Goal: Task Accomplishment & Management: Use online tool/utility

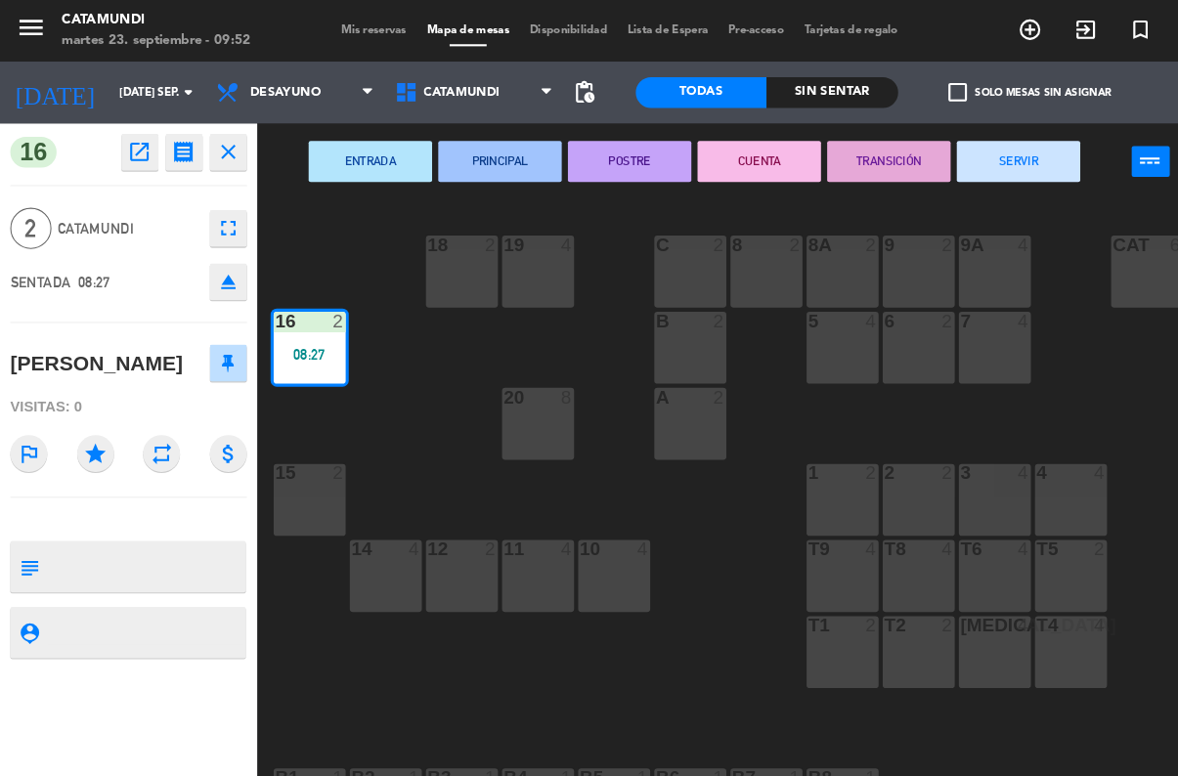
click at [275, 331] on div "08:27" at bounding box center [294, 337] width 68 height 14
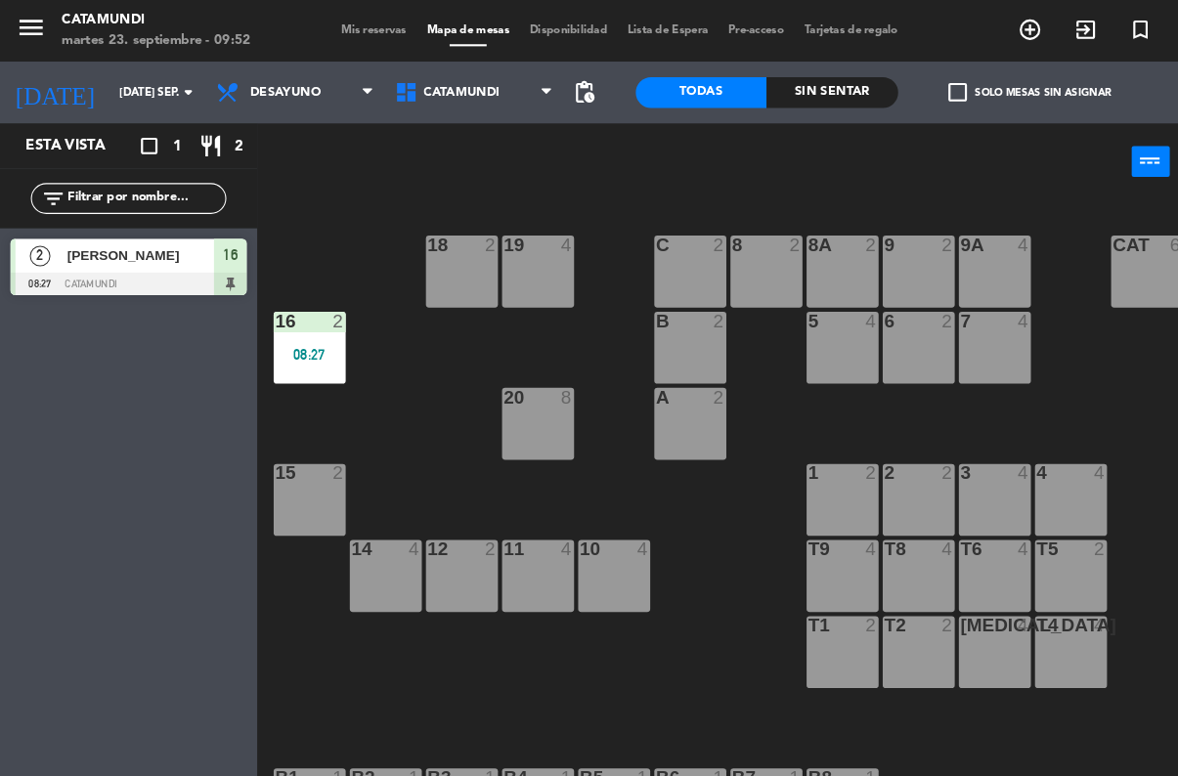
click at [281, 324] on div "16 2 08:27" at bounding box center [294, 330] width 68 height 68
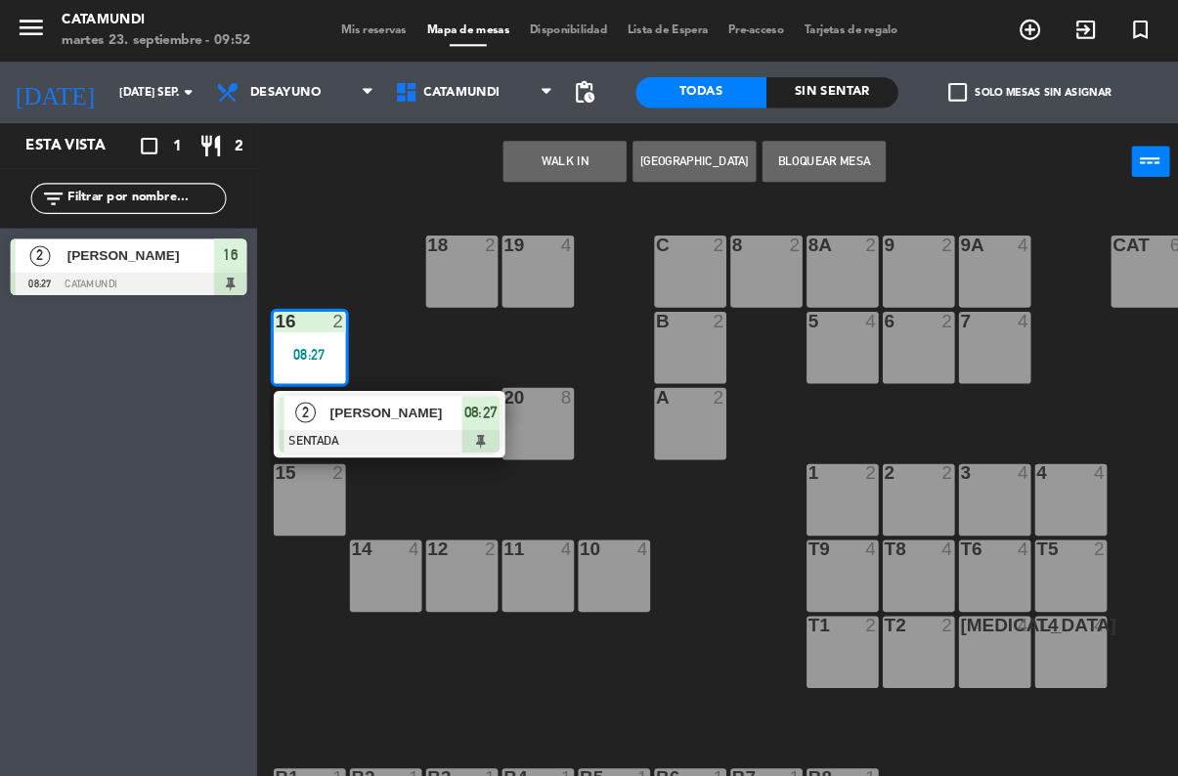
click at [379, 395] on span "[PERSON_NAME]" at bounding box center [376, 392] width 125 height 21
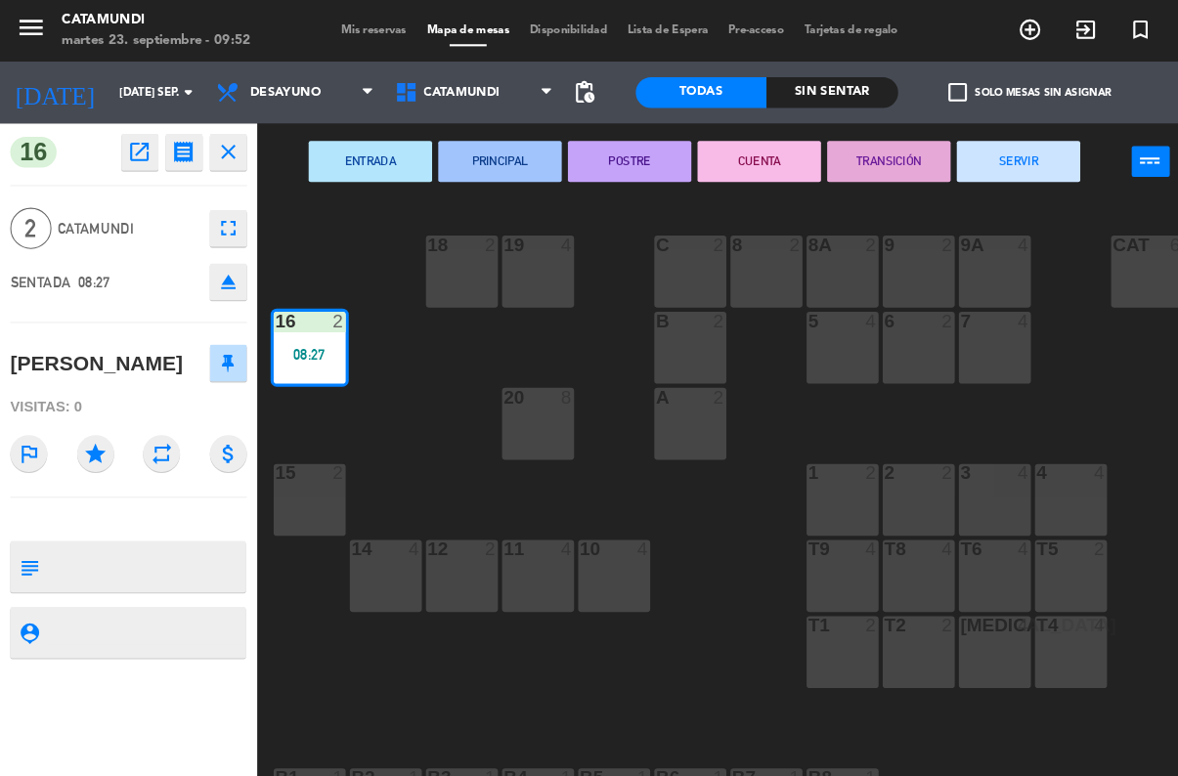
click at [742, 156] on button "CUENTA" at bounding box center [721, 153] width 117 height 39
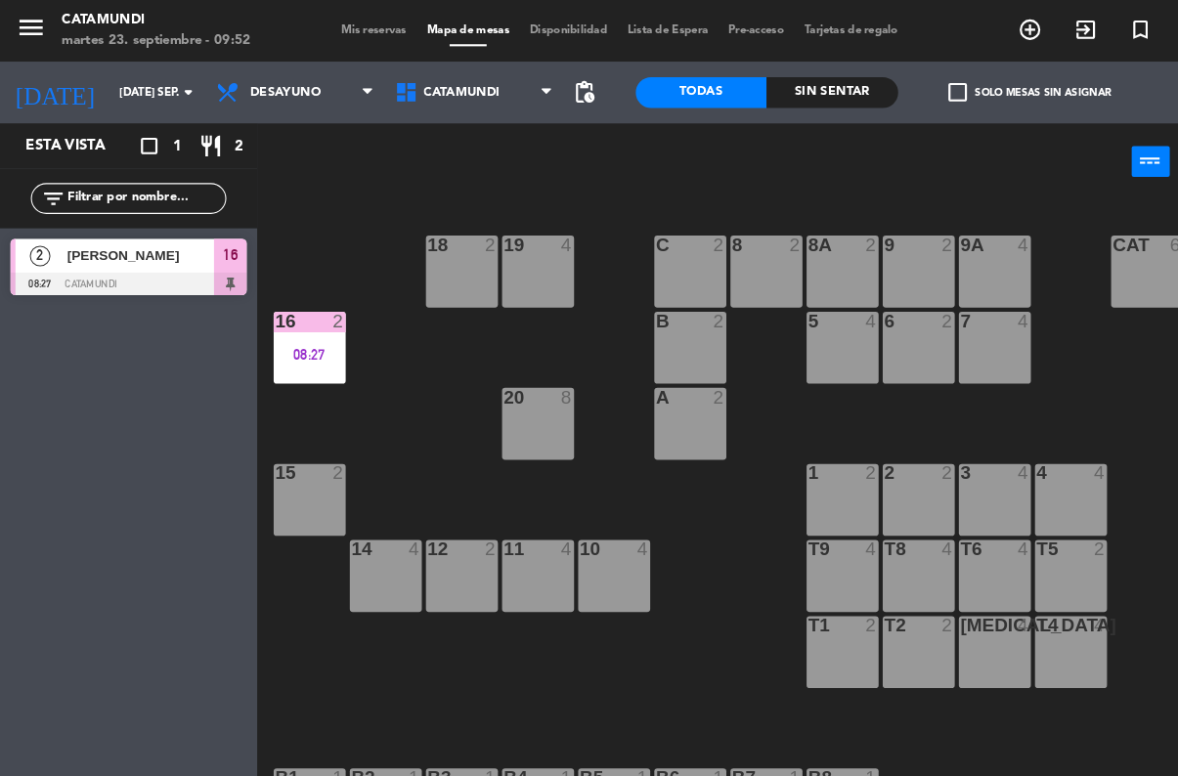
click at [374, 379] on div "19 4 18 2 9 2 8 2 9A 4 8A 2 C 2 Cat 6 16 2 08:27 6 2 5 4 7 4 B 2 20 8 A 2 3 4 1…" at bounding box center [717, 482] width 922 height 586
click at [265, 340] on div "08:27" at bounding box center [294, 337] width 68 height 14
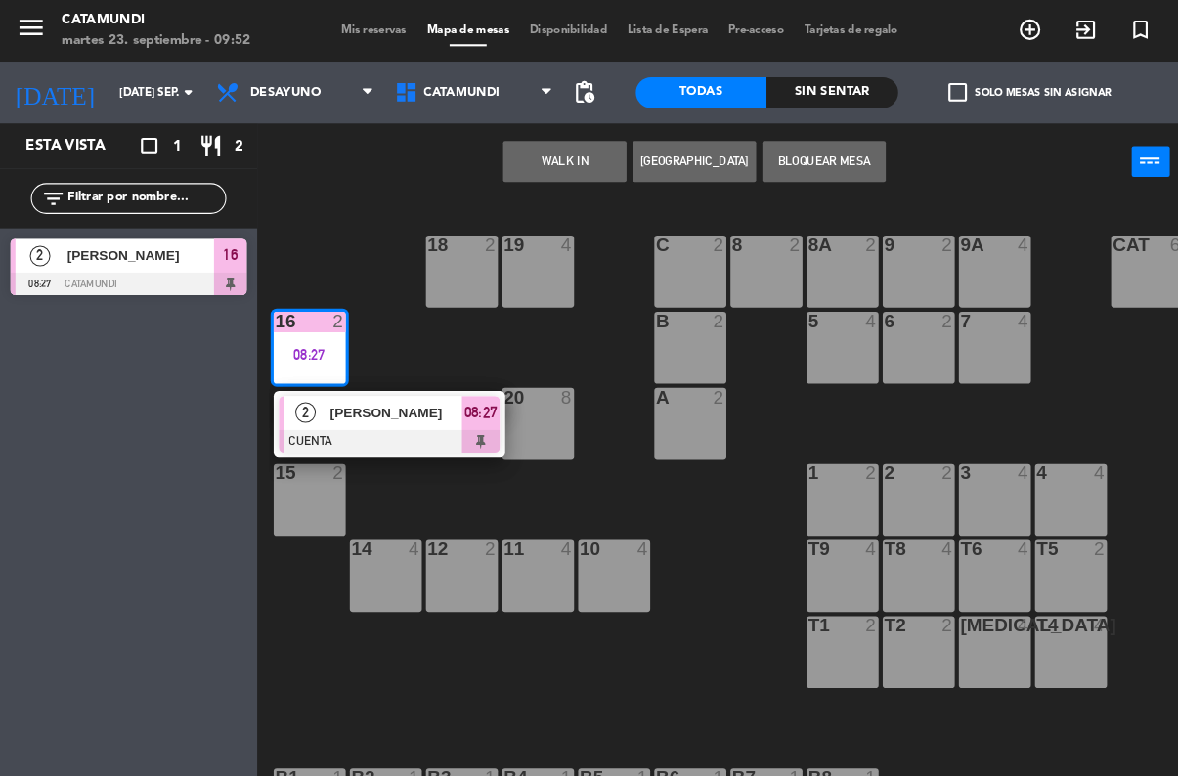
click at [174, 244] on span "[PERSON_NAME]" at bounding box center [134, 243] width 140 height 21
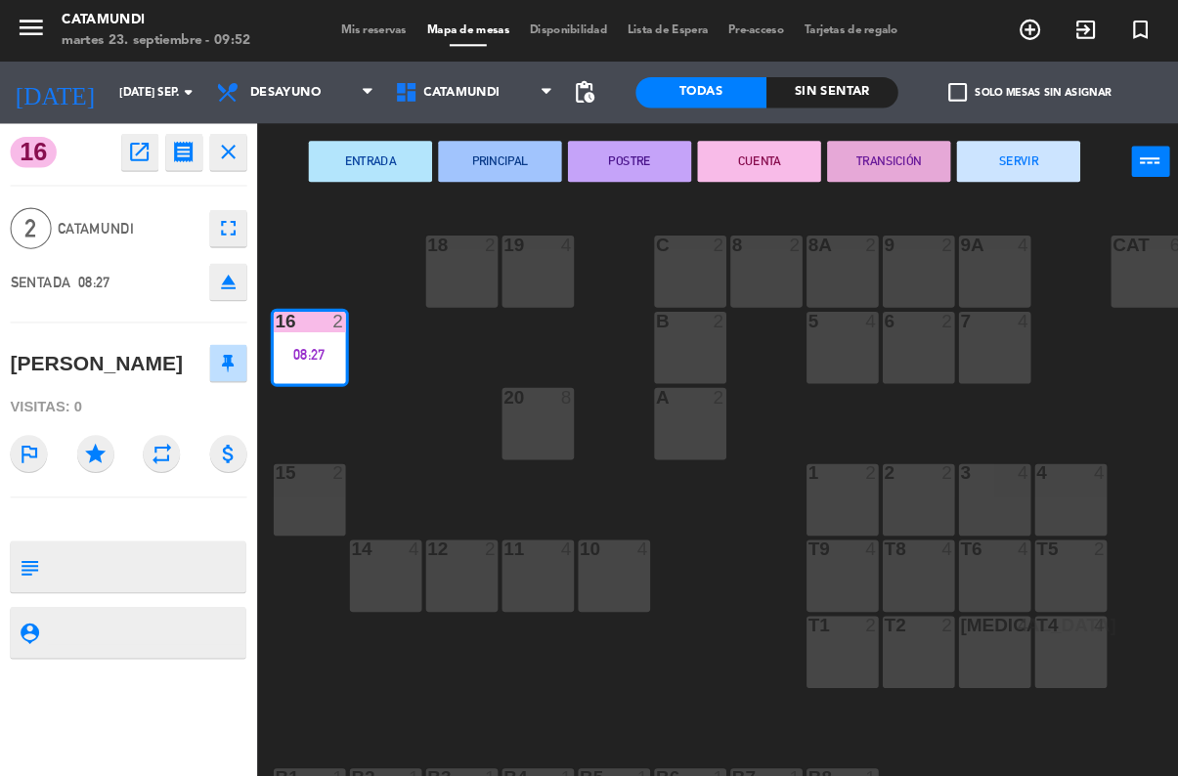
click at [146, 246] on div "SENTADA 08:27 eject" at bounding box center [122, 267] width 225 height 49
click at [1096, 157] on icon "power_input" at bounding box center [1093, 152] width 23 height 23
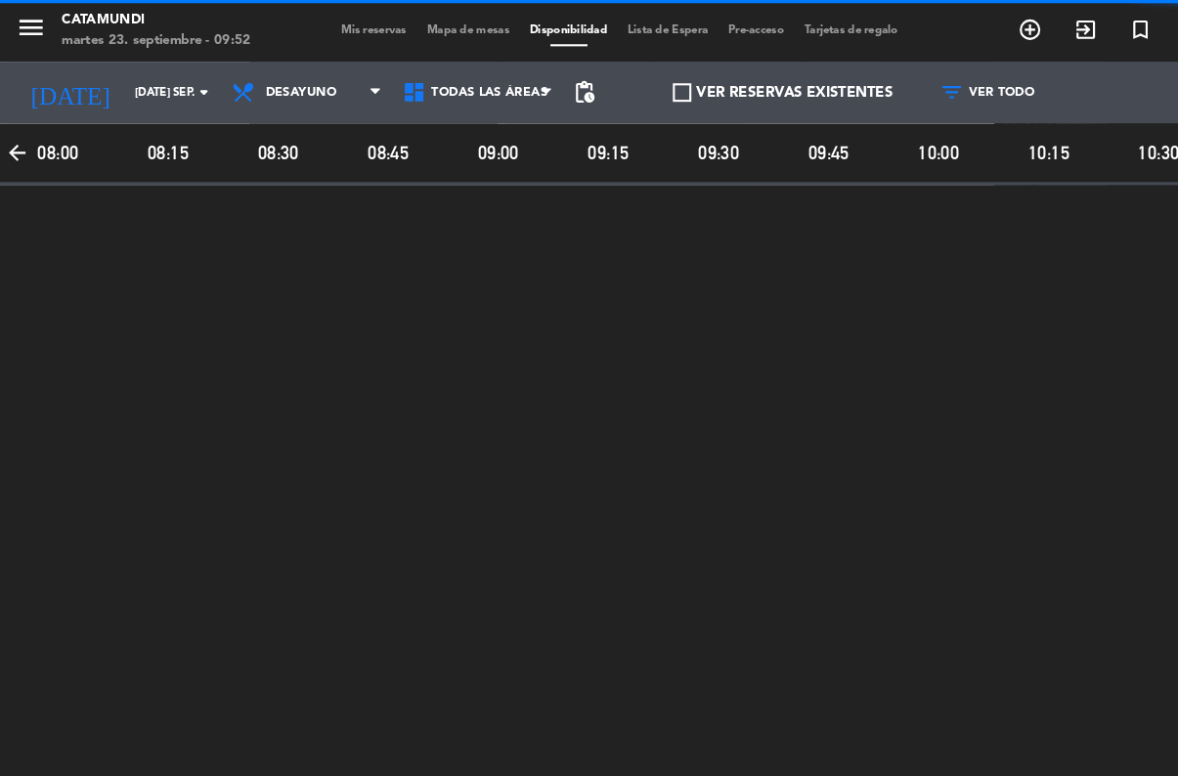
scroll to position [0, 1261]
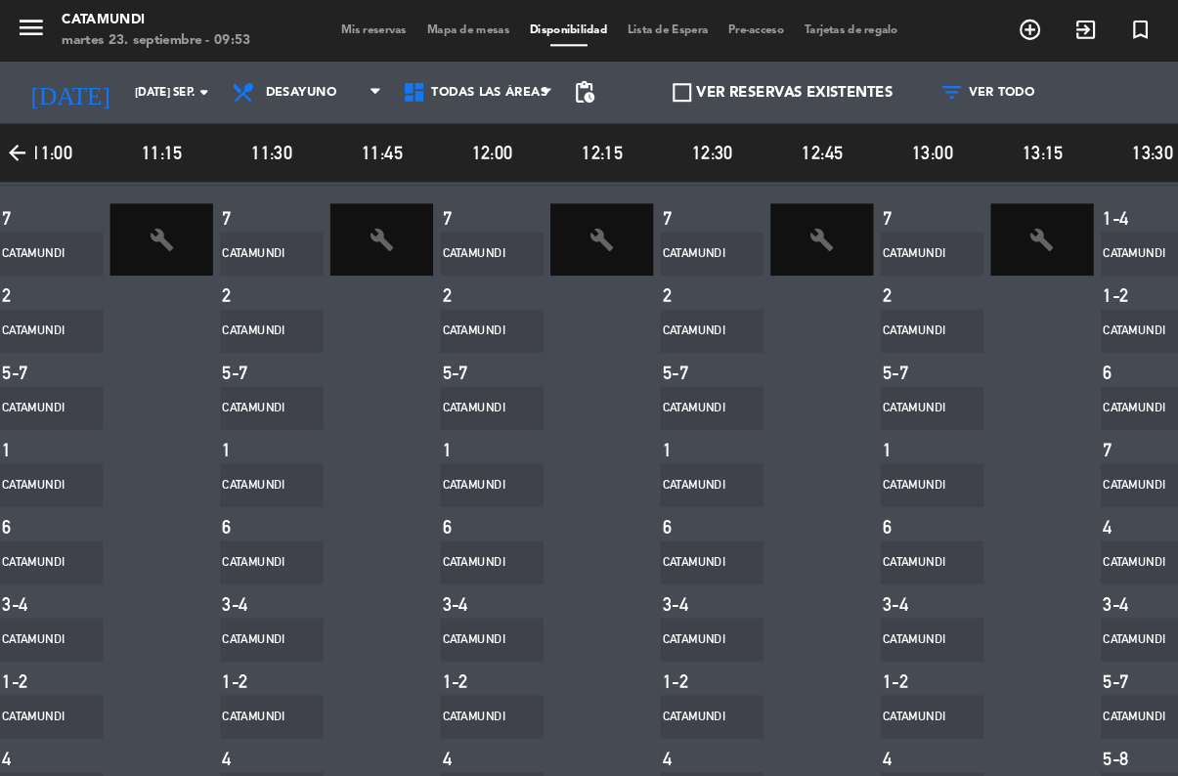
click at [434, 25] on span "Mapa de mesas" at bounding box center [445, 28] width 98 height 11
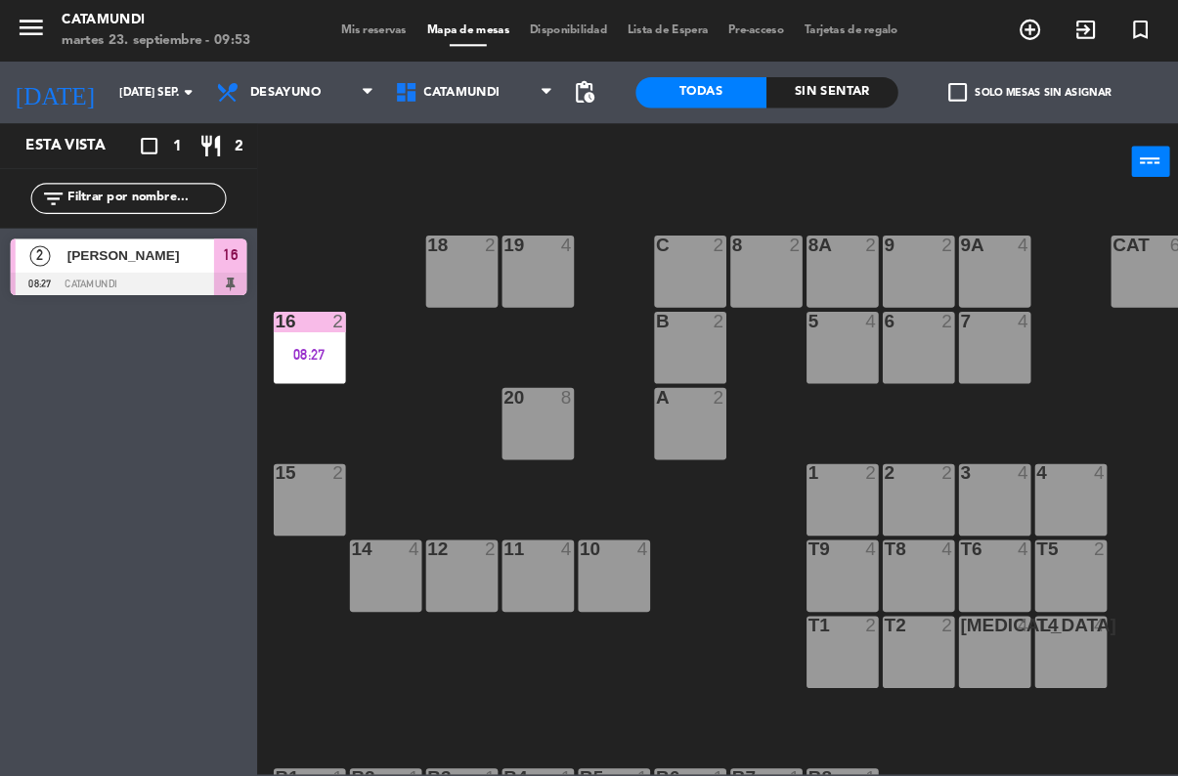
click at [207, 273] on div at bounding box center [122, 270] width 225 height 22
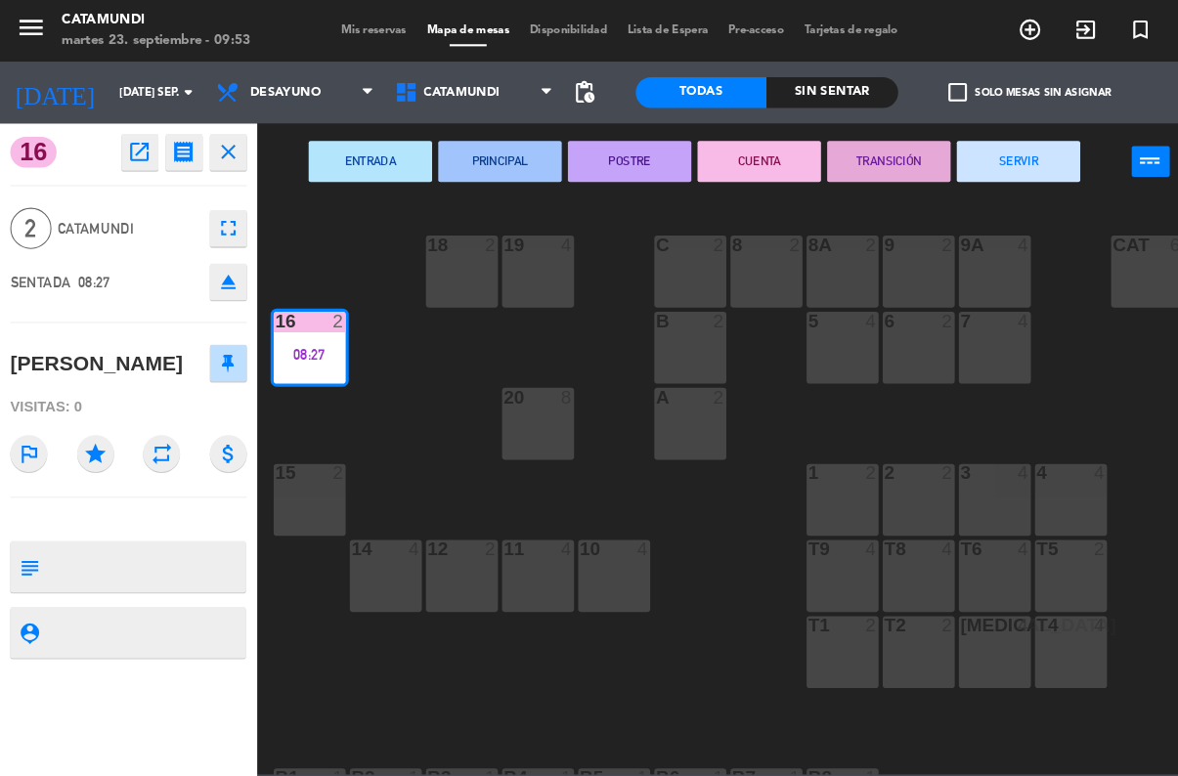
click at [874, 151] on button "TRANSICIÓN" at bounding box center [844, 153] width 117 height 39
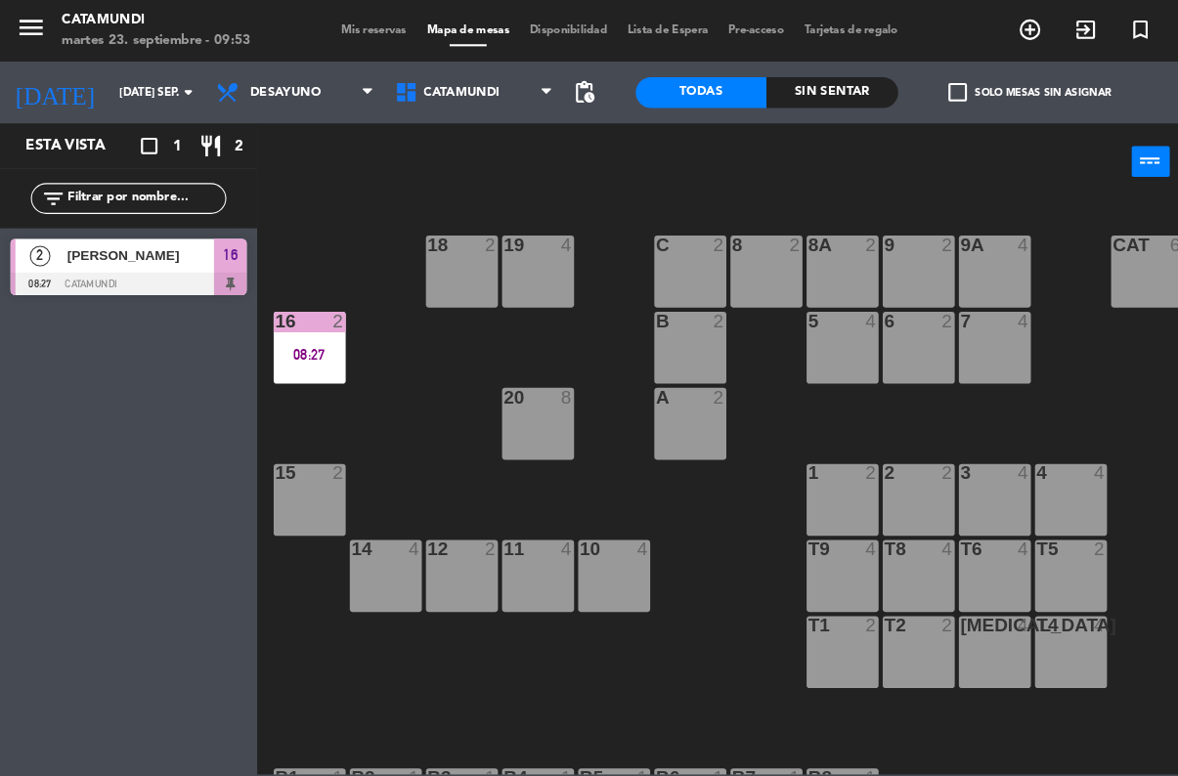
click at [167, 264] on div at bounding box center [122, 270] width 225 height 22
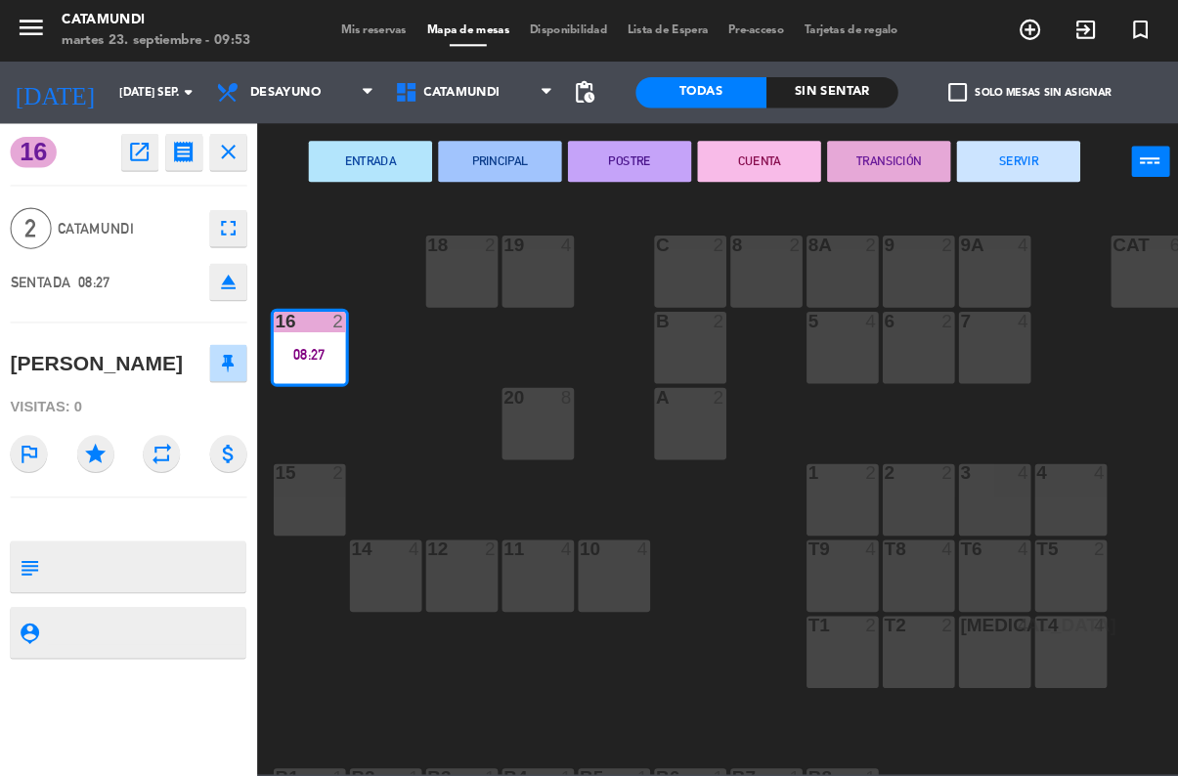
click at [741, 146] on button "CUENTA" at bounding box center [721, 153] width 117 height 39
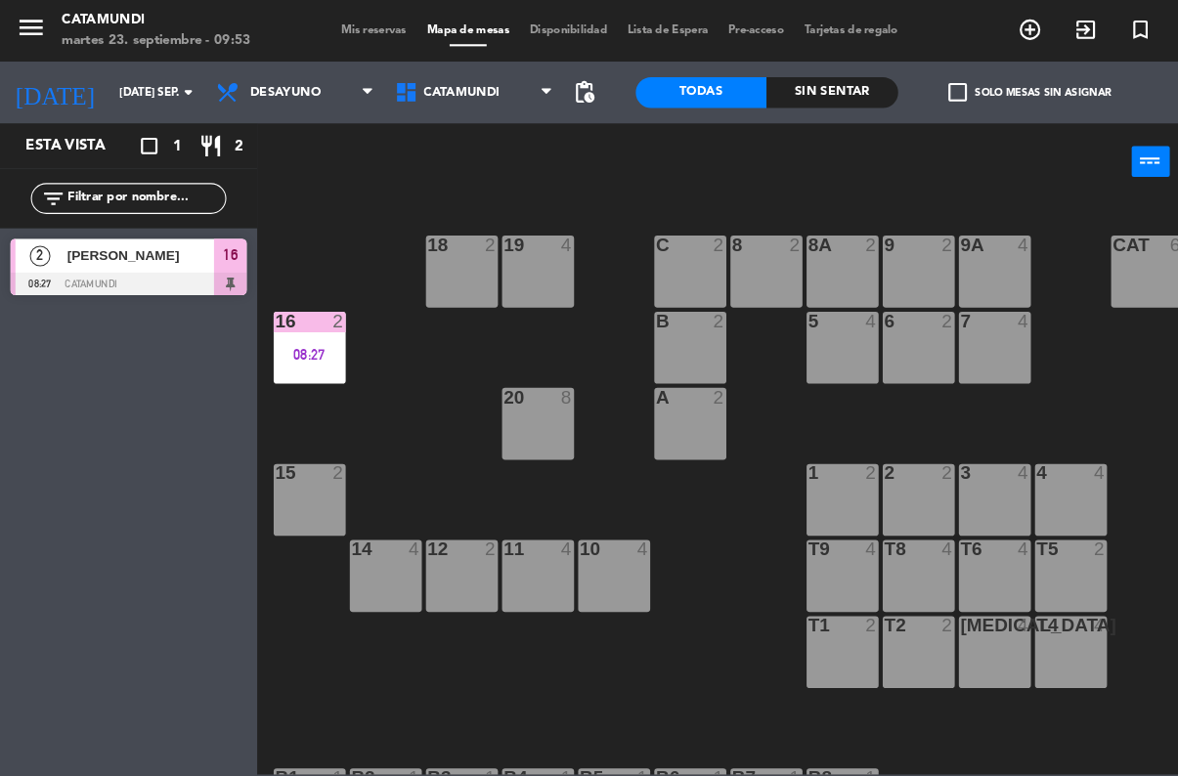
click at [226, 243] on span "16" at bounding box center [219, 242] width 14 height 23
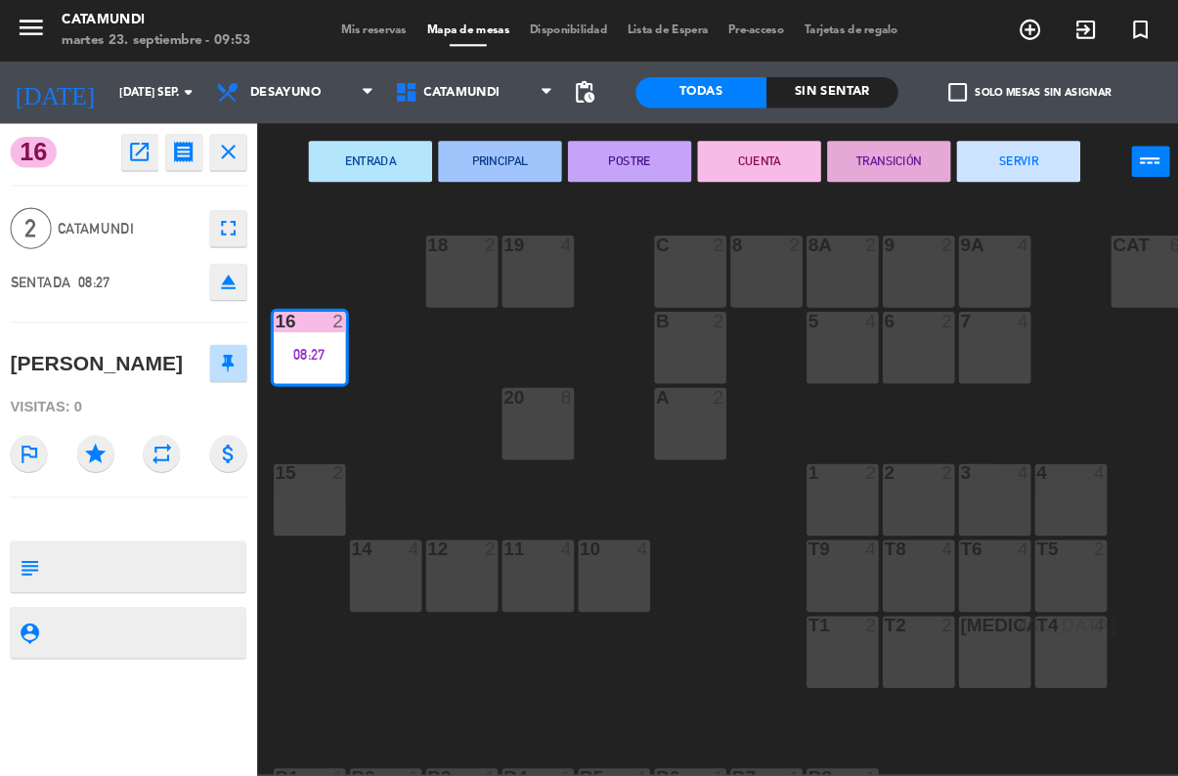
click at [689, 155] on button "CUENTA" at bounding box center [721, 153] width 117 height 39
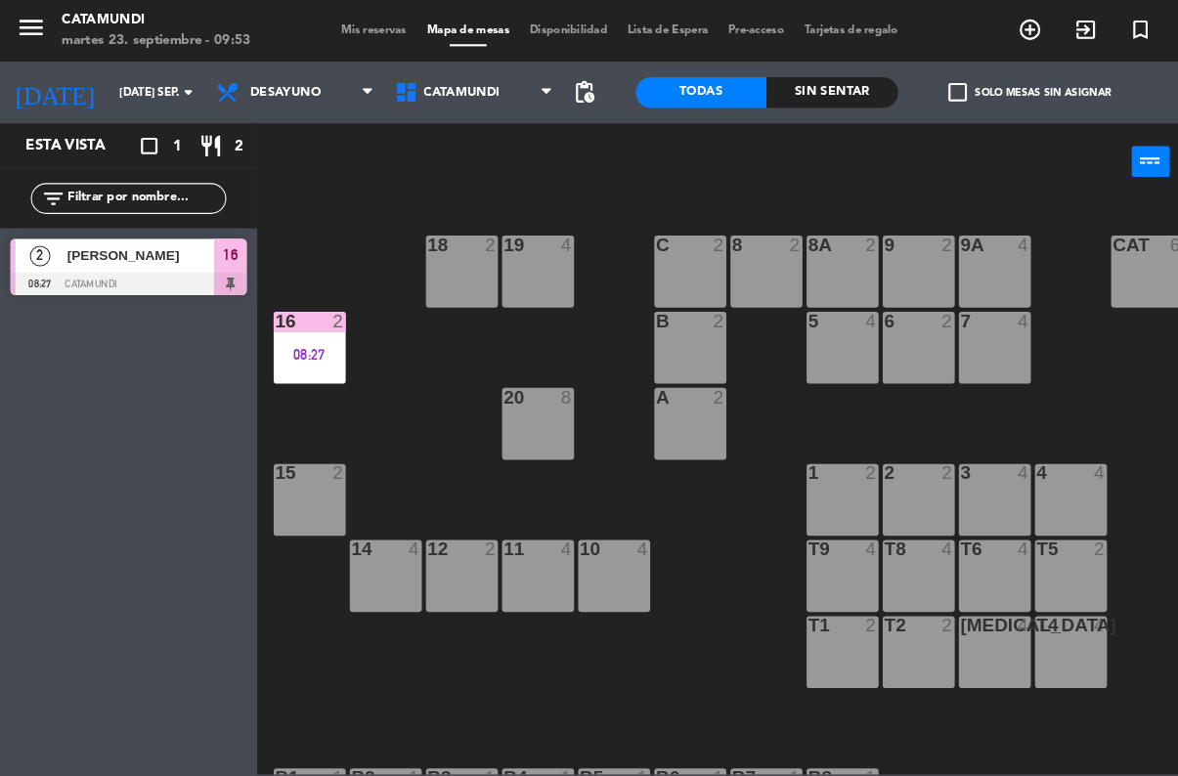
click at [274, 332] on div "08:27" at bounding box center [294, 337] width 68 height 14
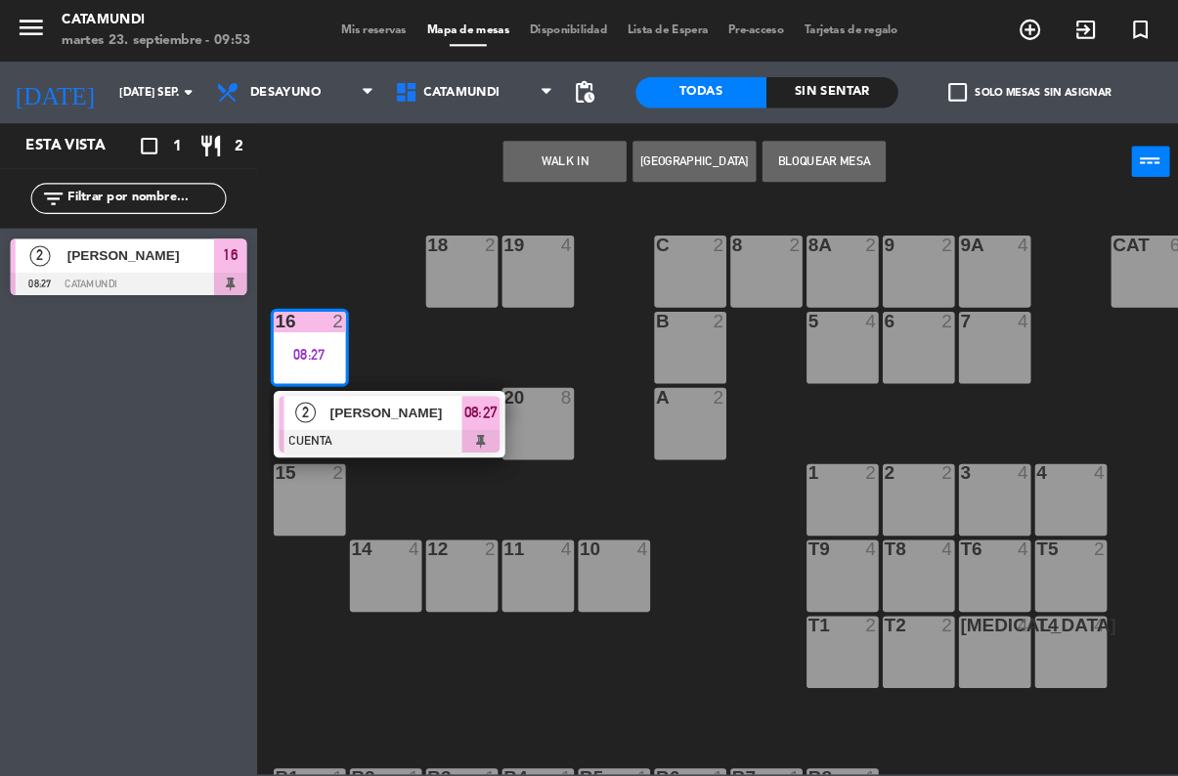
click at [557, 159] on button "WALK IN" at bounding box center [536, 153] width 117 height 39
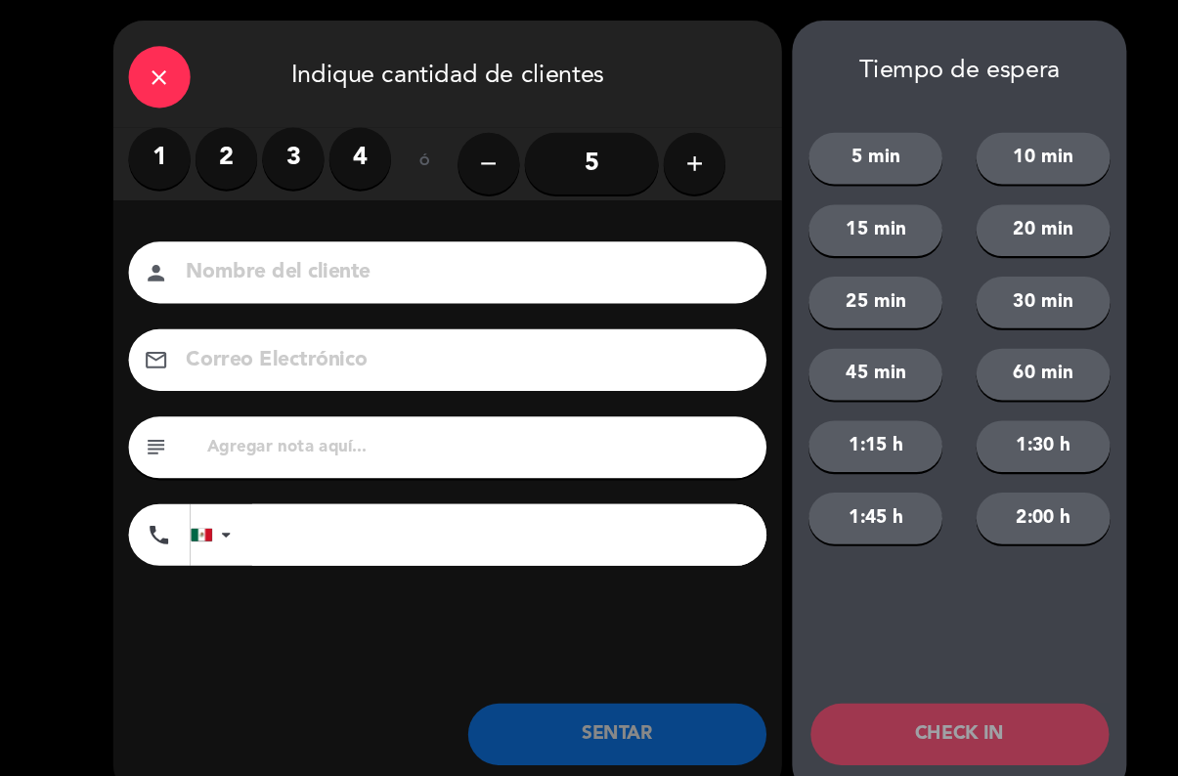
click at [150, 84] on icon "close" at bounding box center [151, 73] width 23 height 23
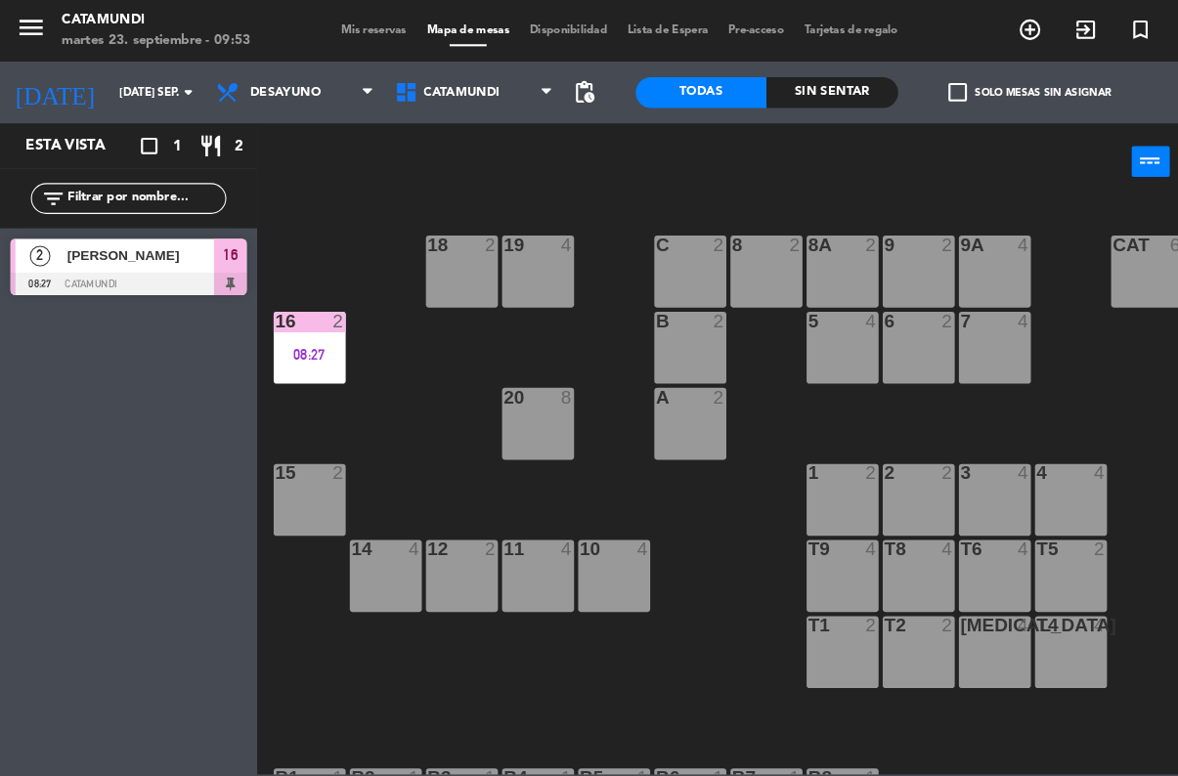
click at [696, 617] on div "19 4 18 2 9 2 8 2 9A 4 8A 2 C 2 Cat 6 16 2 08:27 6 2 5 4 7 4 B 2 20 8 A 2 3 4 1…" at bounding box center [717, 463] width 922 height 548
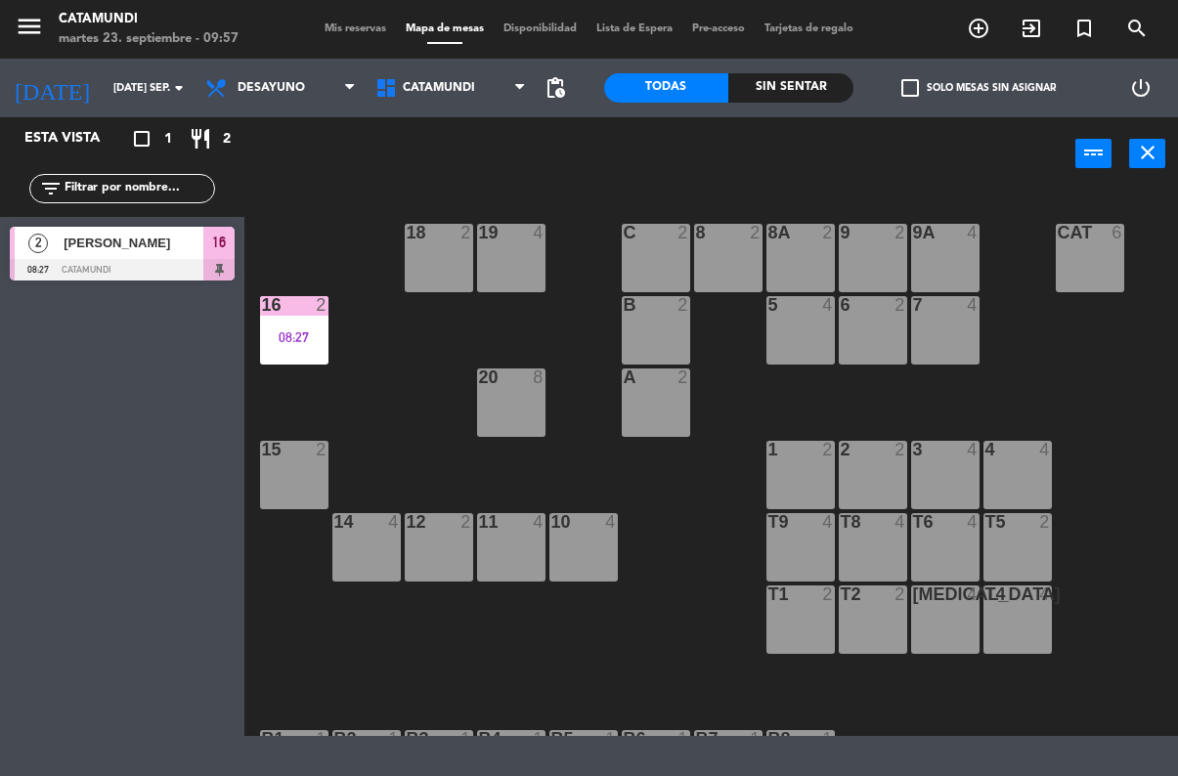
click at [65, 255] on div "[PERSON_NAME]" at bounding box center [133, 243] width 142 height 32
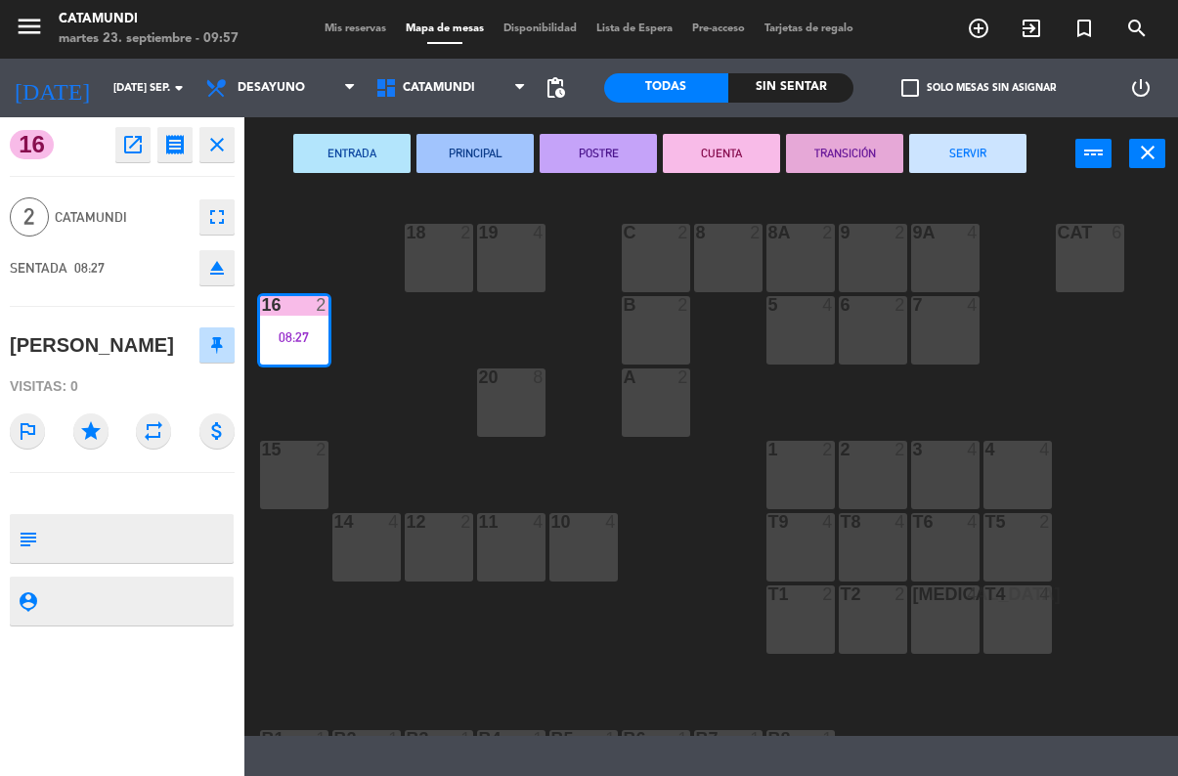
click at [165, 133] on icon "receipt" at bounding box center [174, 144] width 23 height 23
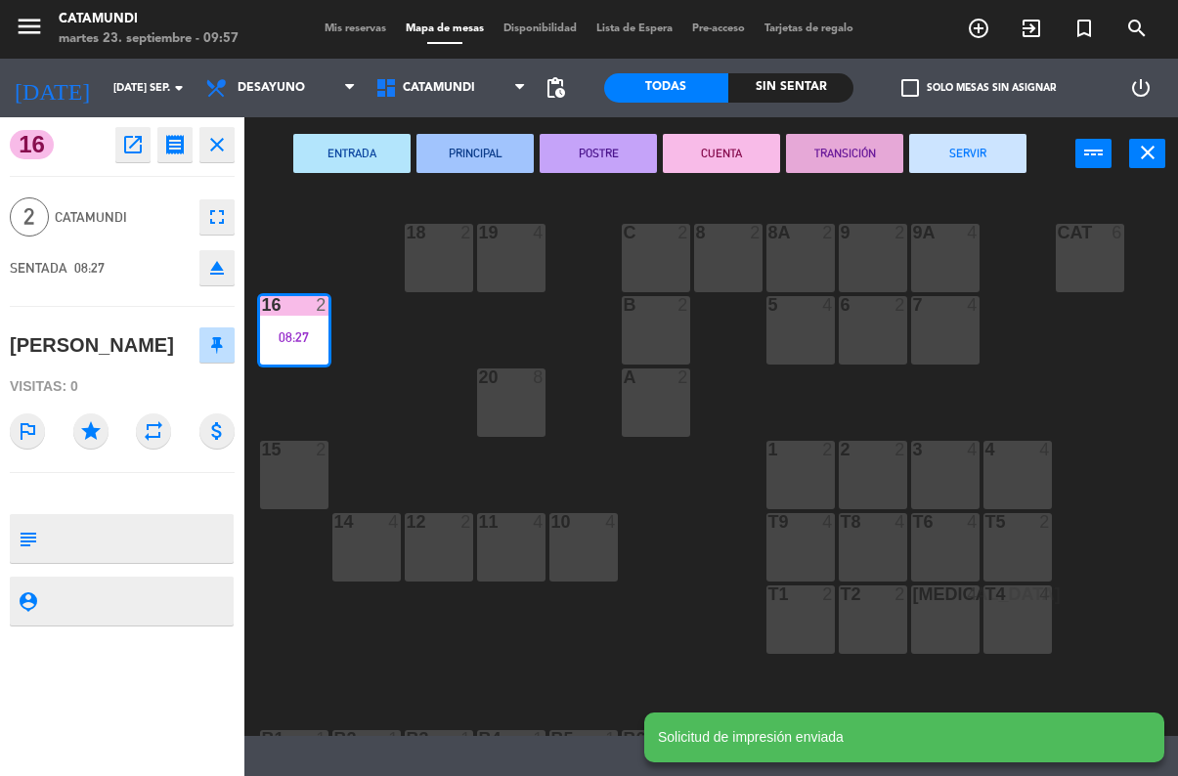
click at [209, 136] on icon "close" at bounding box center [216, 144] width 23 height 23
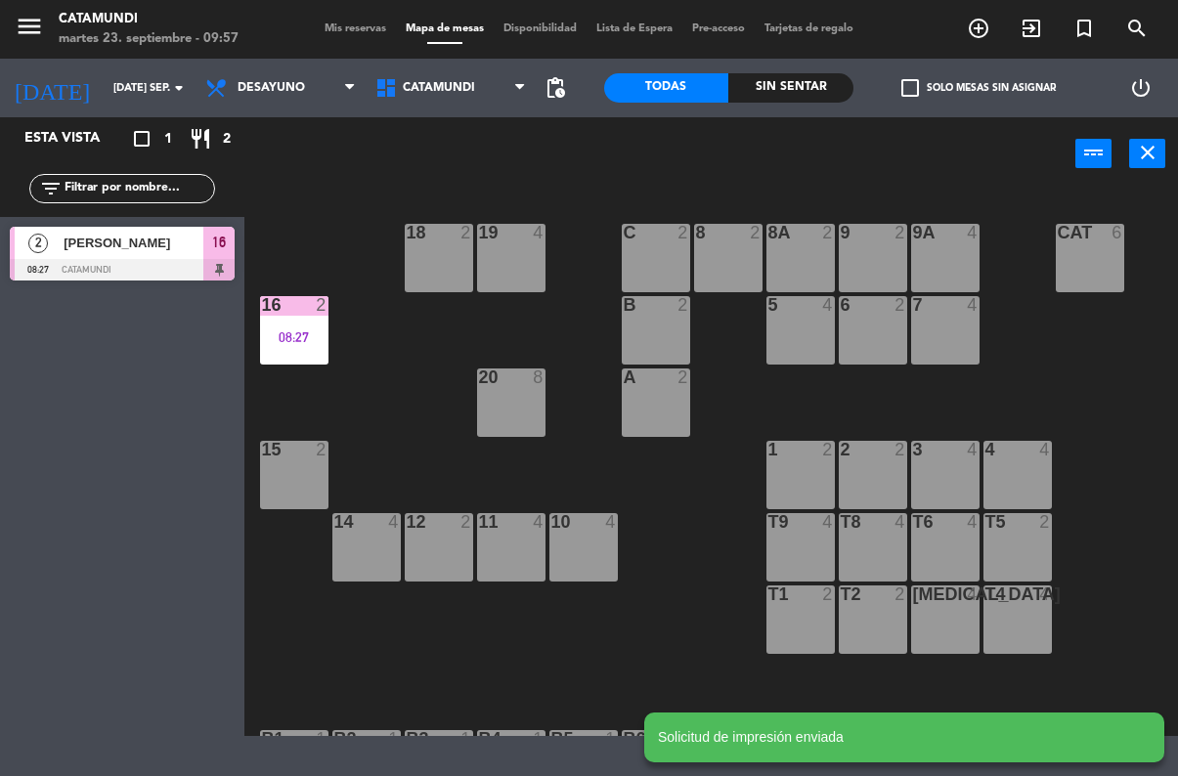
click at [728, 737] on notyf-toast "Solicitud de impresión enviada" at bounding box center [904, 738] width 520 height 50
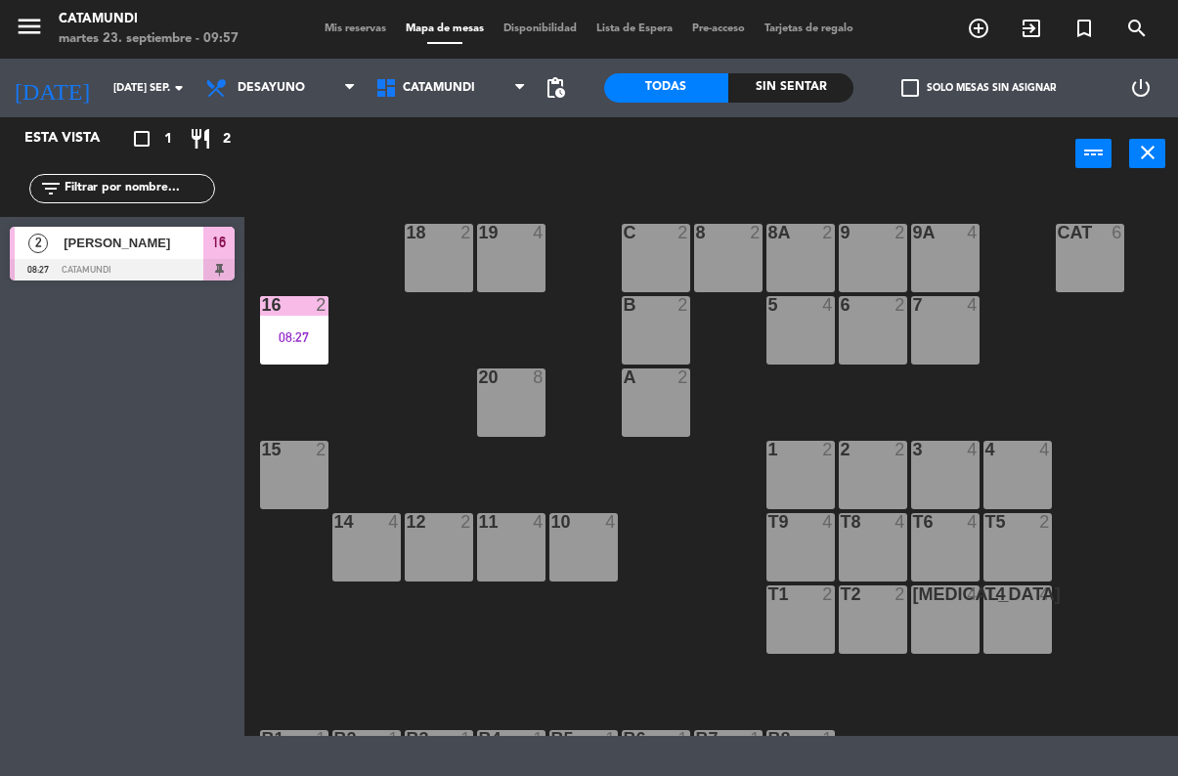
click at [676, 650] on div "19 4 18 2 9 2 8 2 9A 4 8A 2 C 2 Cat 6 16 2 08:27 6 2 5 4 7 4 B 2 20 8 A 2 3 4 1…" at bounding box center [717, 463] width 922 height 548
click at [832, 27] on span "Tarjetas de regalo" at bounding box center [809, 28] width 109 height 11
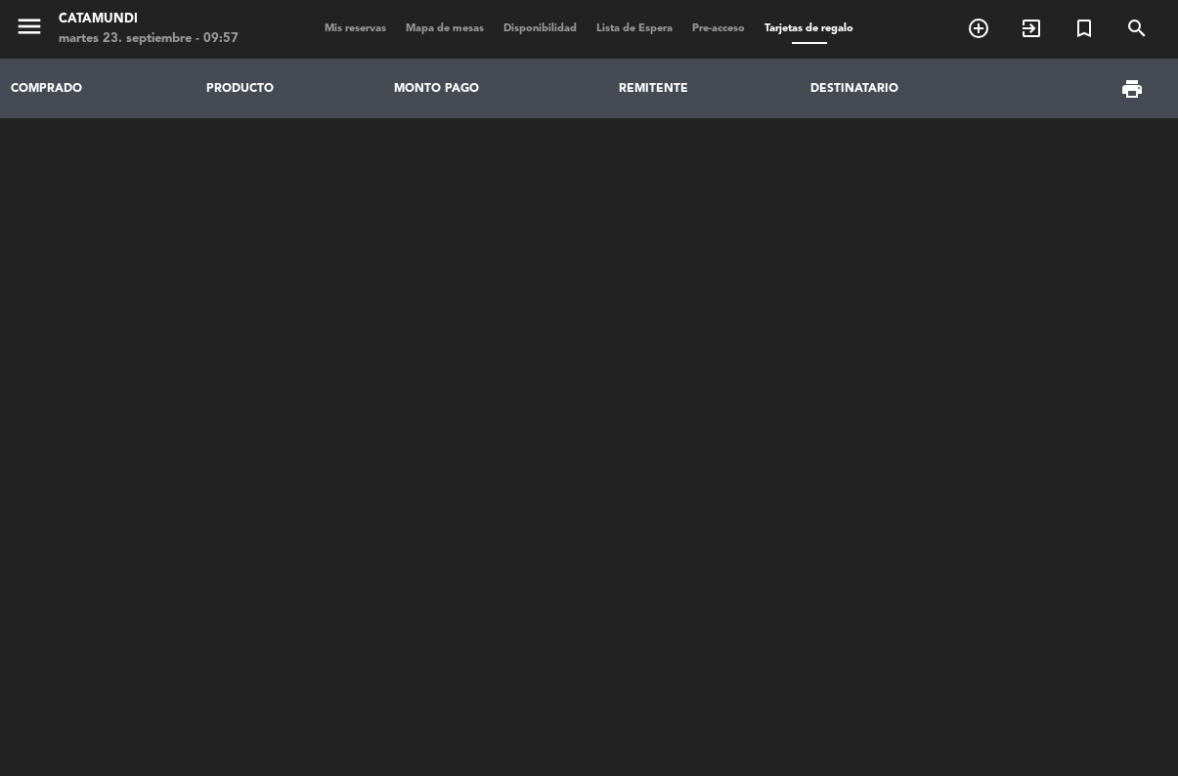
click at [734, 27] on span "Pre-acceso" at bounding box center [718, 28] width 72 height 11
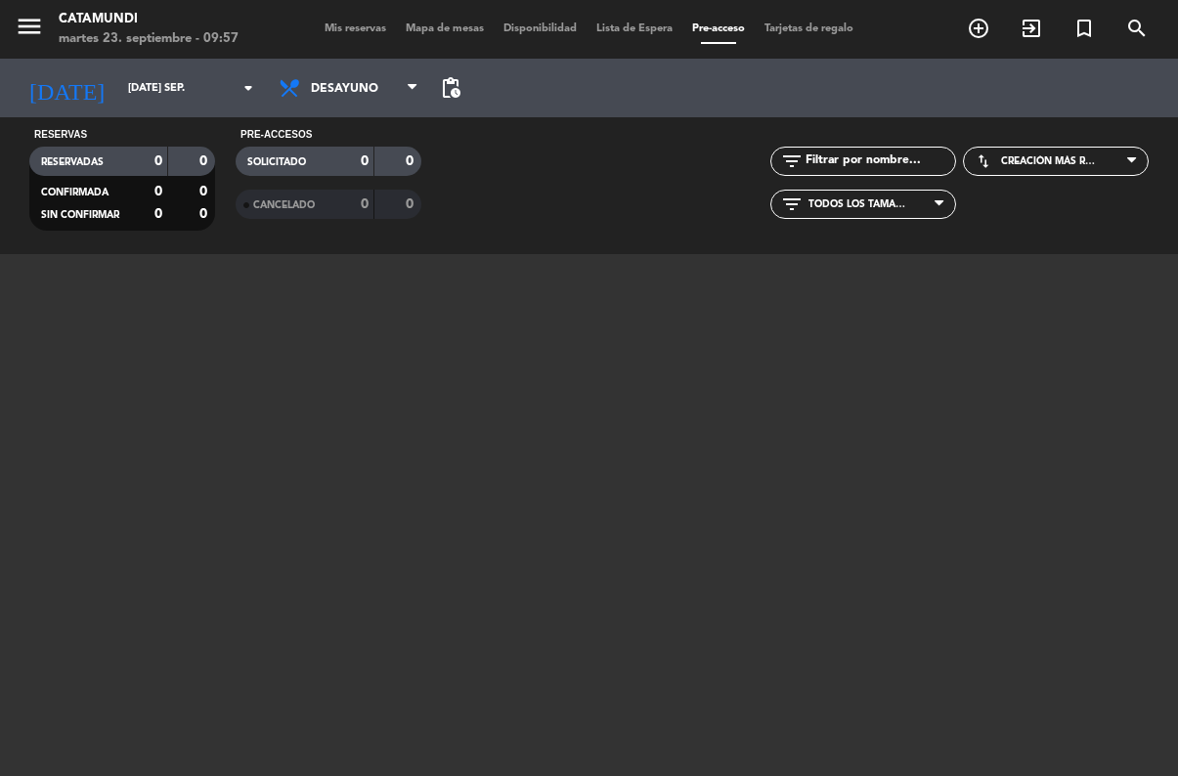
click at [428, 26] on span "Mapa de mesas" at bounding box center [445, 28] width 98 height 11
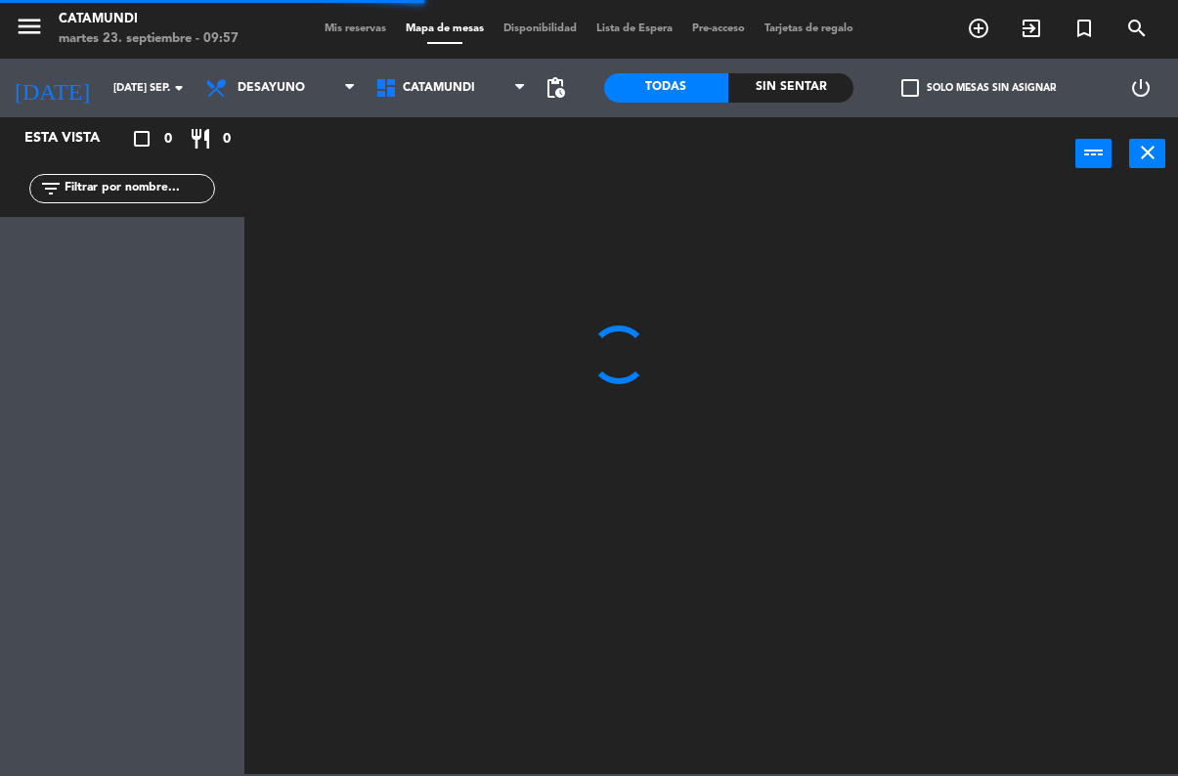
click at [346, 23] on span "Mis reservas" at bounding box center [355, 28] width 81 height 11
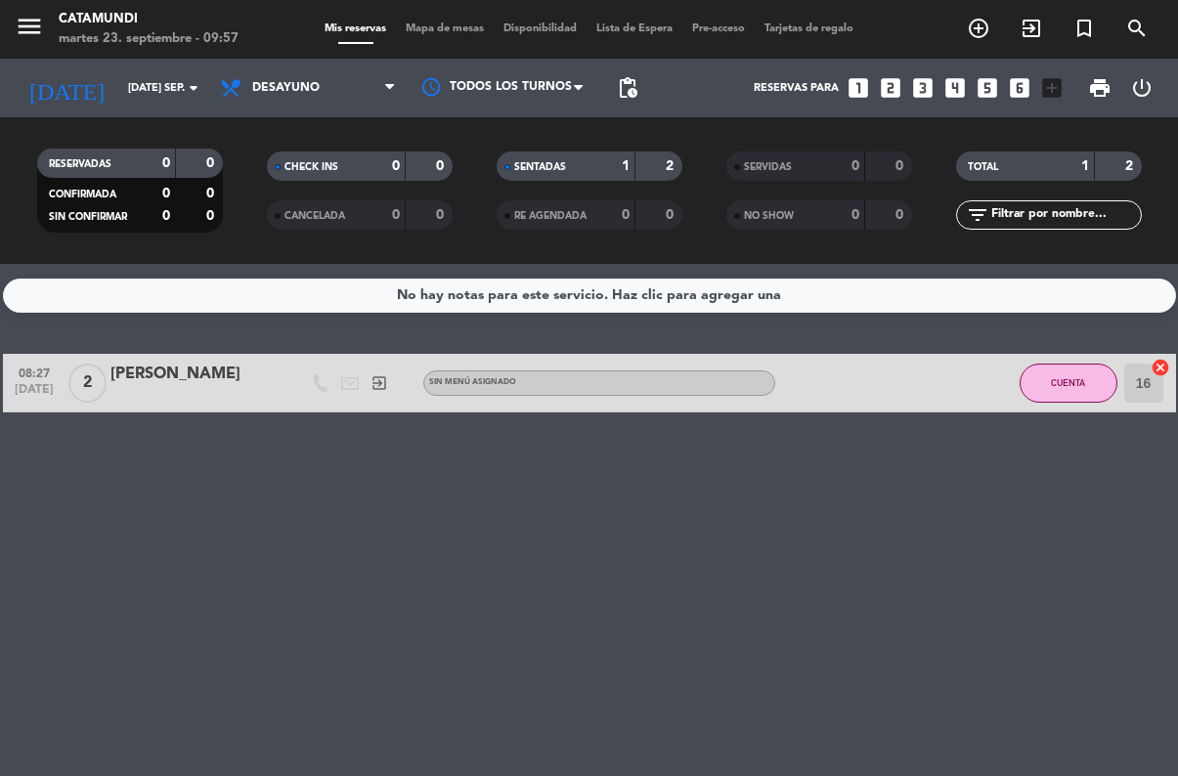
click at [1150, 379] on input "16" at bounding box center [1143, 383] width 39 height 39
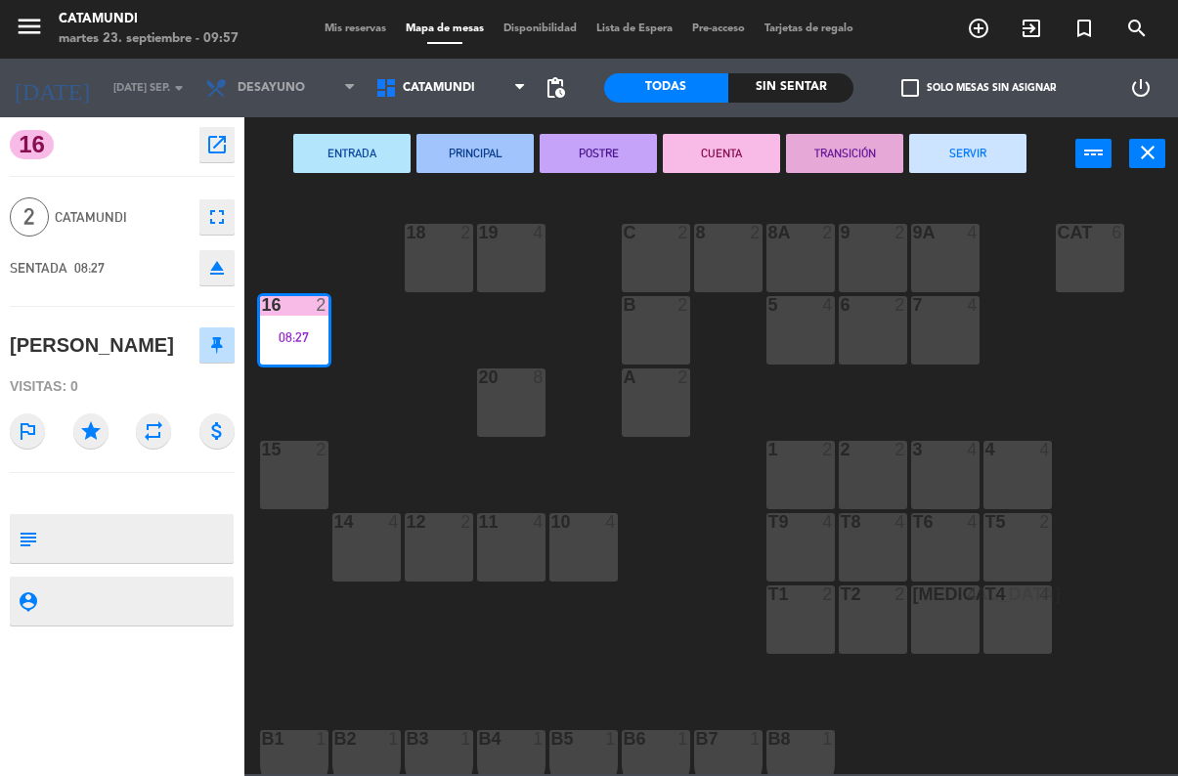
click at [443, 391] on div "19 4 18 2 9 2 8 2 9A 4 8A 2 C 2 Cat 6 16 2 08:27 6 2 5 4 7 4 B 2 20 8 A 2 3 4 1…" at bounding box center [717, 482] width 922 height 586
click at [399, 410] on div "19 4 18 2 9 2 8 2 9A 4 8A 2 C 2 Cat 6 16 2 08:27 6 2 5 4 7 4 B 2 20 8 A 2 3 4 1…" at bounding box center [717, 482] width 922 height 586
click at [379, 428] on div "19 4 18 2 9 2 8 2 9A 4 8A 2 C 2 Cat 6 16 2 08:27 6 2 5 4 7 4 B 2 20 8 A 2 3 4 1…" at bounding box center [717, 482] width 922 height 586
click at [285, 328] on div "16 2 08:27" at bounding box center [294, 330] width 68 height 68
click at [286, 315] on div "16 2" at bounding box center [294, 306] width 68 height 20
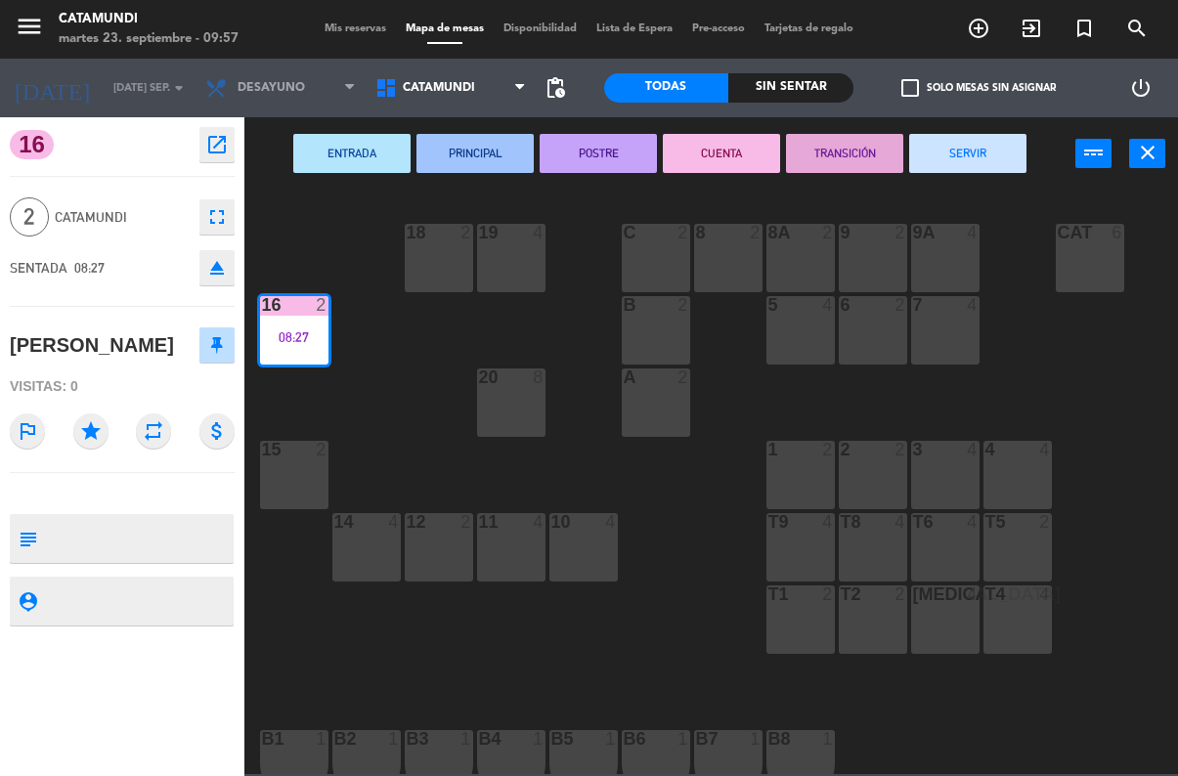
click at [416, 409] on div "19 4 18 2 9 2 8 2 9A 4 8A 2 C 2 Cat 6 16 2 08:27 6 2 5 4 7 4 B 2 20 8 A 2 3 4 1…" at bounding box center [717, 482] width 922 height 586
click at [293, 332] on div "08:27" at bounding box center [294, 337] width 68 height 14
click at [286, 330] on div "08:27" at bounding box center [294, 337] width 68 height 14
click at [310, 506] on div "15 2" at bounding box center [294, 475] width 68 height 68
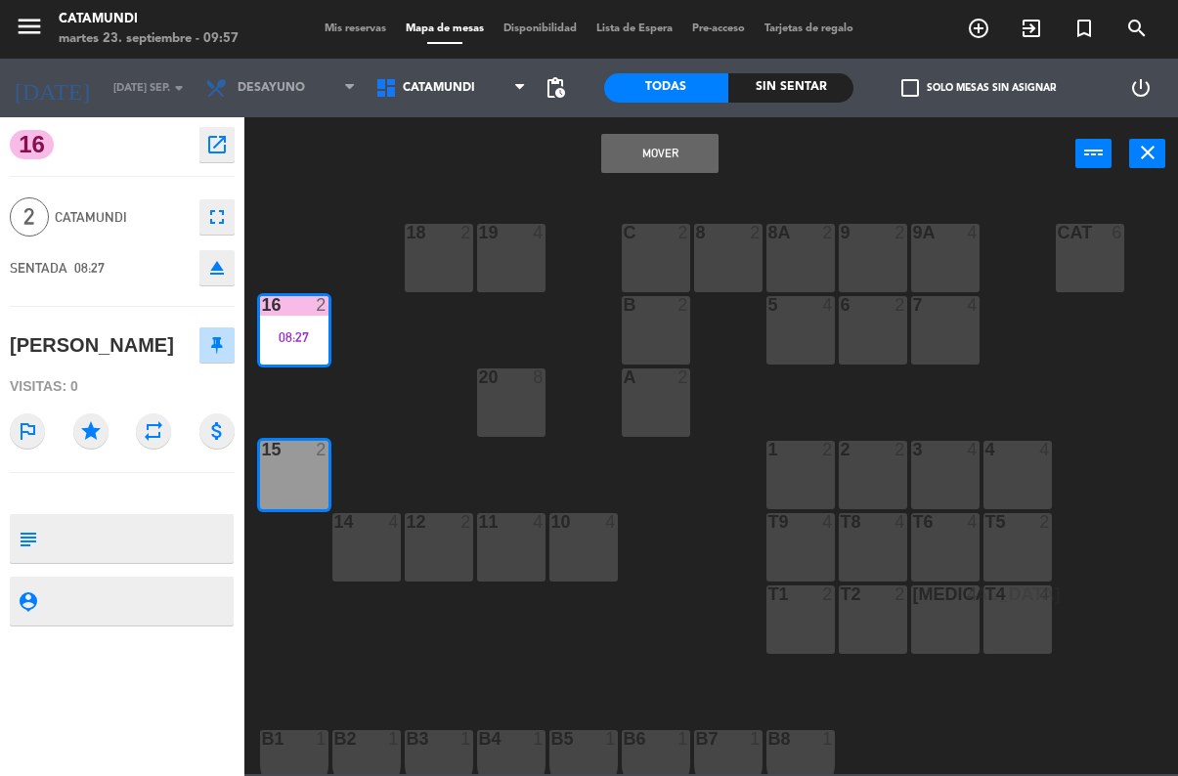
click at [288, 487] on div "15 2" at bounding box center [294, 475] width 68 height 68
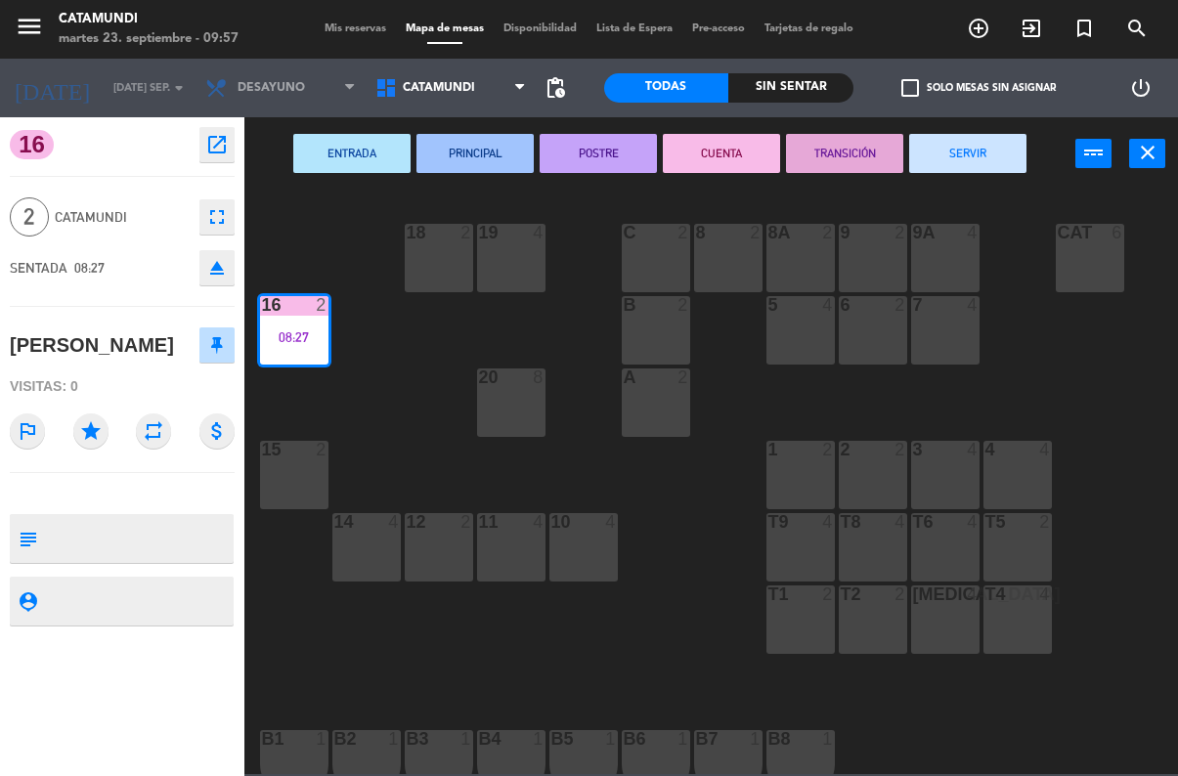
click at [1152, 161] on icon "close" at bounding box center [1147, 152] width 23 height 23
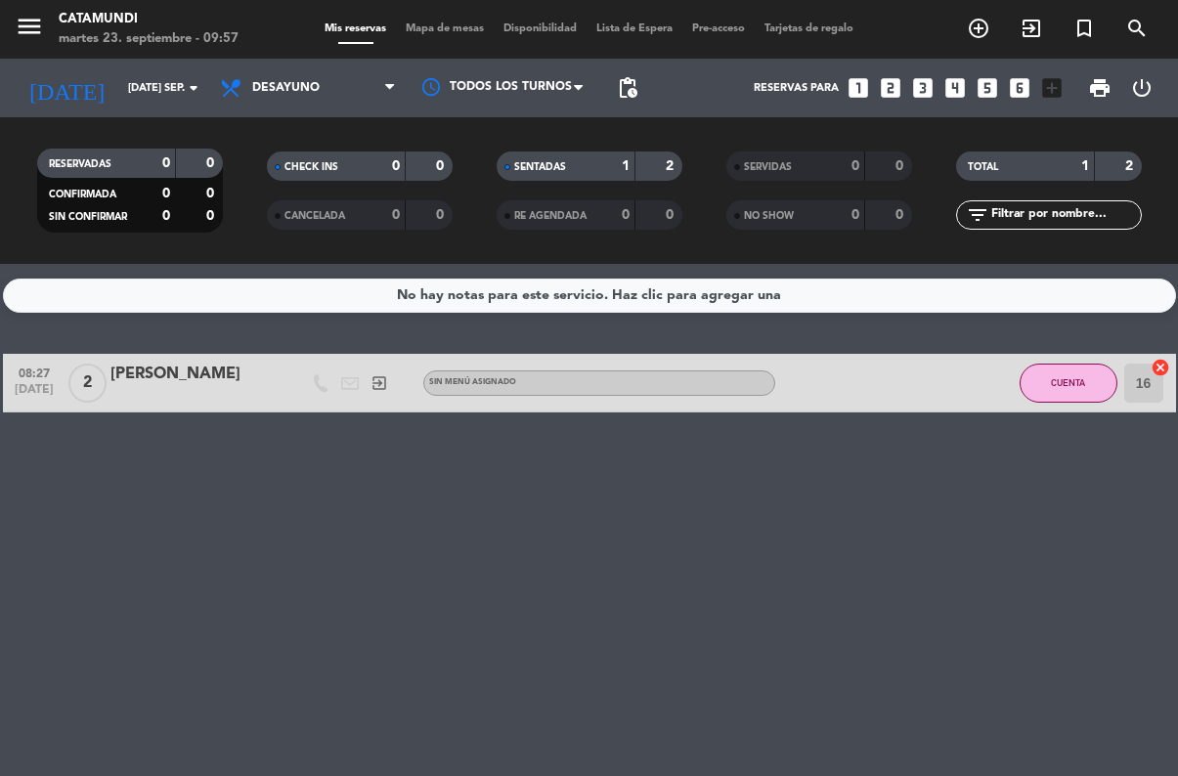
click at [439, 23] on span "Mapa de mesas" at bounding box center [445, 28] width 98 height 11
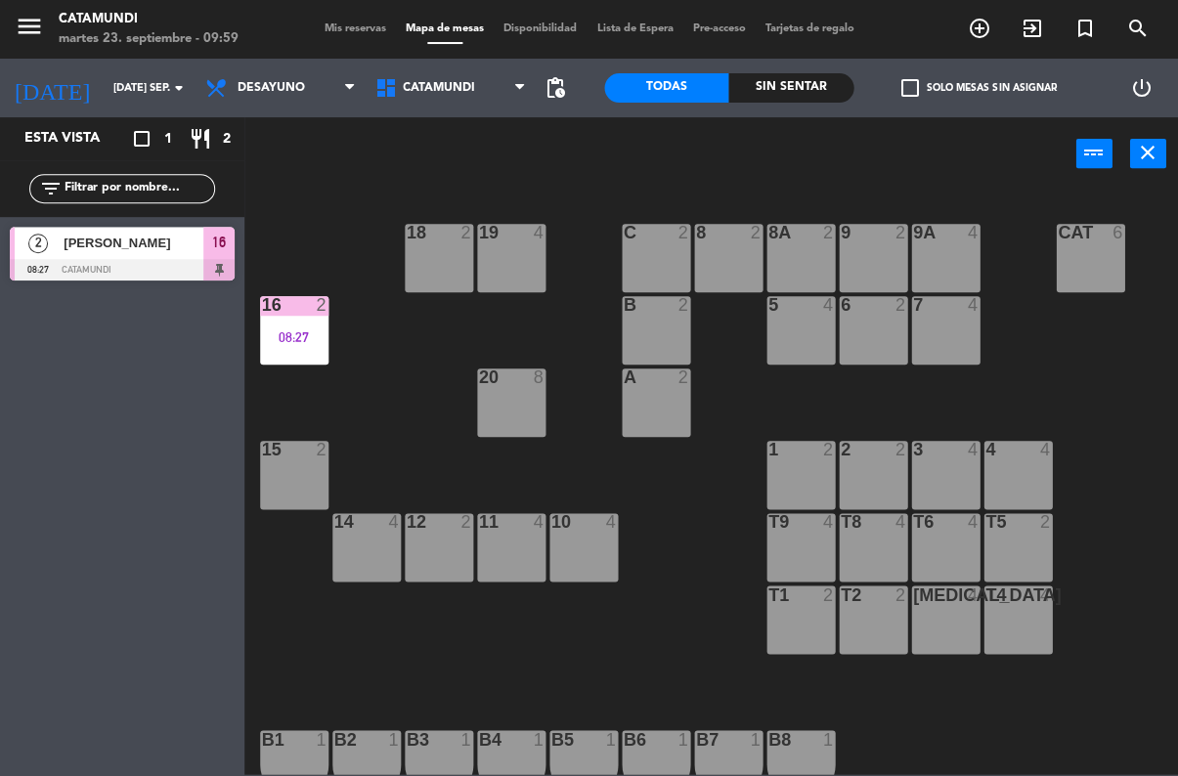
click at [117, 72] on input "[DATE] sep." at bounding box center [177, 88] width 147 height 32
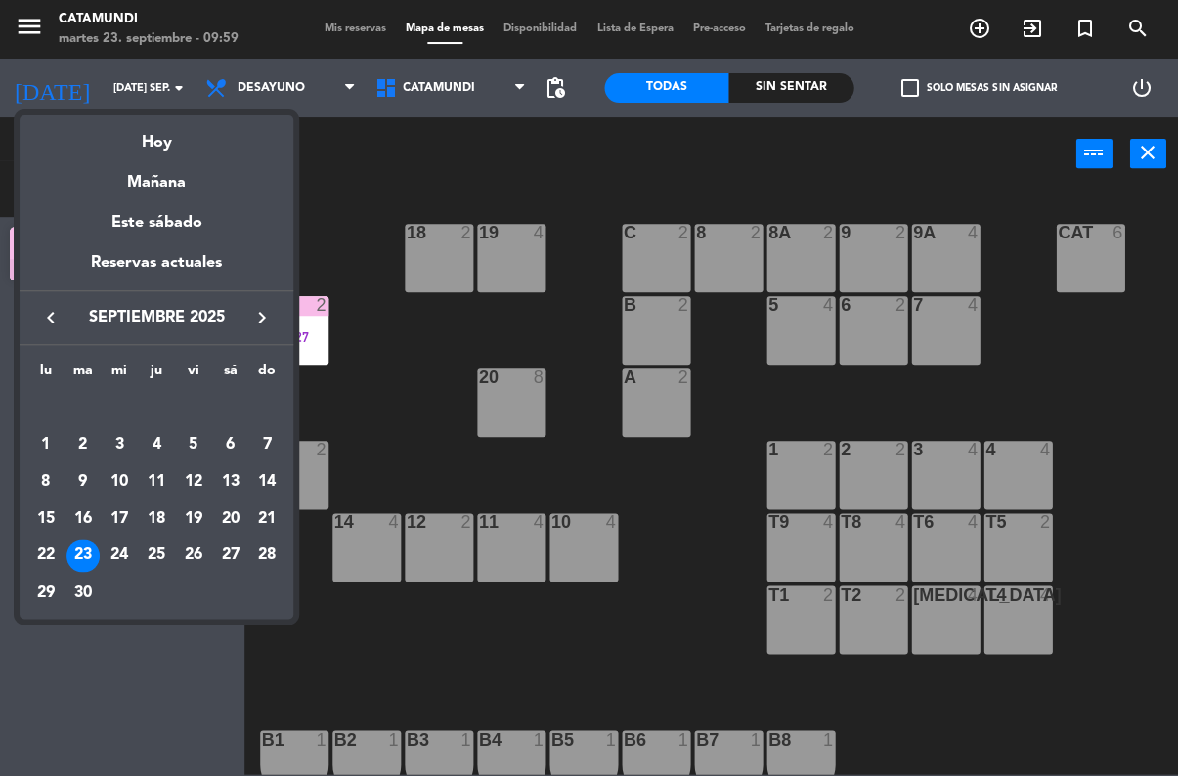
click at [195, 128] on div "Hoy" at bounding box center [157, 135] width 274 height 40
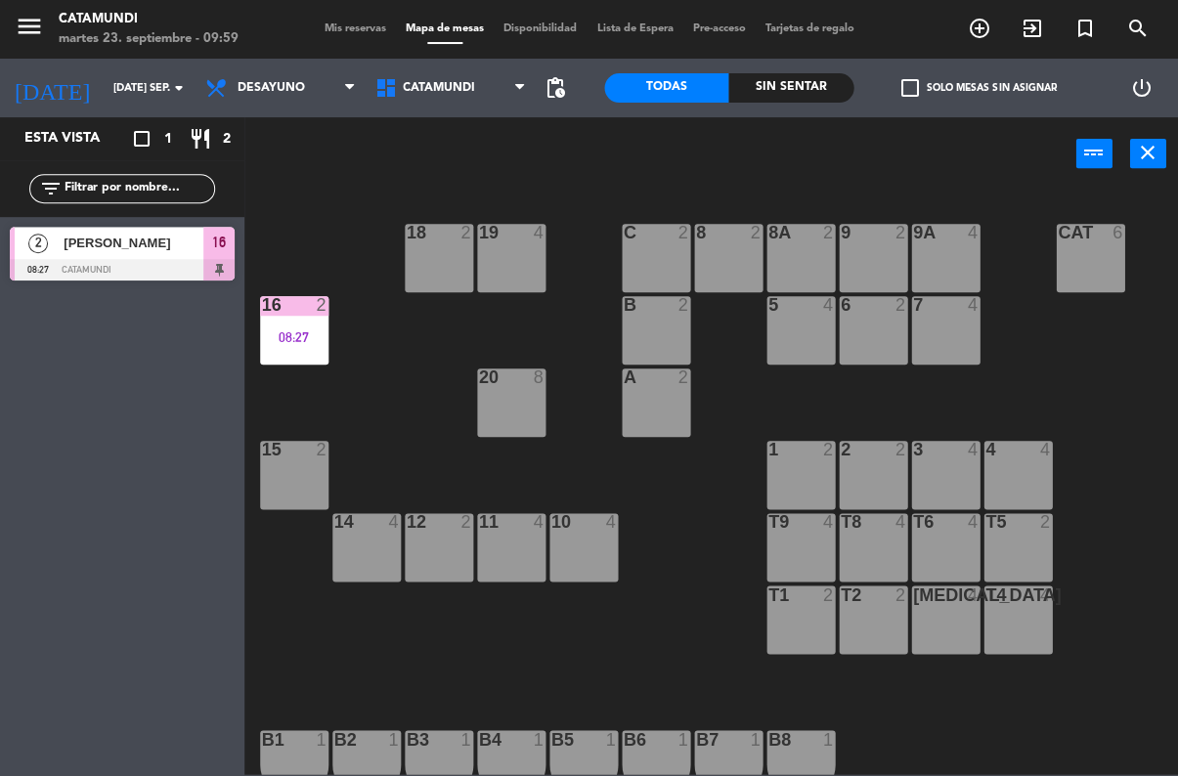
click at [756, 75] on div "Sin sentar" at bounding box center [790, 87] width 125 height 29
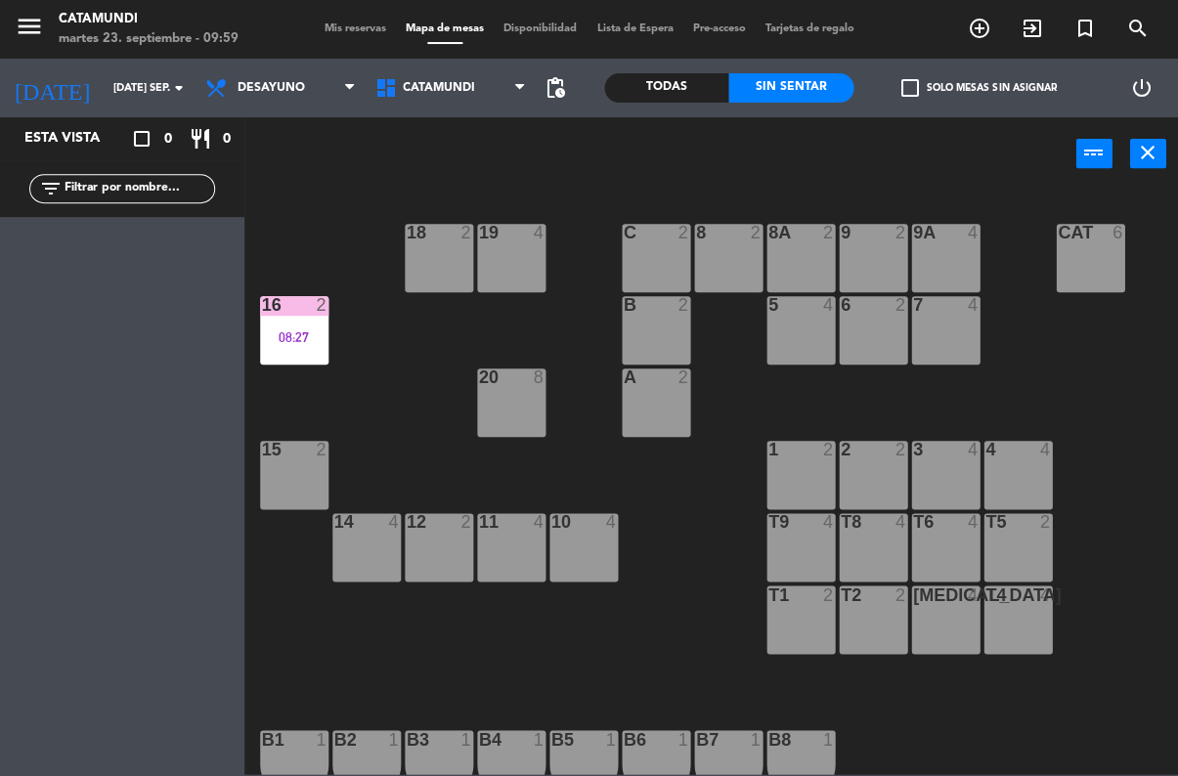
click at [687, 80] on div "Todas" at bounding box center [666, 87] width 125 height 29
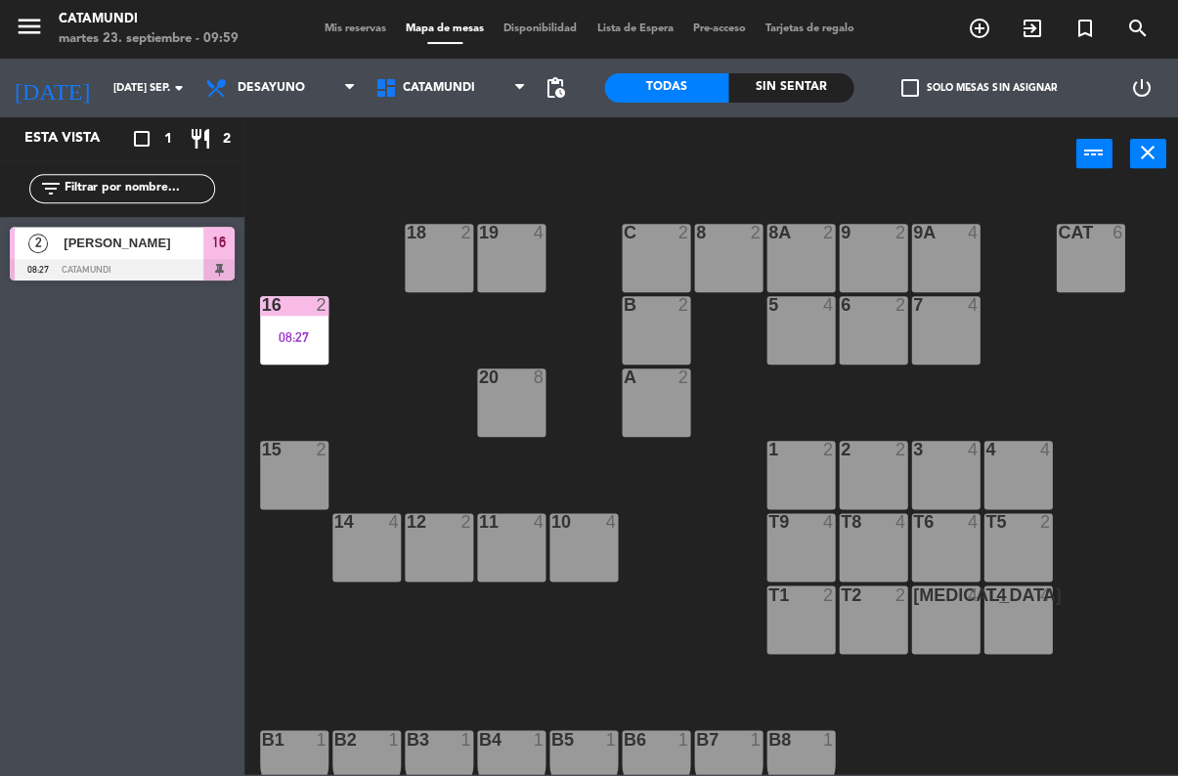
click at [309, 95] on span "Desayuno" at bounding box center [281, 87] width 170 height 43
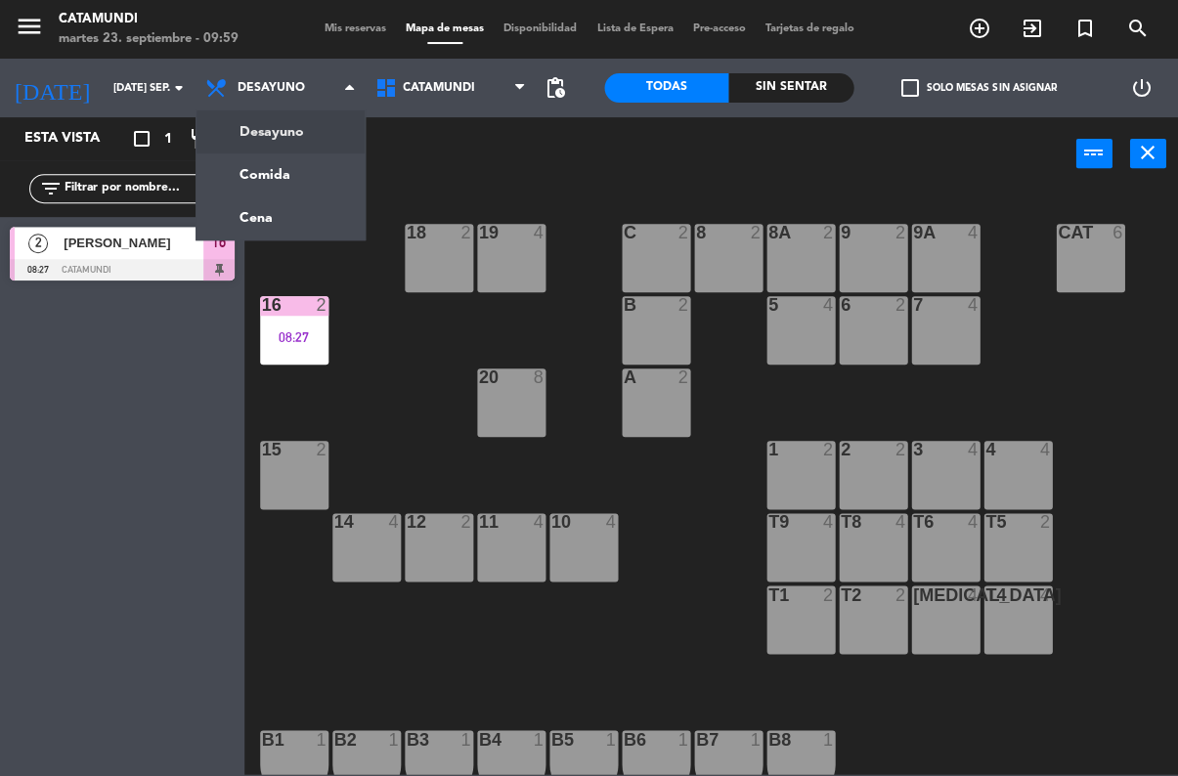
click at [446, 138] on div "power_input close" at bounding box center [659, 154] width 831 height 74
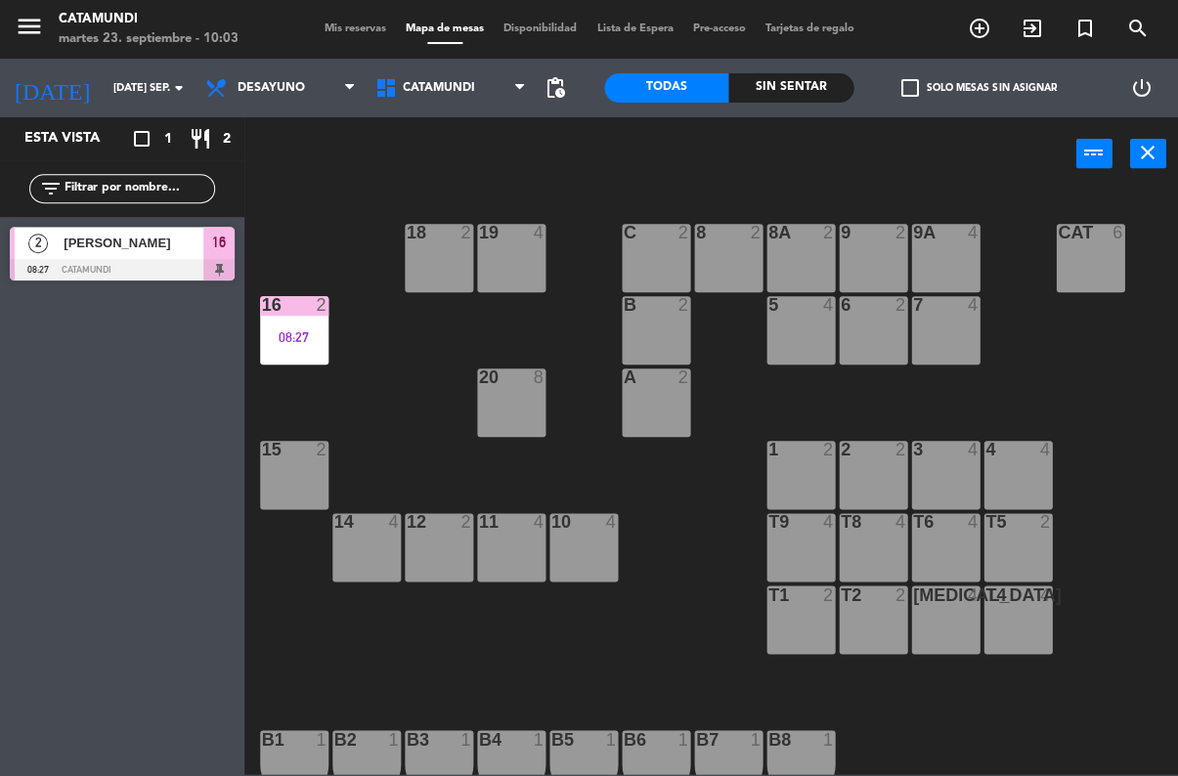
click at [299, 347] on div "16 2 08:27" at bounding box center [294, 330] width 68 height 68
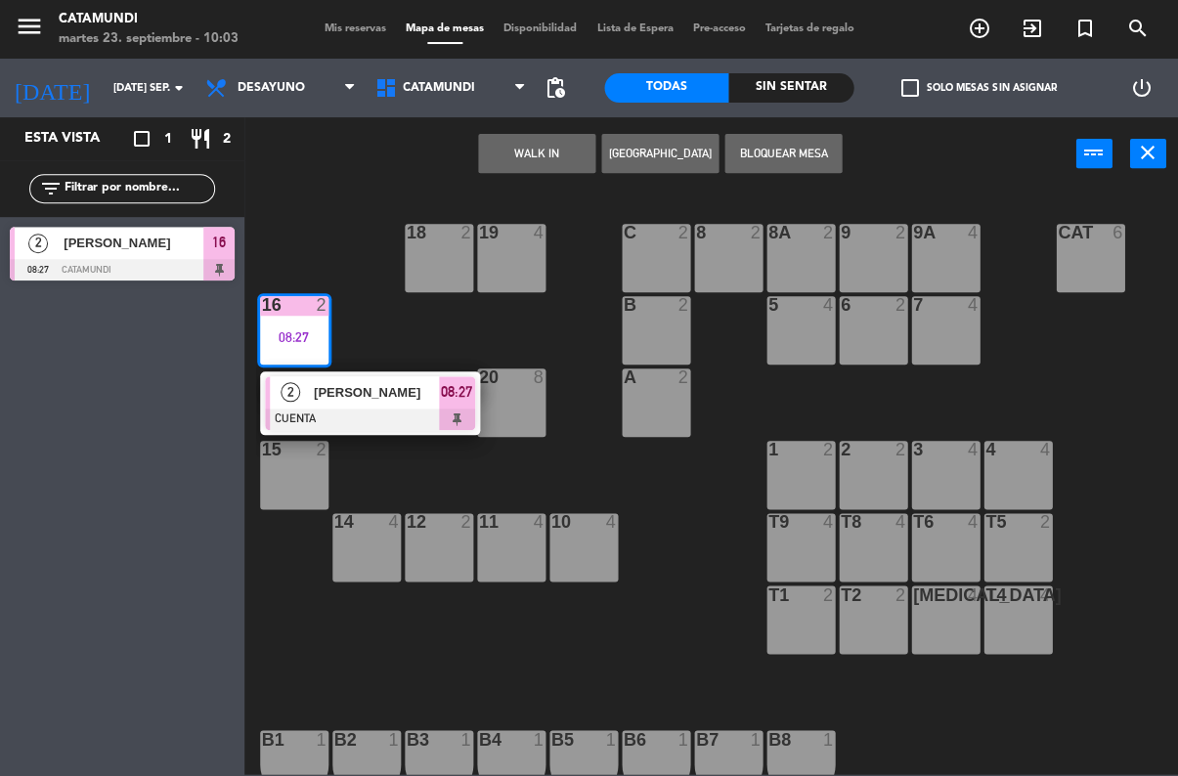
click at [478, 392] on div "2 [PERSON_NAME] CUENTA 08:27" at bounding box center [370, 404] width 220 height 64
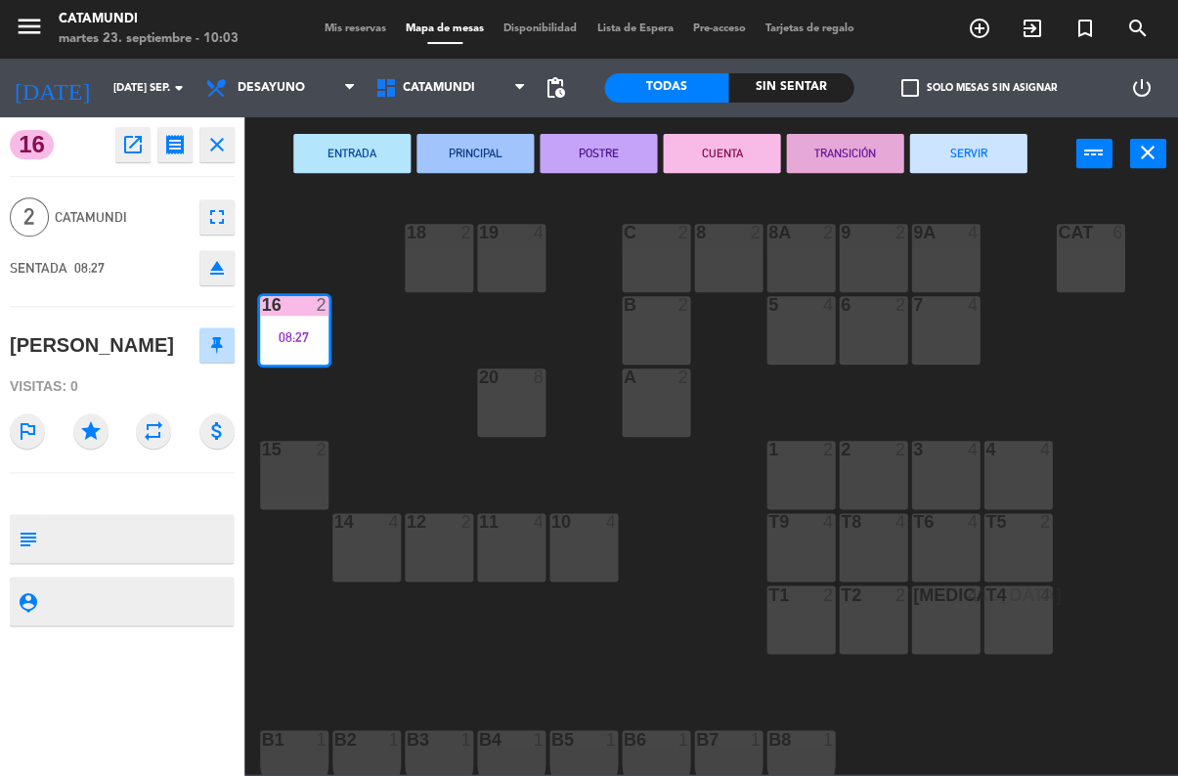
click at [982, 142] on button "SERVIR" at bounding box center [967, 153] width 117 height 39
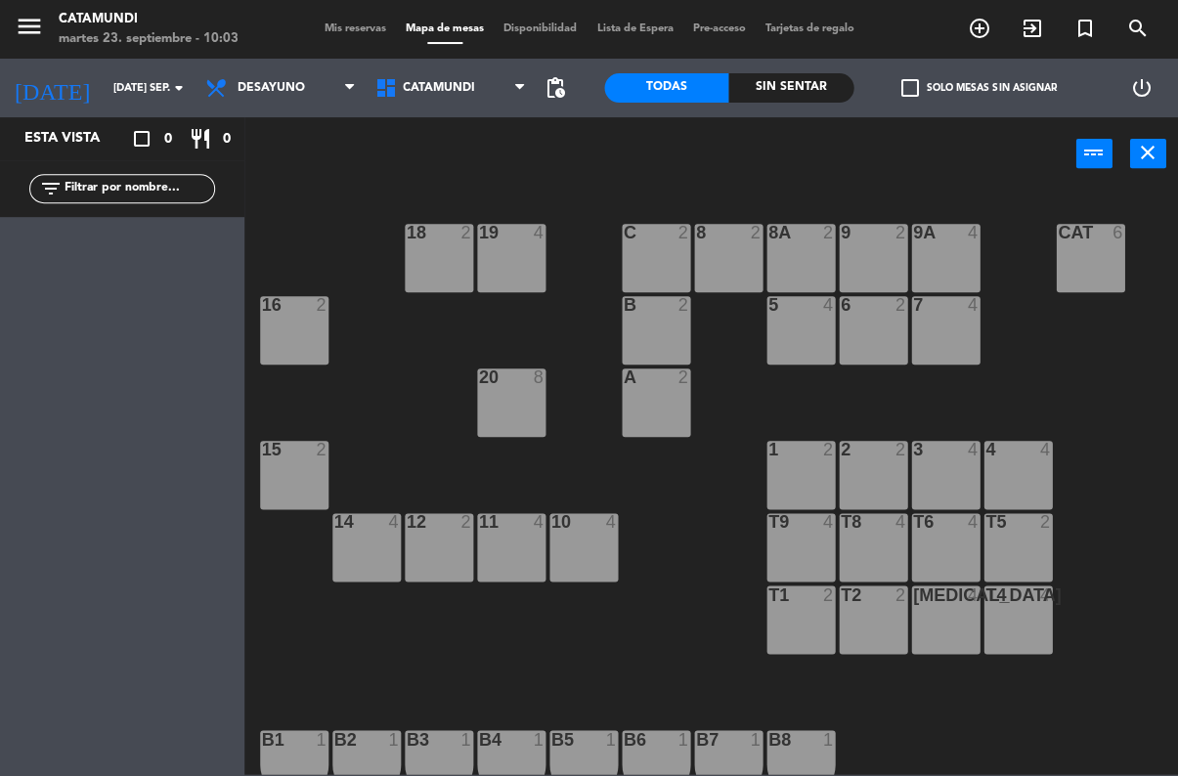
click at [859, 545] on div "T8 4" at bounding box center [873, 547] width 68 height 68
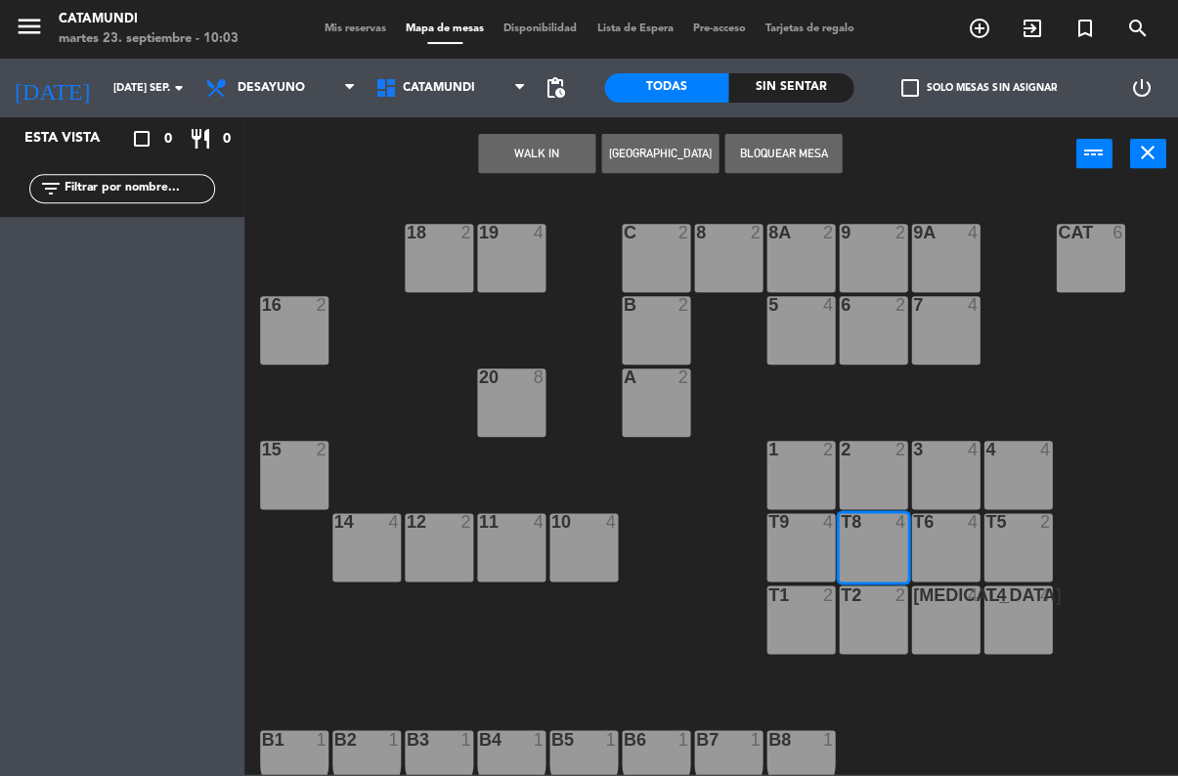
click at [493, 155] on button "WALK IN" at bounding box center [536, 153] width 117 height 39
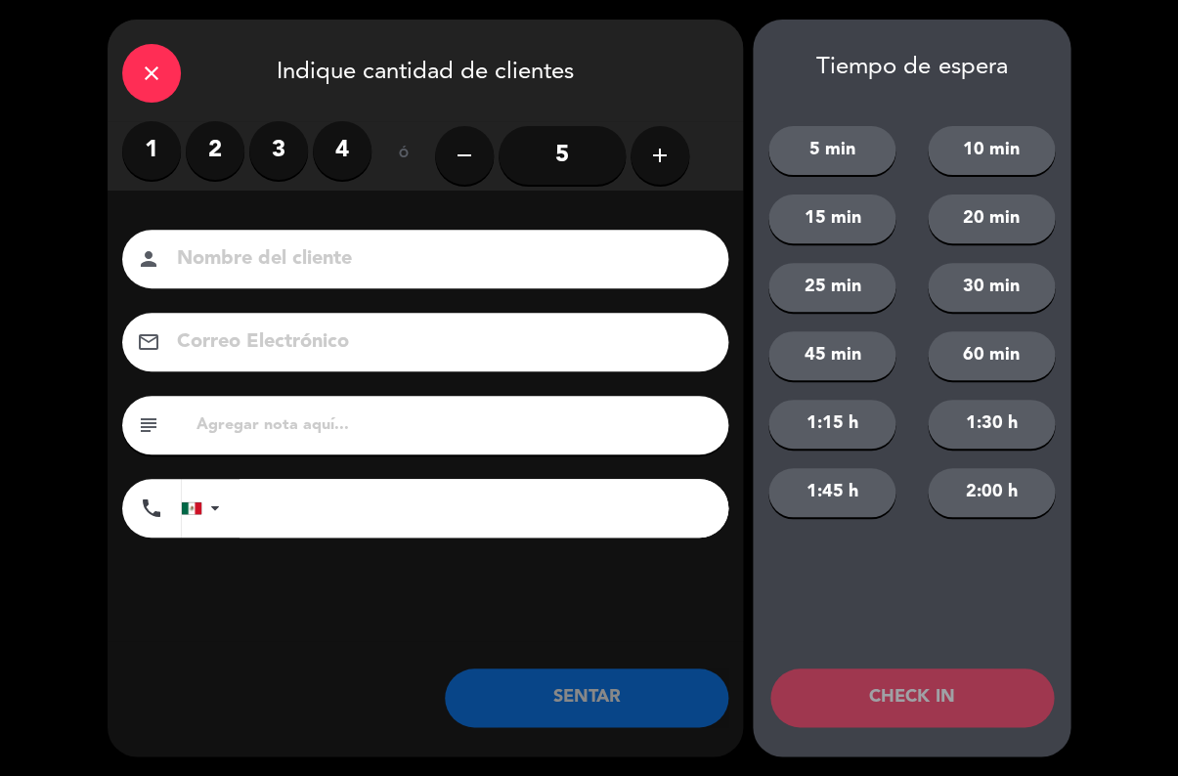
click at [220, 165] on label "2" at bounding box center [215, 150] width 59 height 59
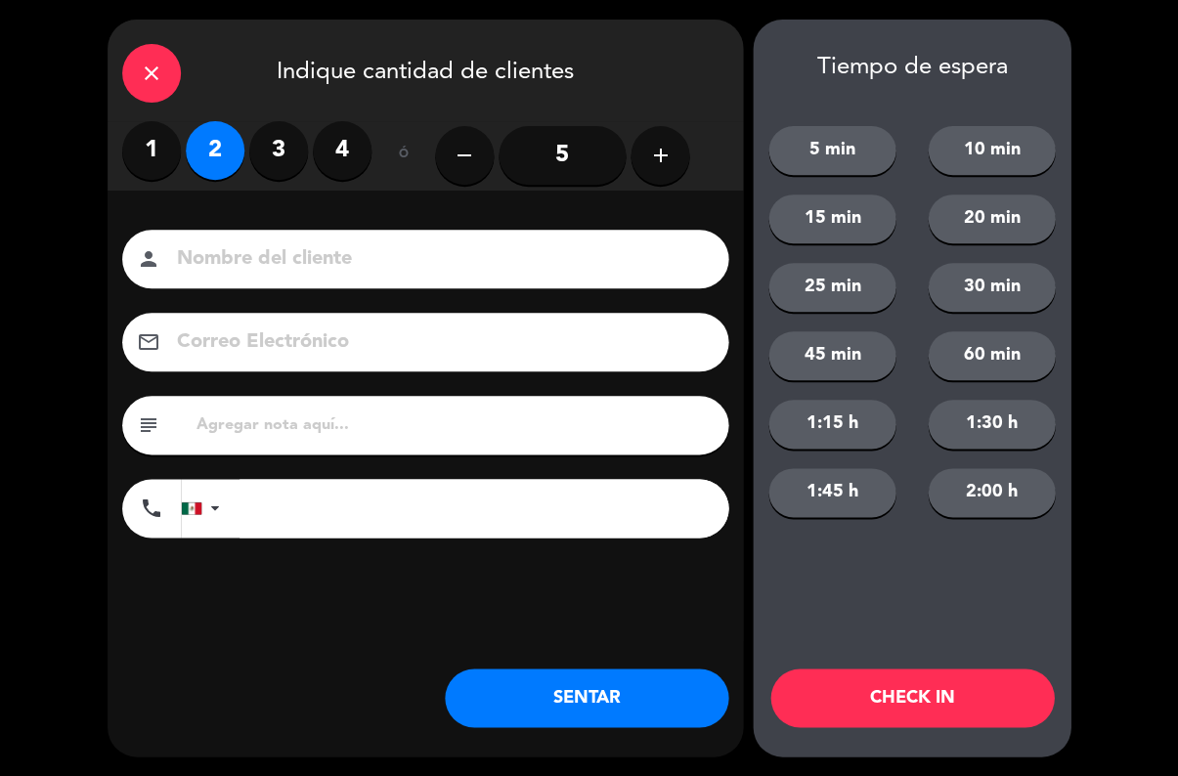
click at [259, 275] on input at bounding box center [439, 259] width 528 height 34
type input "[PERSON_NAME]"
click at [529, 698] on button "SENTAR" at bounding box center [587, 698] width 284 height 59
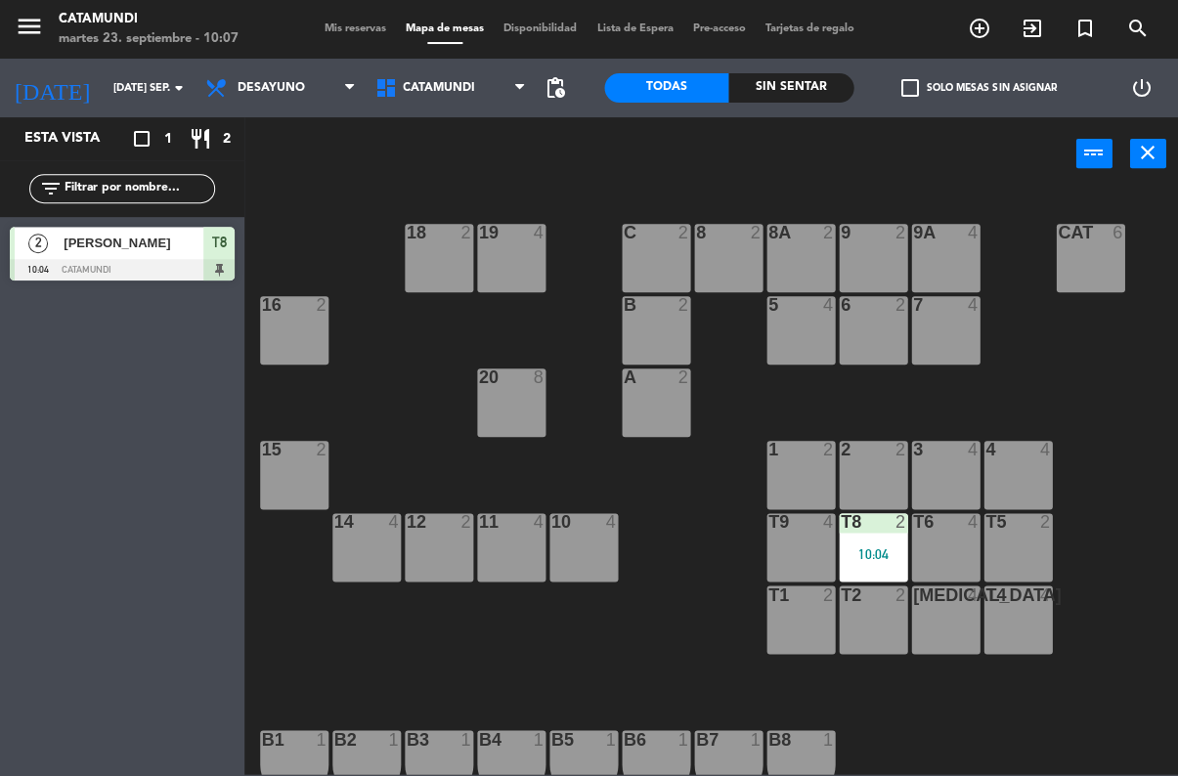
click at [1027, 628] on div "t4 4" at bounding box center [1018, 620] width 68 height 68
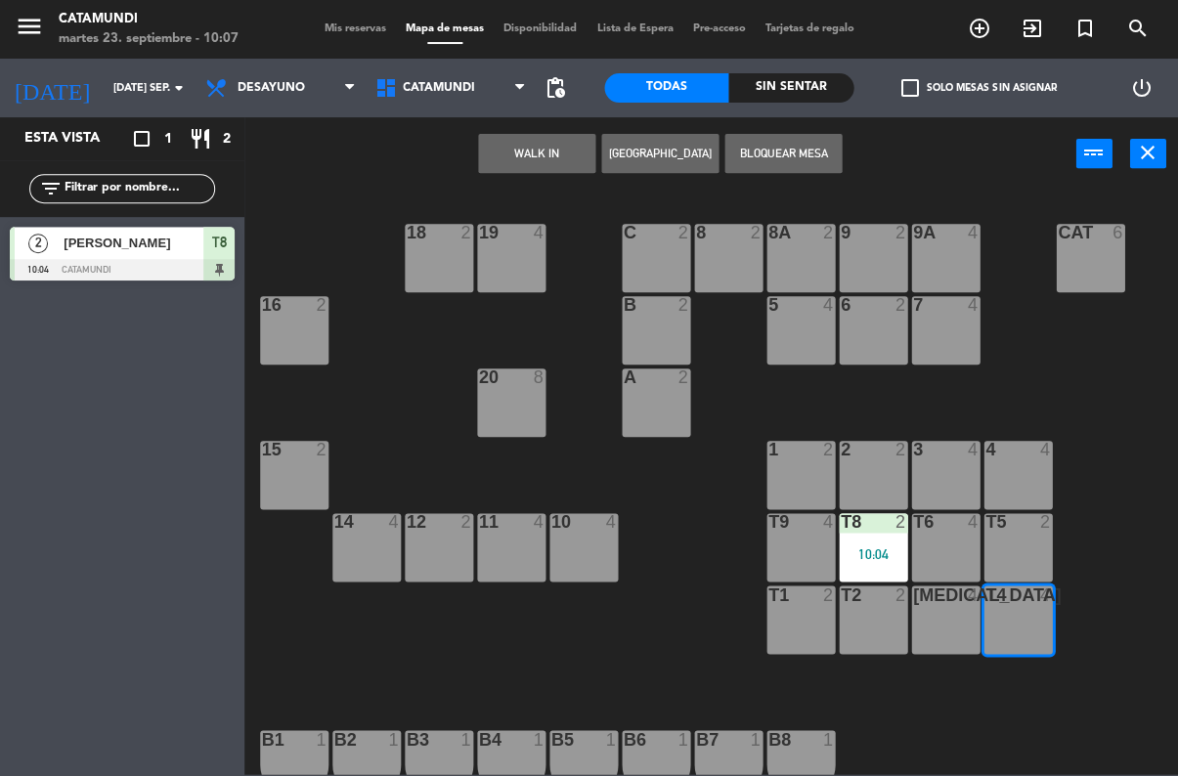
click at [548, 143] on button "WALK IN" at bounding box center [536, 153] width 117 height 39
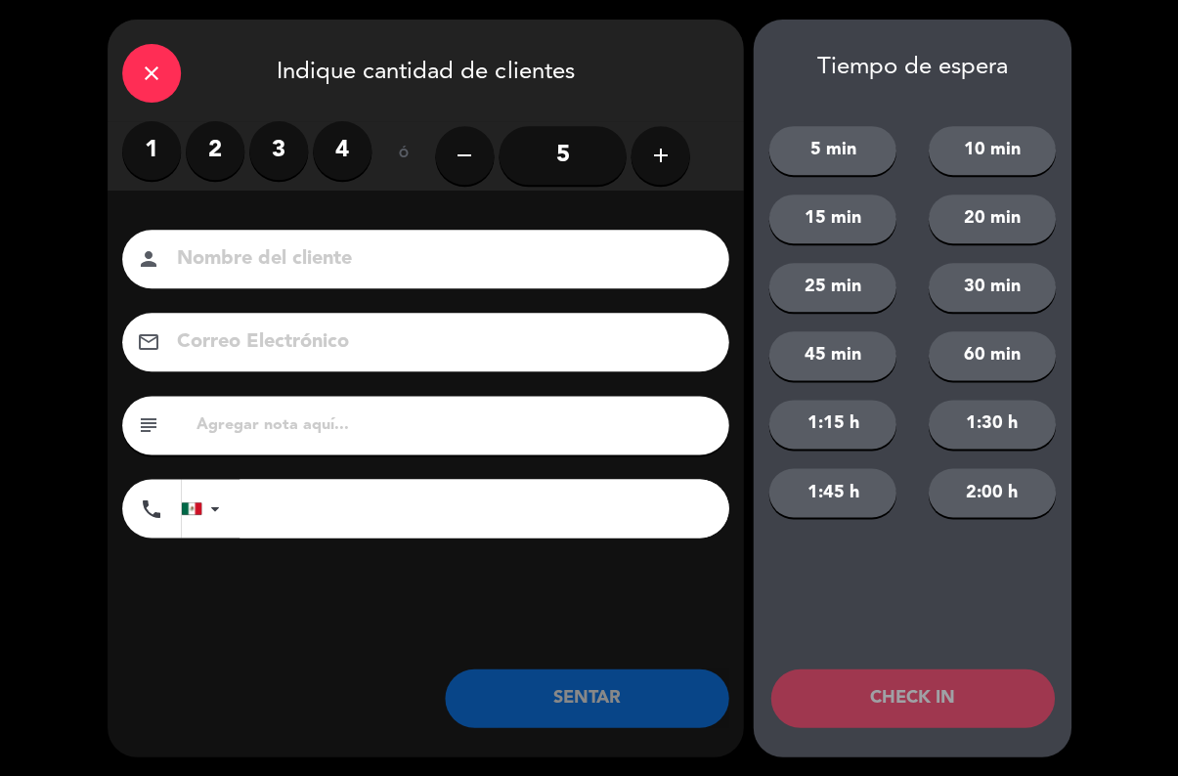
click at [270, 150] on label "3" at bounding box center [278, 150] width 59 height 59
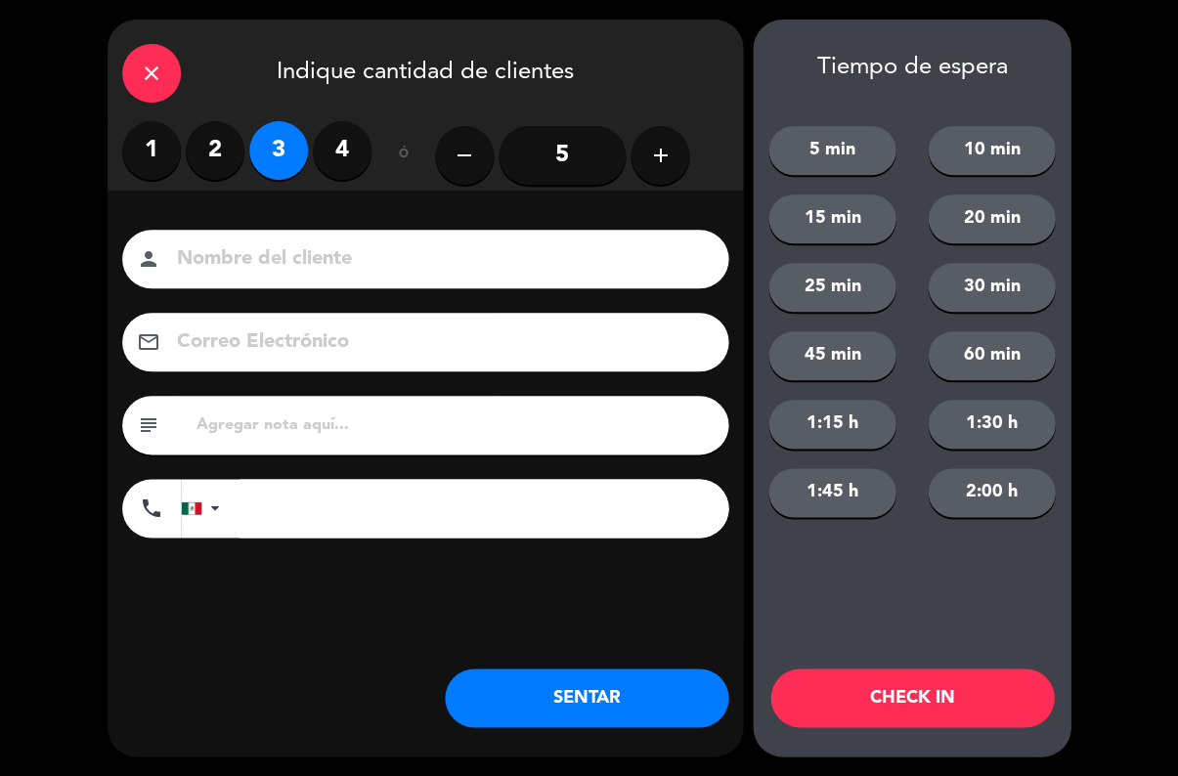
click at [594, 683] on button "SENTAR" at bounding box center [587, 698] width 284 height 59
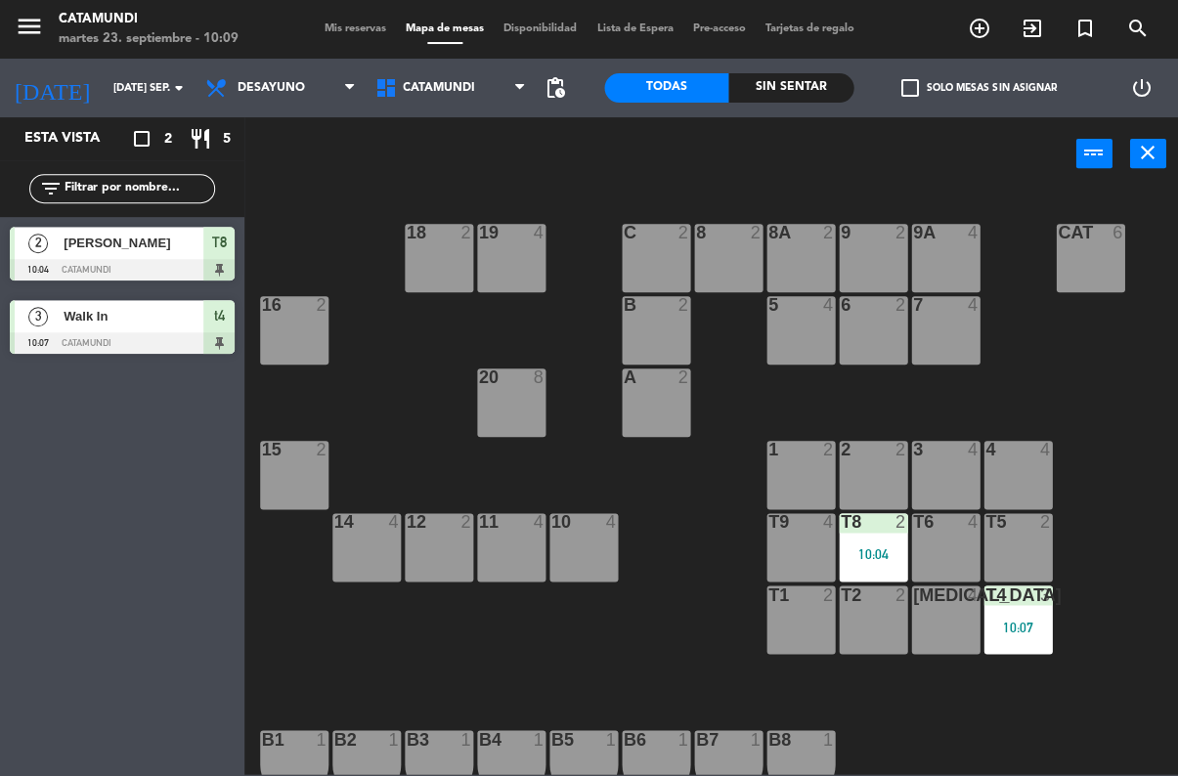
click at [511, 546] on div "11 4" at bounding box center [511, 547] width 68 height 68
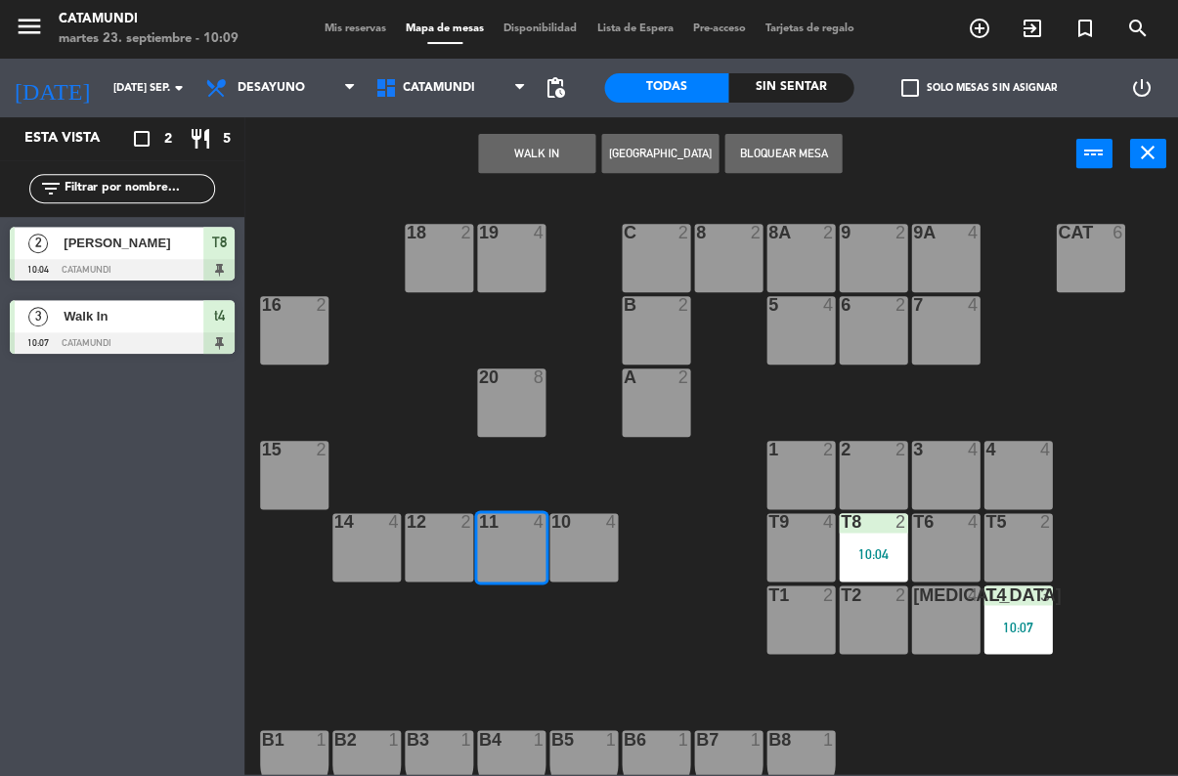
click at [516, 152] on button "WALK IN" at bounding box center [536, 153] width 117 height 39
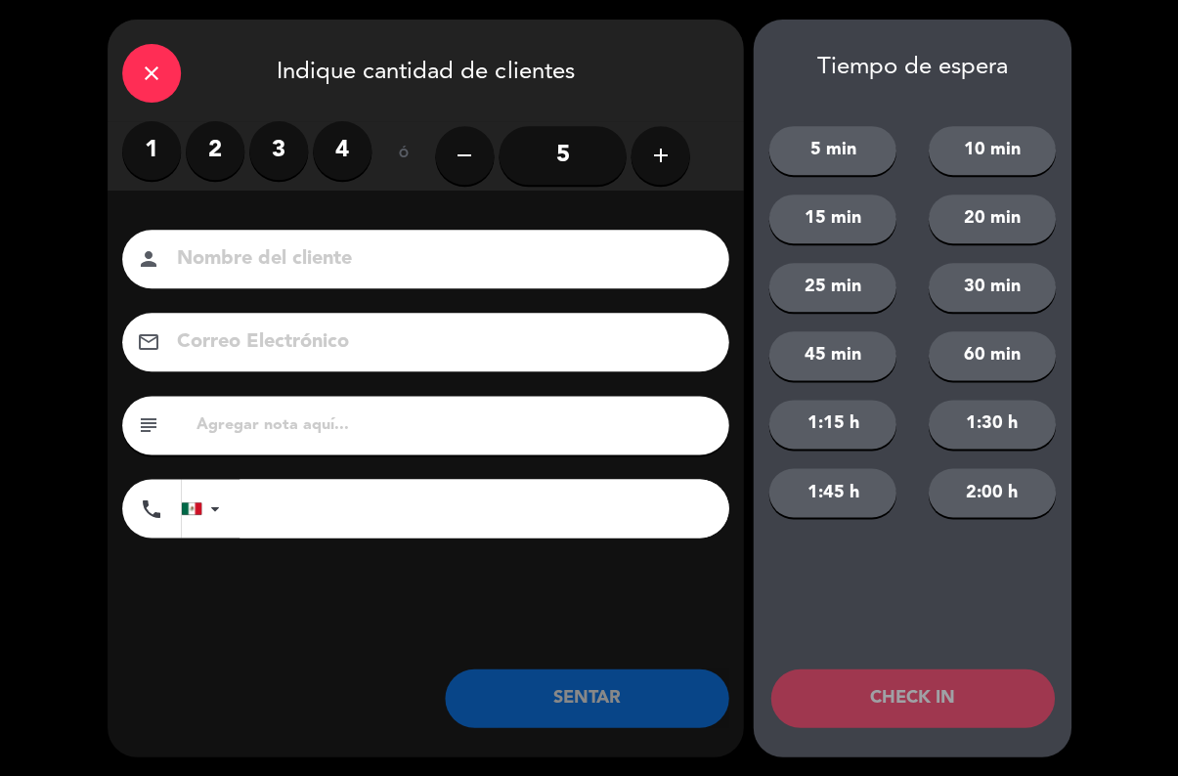
click at [223, 150] on label "2" at bounding box center [215, 150] width 59 height 59
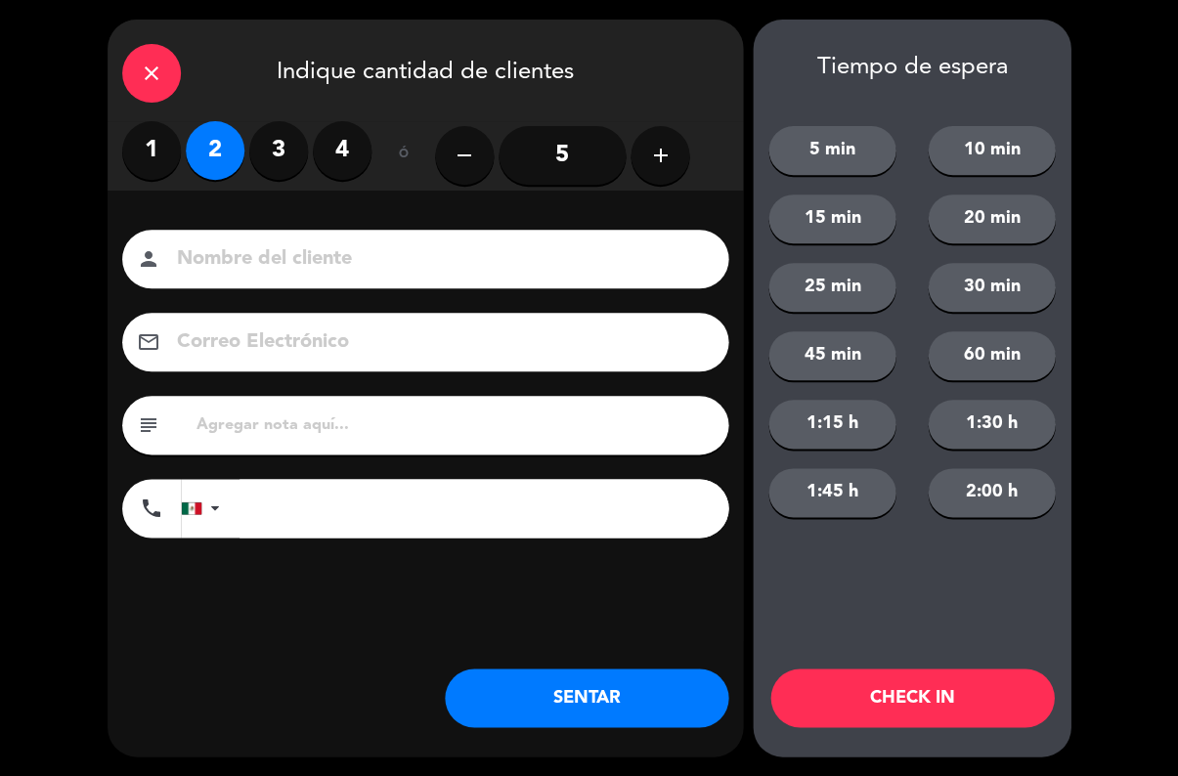
click at [577, 691] on button "SENTAR" at bounding box center [587, 698] width 284 height 59
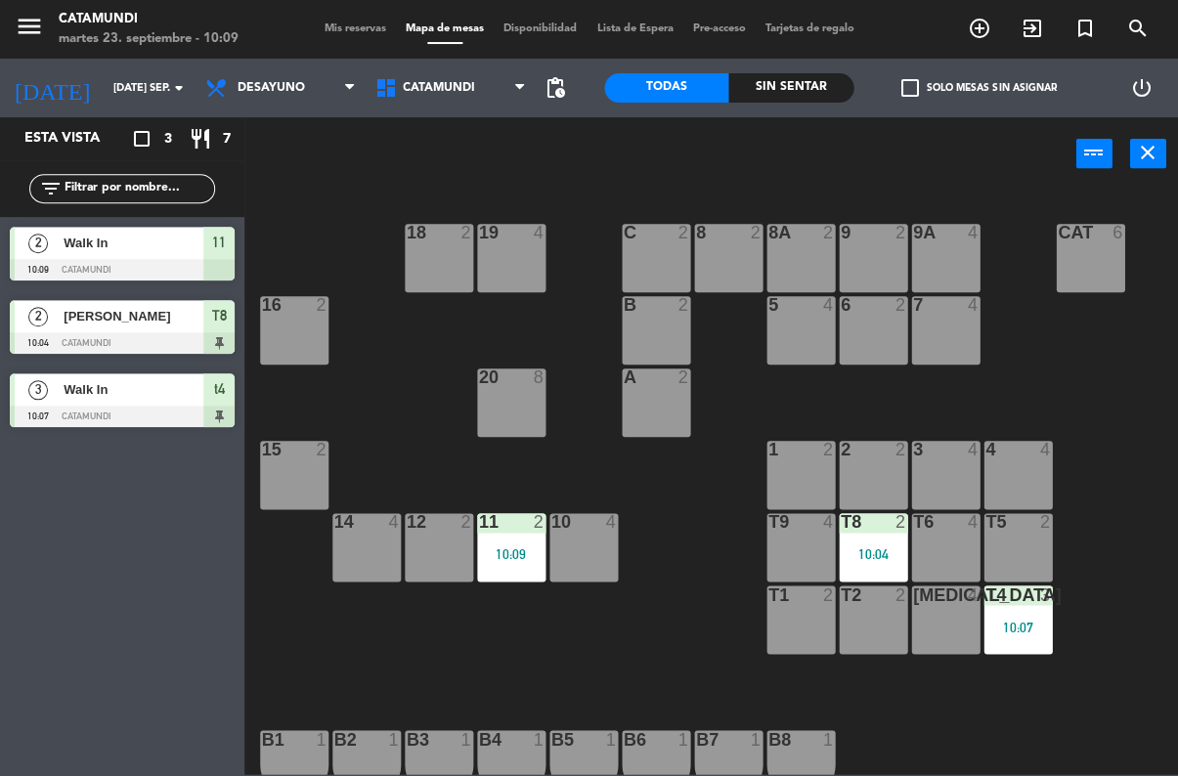
click at [438, 552] on div "12 2" at bounding box center [439, 547] width 68 height 68
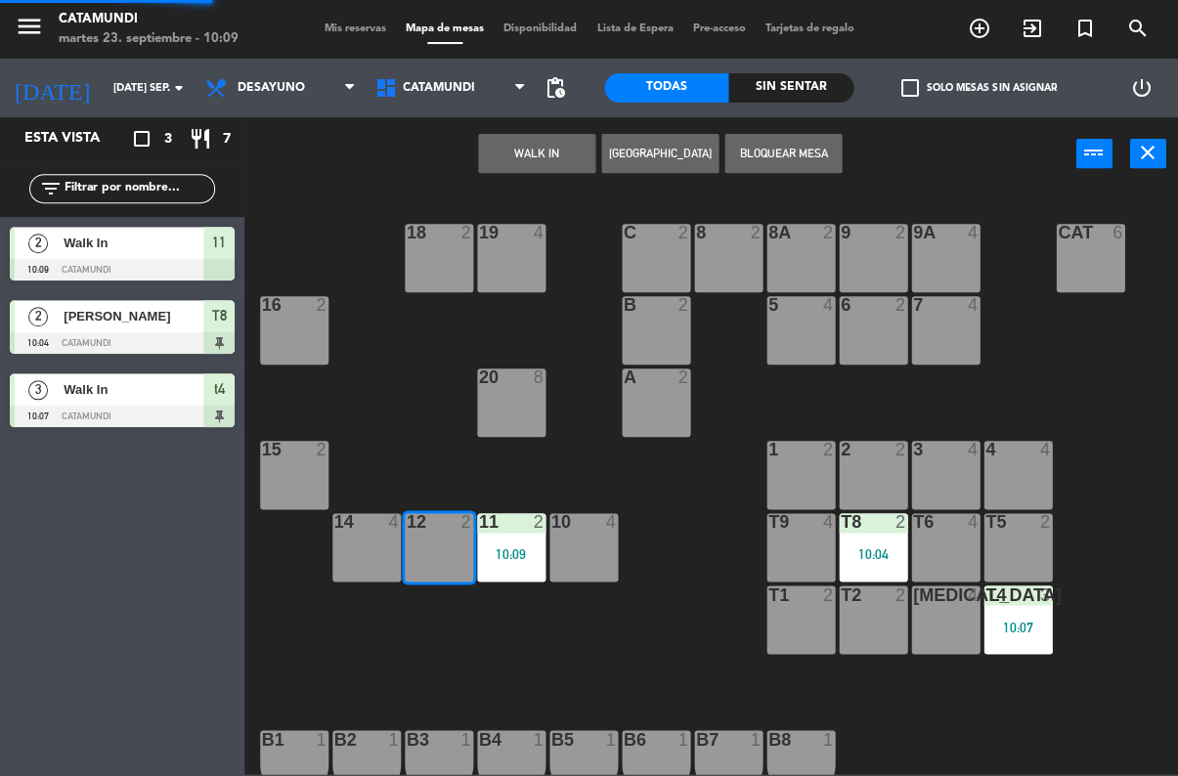
click at [545, 150] on button "WALK IN" at bounding box center [536, 153] width 117 height 39
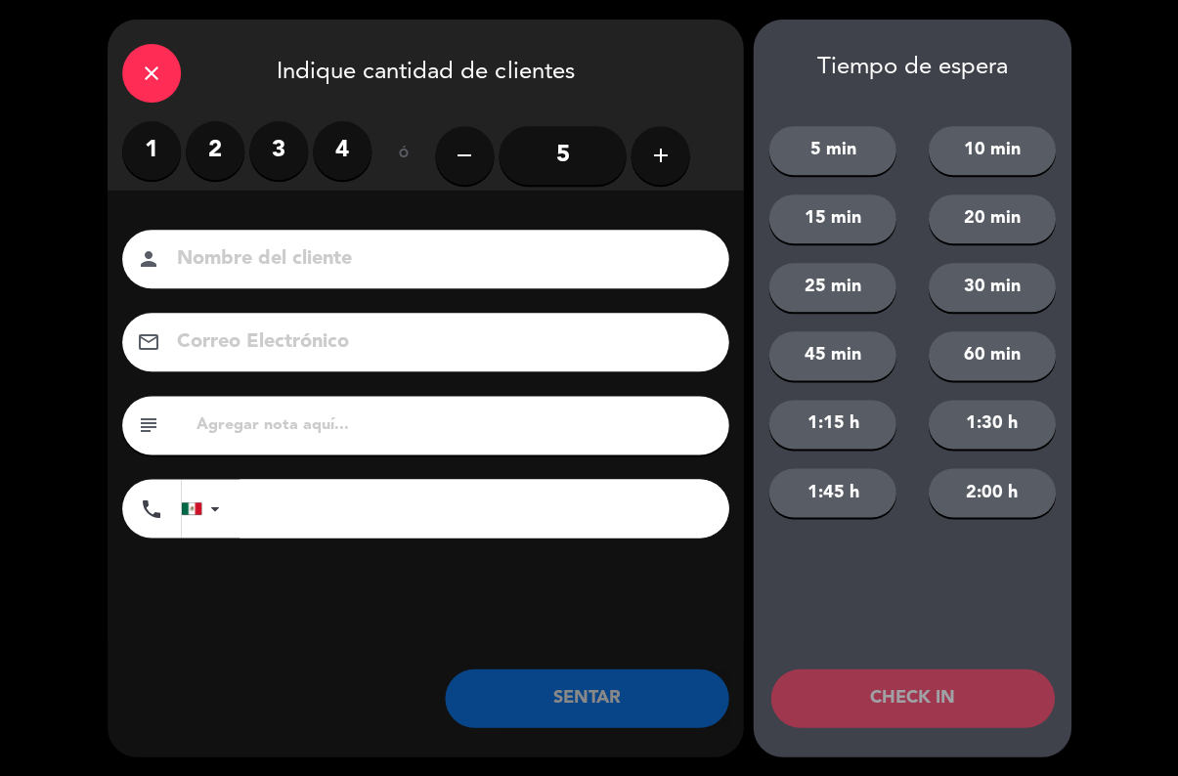
click at [207, 165] on label "2" at bounding box center [215, 150] width 59 height 59
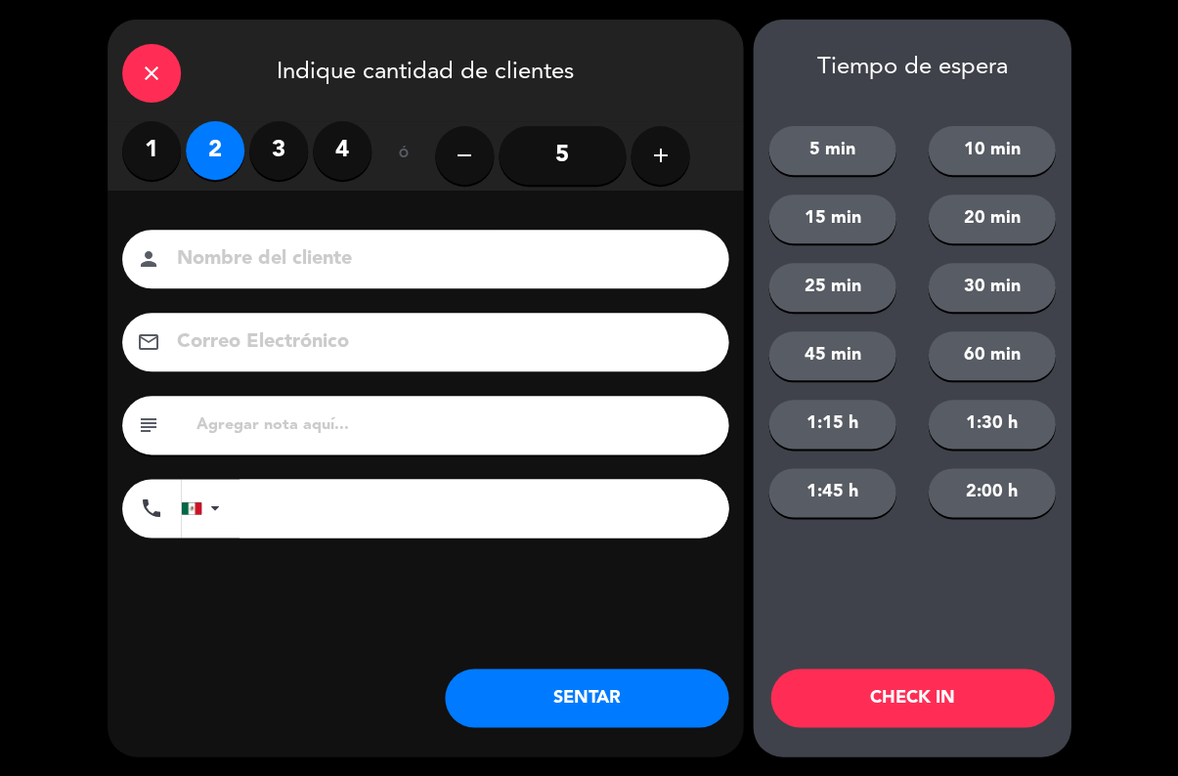
click at [536, 685] on button "SENTAR" at bounding box center [587, 698] width 284 height 59
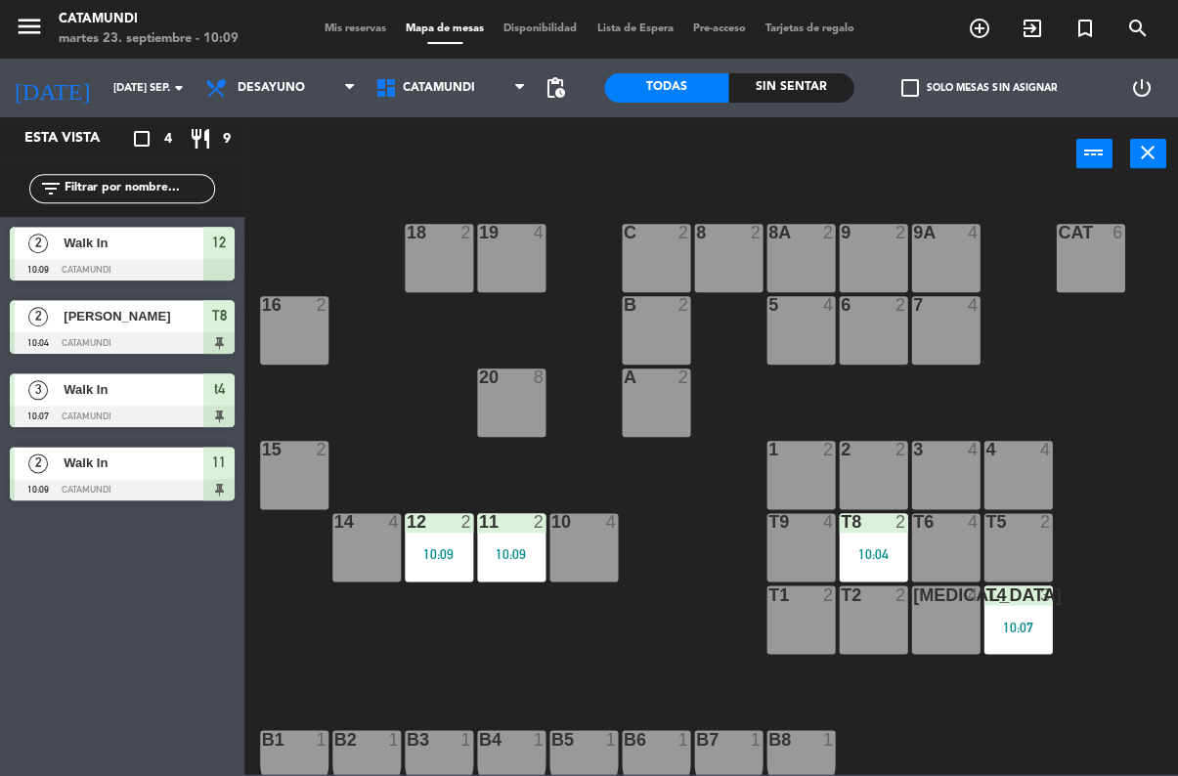
click at [354, 536] on div "14 4" at bounding box center [366, 547] width 68 height 68
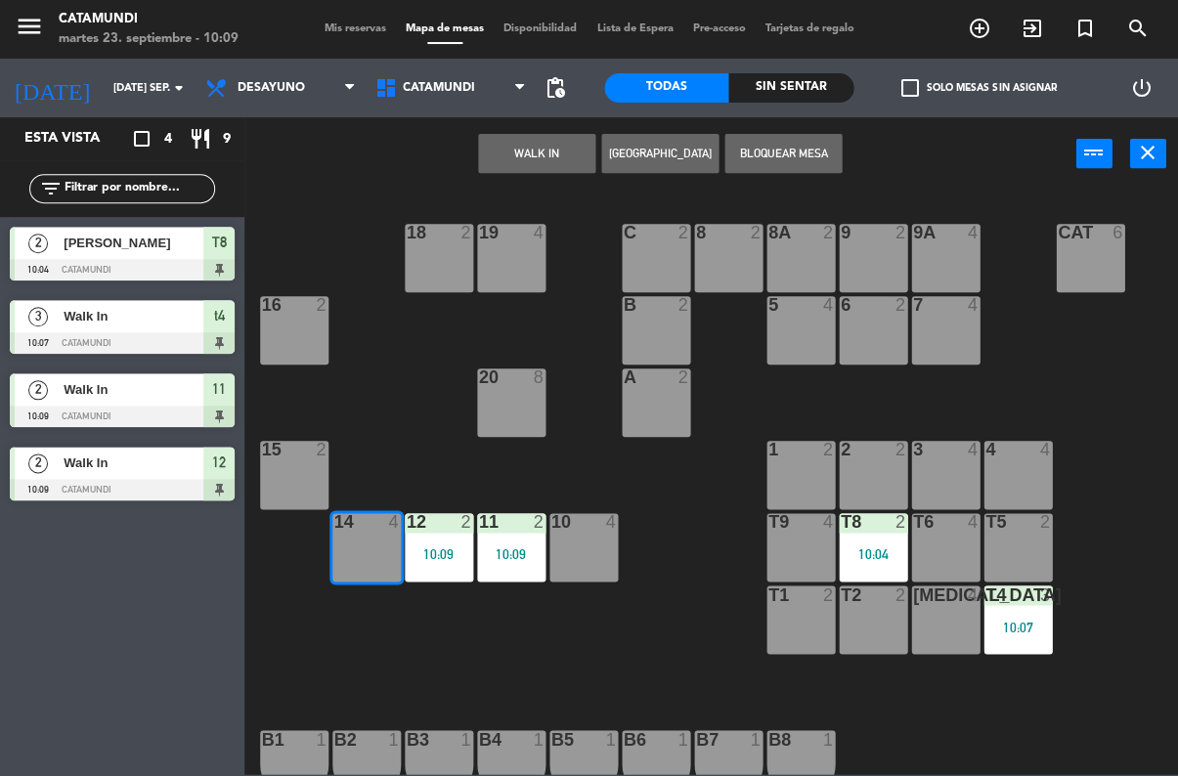
click at [382, 545] on div "14 4" at bounding box center [366, 547] width 68 height 68
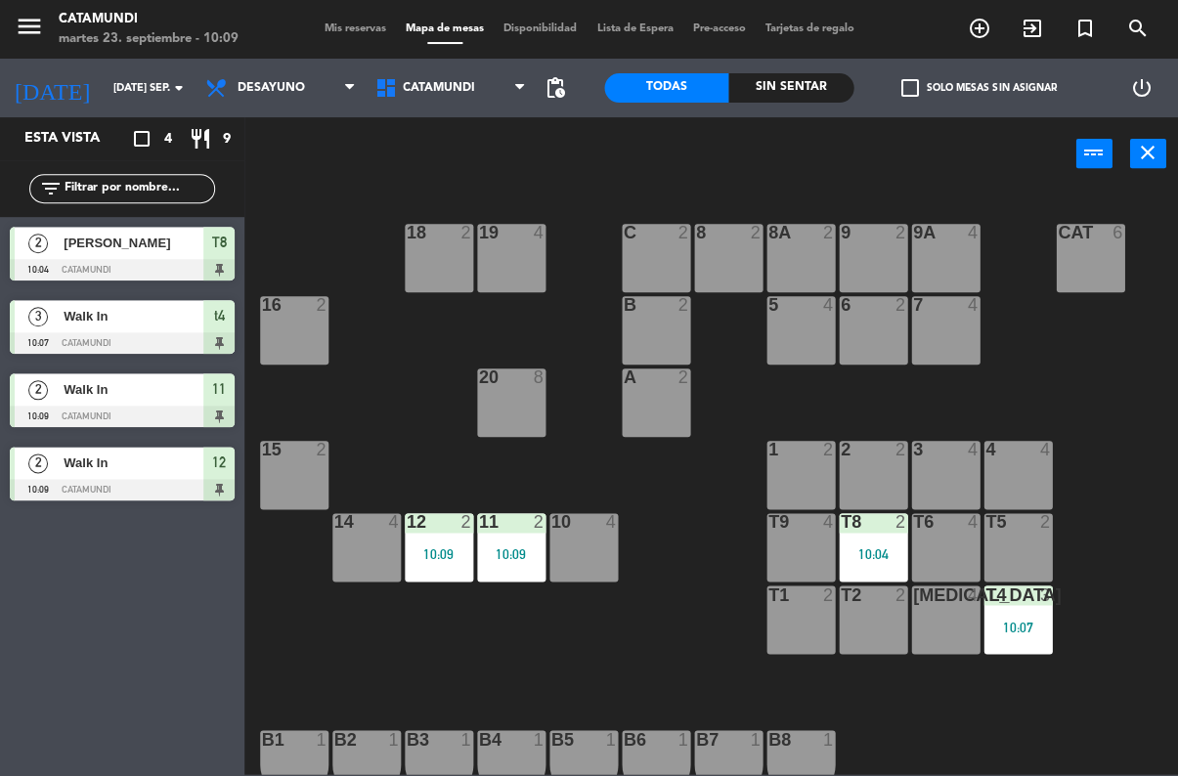
click at [301, 466] on div "15 2" at bounding box center [294, 475] width 68 height 68
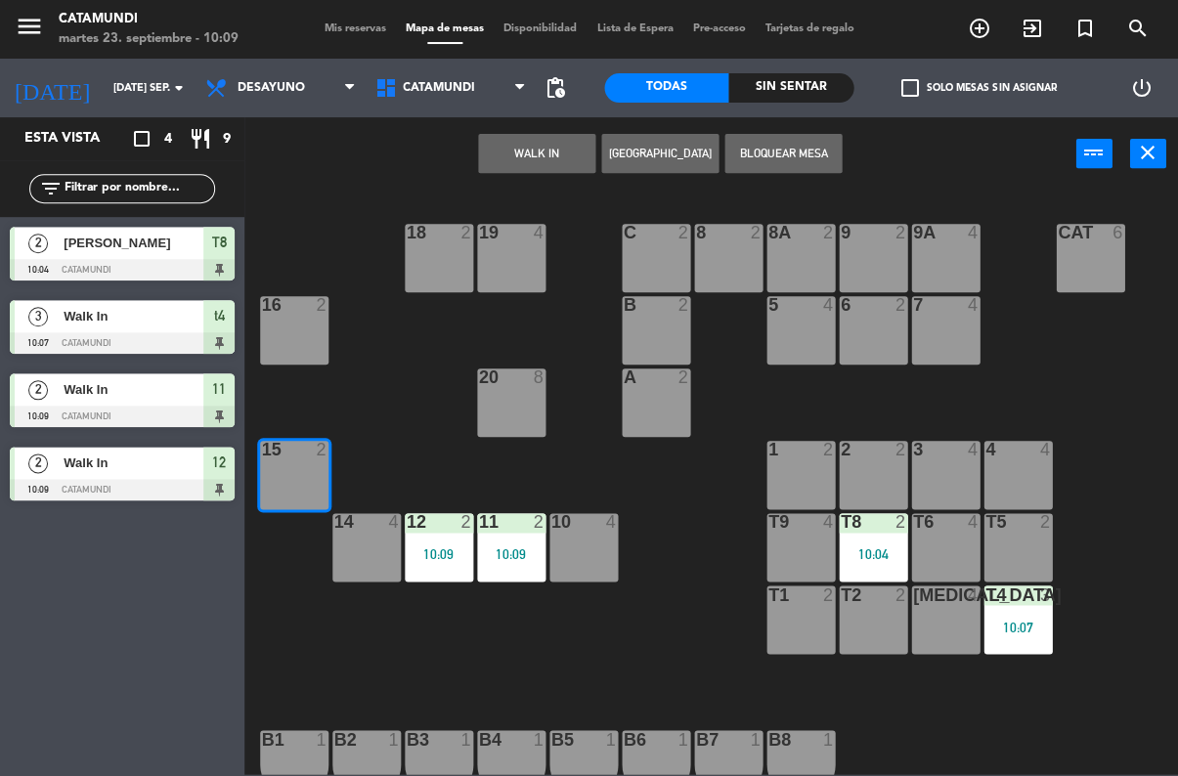
click at [531, 161] on button "WALK IN" at bounding box center [536, 153] width 117 height 39
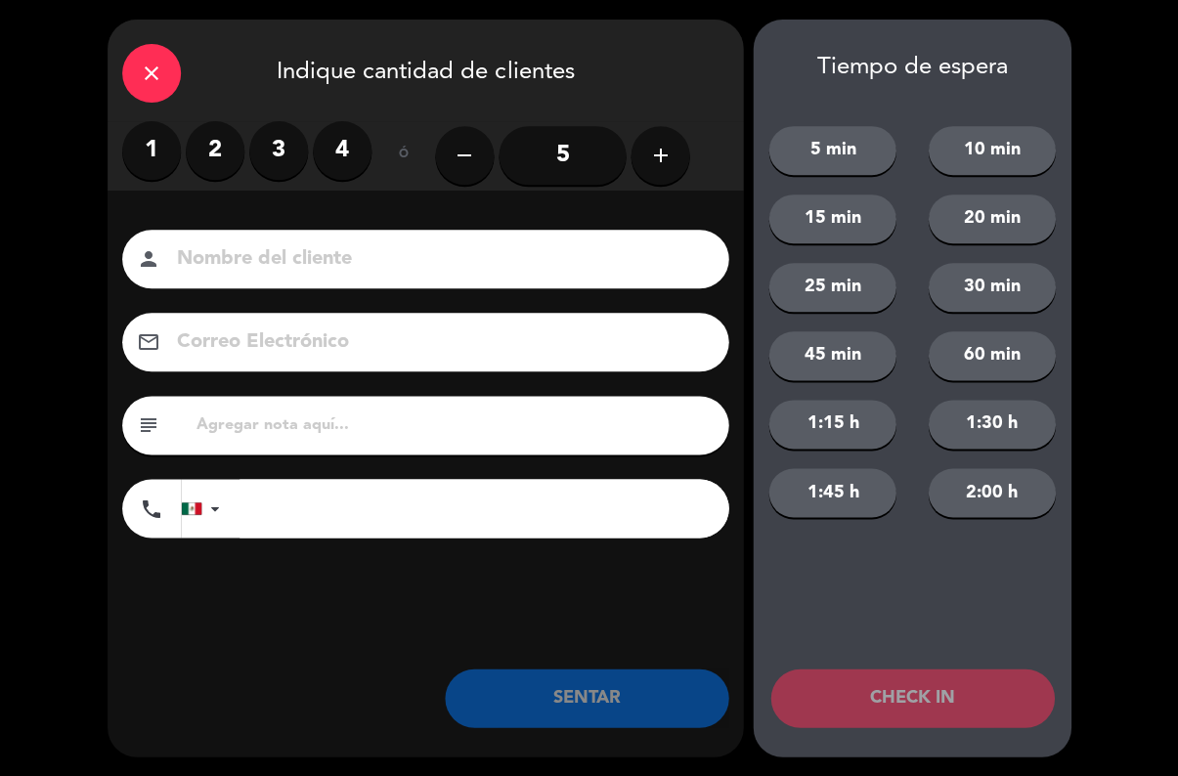
click at [213, 161] on label "2" at bounding box center [215, 150] width 59 height 59
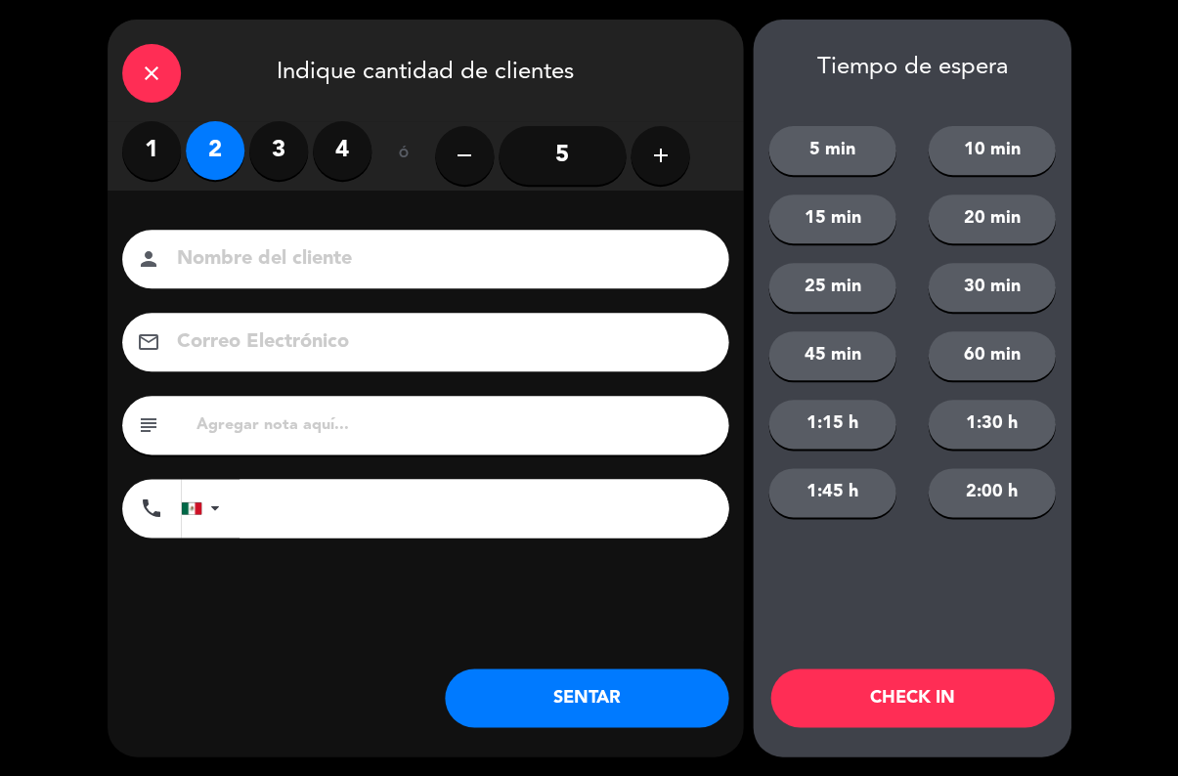
click at [551, 682] on button "SENTAR" at bounding box center [587, 698] width 284 height 59
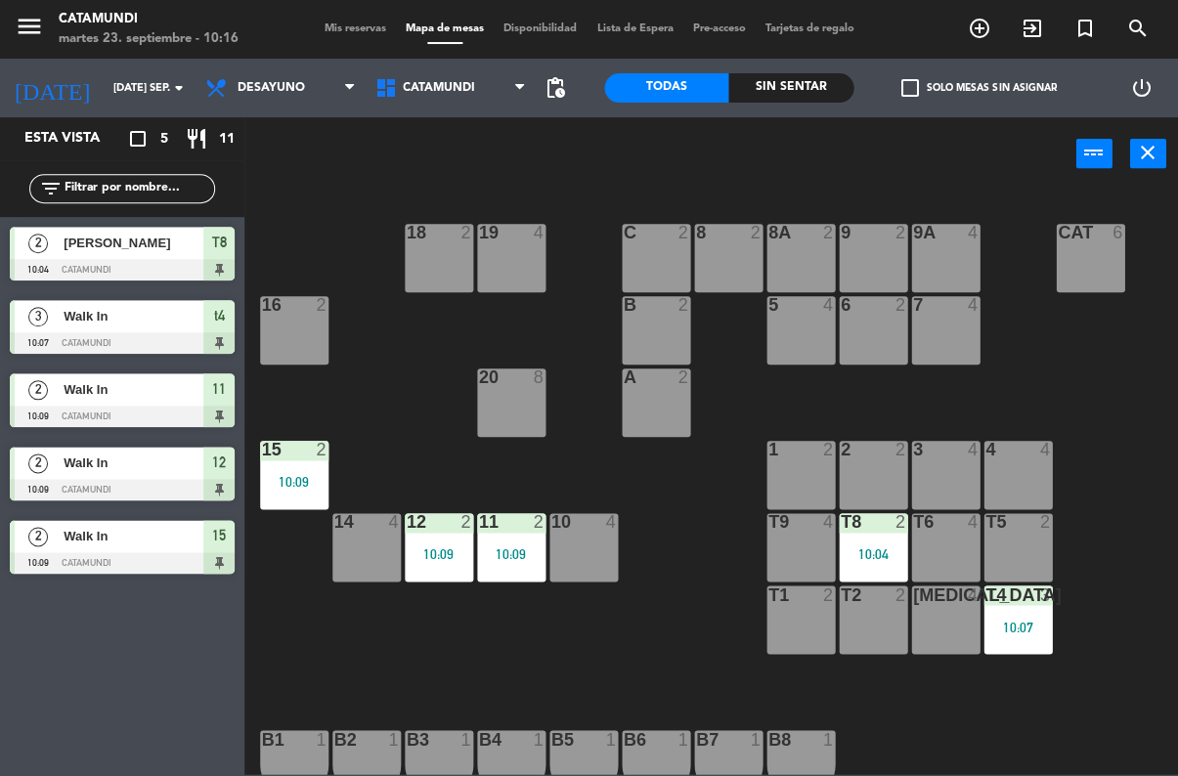
click at [975, 25] on icon "add_circle_outline" at bounding box center [978, 28] width 23 height 23
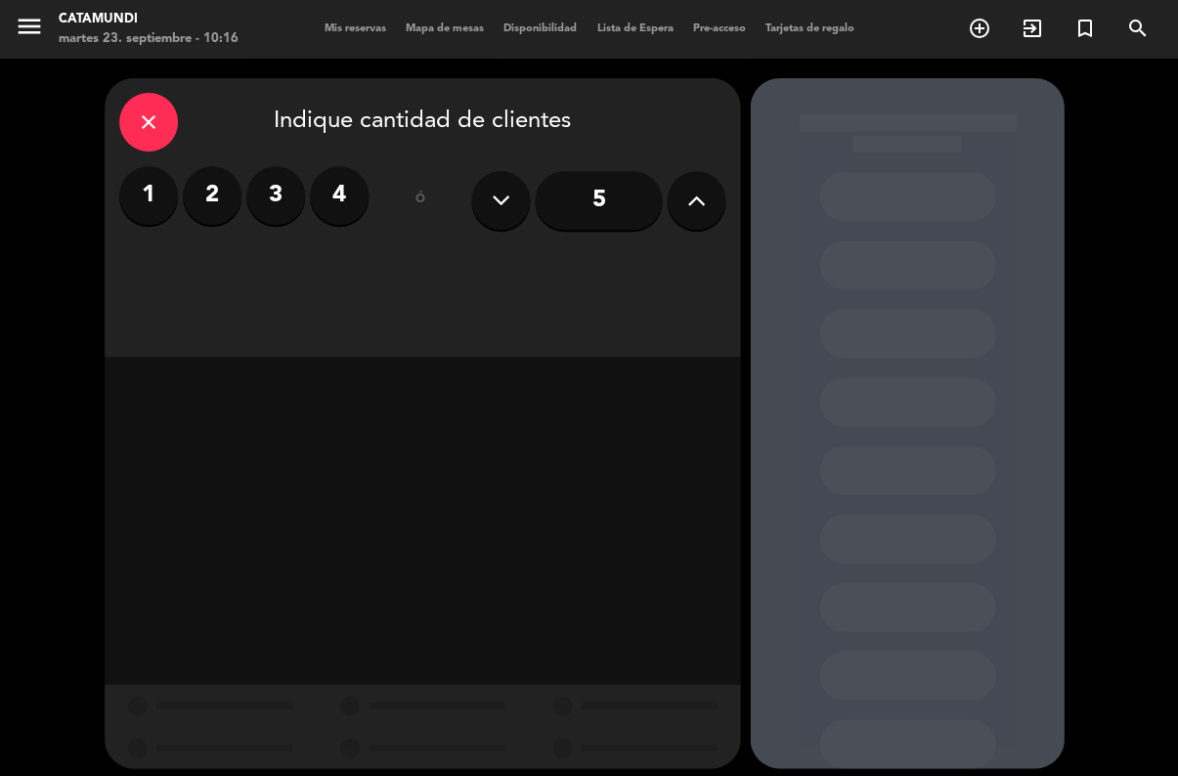
click at [209, 202] on label "2" at bounding box center [212, 195] width 59 height 59
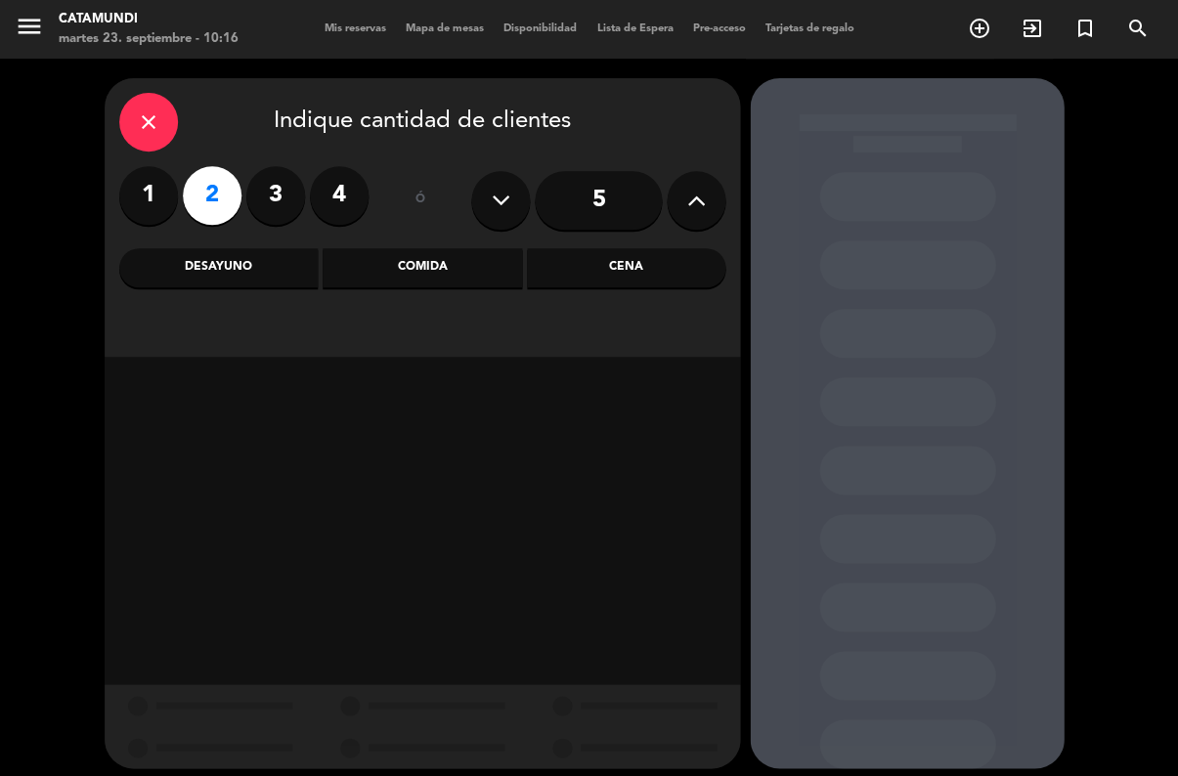
click at [250, 264] on div "Desayuno" at bounding box center [218, 267] width 198 height 39
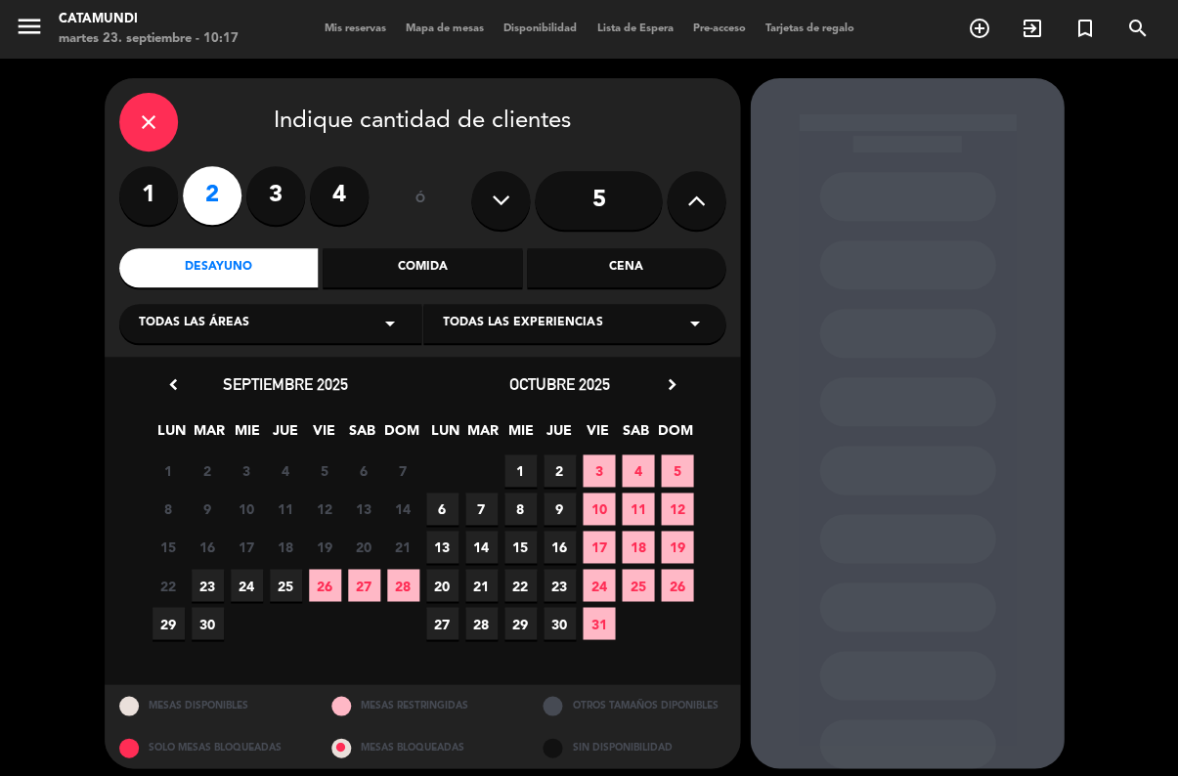
click at [286, 581] on span "25" at bounding box center [286, 585] width 32 height 32
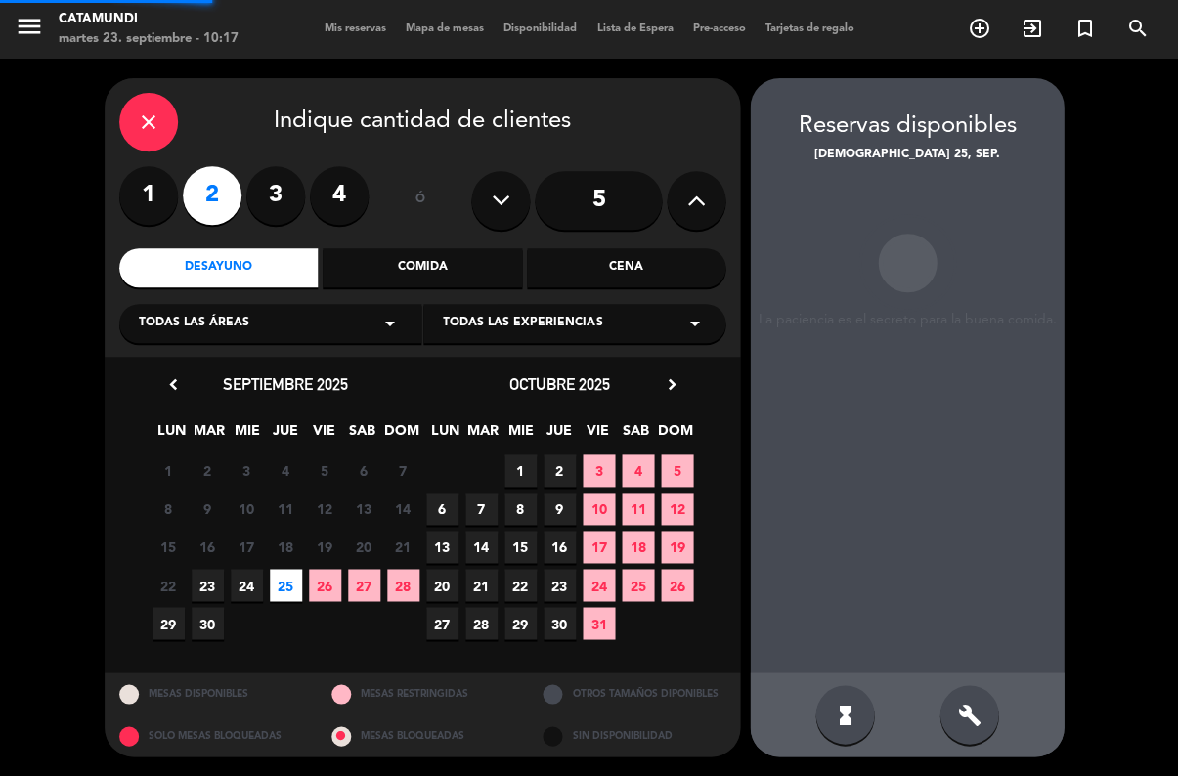
scroll to position [64, 0]
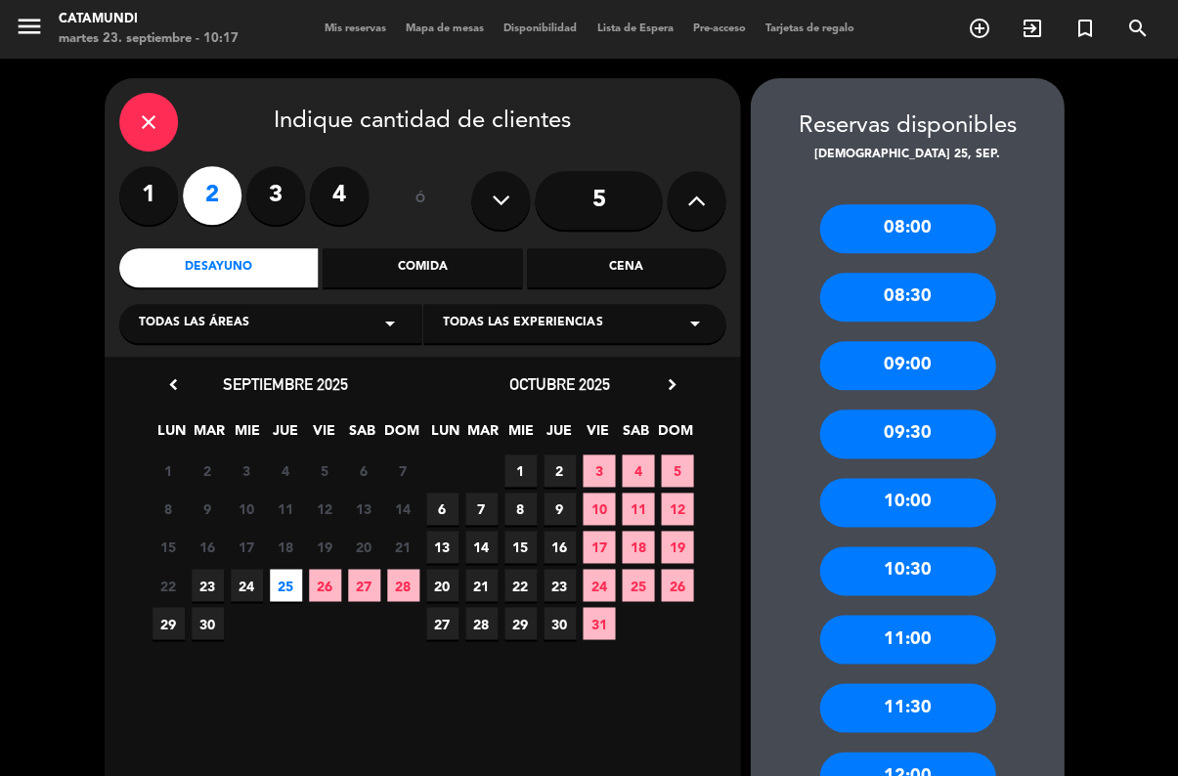
click at [941, 204] on div "08:00" at bounding box center [907, 228] width 176 height 49
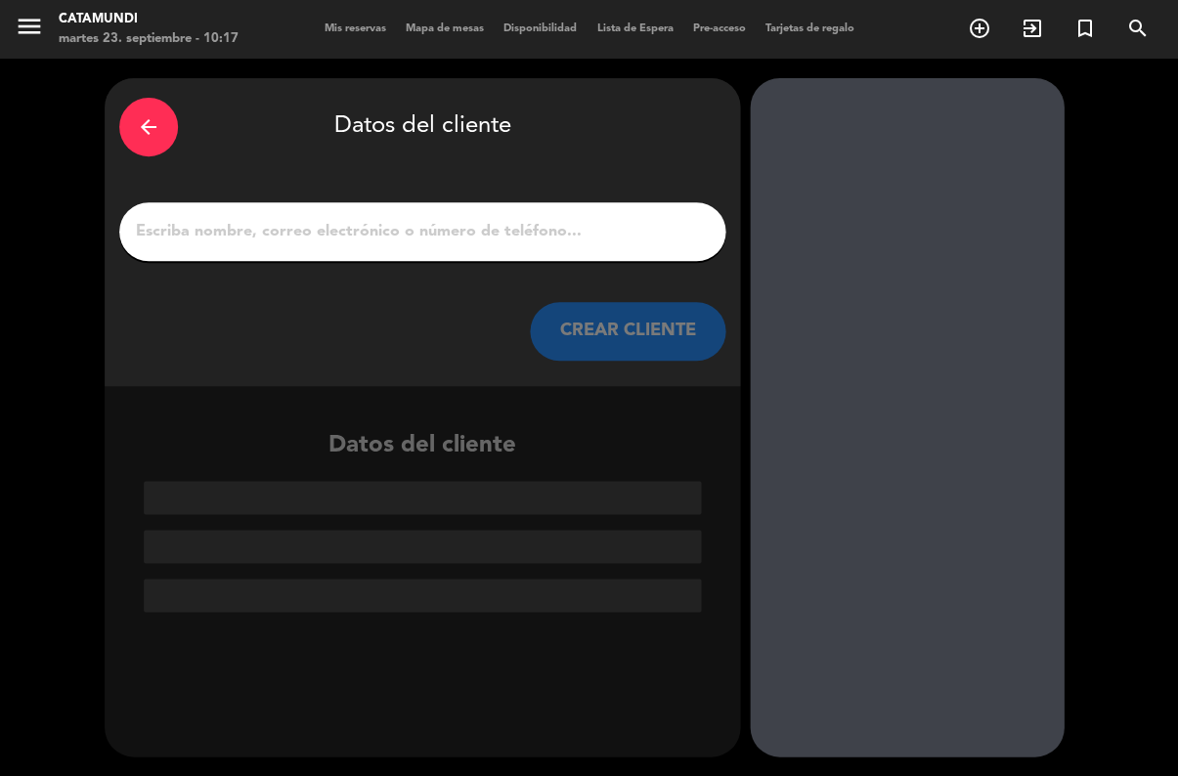
click at [493, 218] on input "1" at bounding box center [422, 231] width 577 height 27
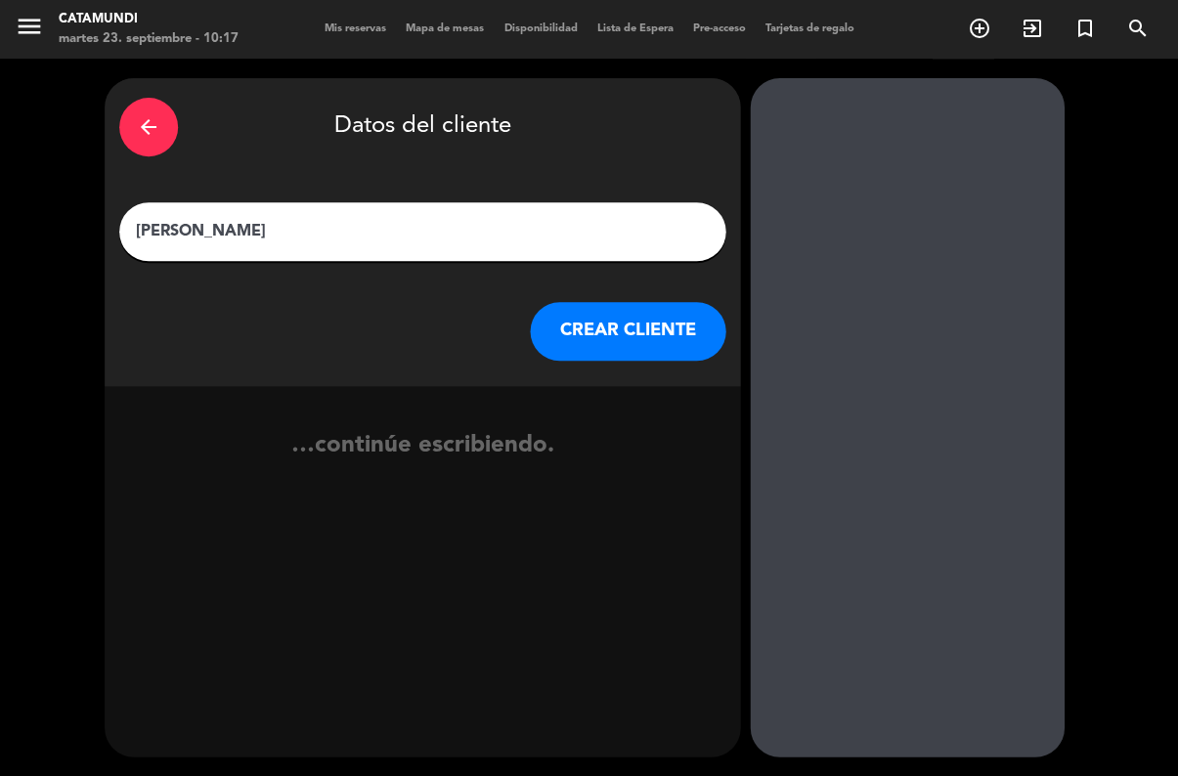
type input "[PERSON_NAME]"
click at [652, 302] on button "CREAR CLIENTE" at bounding box center [628, 331] width 196 height 59
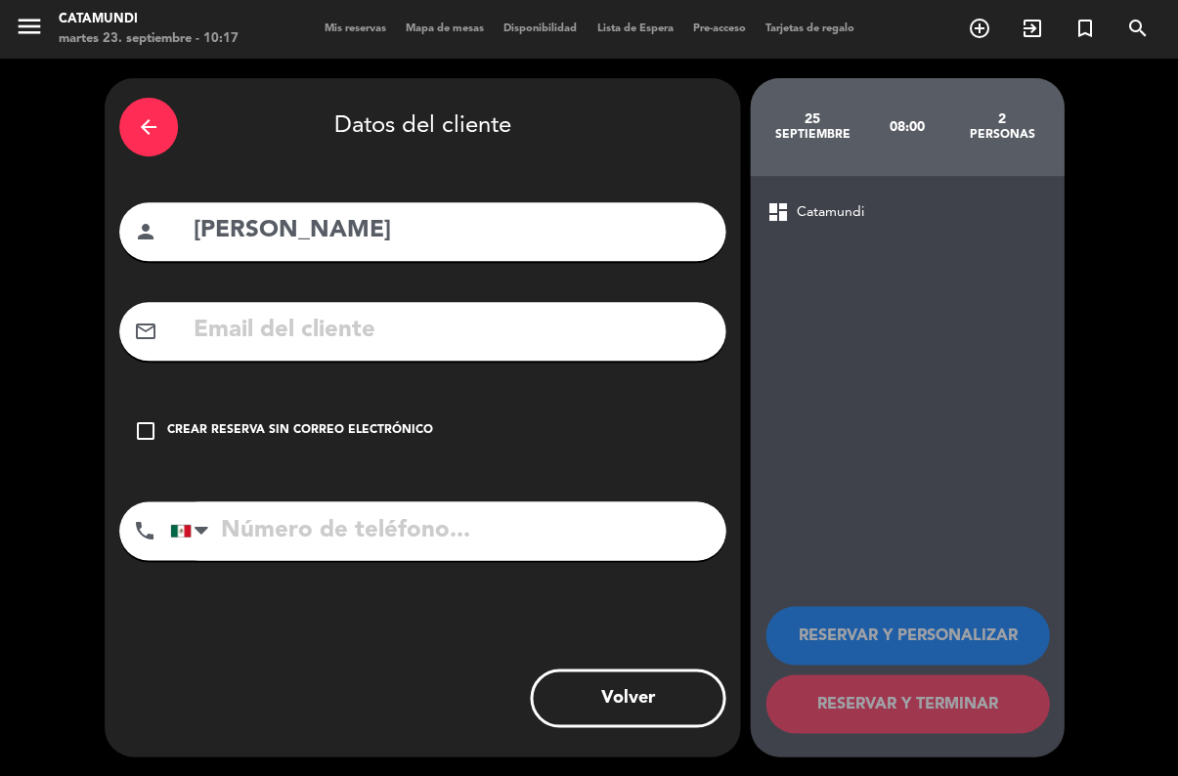
click at [136, 419] on icon "check_box_outline_blank" at bounding box center [145, 430] width 23 height 23
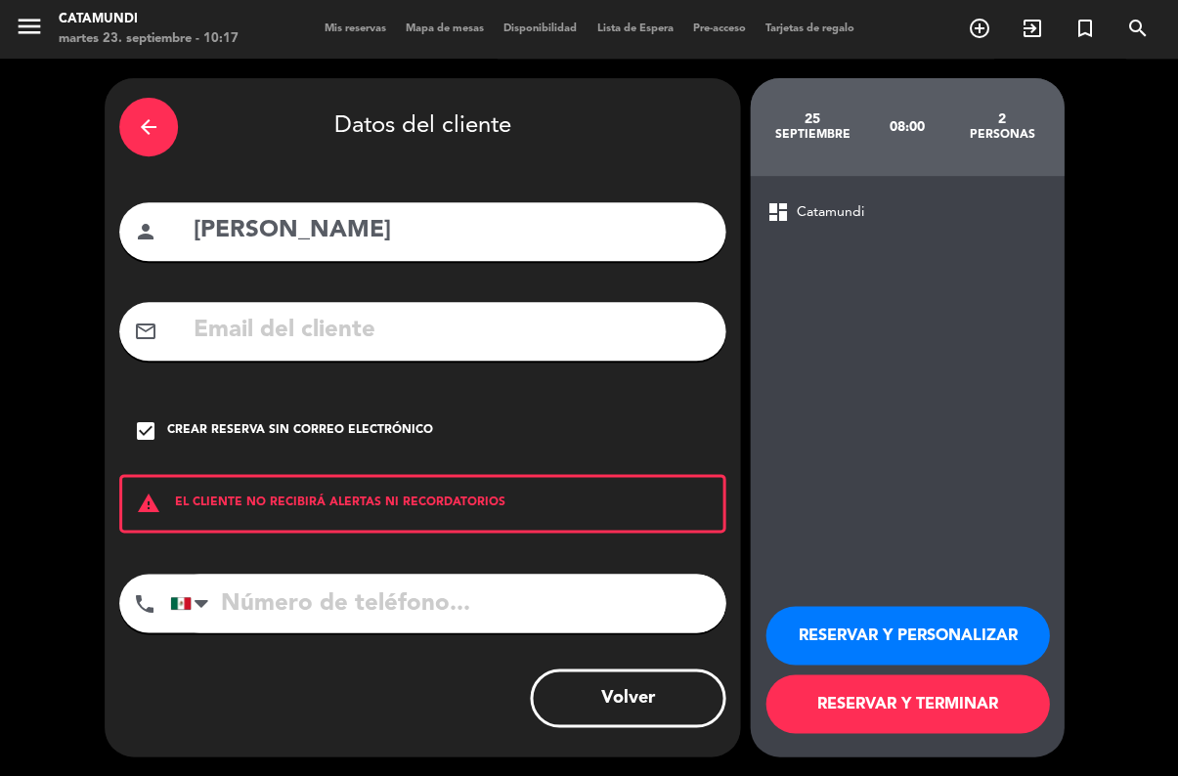
click at [976, 704] on button "RESERVAR Y TERMINAR" at bounding box center [908, 704] width 284 height 59
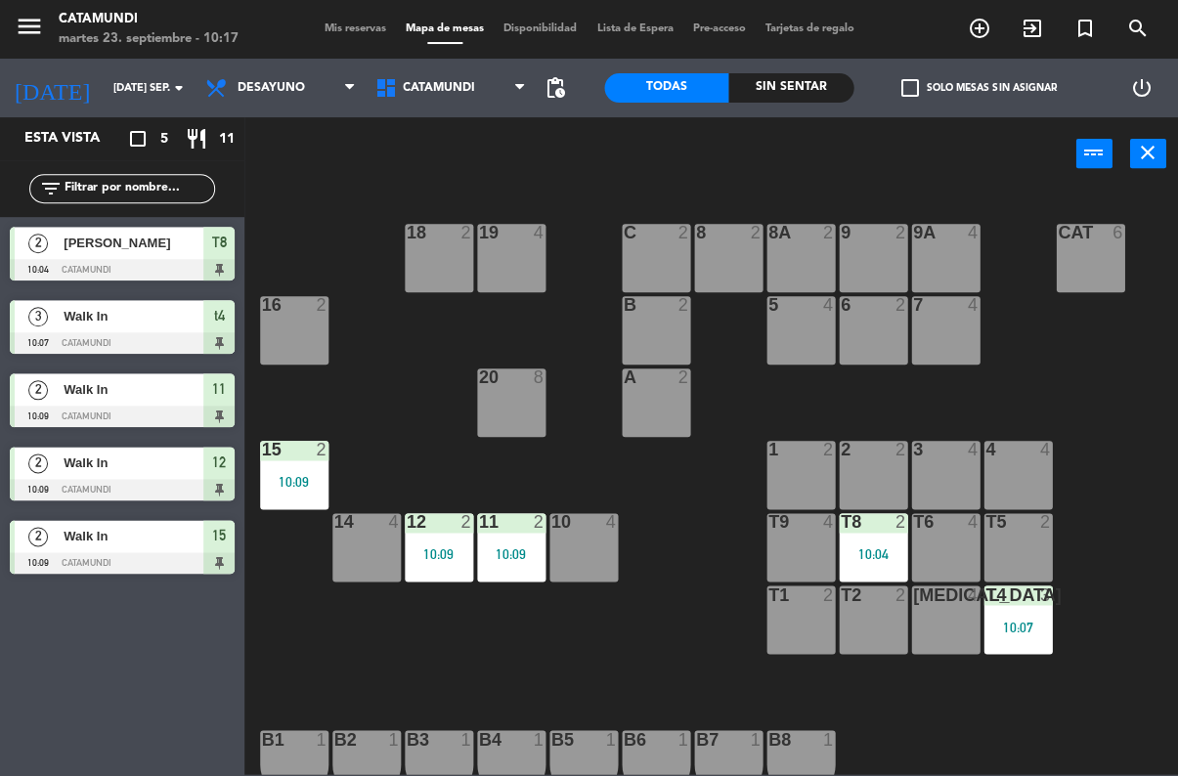
click at [152, 87] on input "[DATE] sep." at bounding box center [177, 88] width 147 height 32
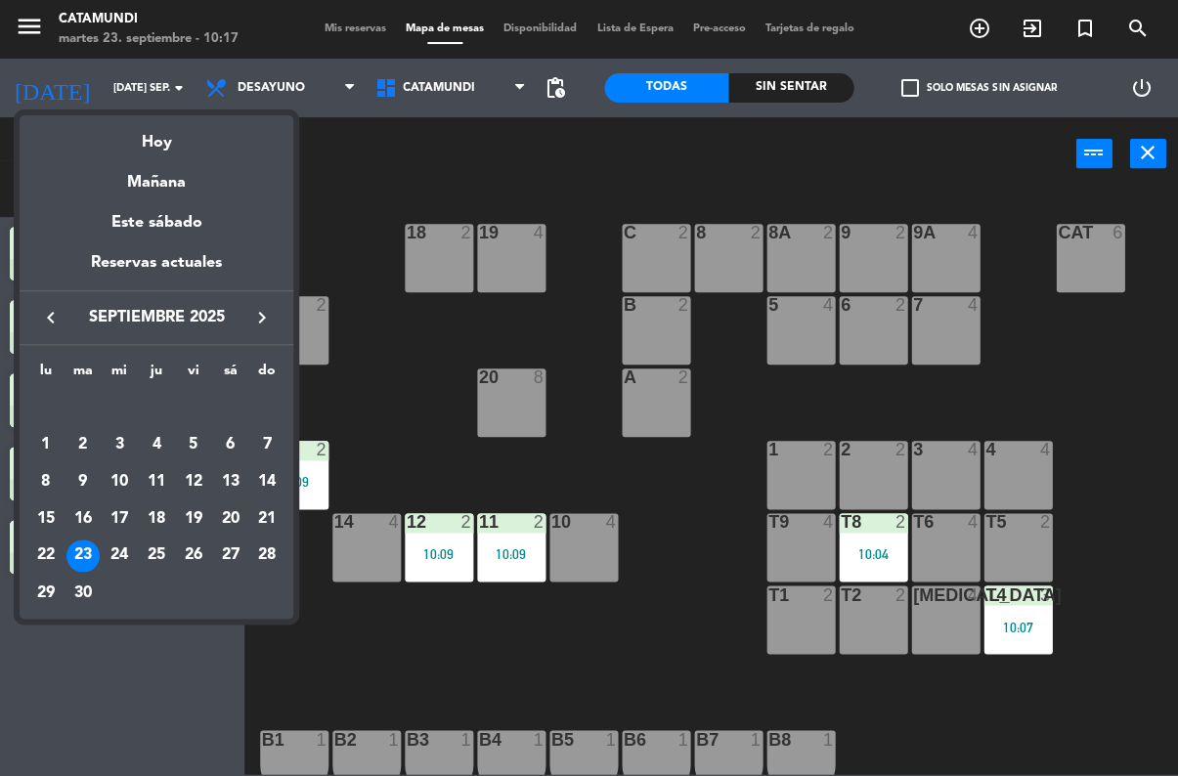
click at [168, 552] on div "25" at bounding box center [156, 556] width 33 height 33
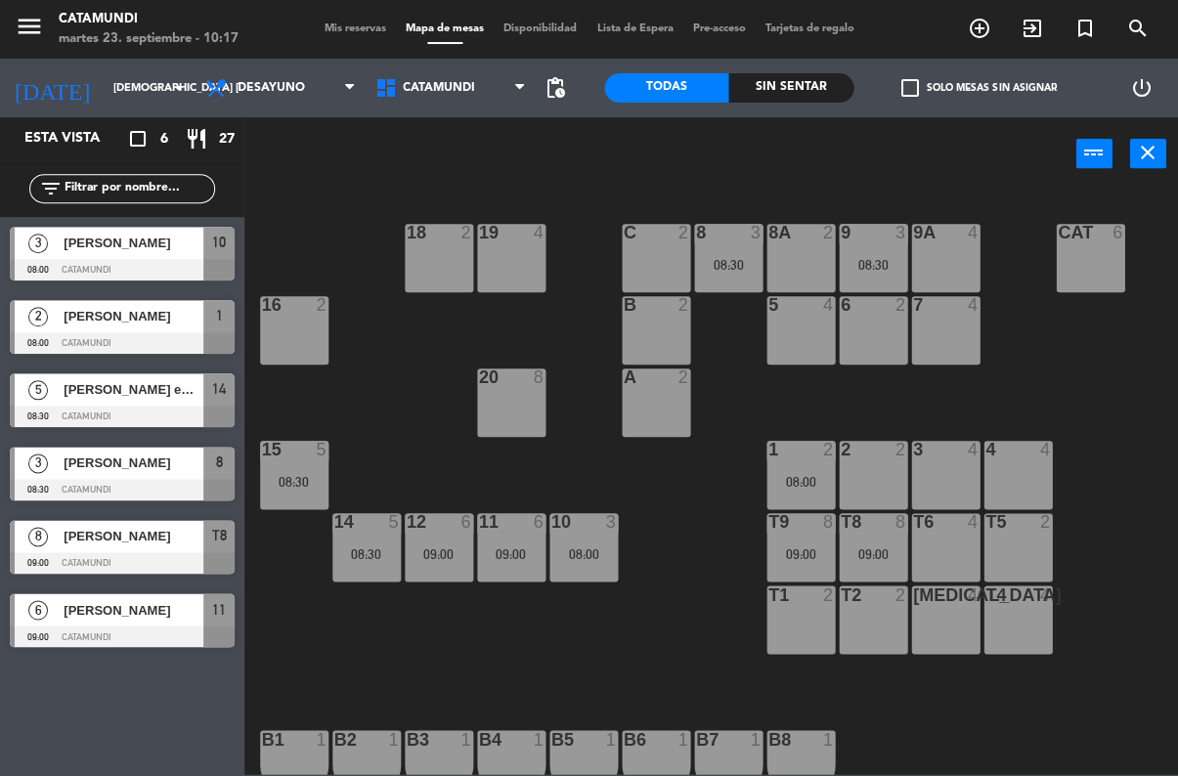
click at [133, 83] on input "[DEMOGRAPHIC_DATA] [DATE]" at bounding box center [177, 88] width 147 height 32
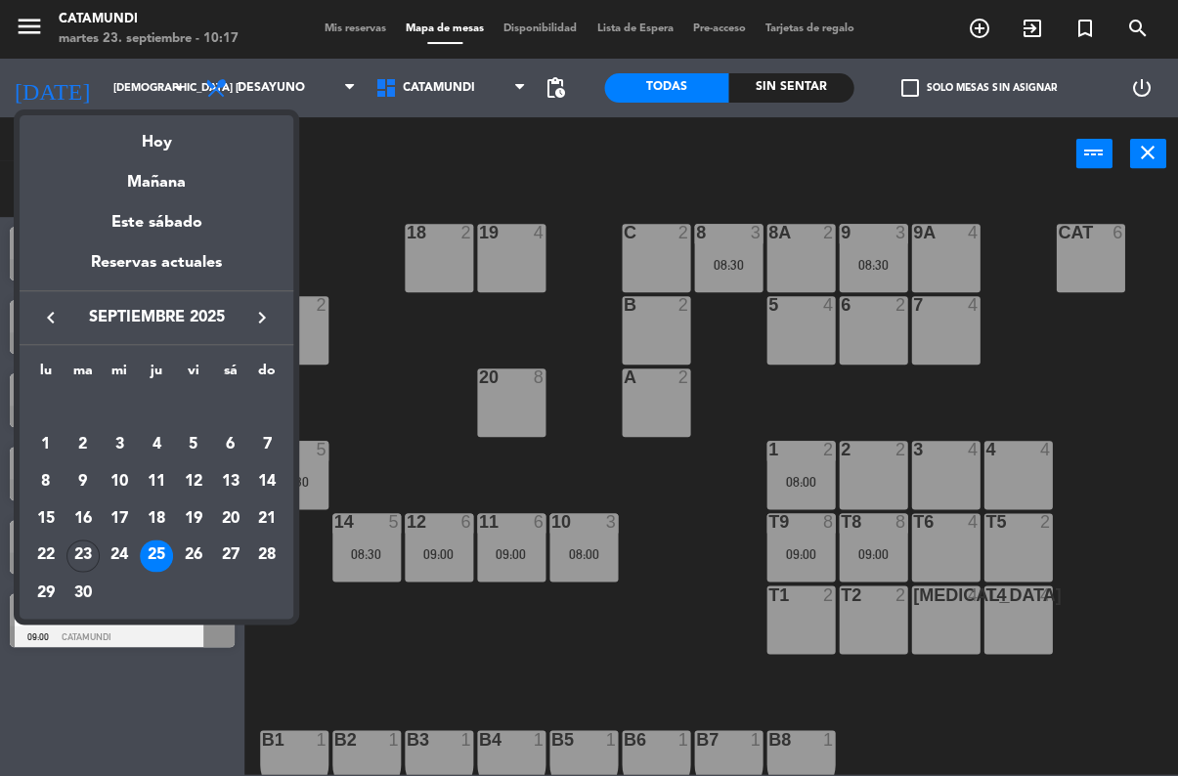
click at [80, 546] on div "23" at bounding box center [82, 556] width 33 height 33
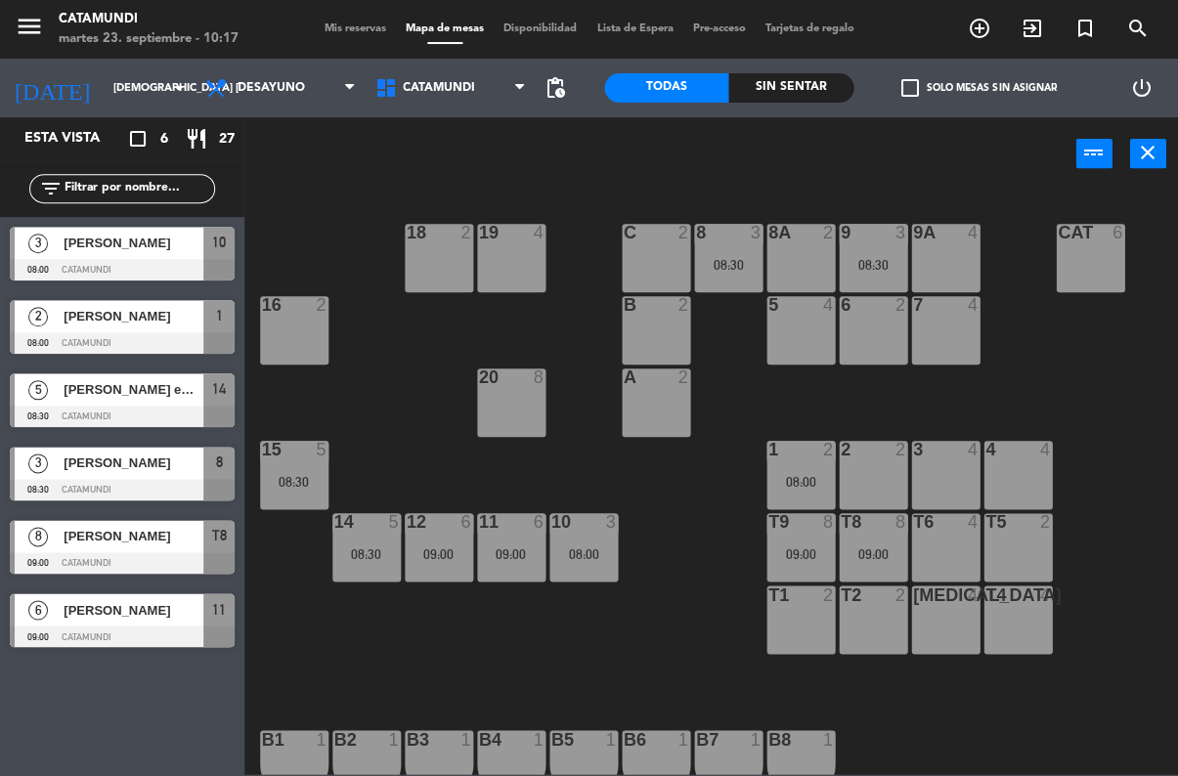
type input "[DATE] sep."
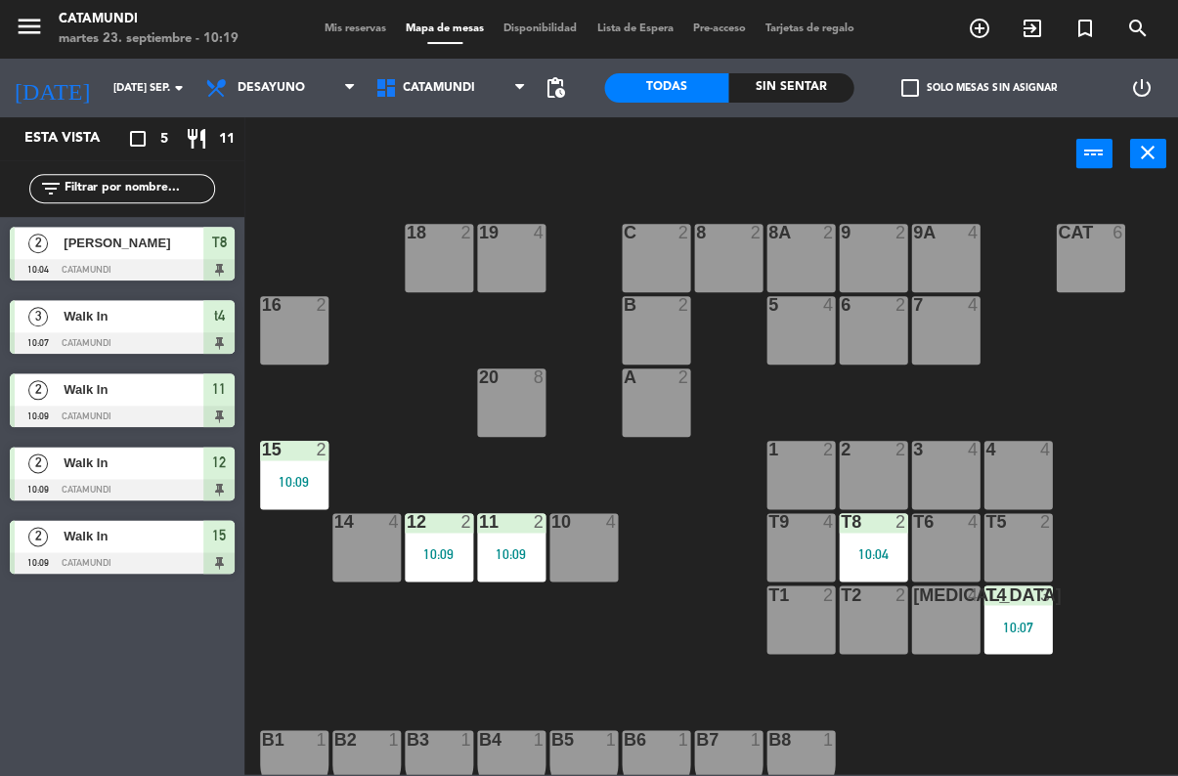
click at [807, 451] on div at bounding box center [800, 450] width 32 height 18
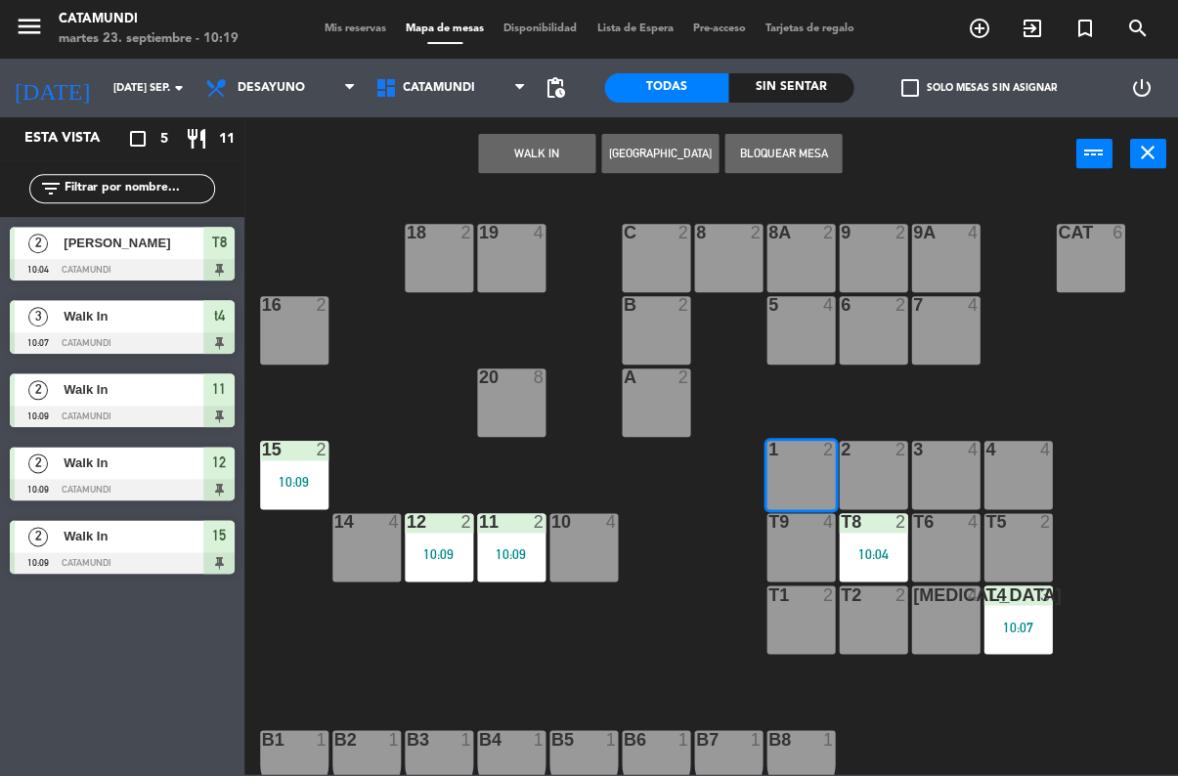
click at [535, 134] on button "WALK IN" at bounding box center [536, 153] width 117 height 39
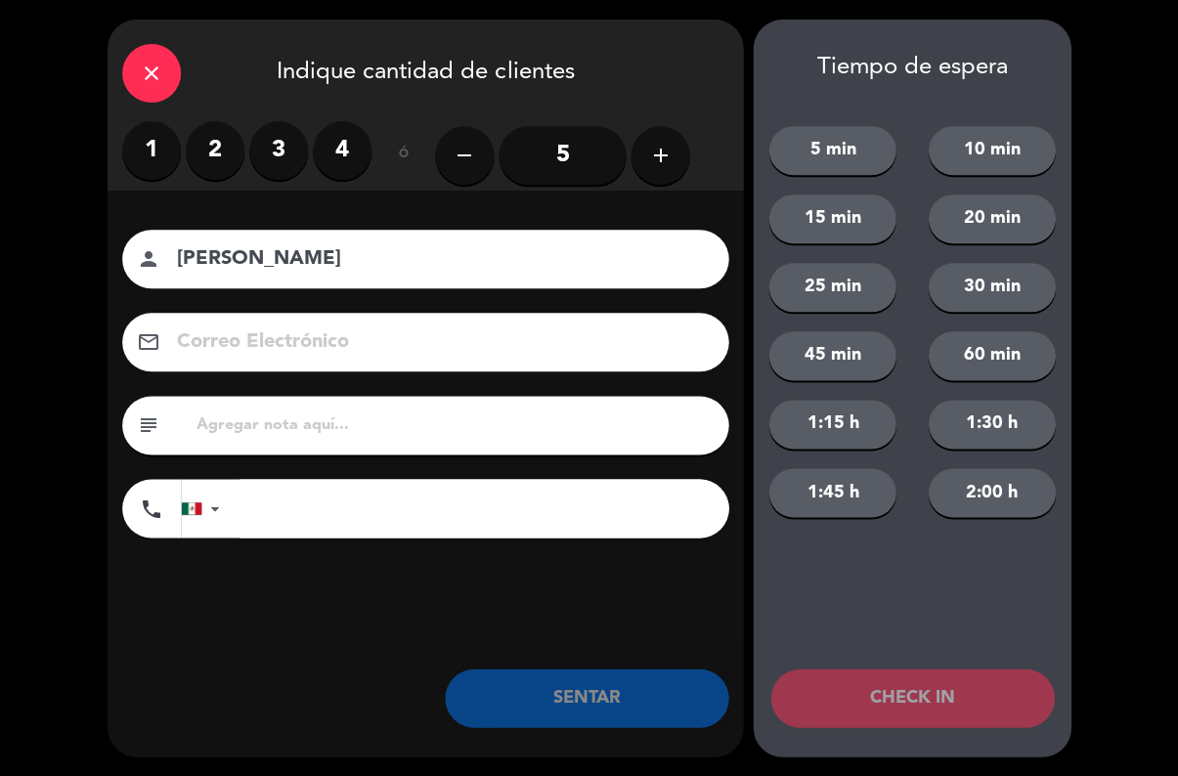
type input "[PERSON_NAME]"
click at [206, 152] on label "2" at bounding box center [215, 150] width 59 height 59
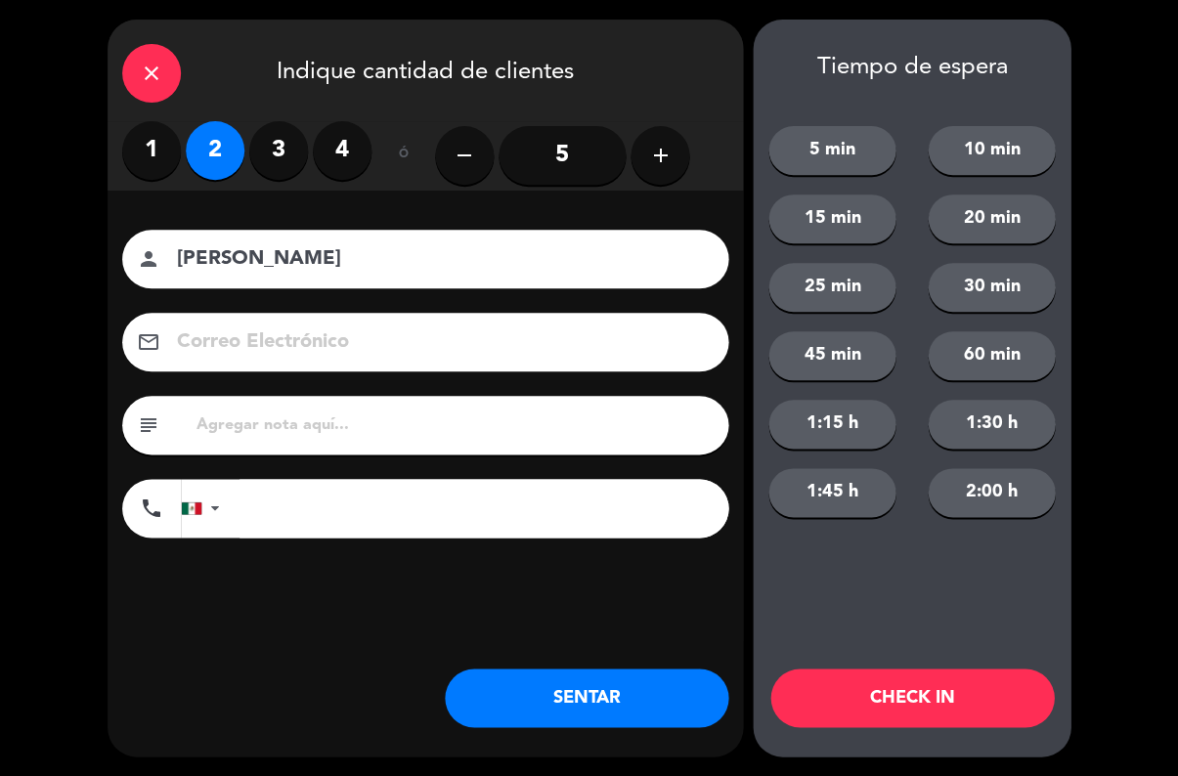
click at [608, 674] on button "SENTAR" at bounding box center [587, 698] width 284 height 59
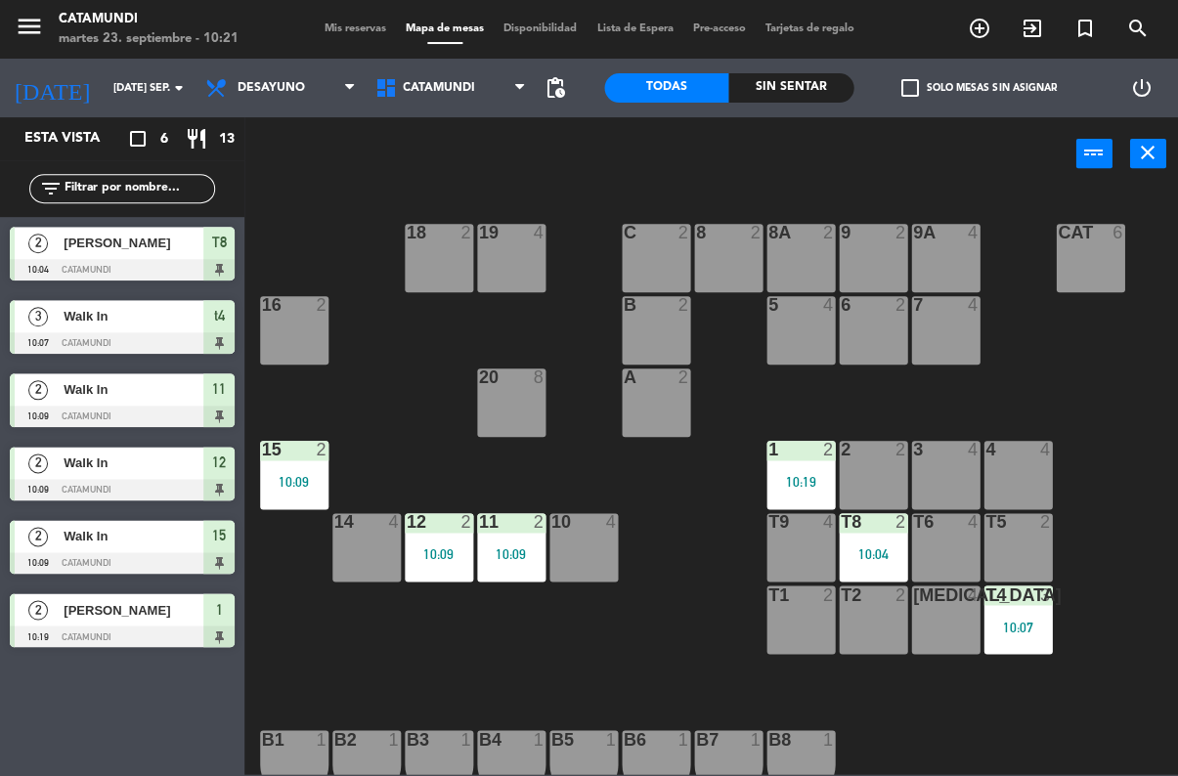
click at [302, 85] on span "Desayuno" at bounding box center [271, 88] width 67 height 14
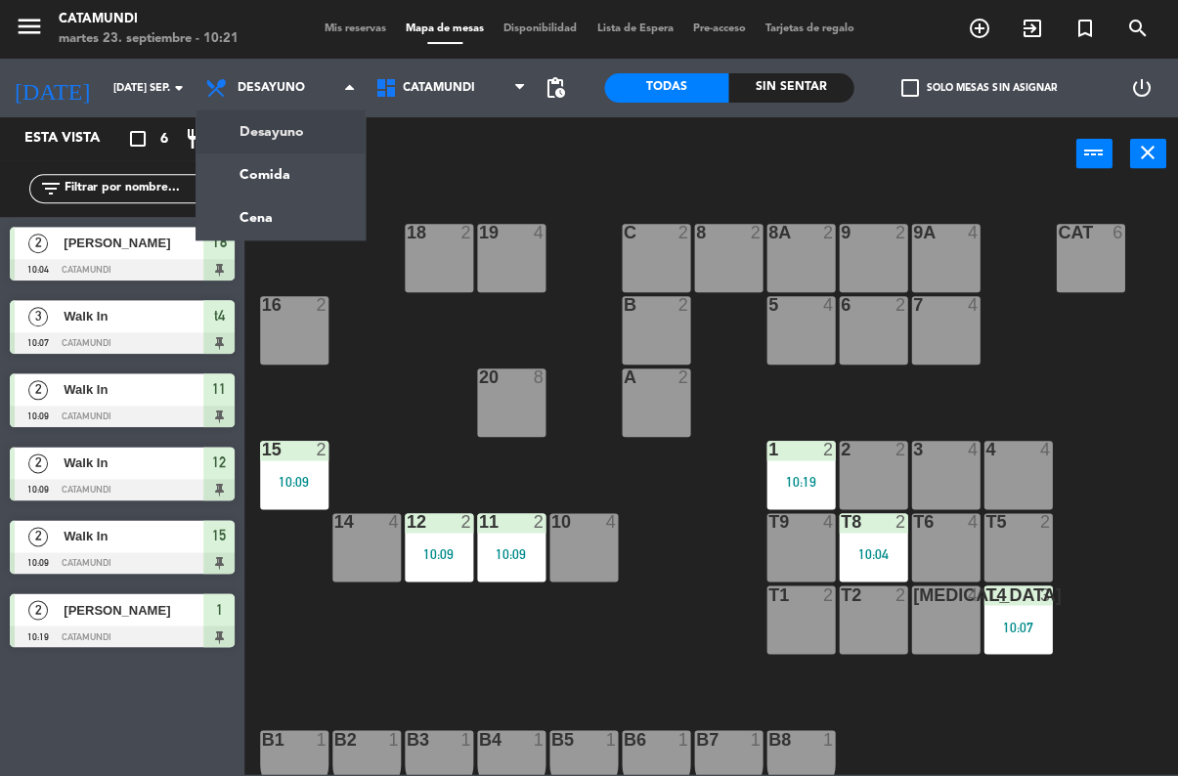
click at [271, 170] on ng-component "menu Catamundi martes 23. septiembre - 10:21 Mis reservas Mapa de mesas Disponi…" at bounding box center [589, 387] width 1178 height 774
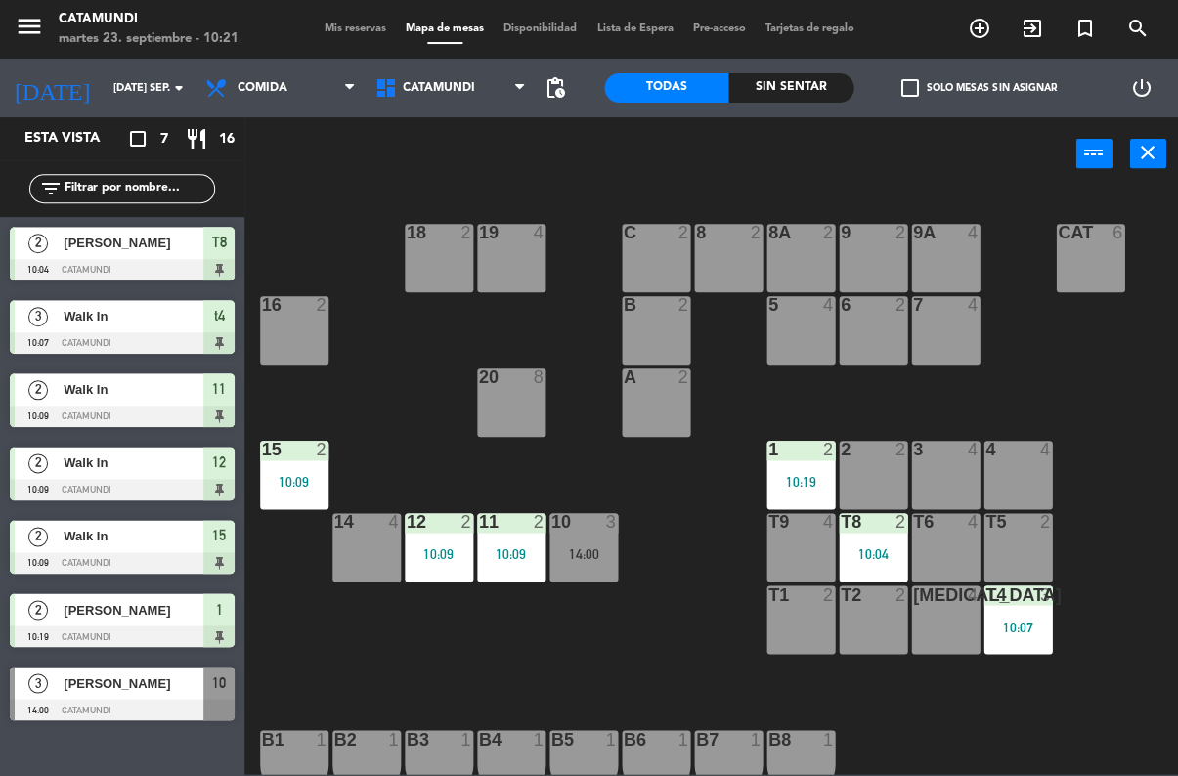
click at [790, 94] on div "Sin sentar" at bounding box center [790, 87] width 125 height 29
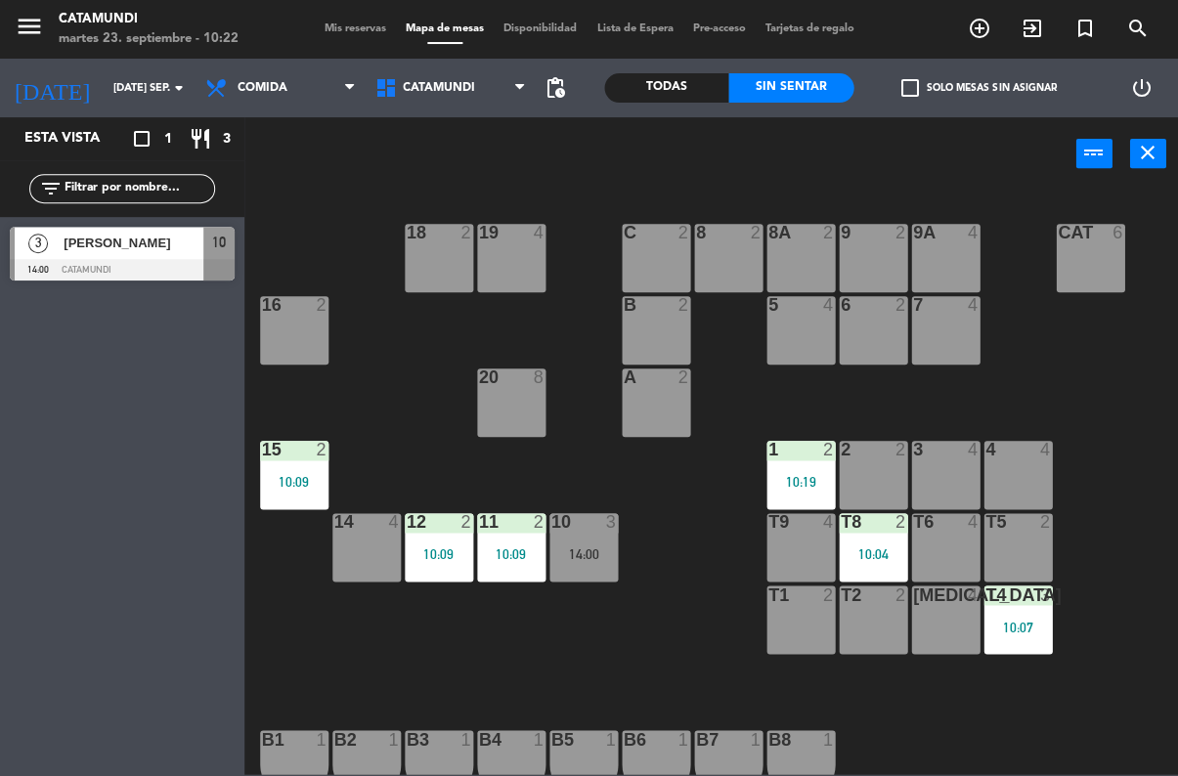
click at [679, 76] on div "Todas" at bounding box center [666, 87] width 125 height 29
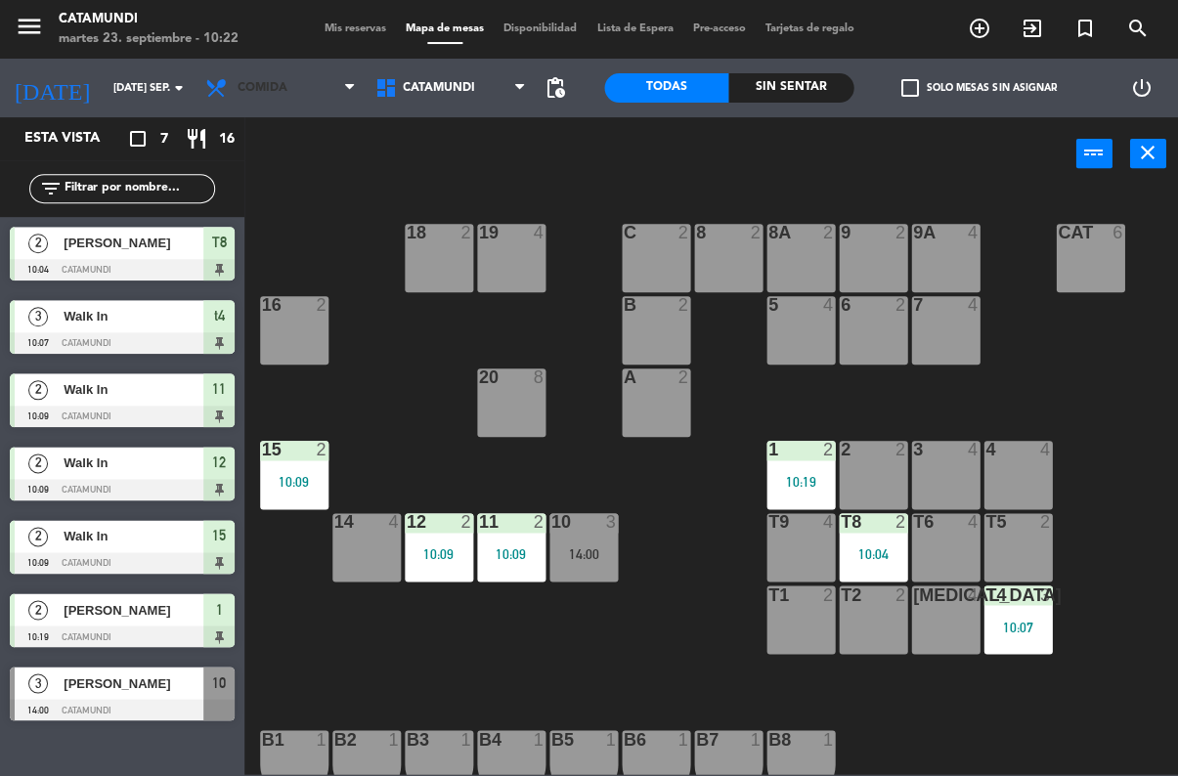
click at [308, 87] on span "Comida" at bounding box center [281, 87] width 170 height 43
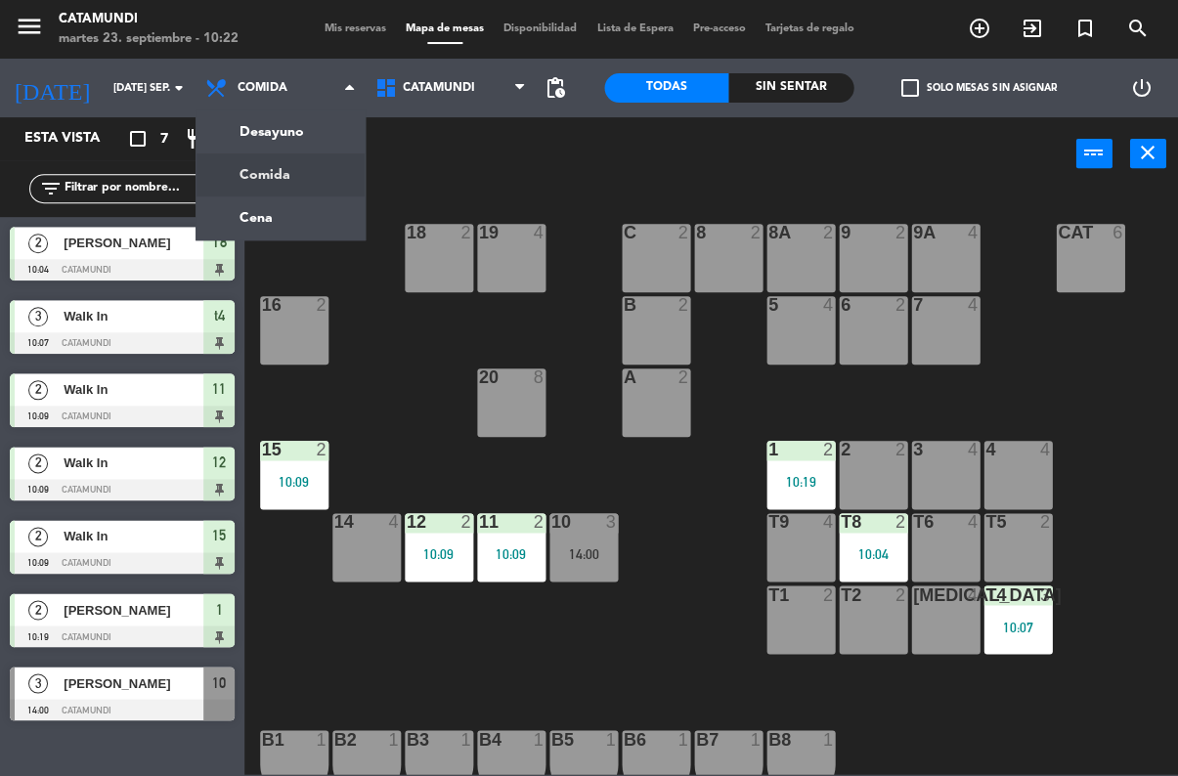
click at [299, 116] on div "Desayuno Comida Cena Comida Desayuno Comida Cena" at bounding box center [281, 88] width 170 height 59
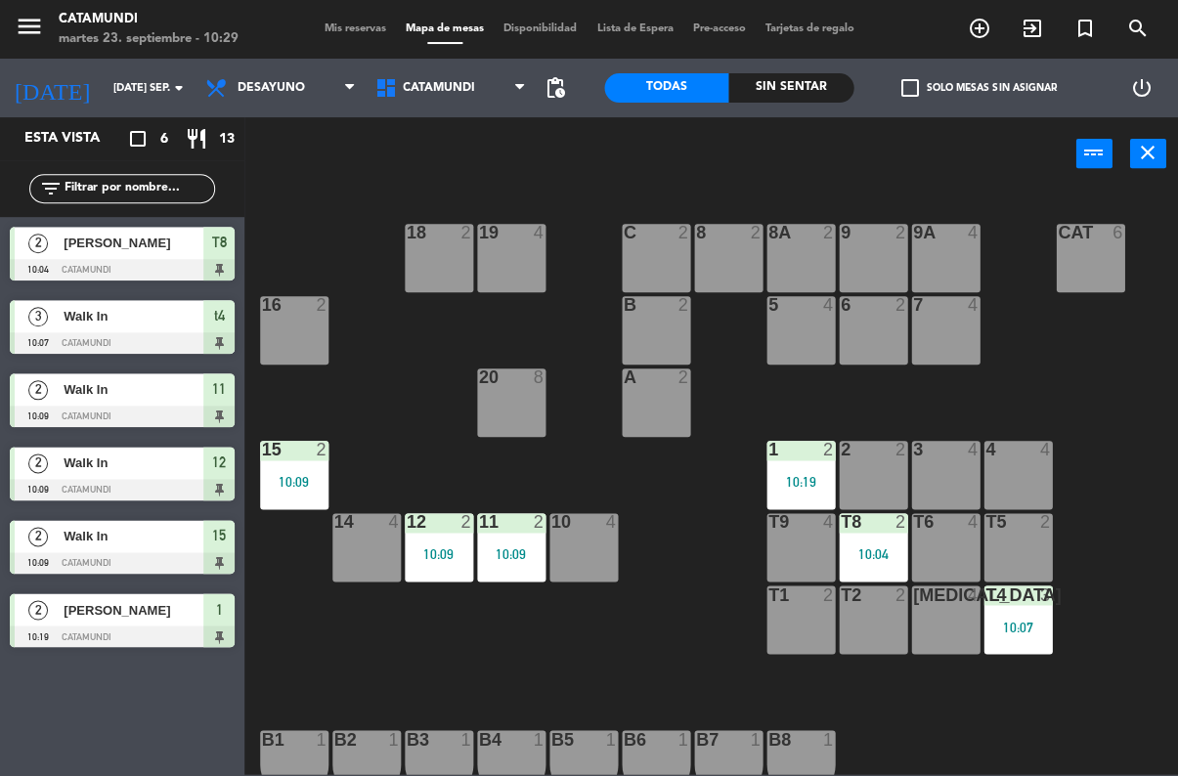
click at [993, 620] on div "10:07" at bounding box center [1018, 627] width 68 height 14
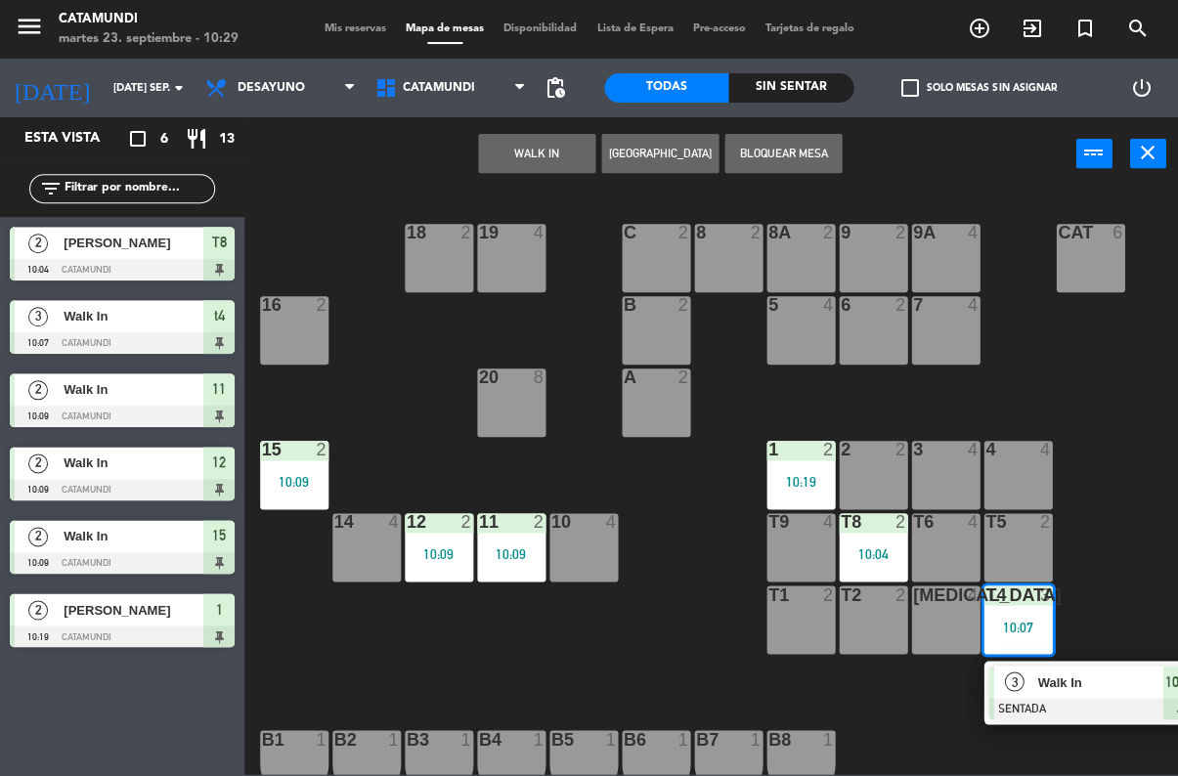
click at [1163, 670] on div "10:07" at bounding box center [1181, 682] width 36 height 32
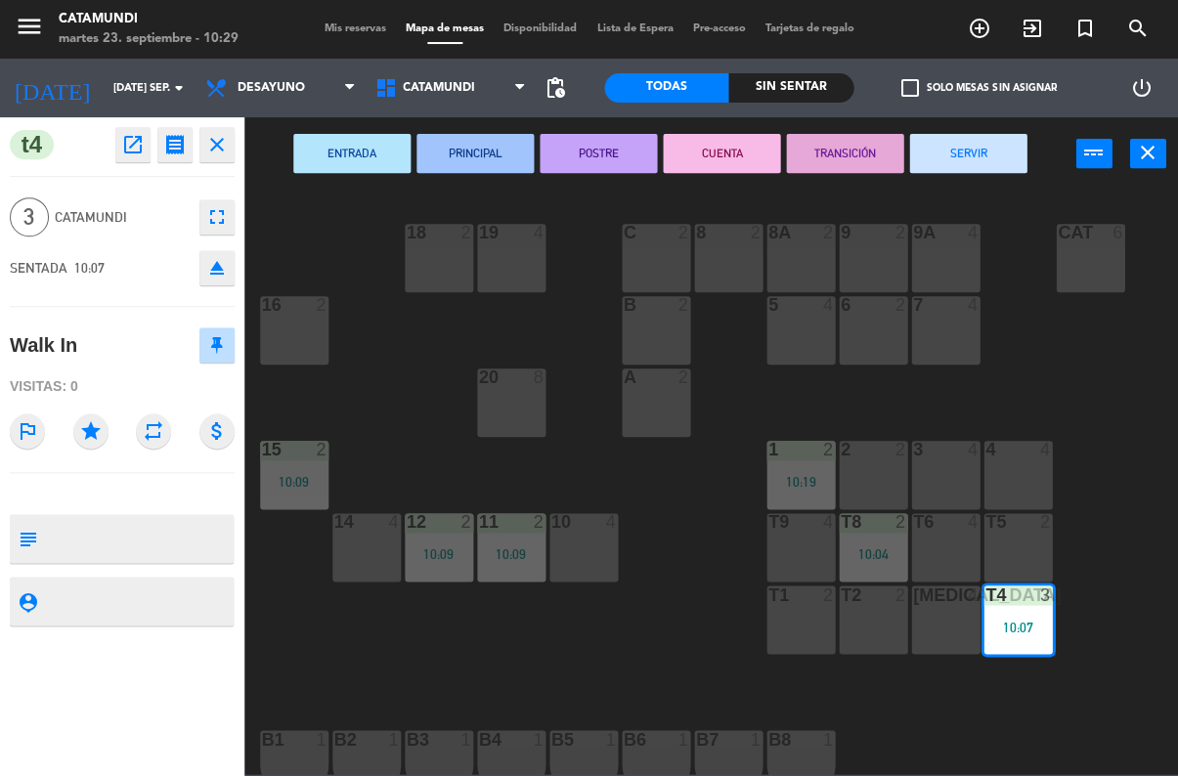
click at [954, 154] on button "SERVIR" at bounding box center [967, 153] width 117 height 39
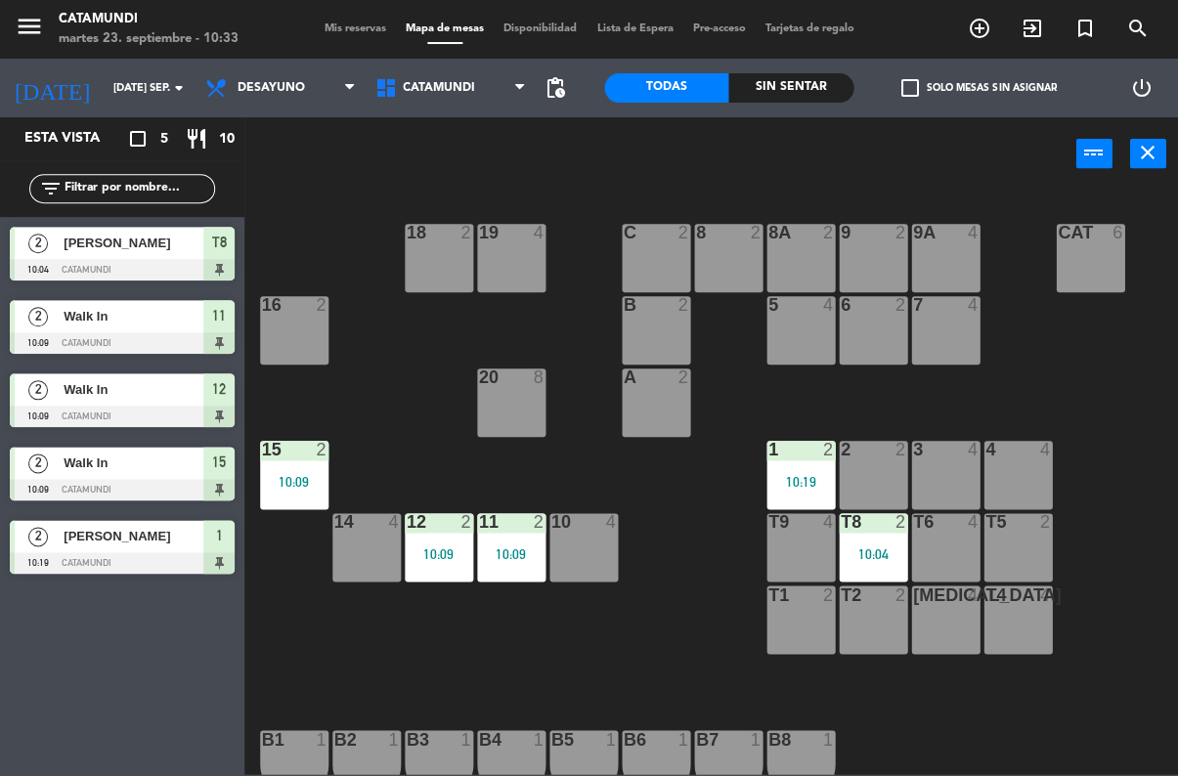
click at [595, 550] on div "10 4" at bounding box center [584, 547] width 68 height 68
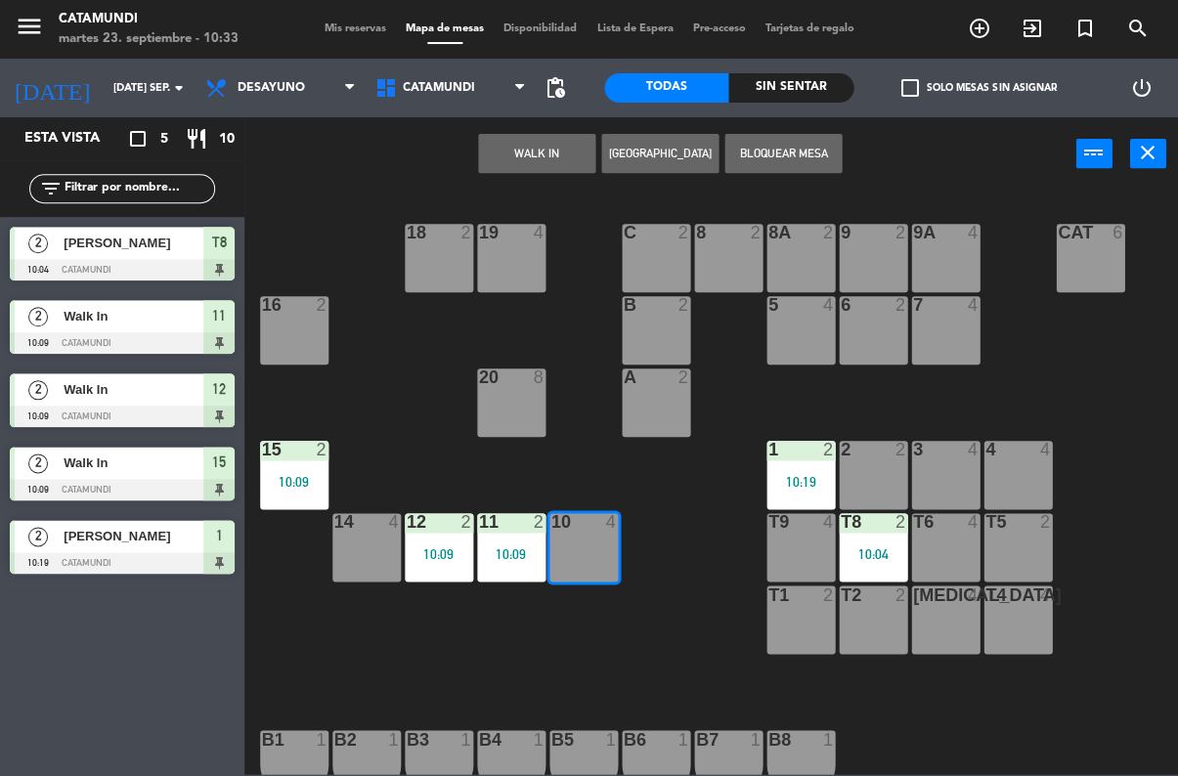
click at [542, 136] on button "WALK IN" at bounding box center [536, 153] width 117 height 39
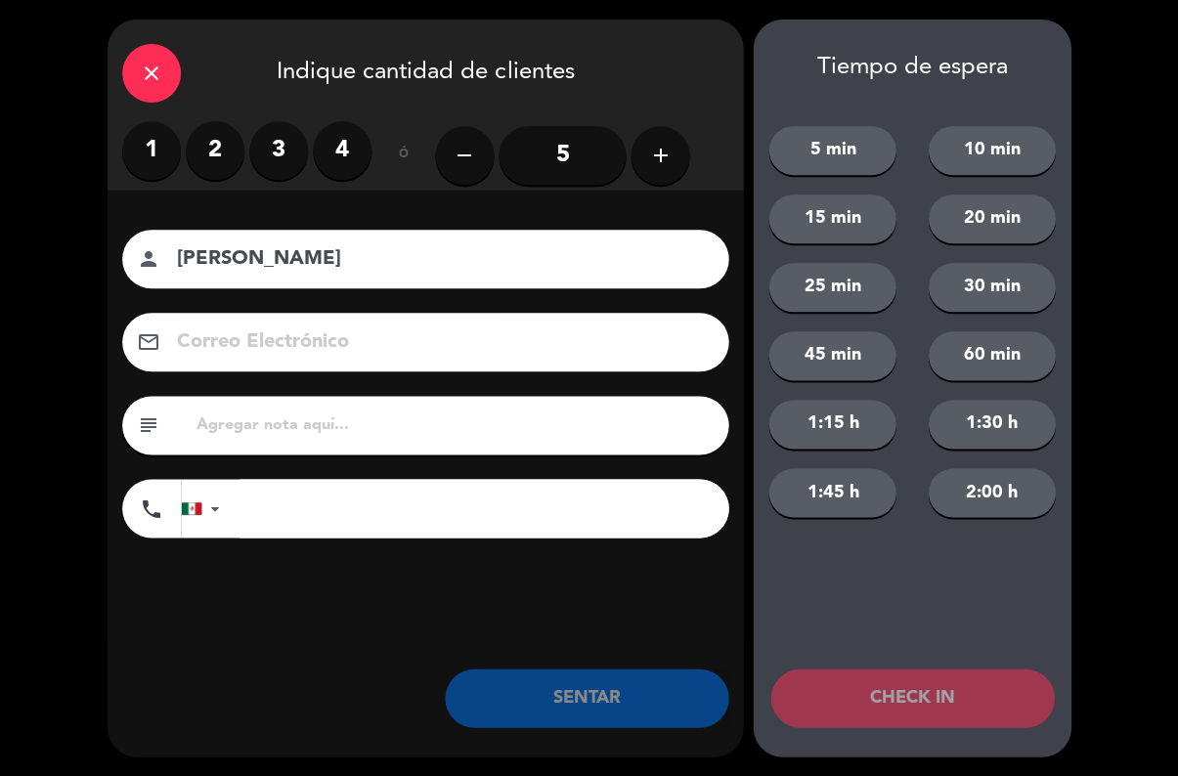
type input "[PERSON_NAME]"
click at [220, 159] on label "2" at bounding box center [215, 150] width 59 height 59
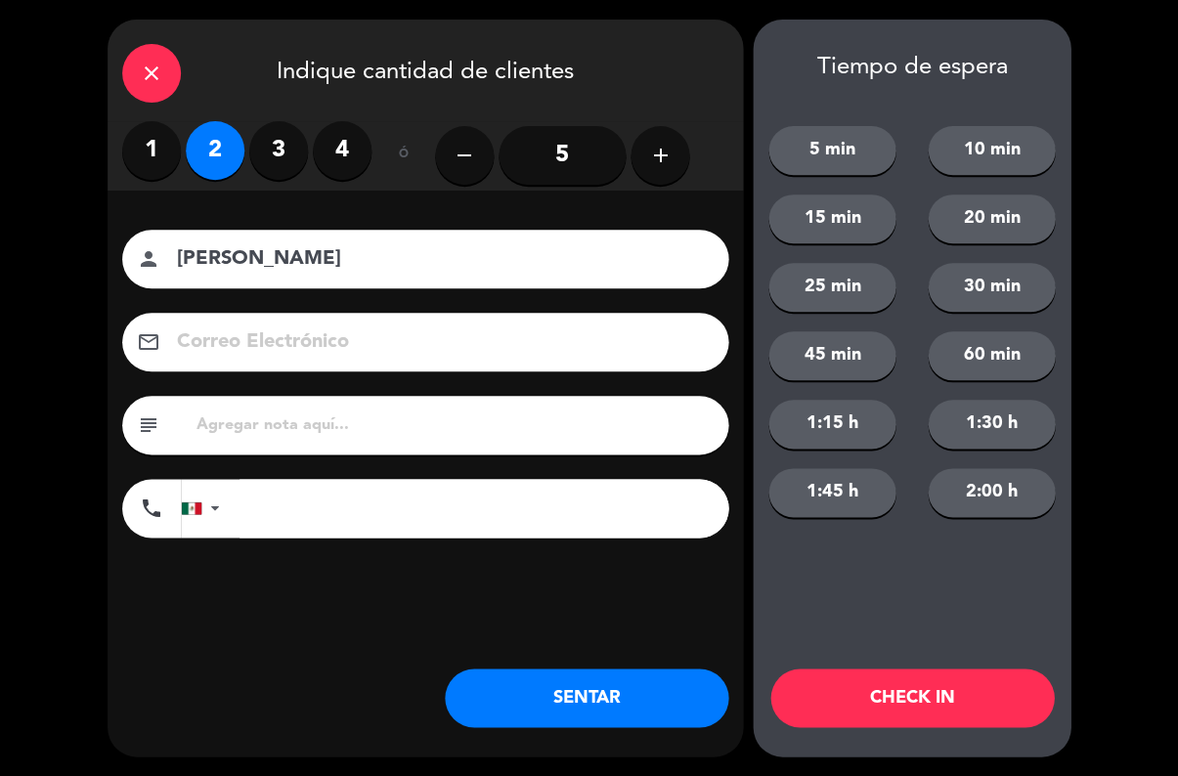
click at [569, 673] on button "SENTAR" at bounding box center [587, 698] width 284 height 59
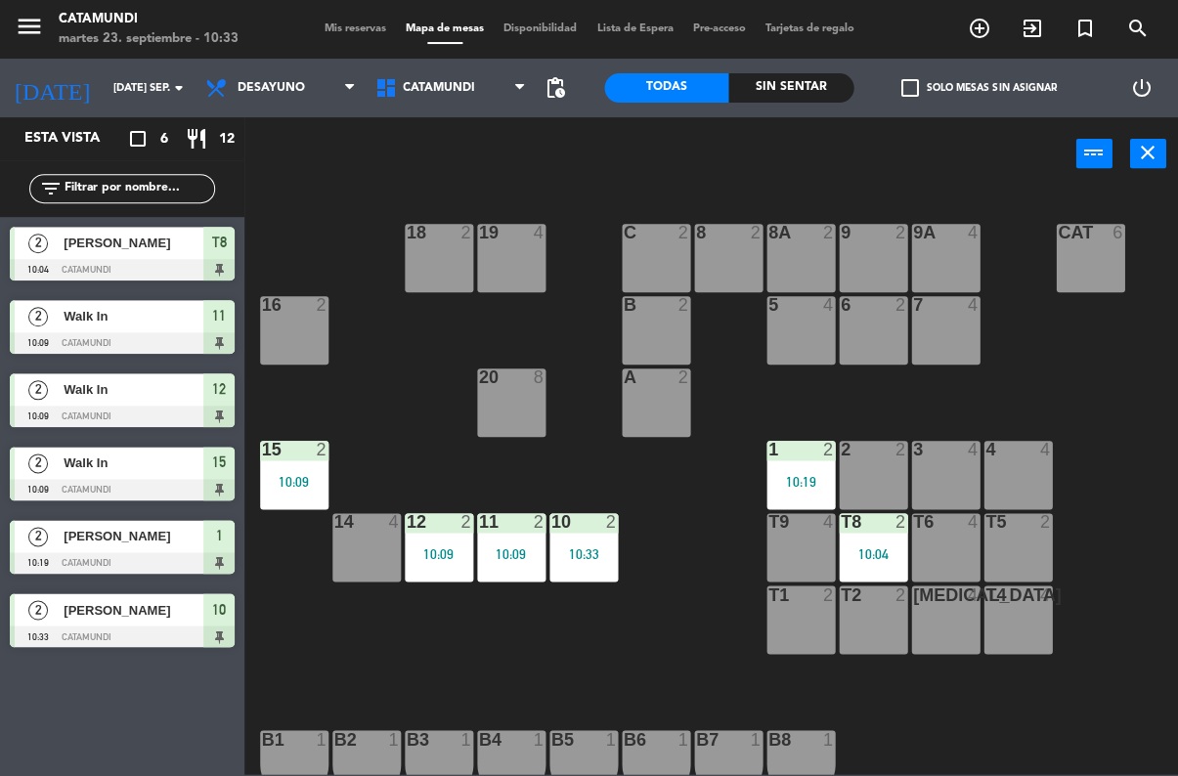
click at [957, 610] on div "[MEDICAL_DATA] 4" at bounding box center [945, 620] width 68 height 68
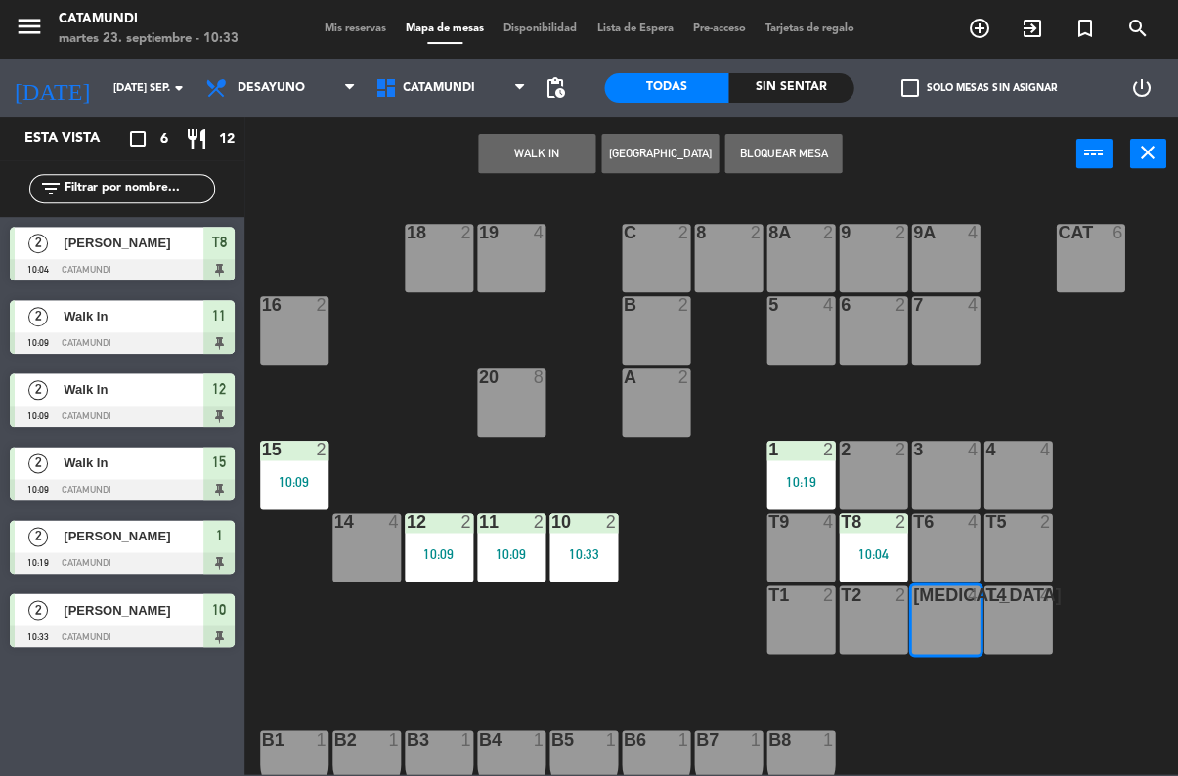
click at [558, 152] on button "WALK IN" at bounding box center [536, 153] width 117 height 39
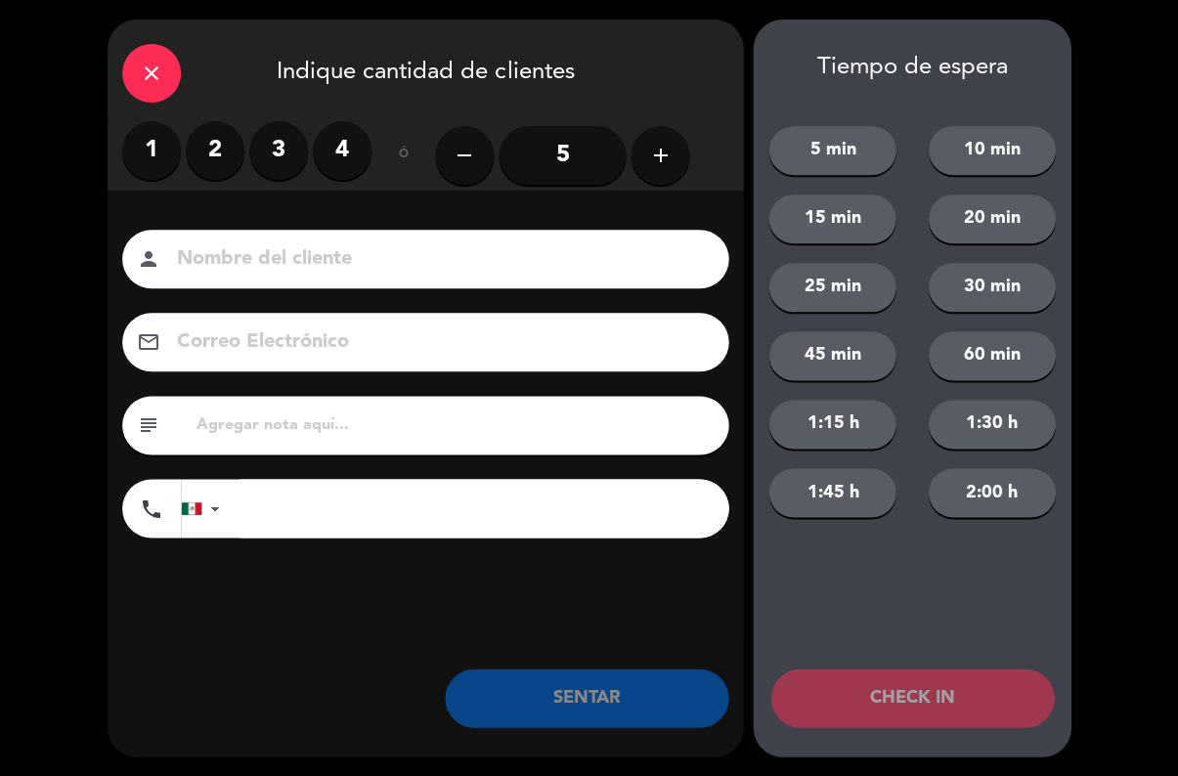
click at [209, 140] on label "2" at bounding box center [215, 150] width 59 height 59
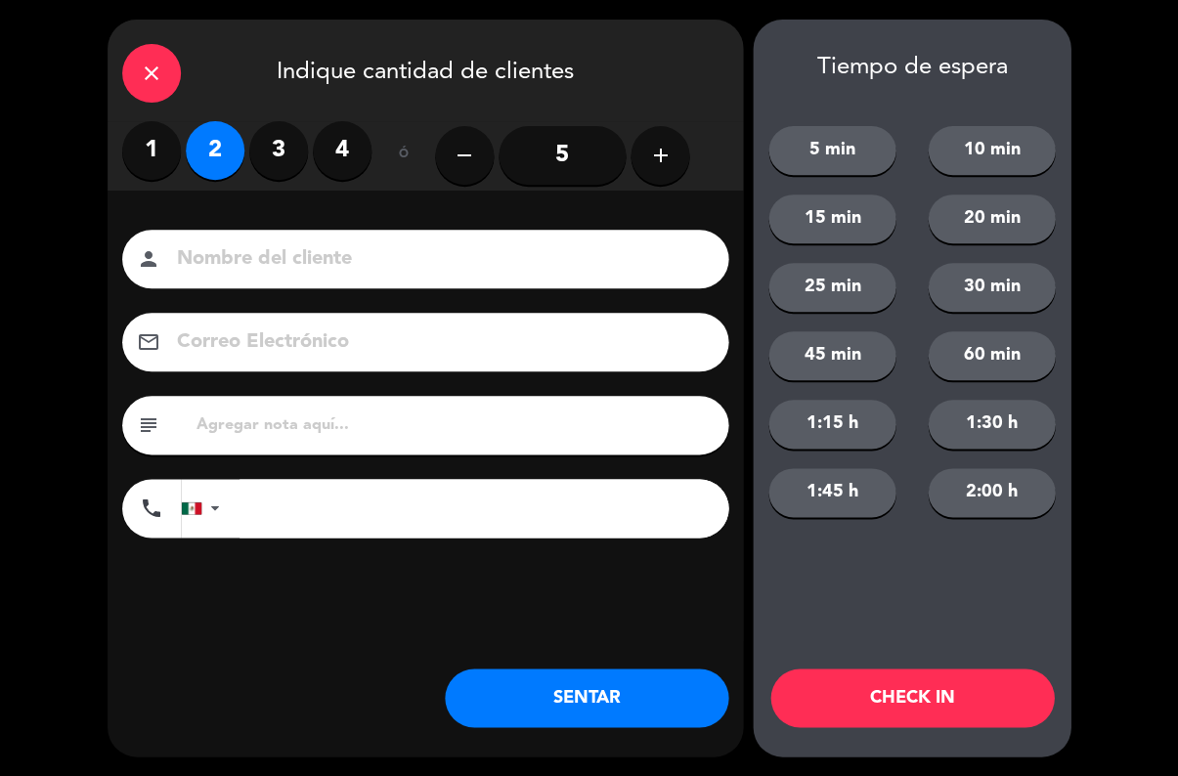
click at [611, 688] on button "SENTAR" at bounding box center [587, 698] width 284 height 59
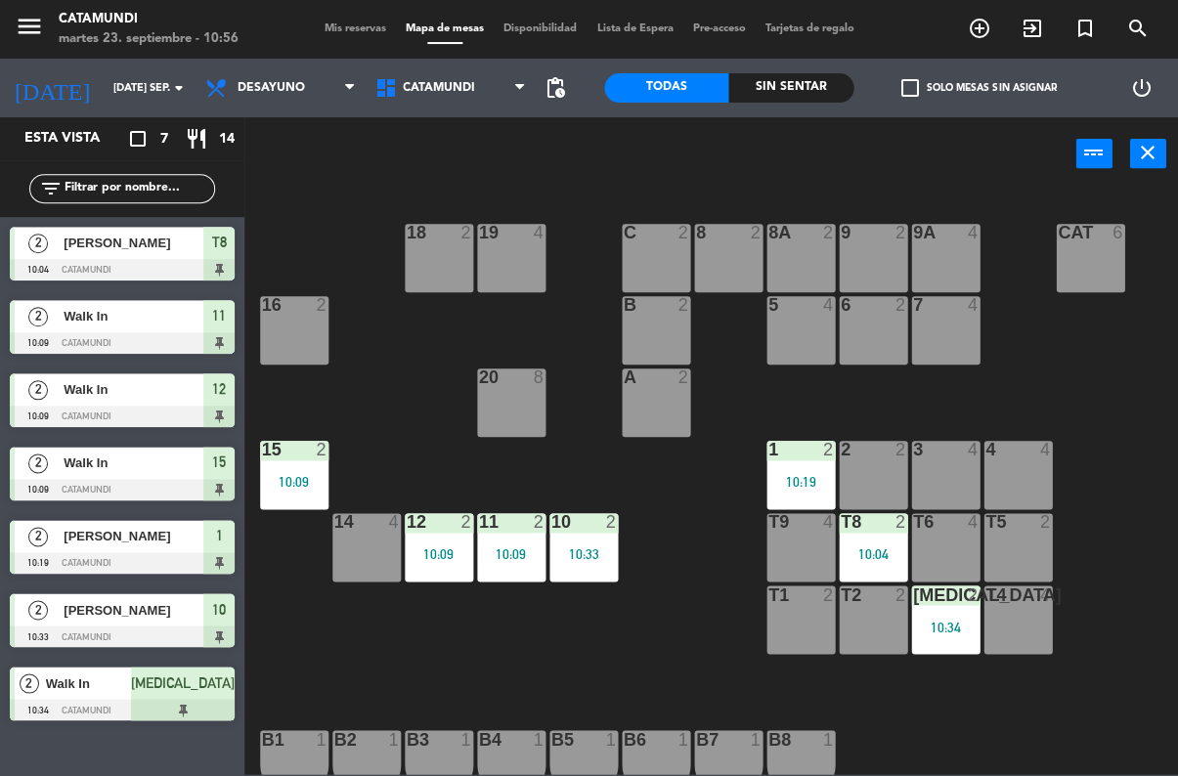
click at [652, 644] on div "19 4 18 2 9 2 8 2 9A 4 8A 2 C 2 Cat 6 16 2 6 2 5 4 7 4 B 2 20 8 A 2 3 4 1 2 10:…" at bounding box center [717, 482] width 922 height 586
click at [952, 465] on div "3 4" at bounding box center [945, 475] width 68 height 68
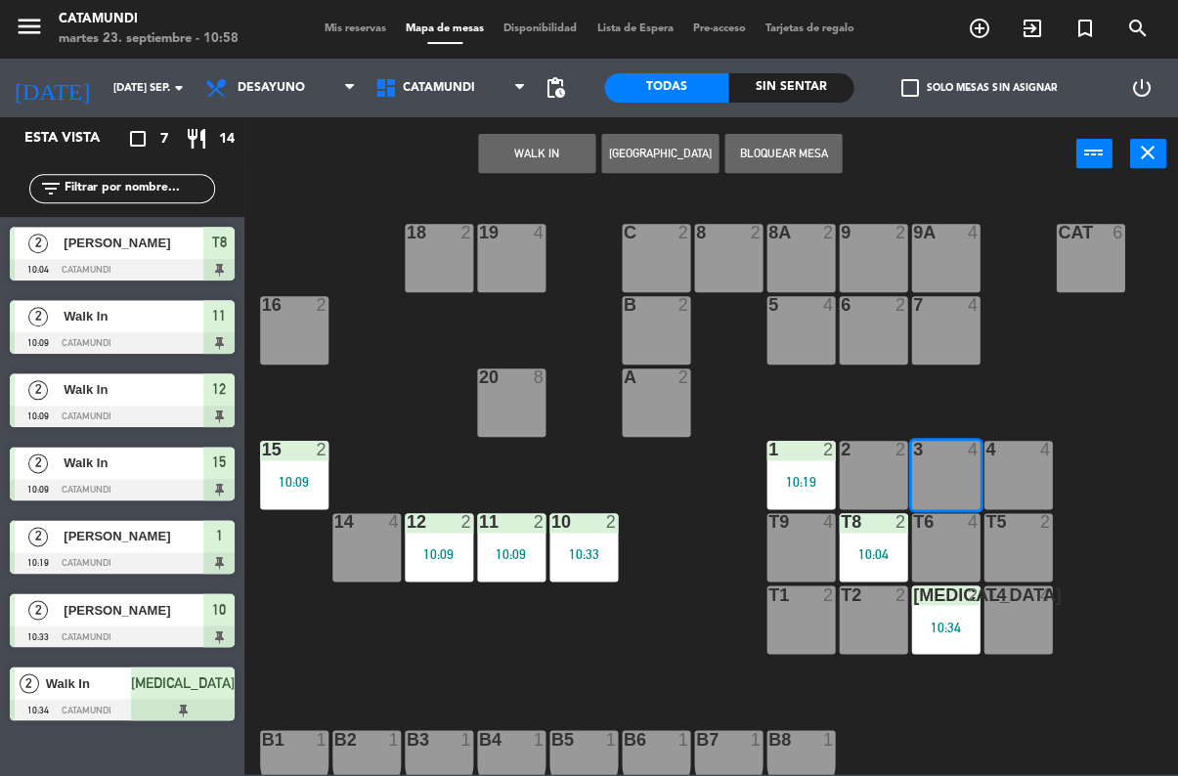
click at [532, 144] on button "WALK IN" at bounding box center [536, 153] width 117 height 39
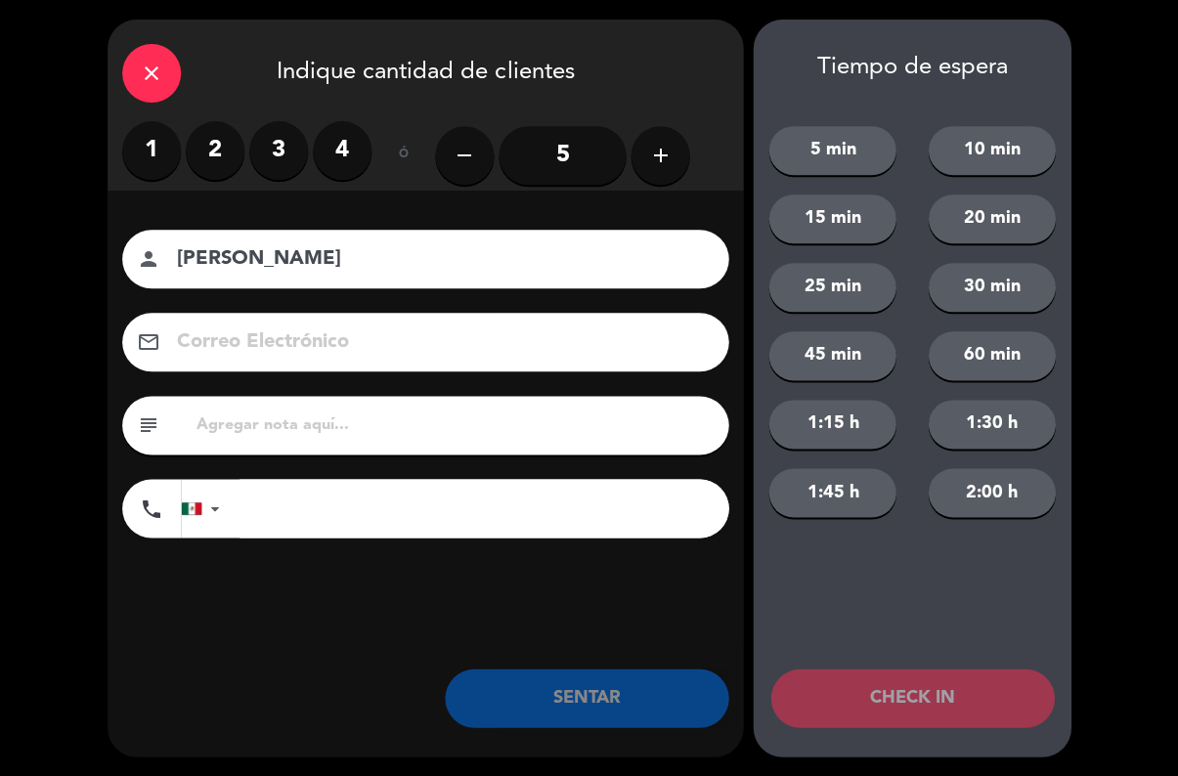
type input "[PERSON_NAME]"
click at [231, 147] on label "2" at bounding box center [215, 150] width 59 height 59
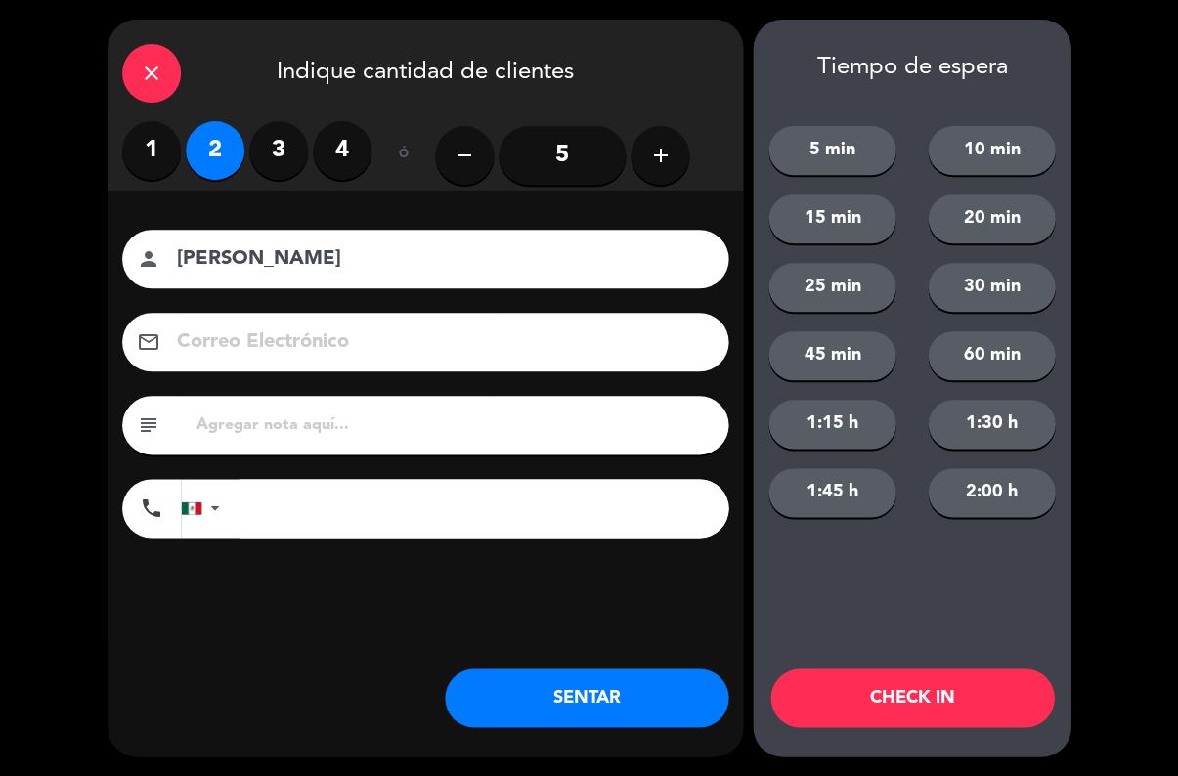
click at [607, 688] on button "SENTAR" at bounding box center [587, 698] width 284 height 59
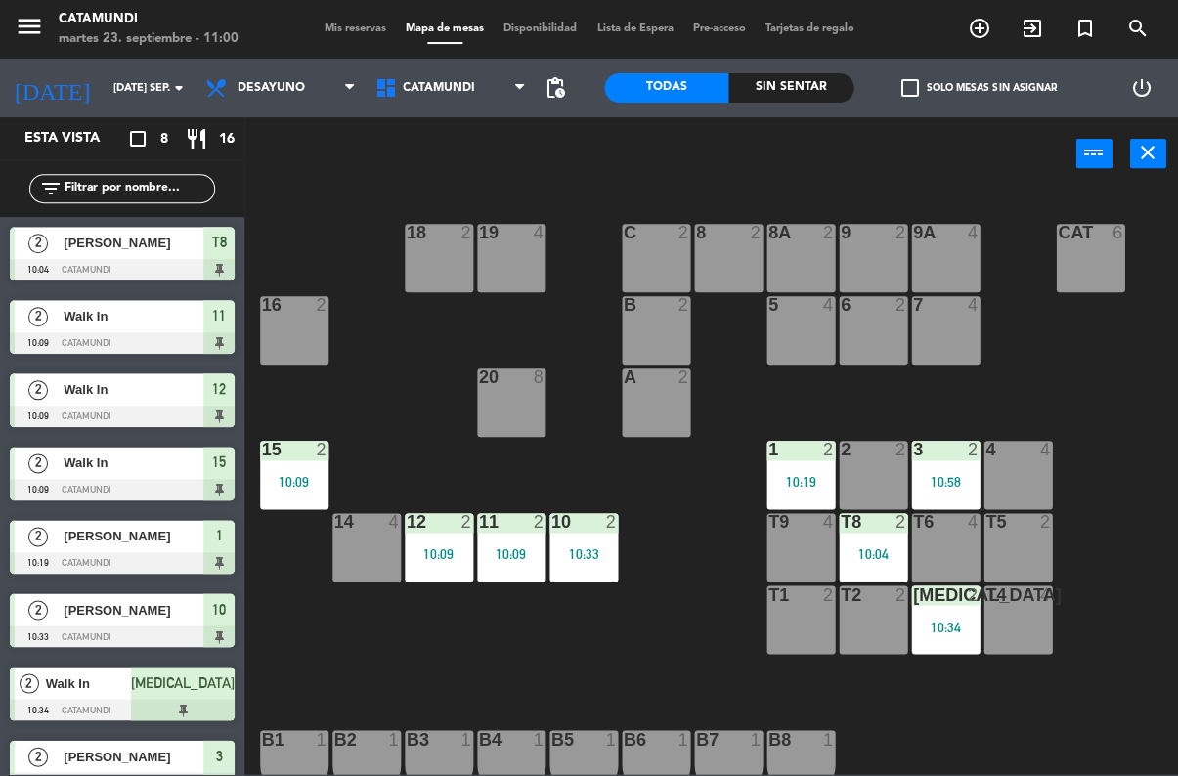
click at [898, 605] on div "T2 2" at bounding box center [873, 620] width 68 height 68
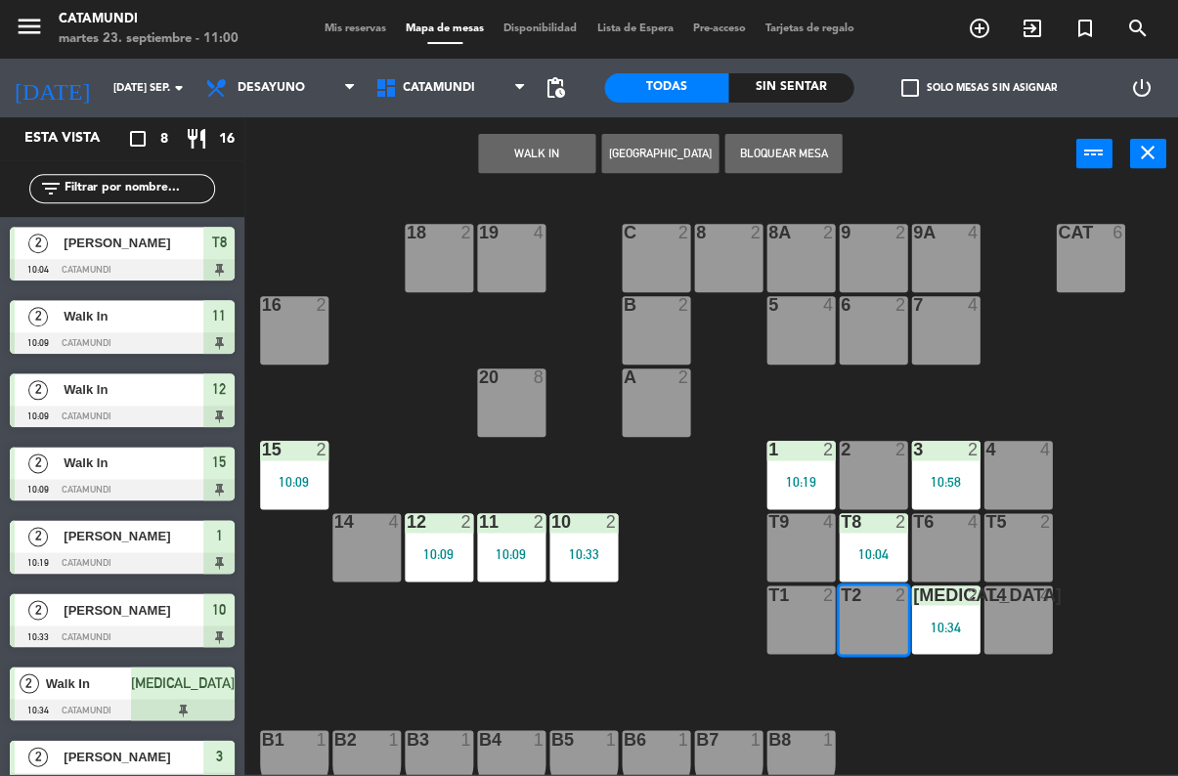
click at [539, 172] on button "WALK IN" at bounding box center [536, 153] width 117 height 39
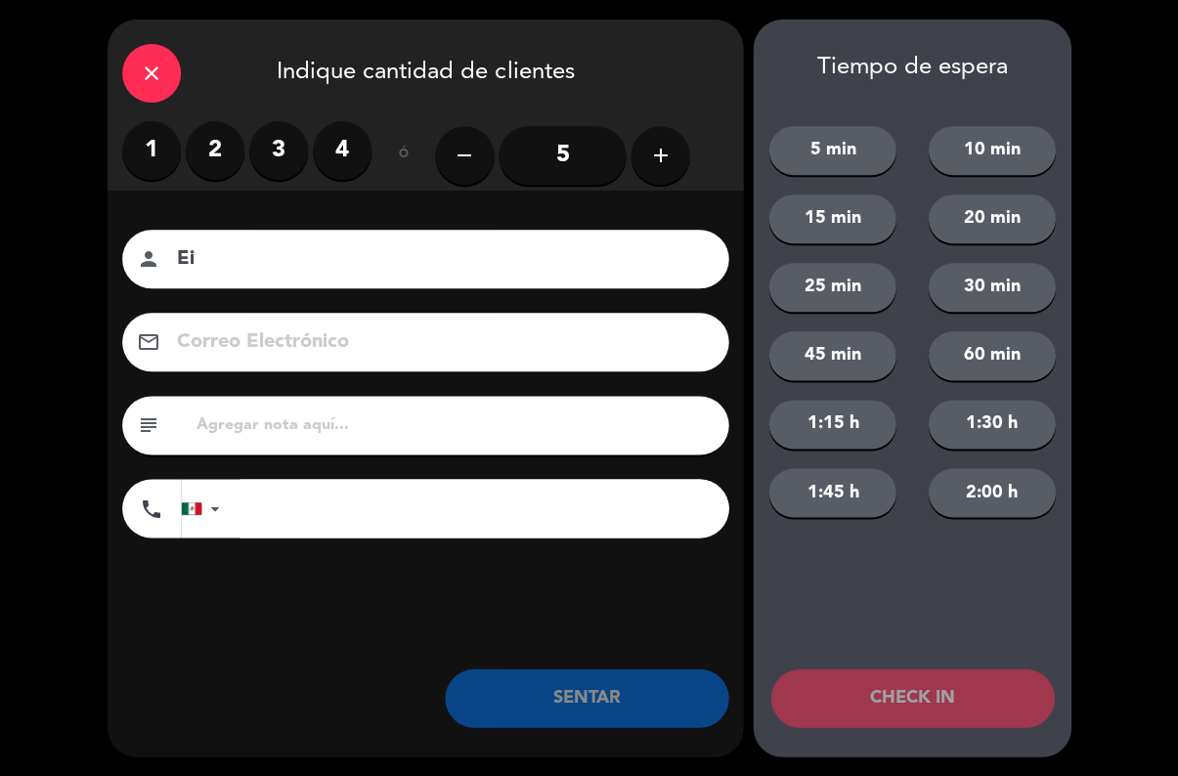
type input "E"
type input "Diego"
click at [215, 177] on label "2" at bounding box center [215, 150] width 59 height 59
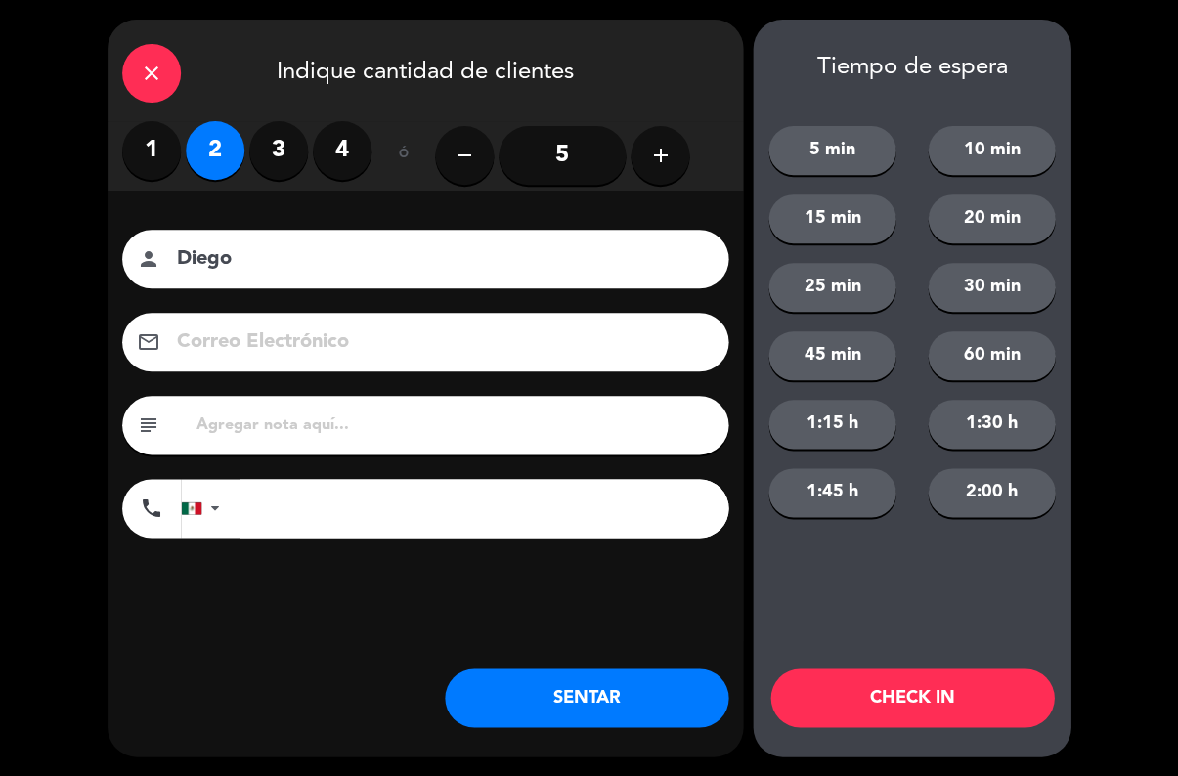
click at [637, 683] on button "SENTAR" at bounding box center [587, 698] width 284 height 59
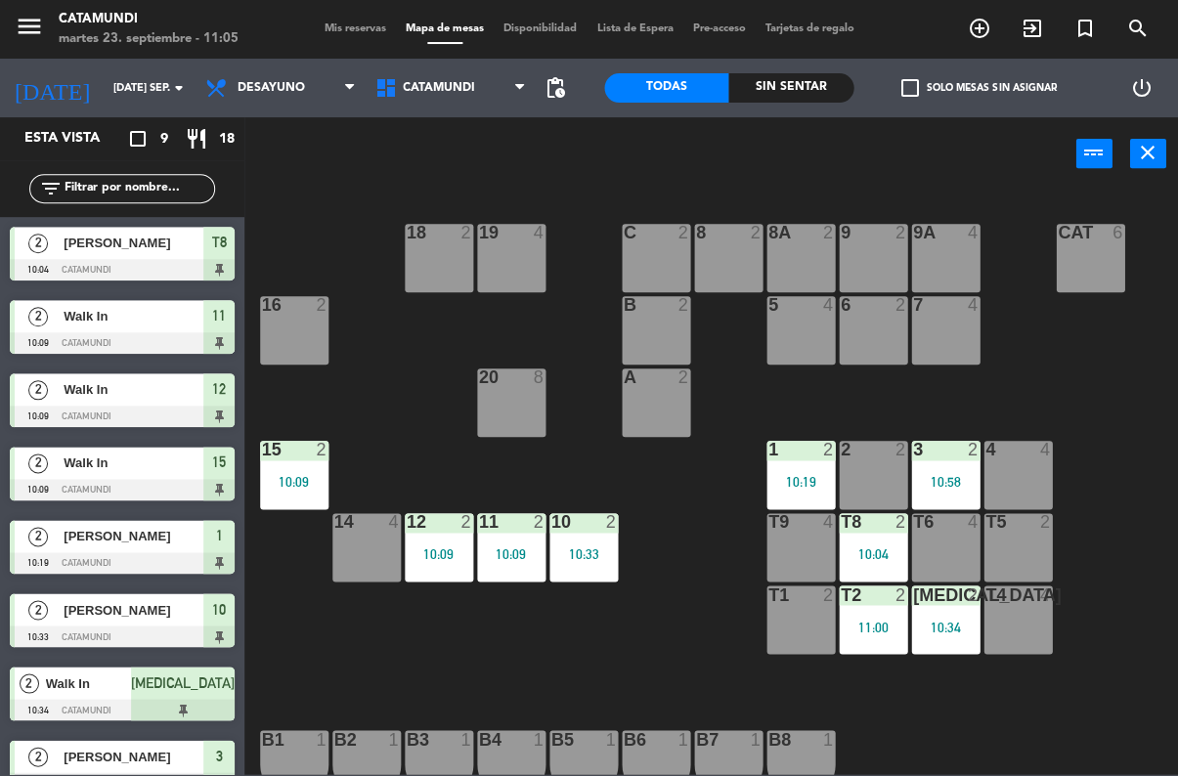
click at [901, 629] on div "11:00" at bounding box center [873, 627] width 68 height 14
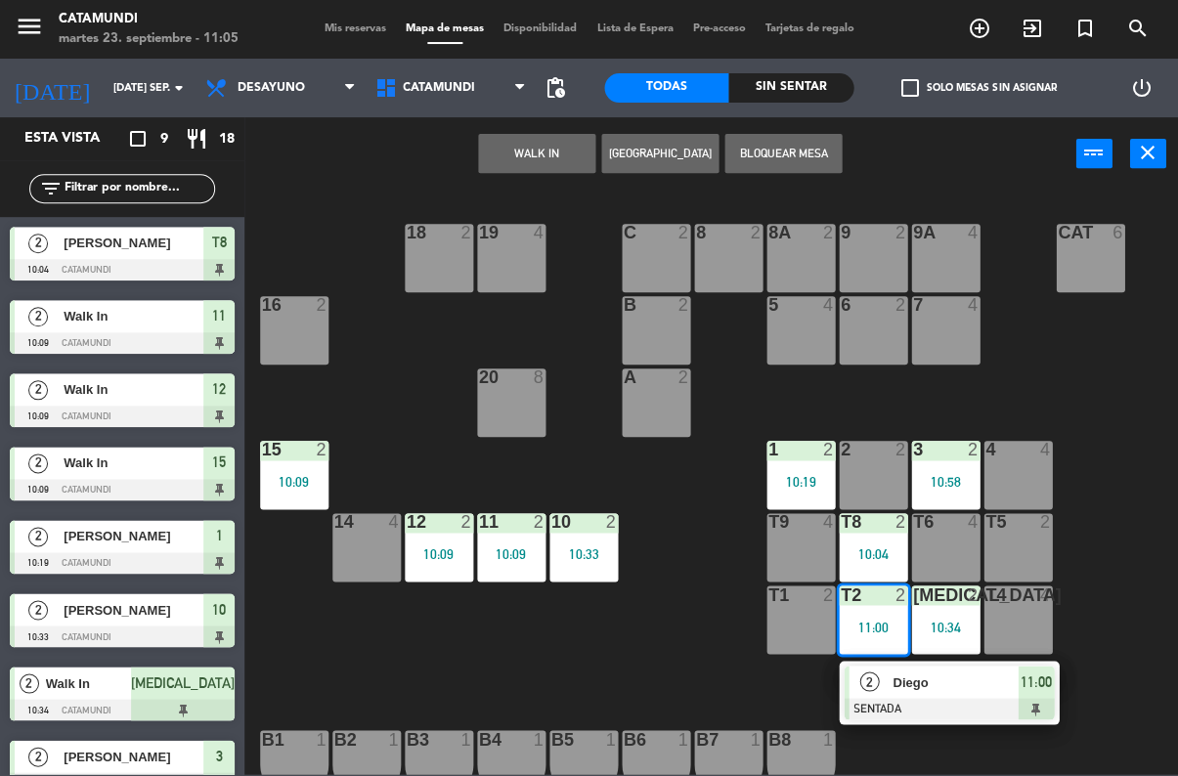
click at [1047, 679] on span "11:00" at bounding box center [1035, 681] width 31 height 23
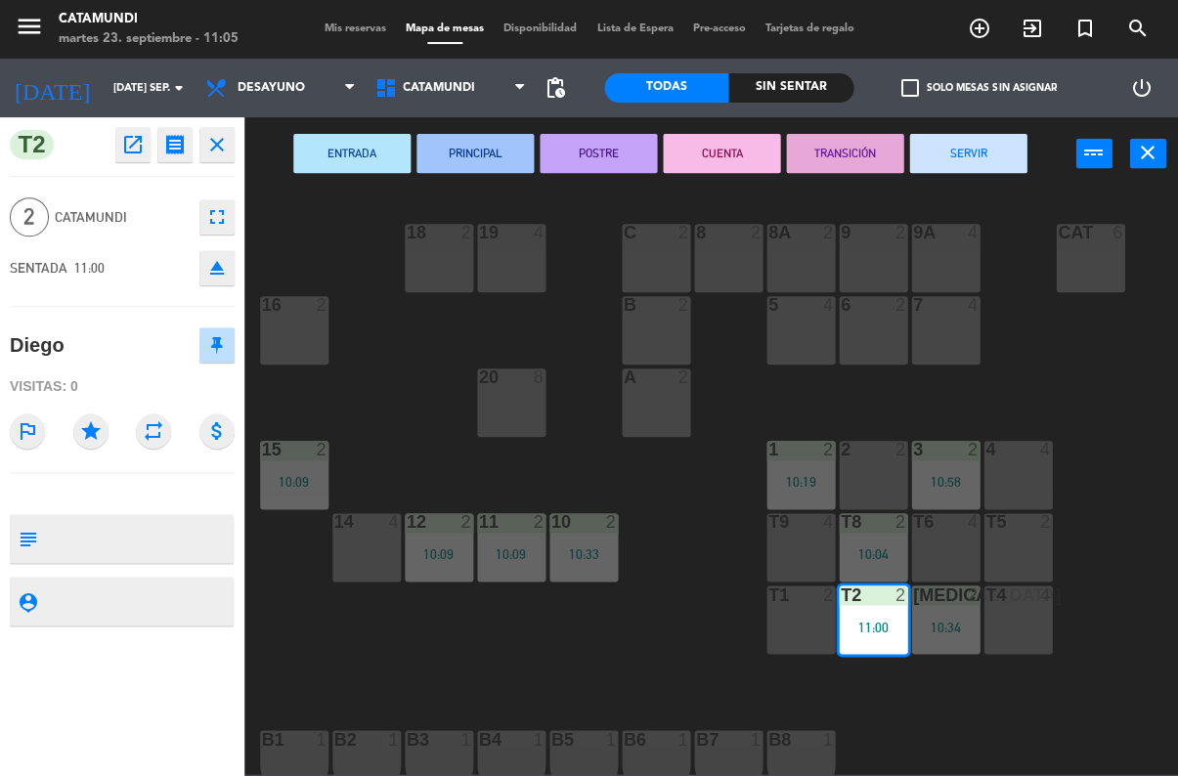
click at [990, 146] on button "SERVIR" at bounding box center [967, 153] width 117 height 39
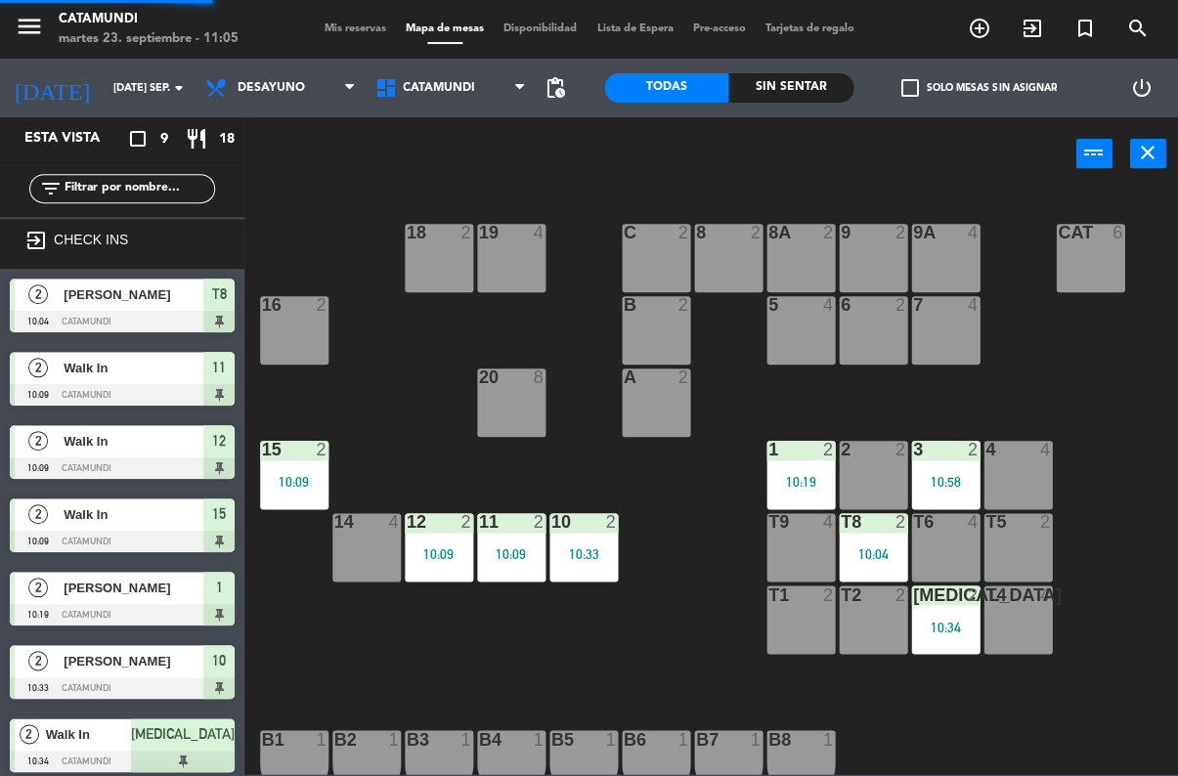
scroll to position [154, 0]
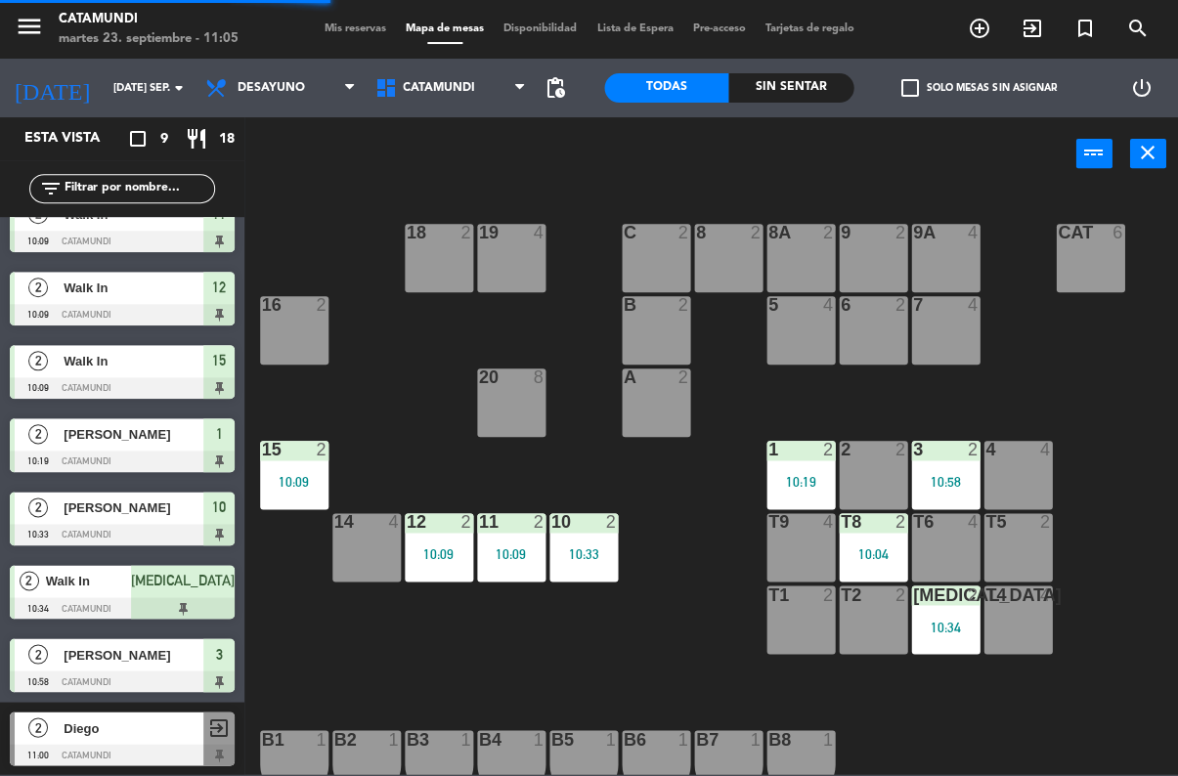
click at [864, 627] on div "T2 2" at bounding box center [873, 620] width 68 height 68
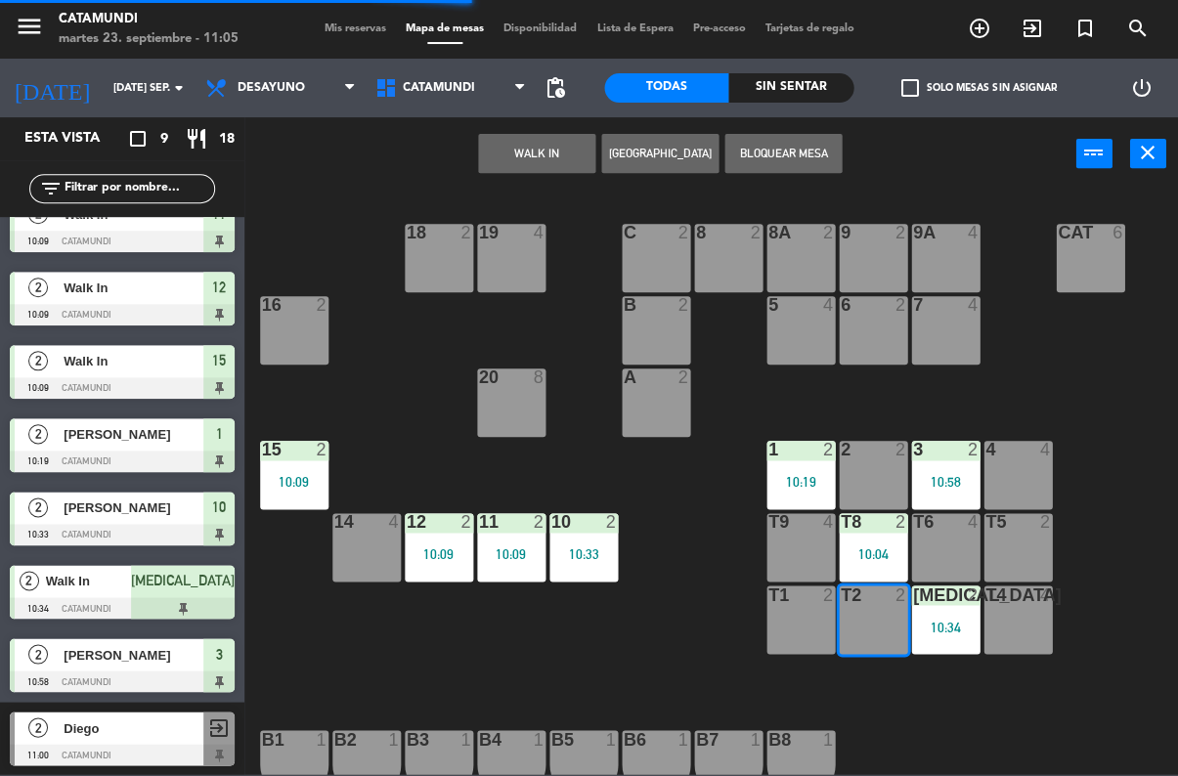
click at [587, 156] on button "WALK IN" at bounding box center [536, 153] width 117 height 39
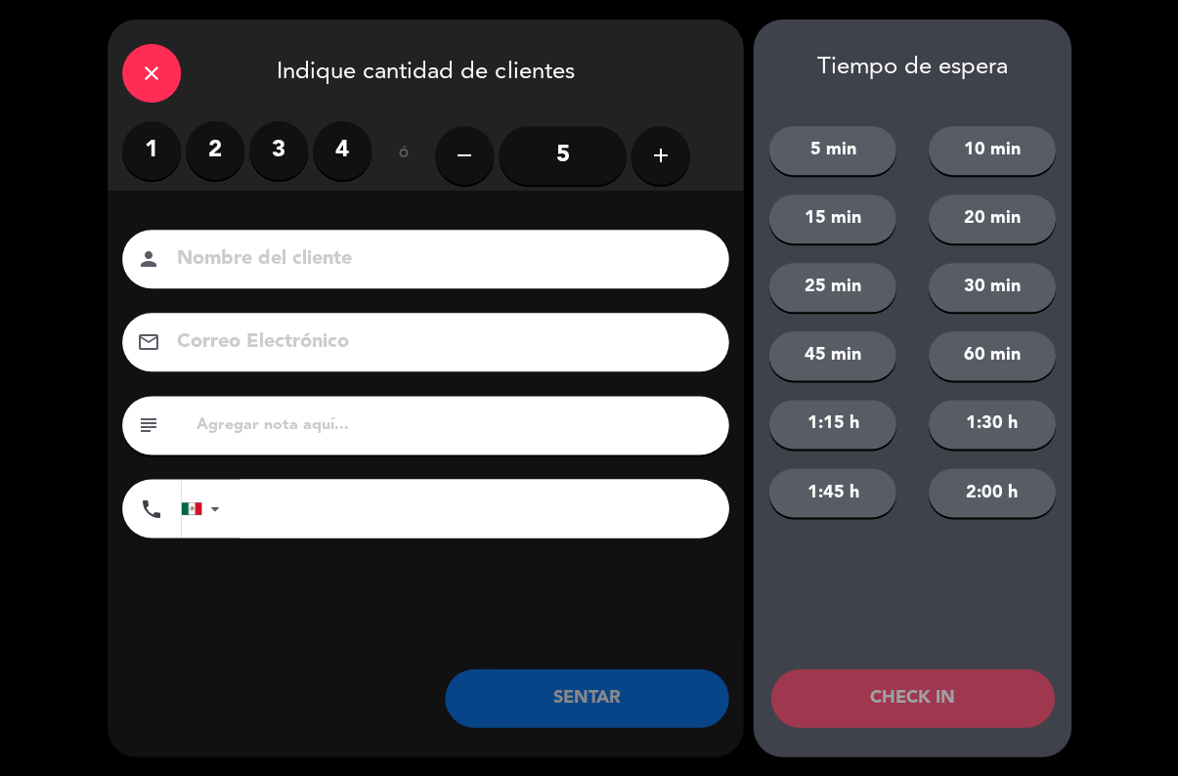
scroll to position [29, 0]
type input "Diego"
click at [224, 136] on label "2" at bounding box center [215, 150] width 59 height 59
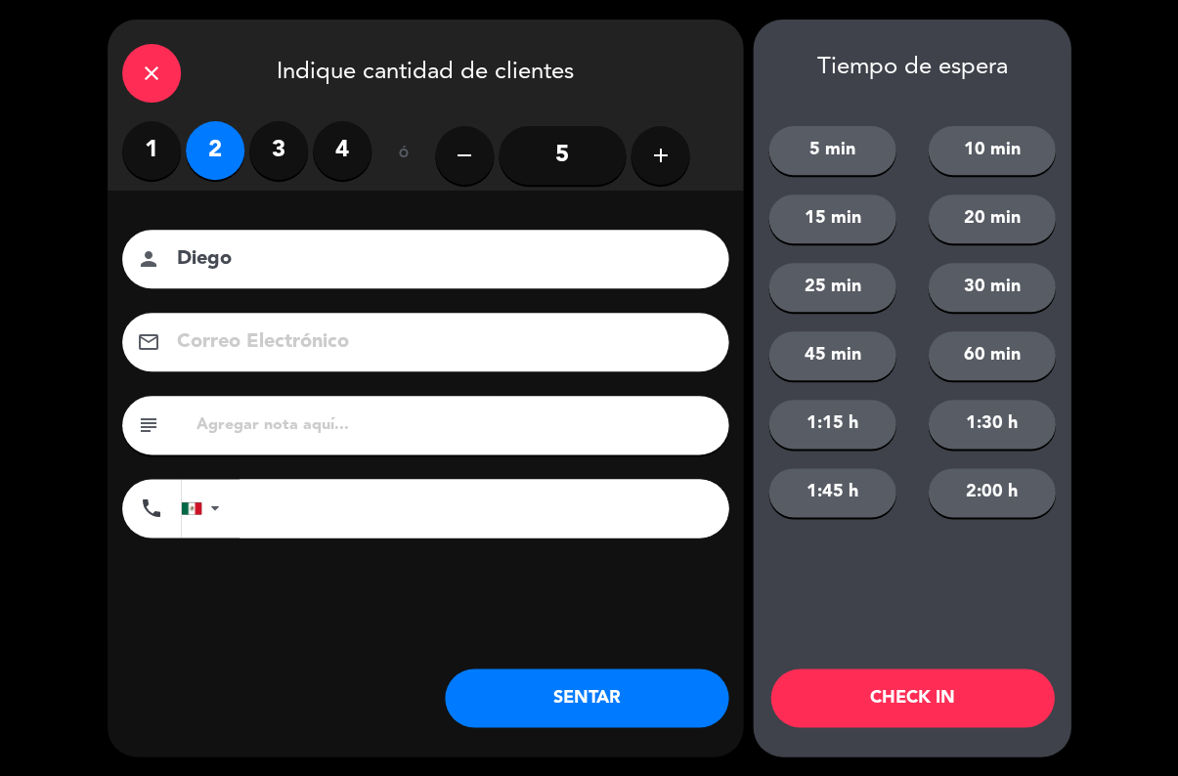
click at [571, 702] on button "SENTAR" at bounding box center [587, 698] width 284 height 59
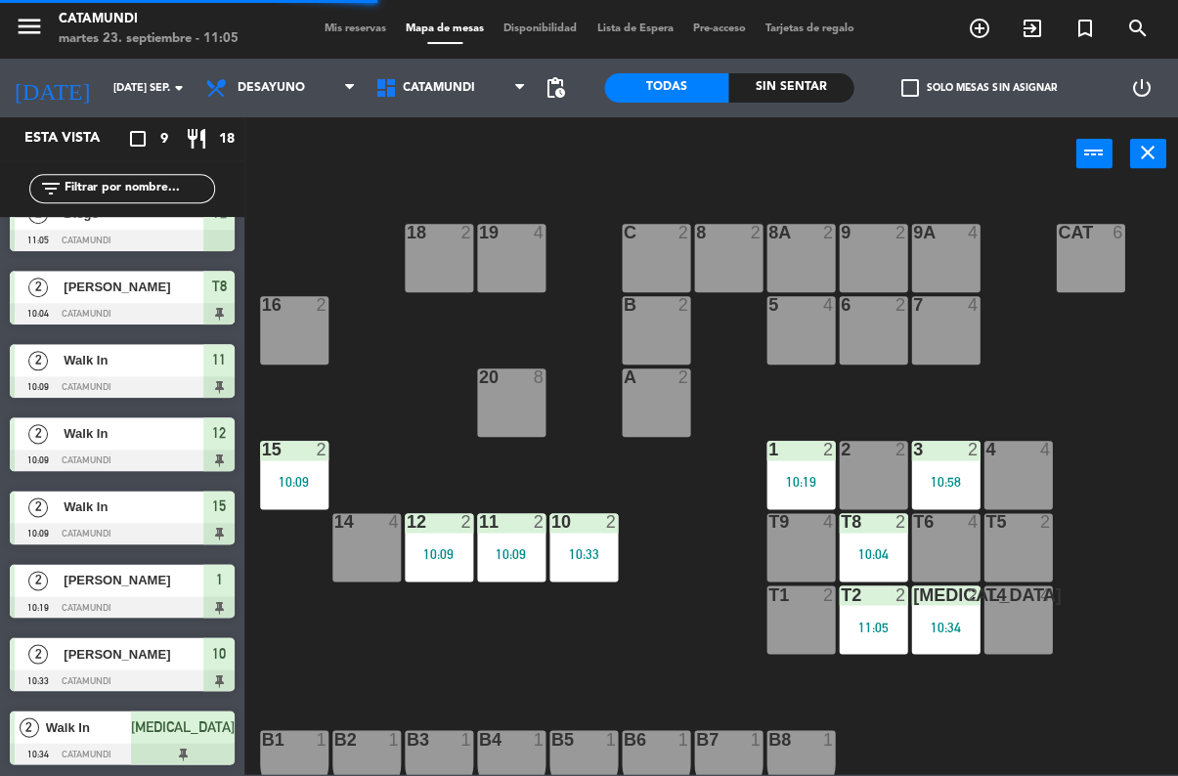
scroll to position [0, 0]
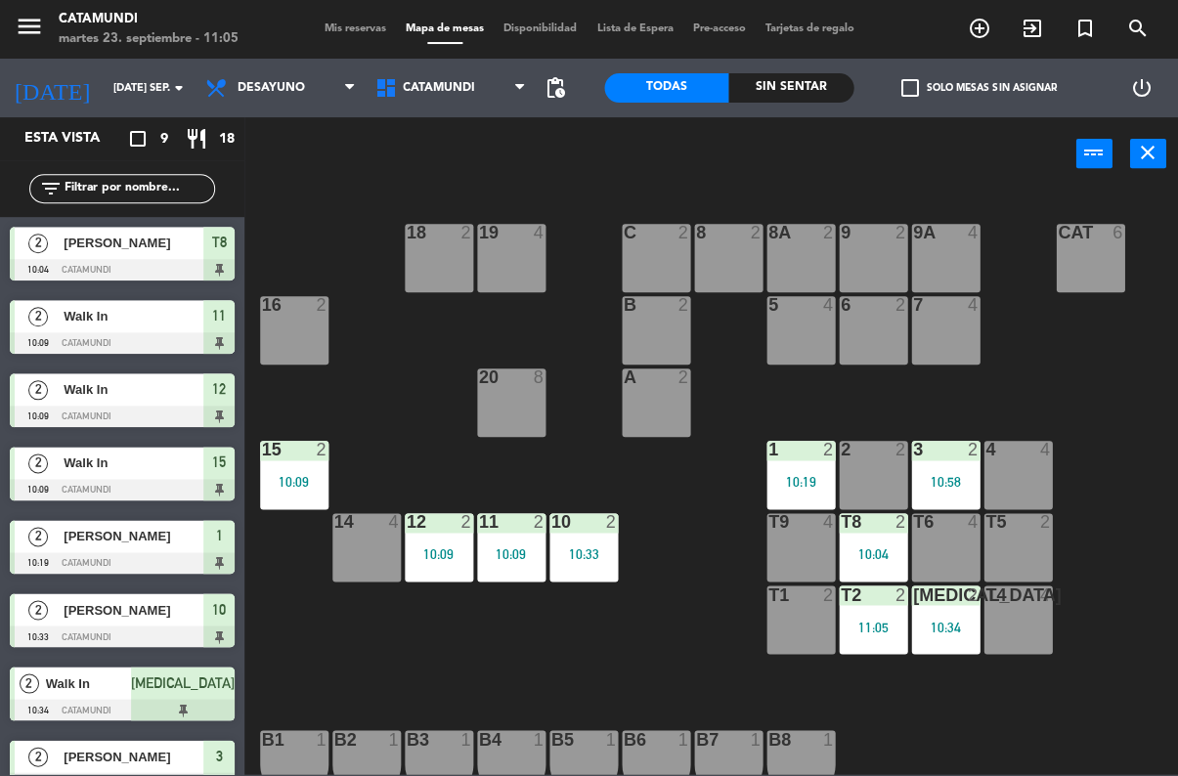
click at [440, 538] on div "12 2 10:09" at bounding box center [439, 547] width 68 height 68
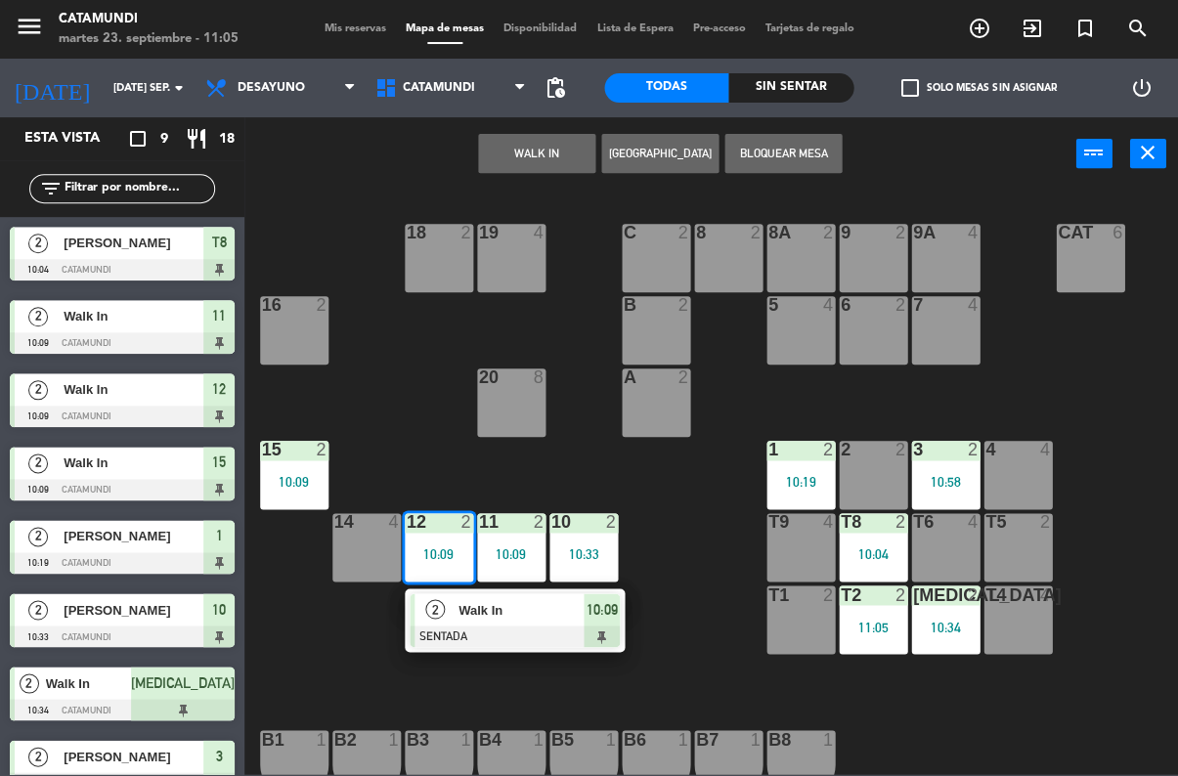
click at [605, 620] on span "10:09" at bounding box center [601, 608] width 31 height 23
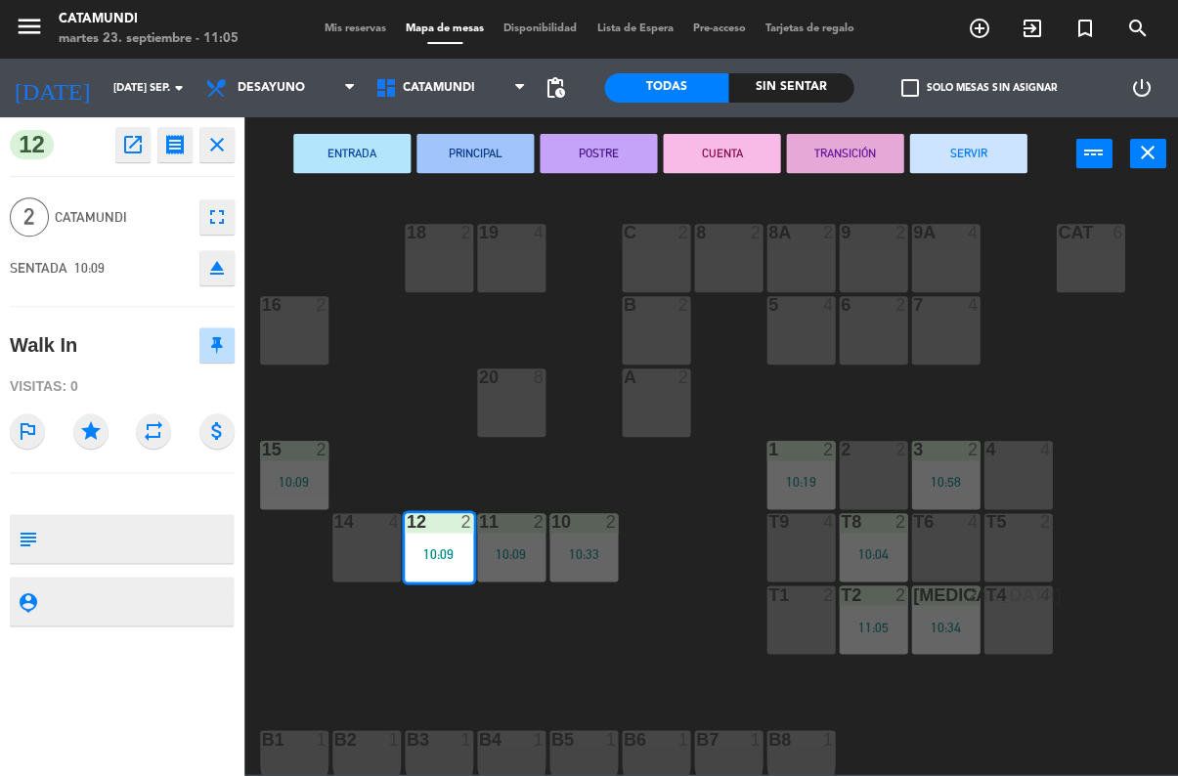
click at [985, 148] on button "SERVIR" at bounding box center [967, 153] width 117 height 39
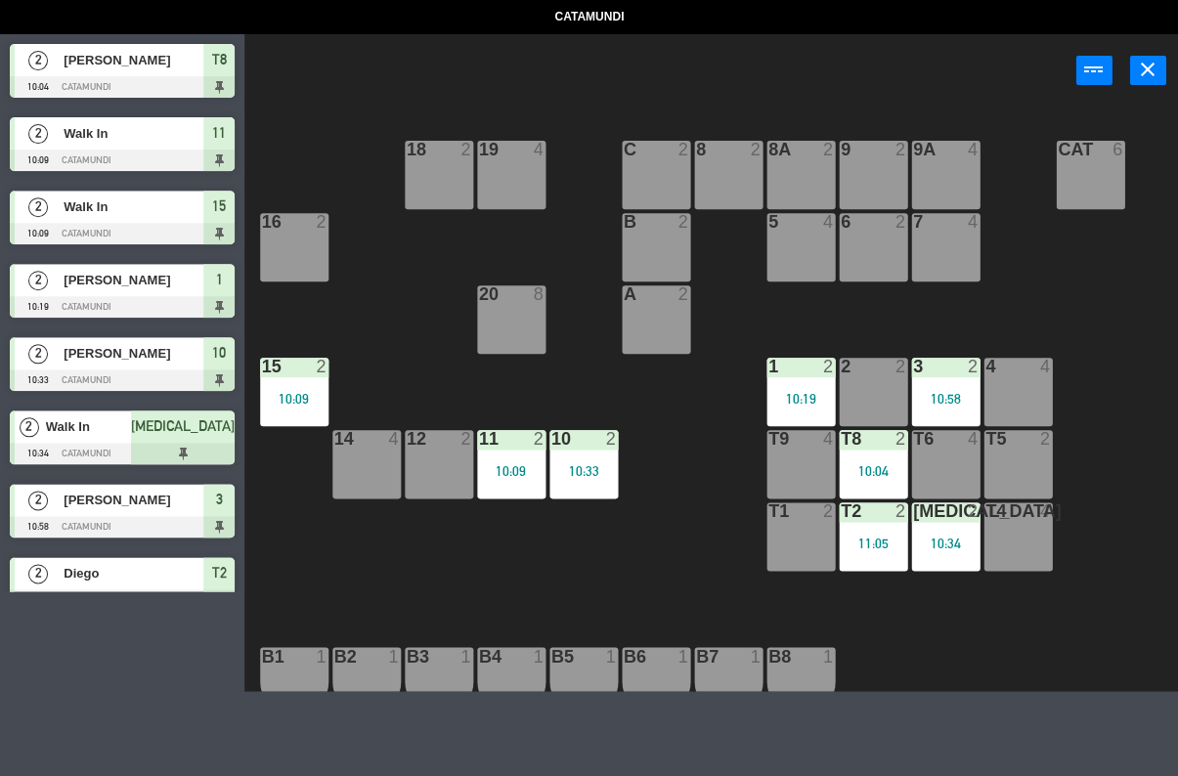
select select
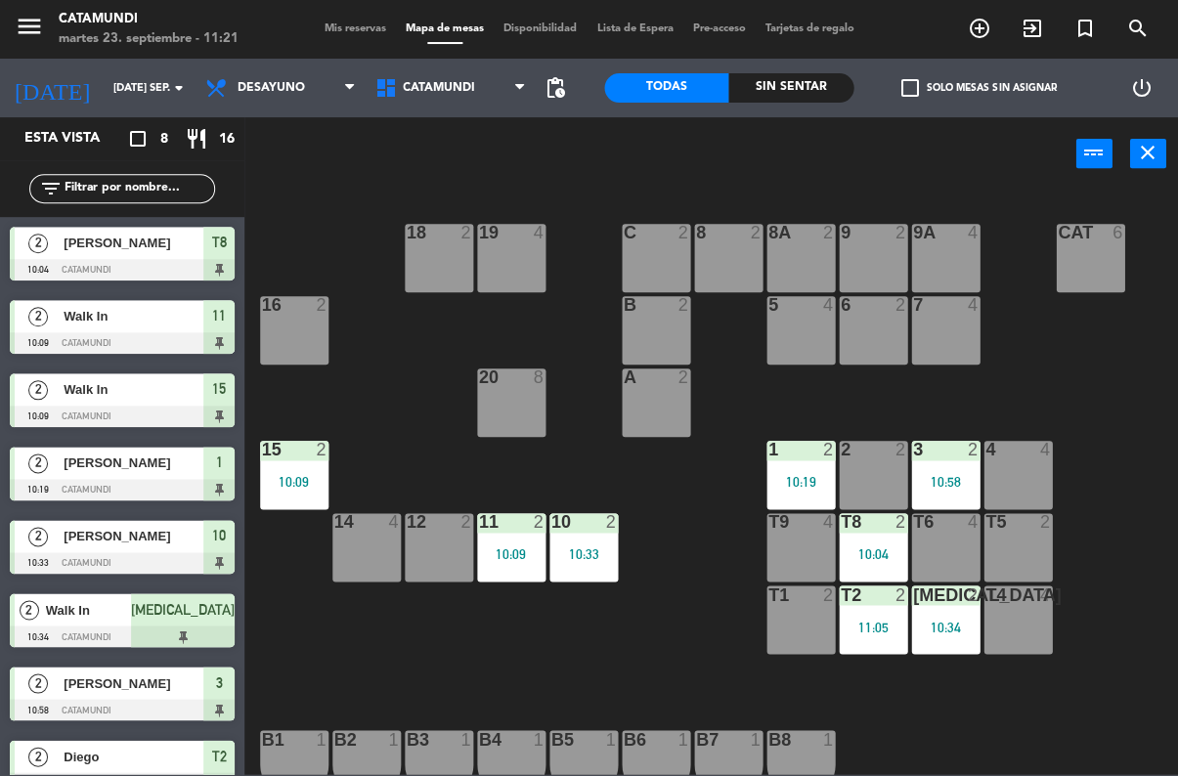
click at [946, 542] on div "T6 4" at bounding box center [945, 547] width 68 height 68
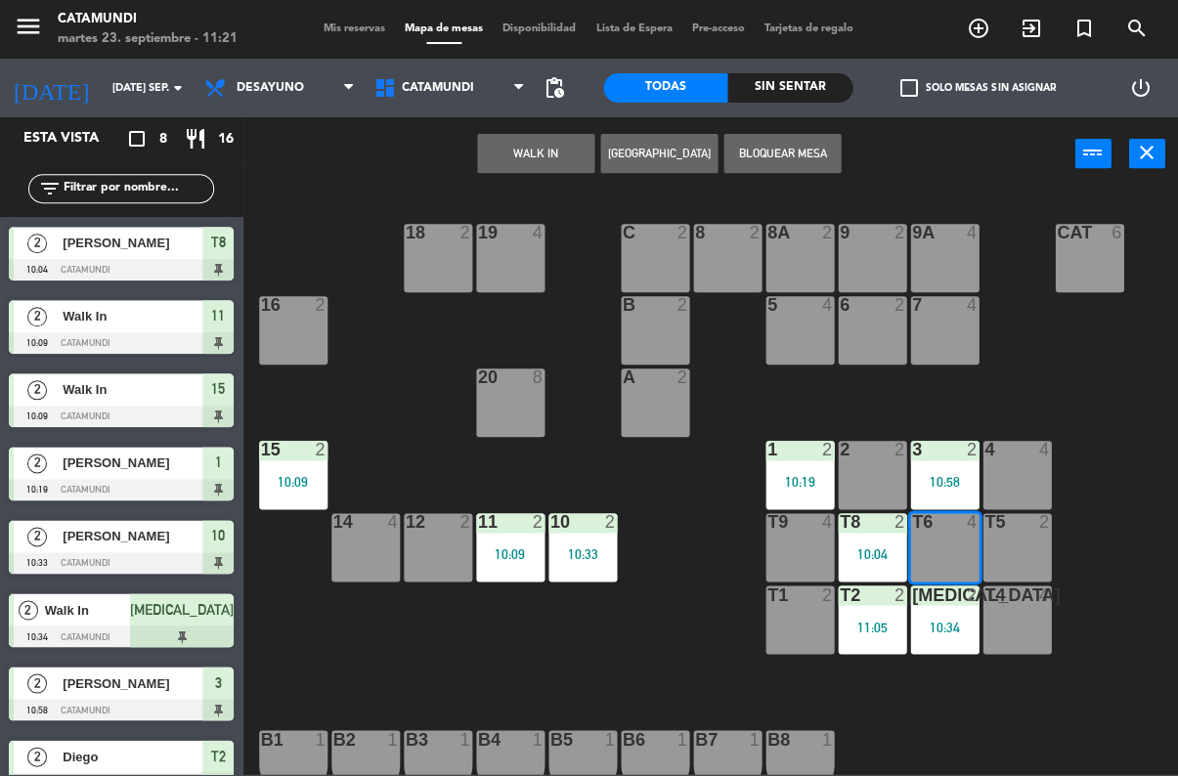
click at [520, 147] on button "WALK IN" at bounding box center [536, 153] width 117 height 39
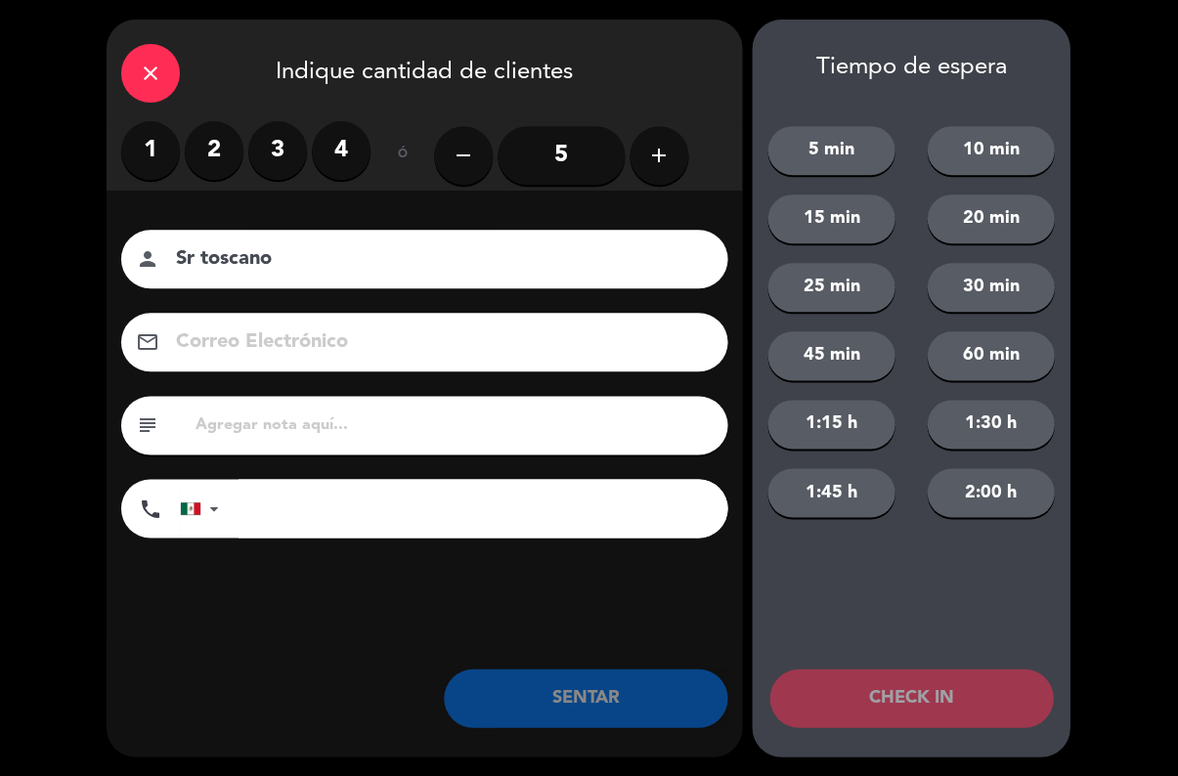
type input "Sr toscano"
click at [146, 150] on label "1" at bounding box center [151, 150] width 59 height 59
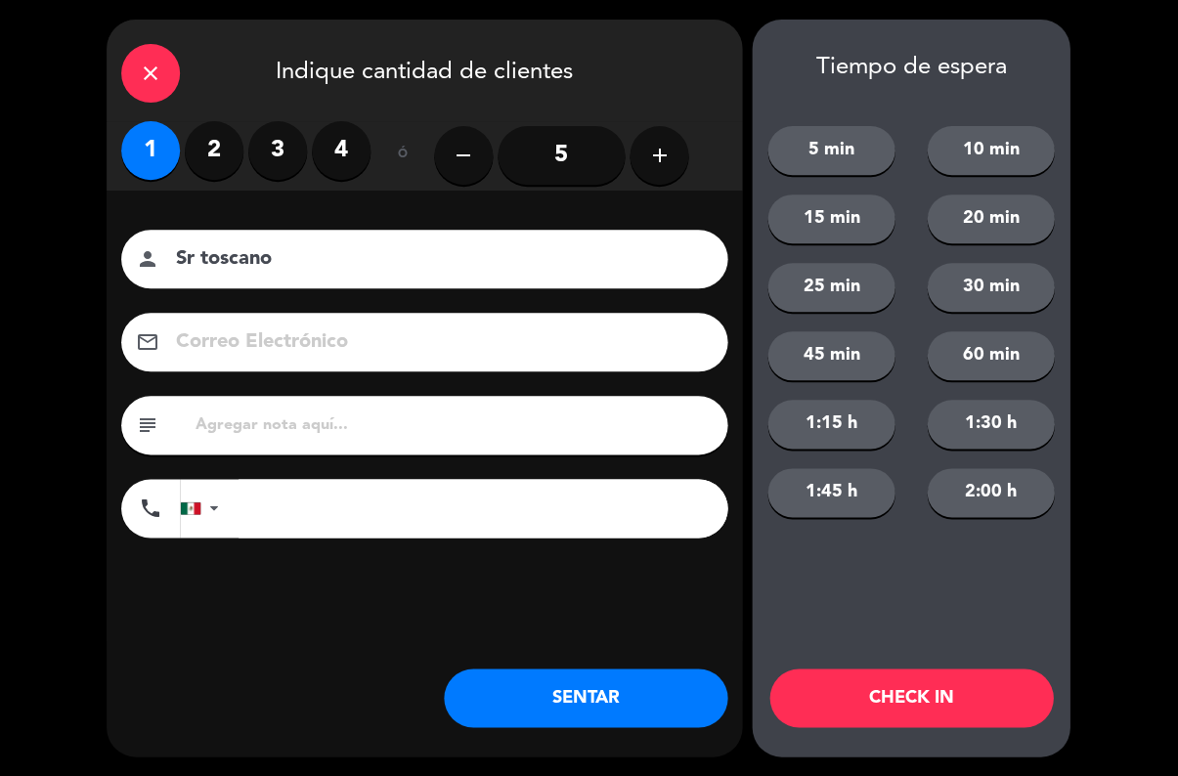
click at [625, 683] on button "SENTAR" at bounding box center [587, 698] width 284 height 59
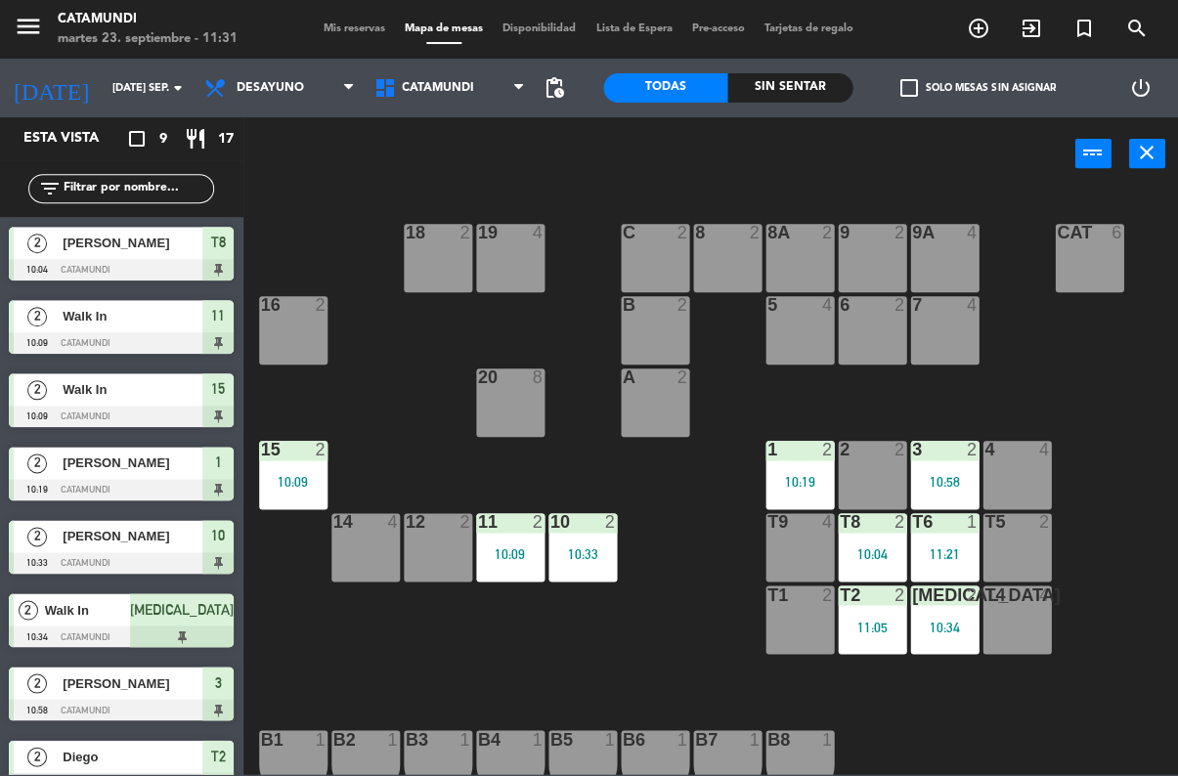
click at [967, 27] on icon "add_circle_outline" at bounding box center [978, 28] width 23 height 23
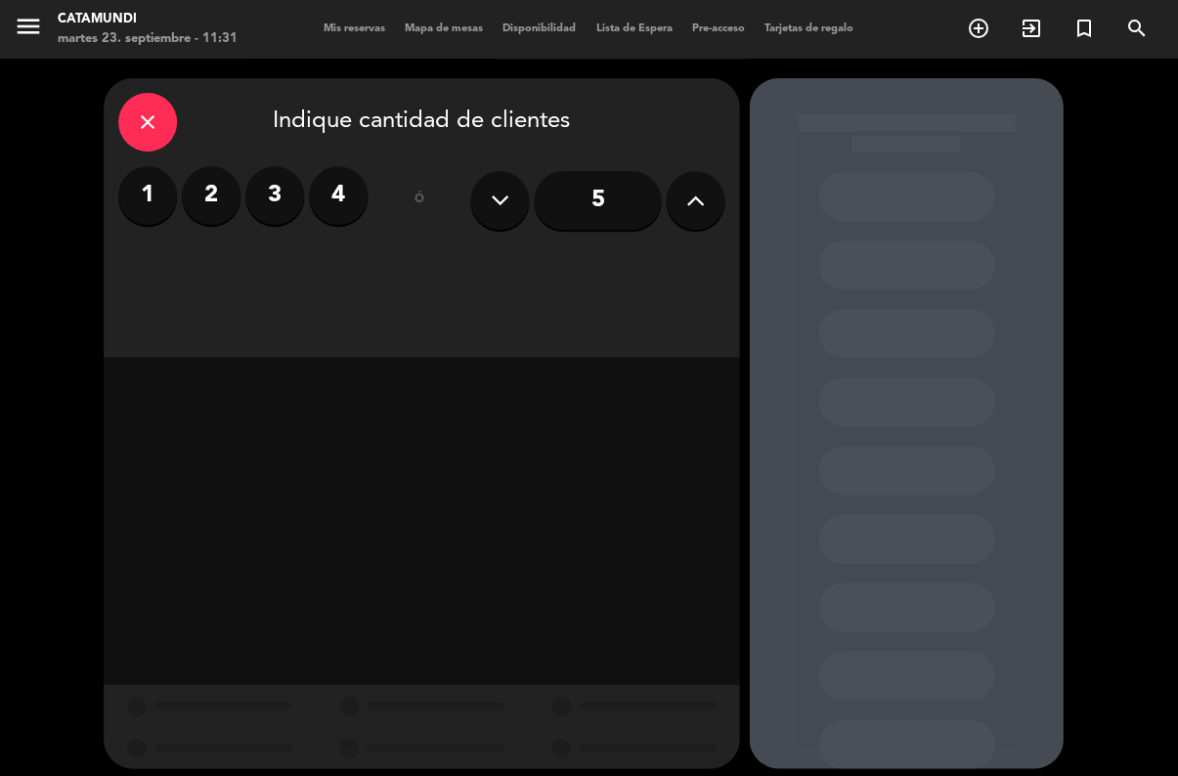
click at [197, 166] on label "2" at bounding box center [212, 195] width 59 height 59
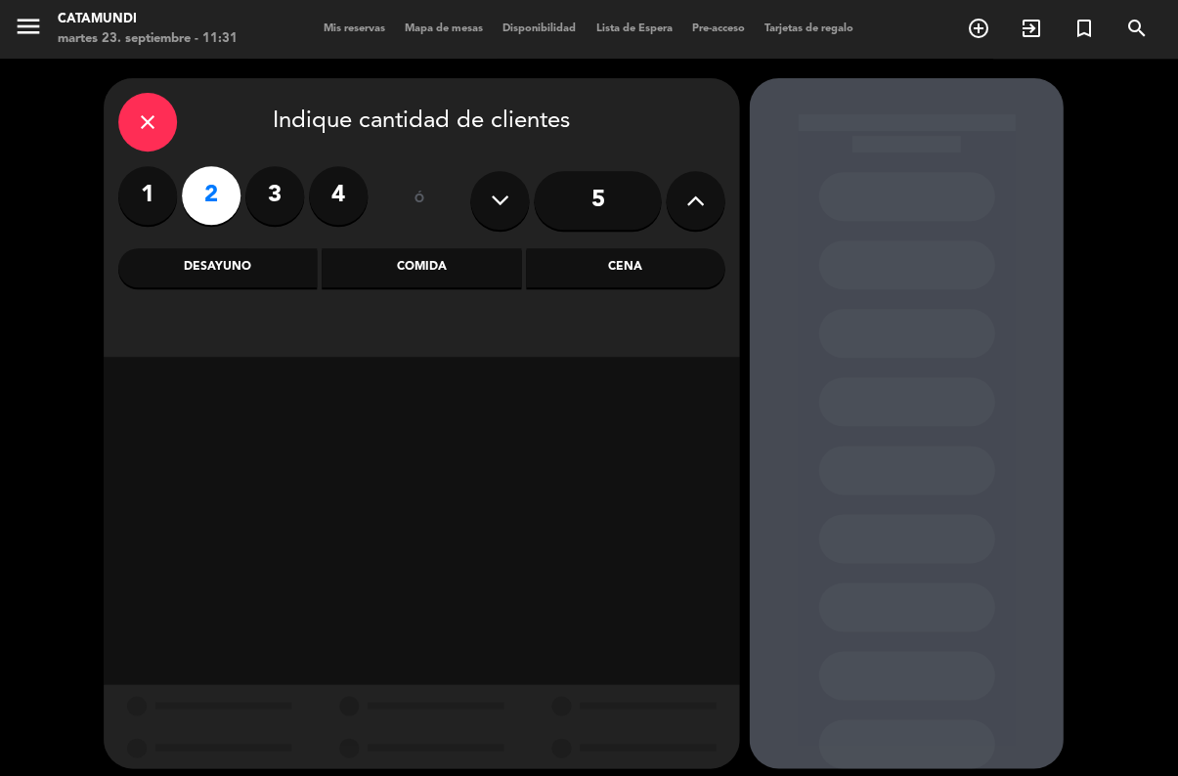
click at [254, 248] on div "Desayuno" at bounding box center [218, 267] width 198 height 39
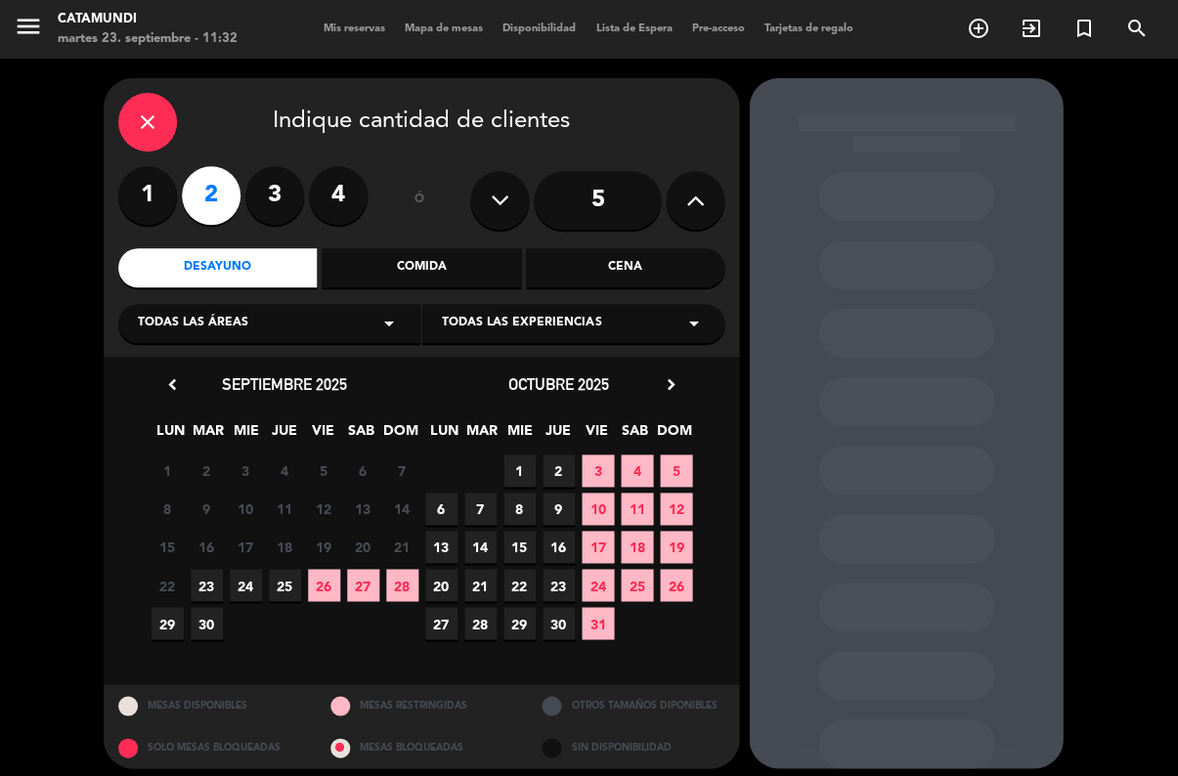
click at [239, 569] on span "24" at bounding box center [247, 585] width 32 height 32
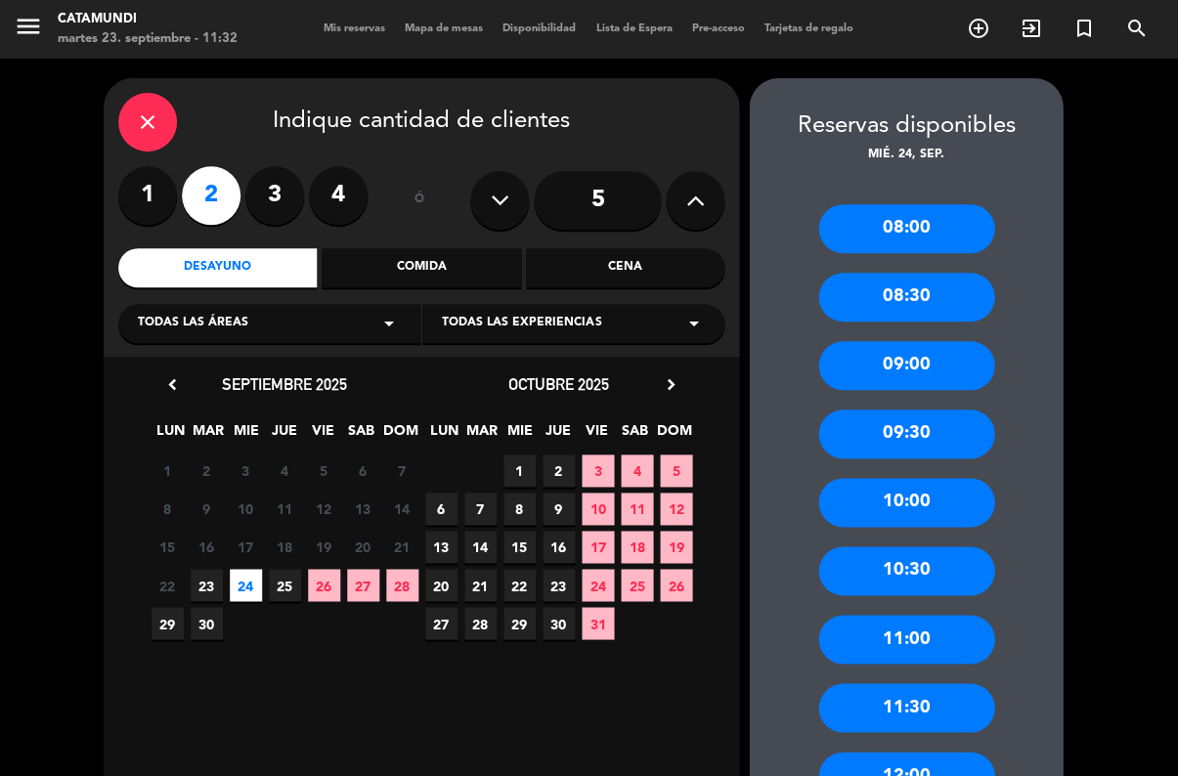
click at [930, 547] on div "10:30" at bounding box center [907, 571] width 176 height 49
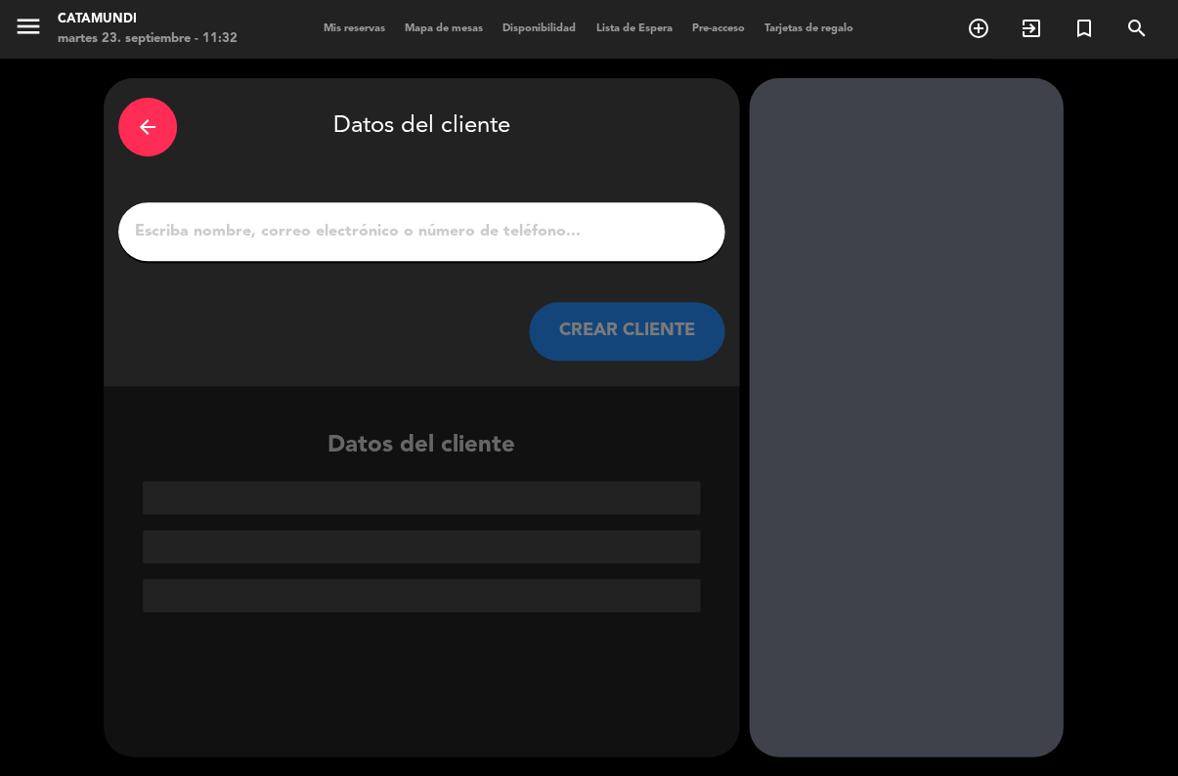
click at [578, 202] on div at bounding box center [422, 231] width 606 height 59
click at [506, 218] on input "1" at bounding box center [422, 231] width 577 height 27
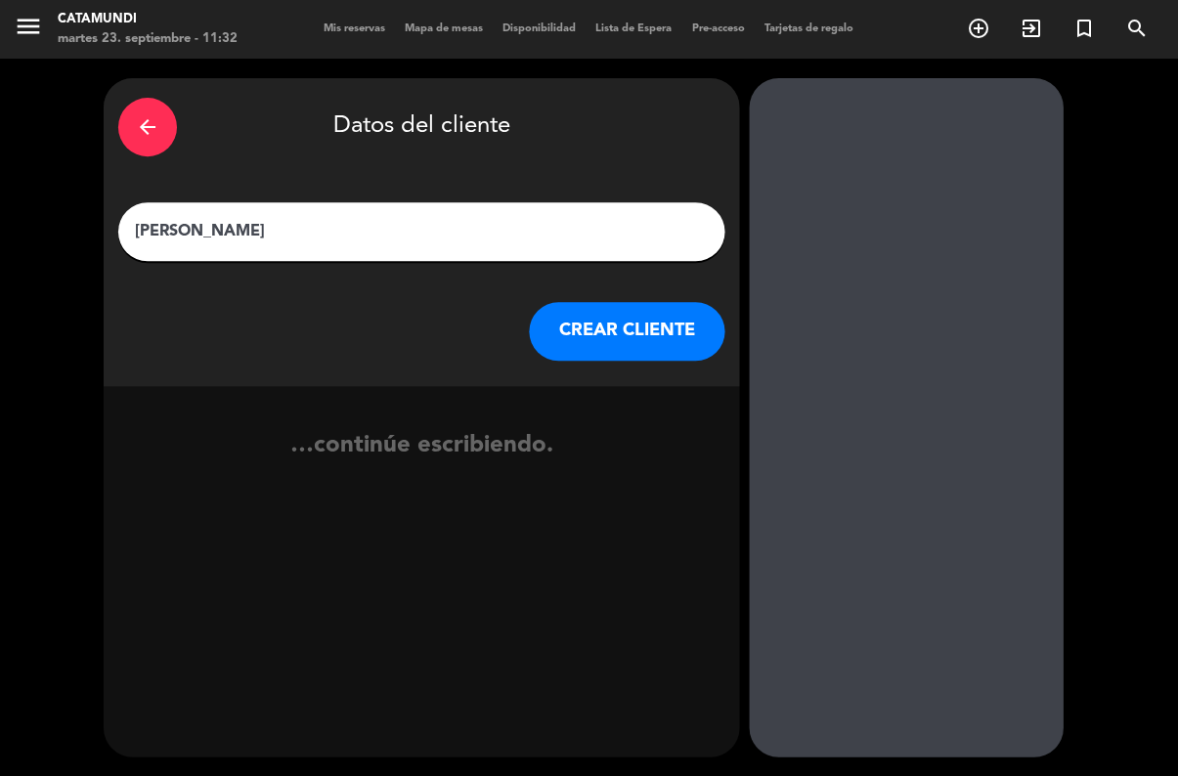
type input "[PERSON_NAME]"
click at [580, 93] on div "arrow_back Datos del cliente" at bounding box center [422, 127] width 606 height 68
click at [638, 302] on button "CREAR CLIENTE" at bounding box center [628, 331] width 196 height 59
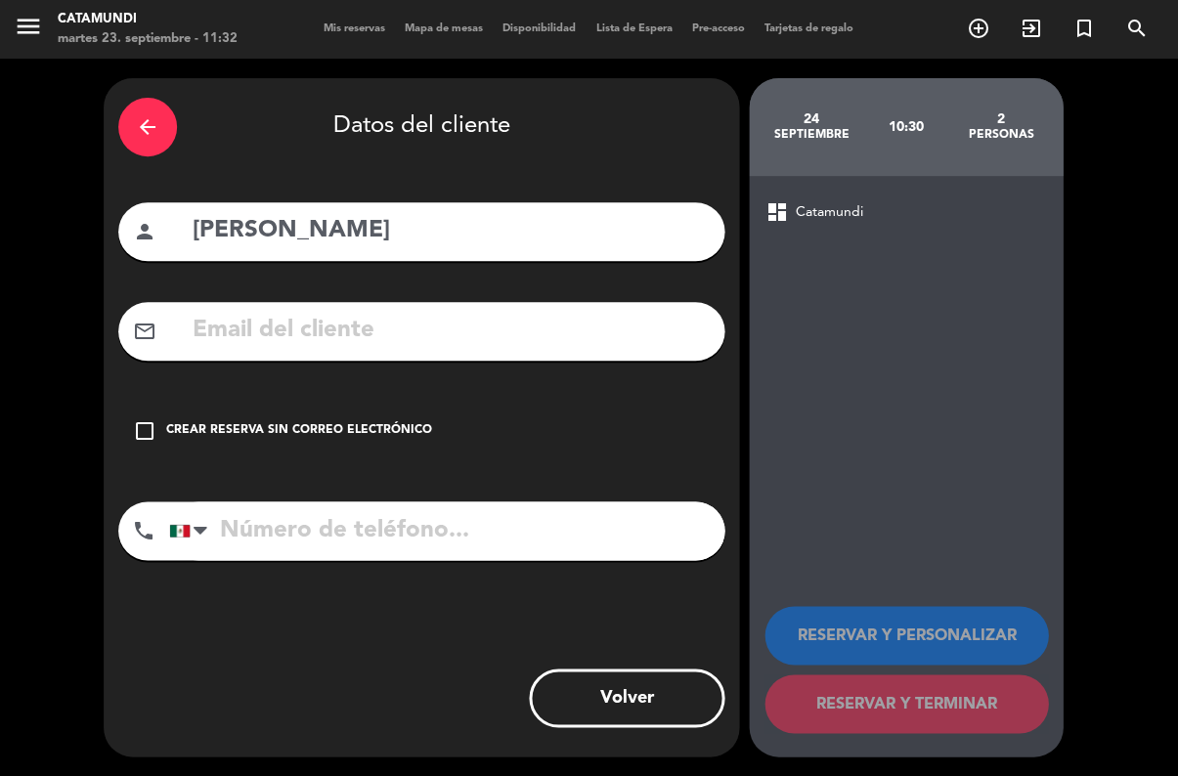
click at [151, 419] on icon "check_box_outline_blank" at bounding box center [145, 430] width 23 height 23
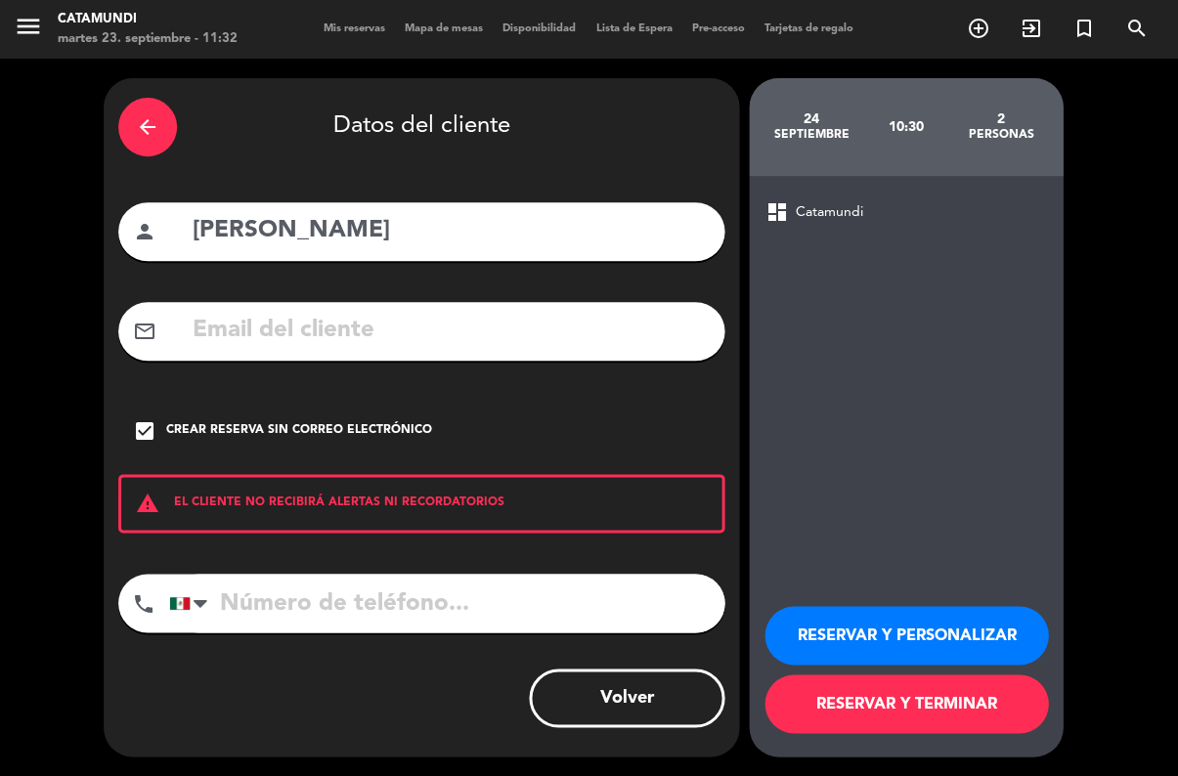
click at [384, 574] on input "tel" at bounding box center [447, 603] width 555 height 59
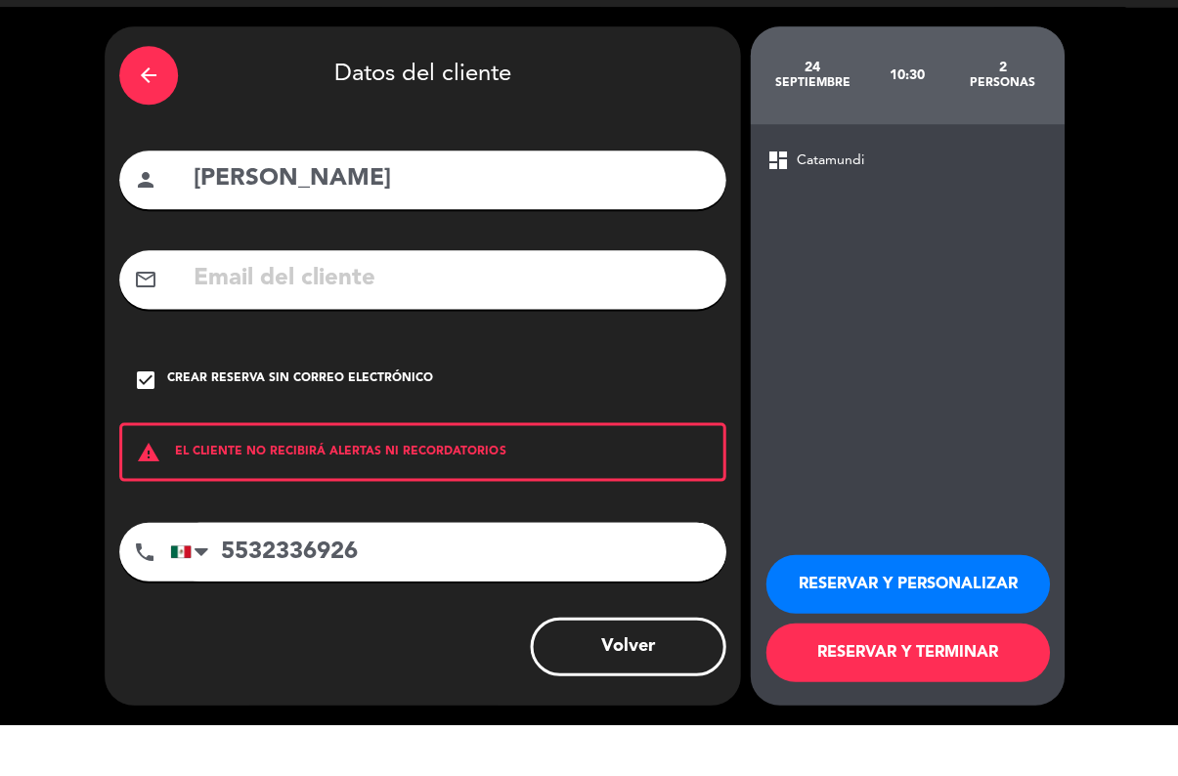
type input "5532336926"
click at [620, 104] on div "arrow_back Datos del cliente" at bounding box center [422, 127] width 606 height 68
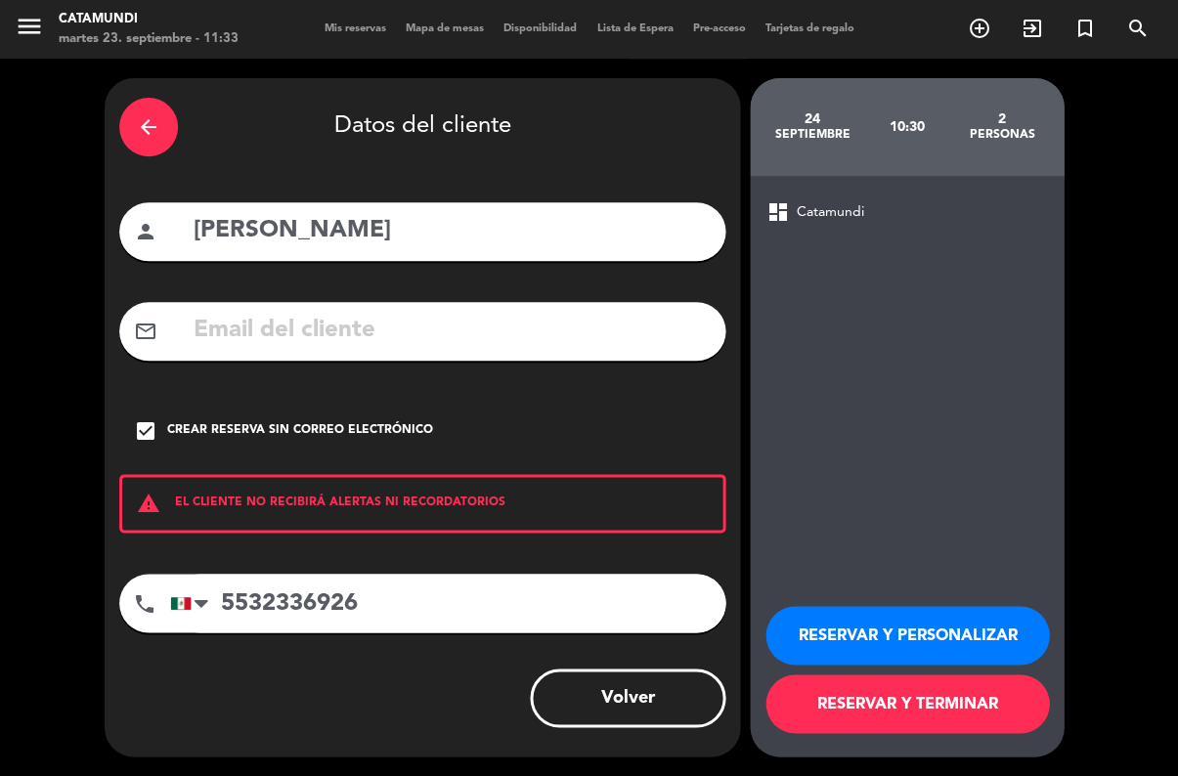
scroll to position [64, 0]
click at [938, 694] on button "RESERVAR Y TERMINAR" at bounding box center [908, 704] width 284 height 59
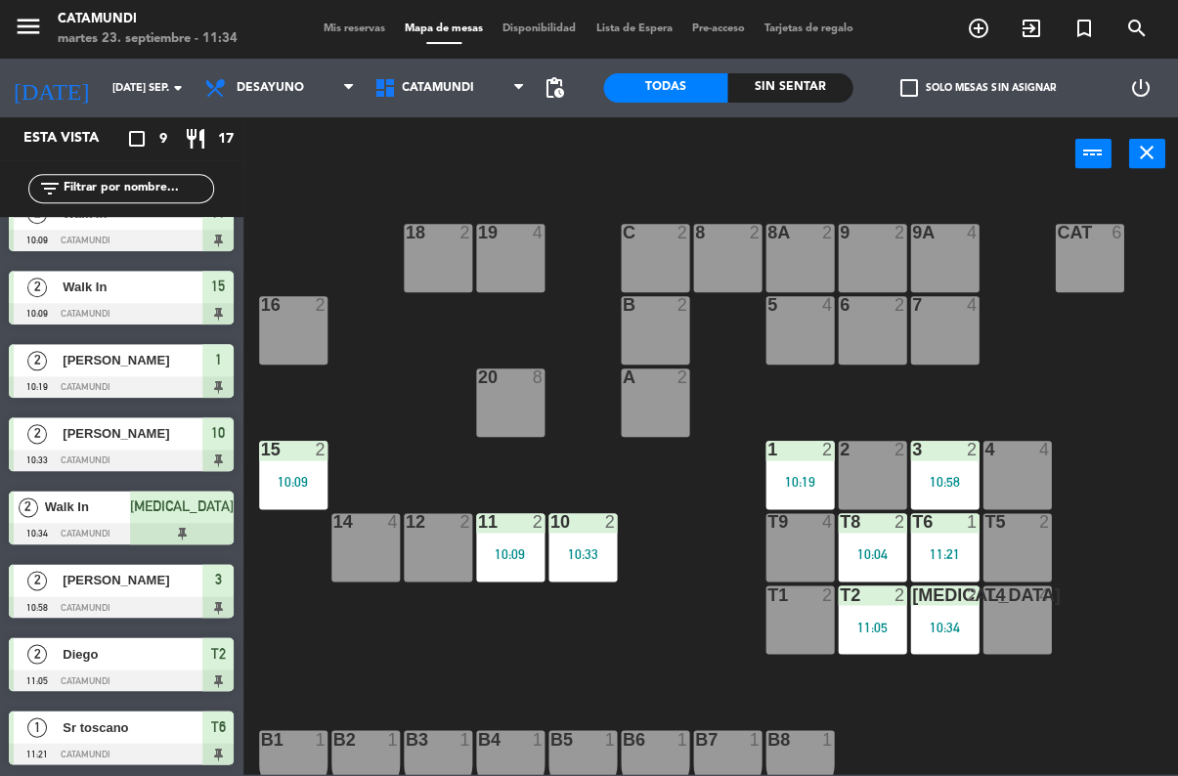
scroll to position [103, 0]
click at [1019, 580] on div "T5 2" at bounding box center [1018, 547] width 68 height 68
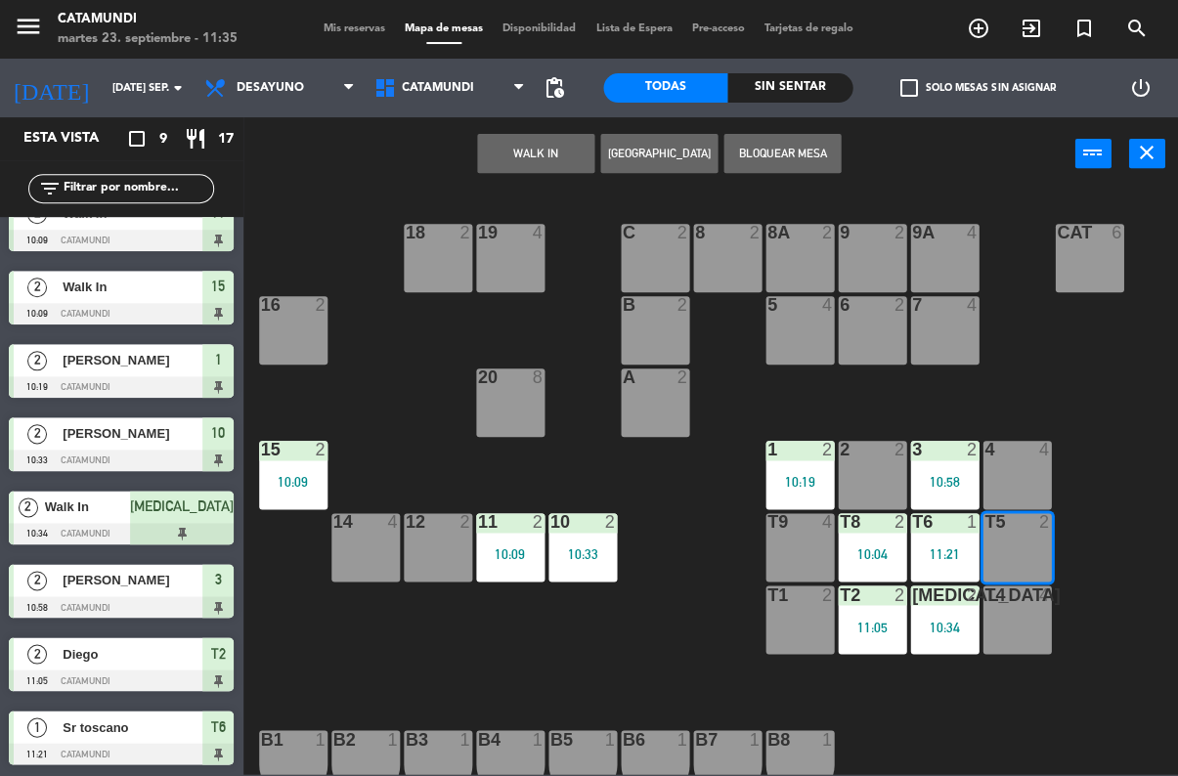
click at [534, 148] on button "WALK IN" at bounding box center [536, 153] width 117 height 39
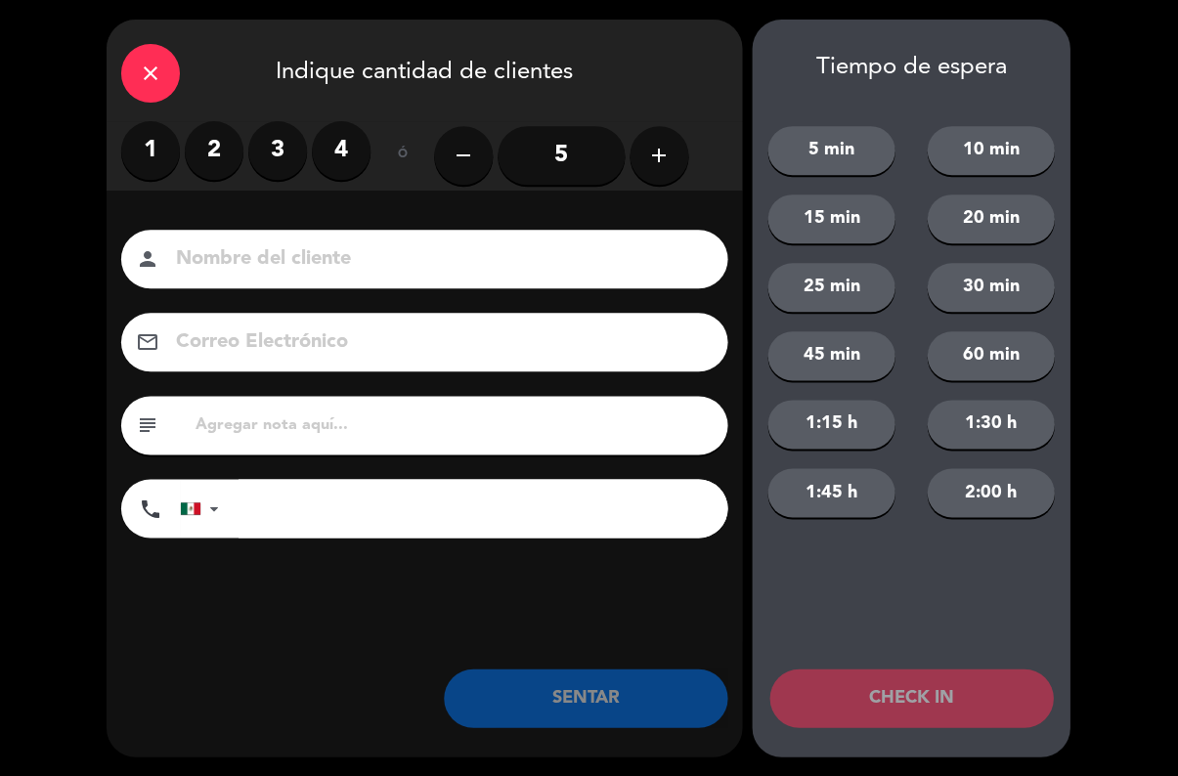
click at [151, 71] on icon "close" at bounding box center [151, 73] width 23 height 23
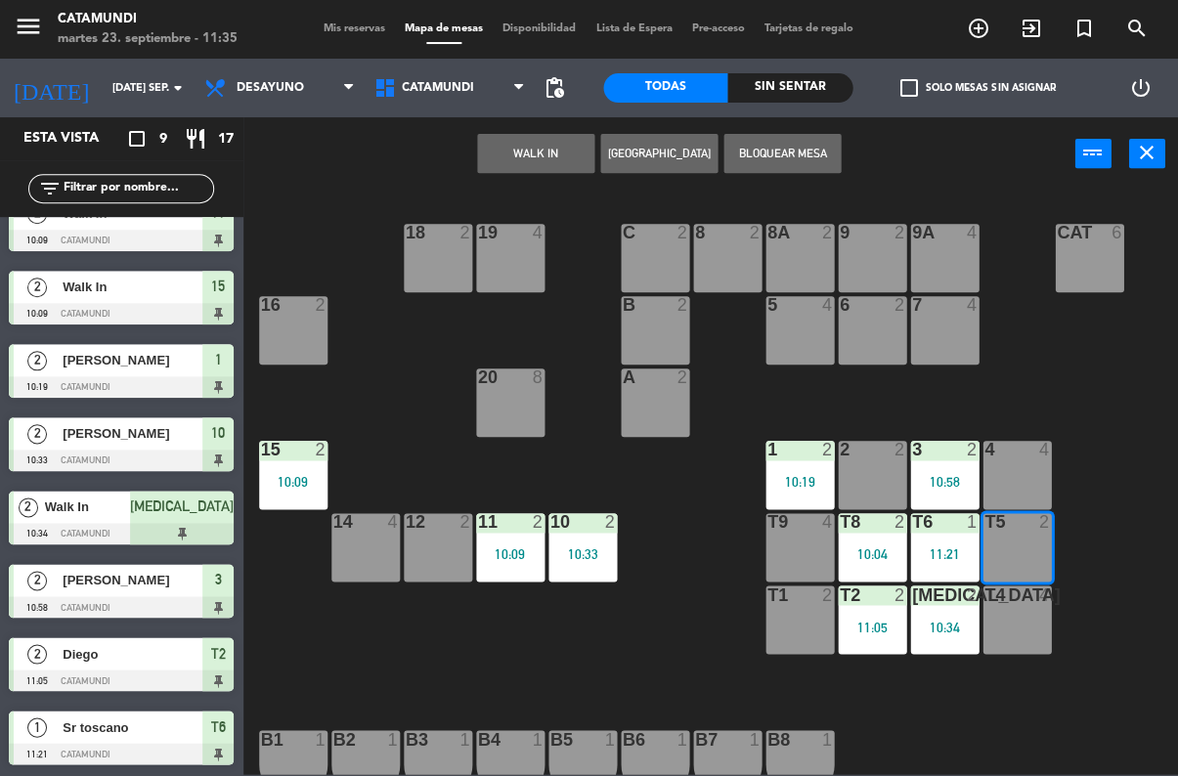
click at [1026, 601] on div at bounding box center [1017, 595] width 32 height 18
click at [1034, 538] on div "T5 2" at bounding box center [1018, 547] width 68 height 68
click at [500, 106] on span "Catamundi" at bounding box center [451, 87] width 170 height 43
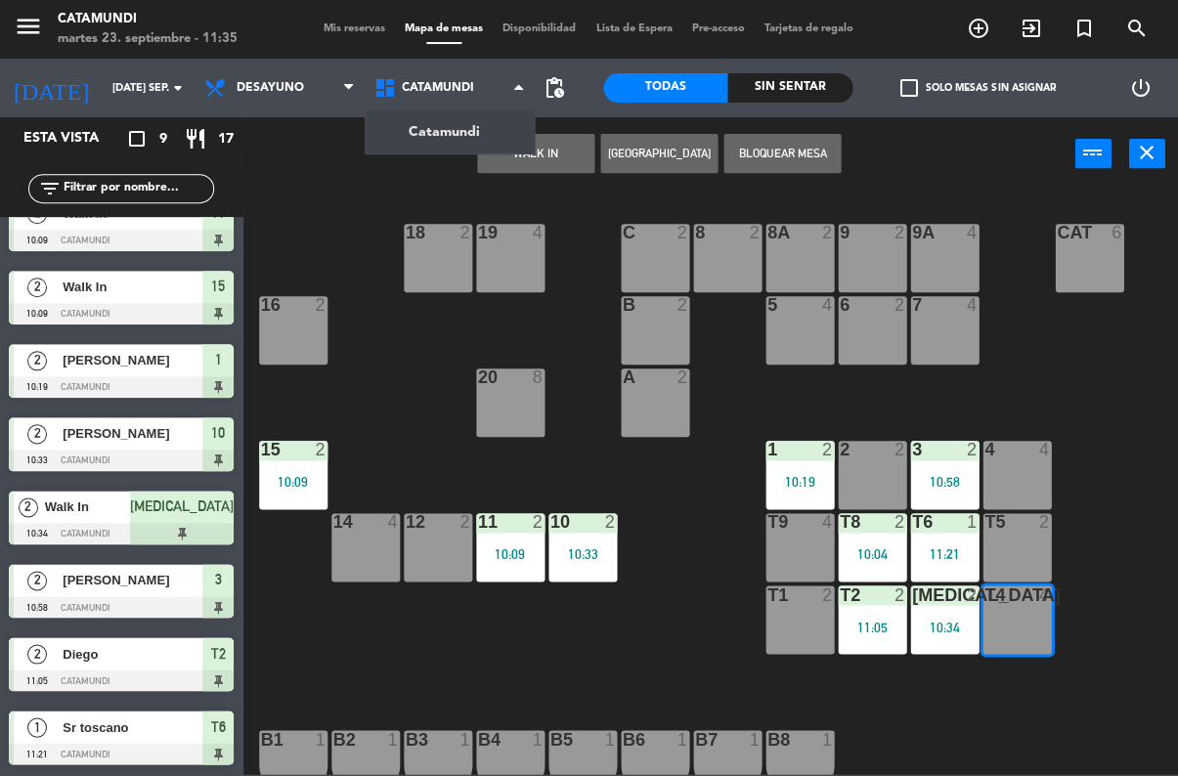
click at [563, 170] on button "WALK IN" at bounding box center [536, 153] width 117 height 39
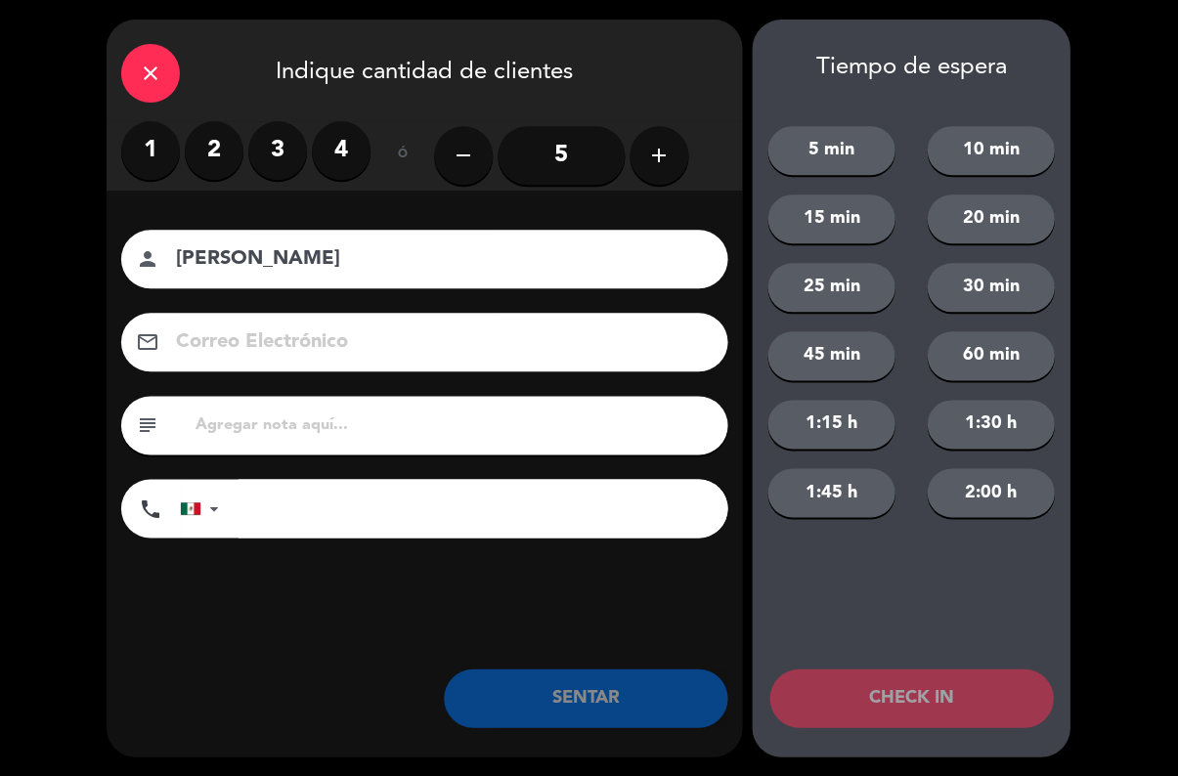
type input "[PERSON_NAME]"
click at [207, 127] on label "2" at bounding box center [215, 150] width 59 height 59
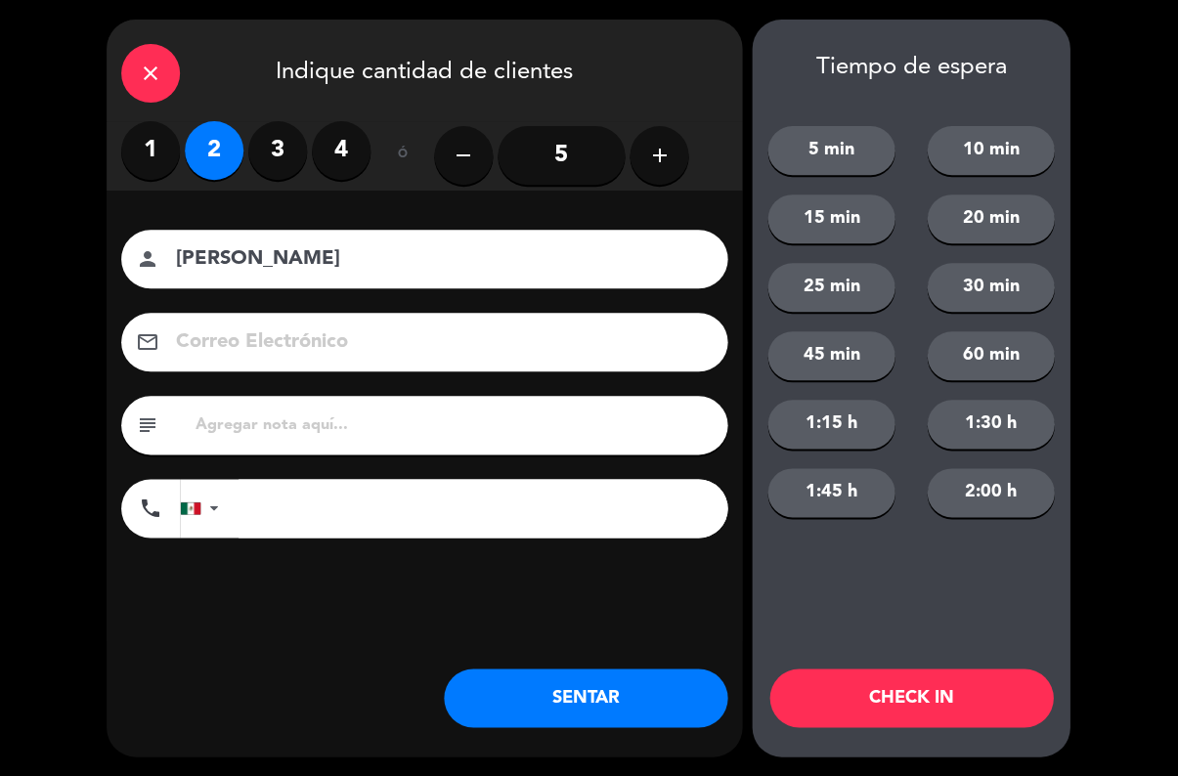
click at [675, 670] on button "SENTAR" at bounding box center [587, 698] width 284 height 59
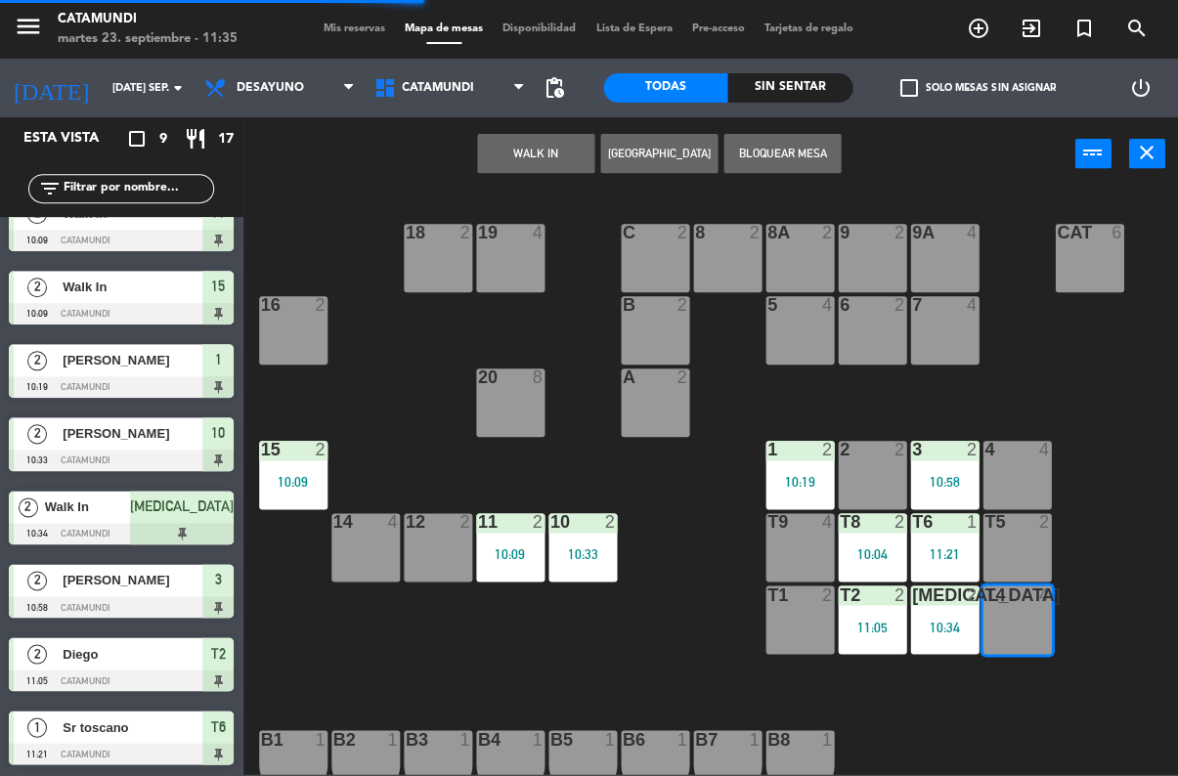
scroll to position [0, 0]
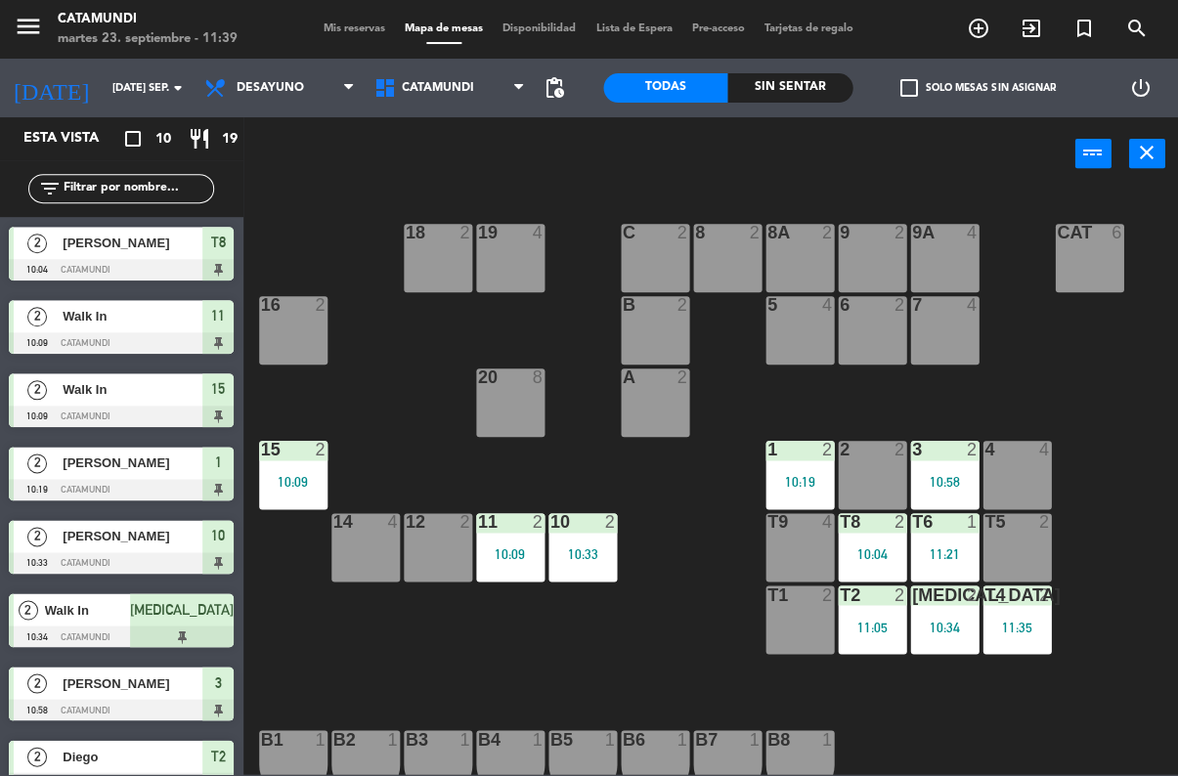
click at [933, 614] on div "[MEDICAL_DATA] 2 10:34" at bounding box center [945, 620] width 68 height 68
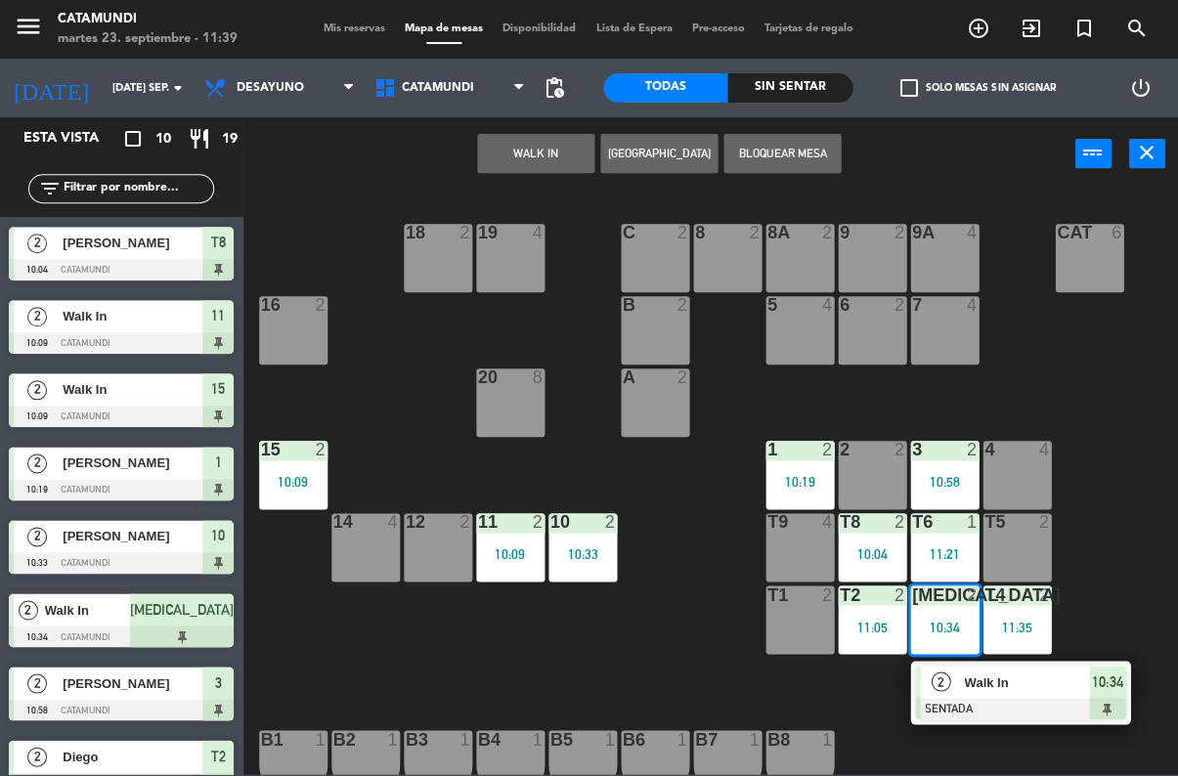
click at [1119, 689] on span "10:34" at bounding box center [1107, 681] width 31 height 23
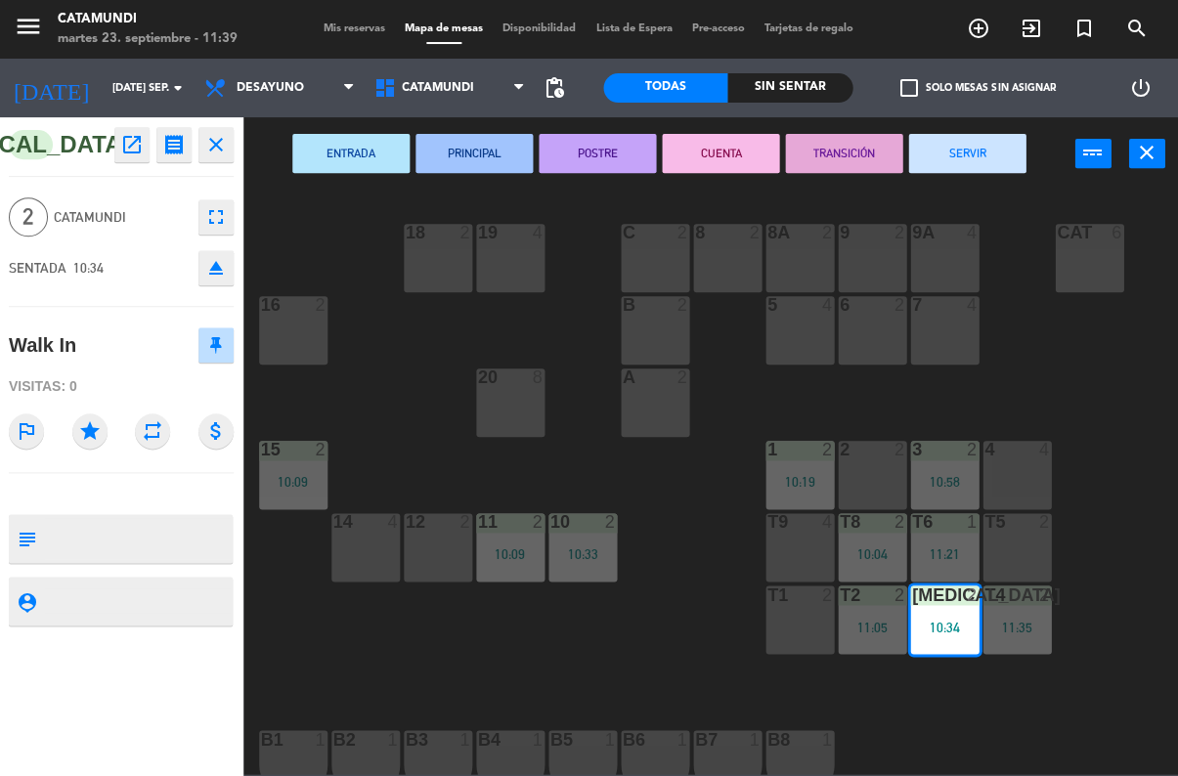
click at [961, 171] on button "SERVIR" at bounding box center [967, 153] width 117 height 39
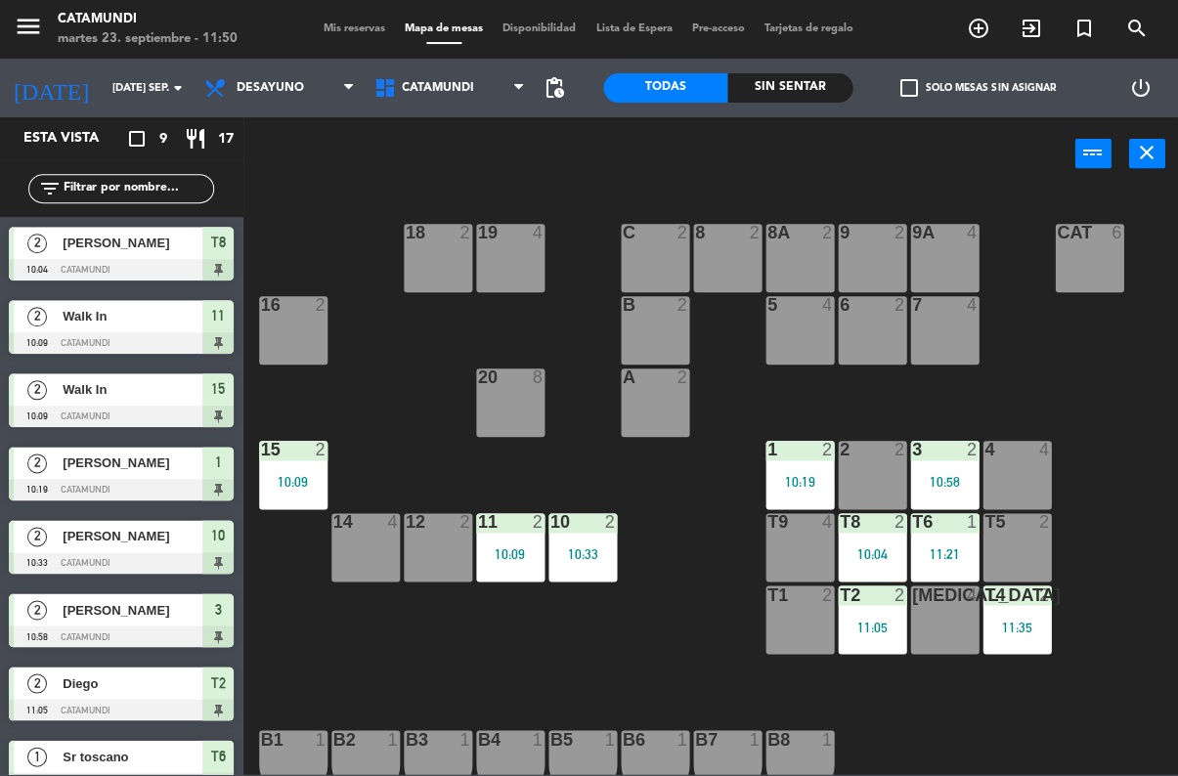
click at [948, 541] on div "T6 1 11:21" at bounding box center [945, 547] width 68 height 68
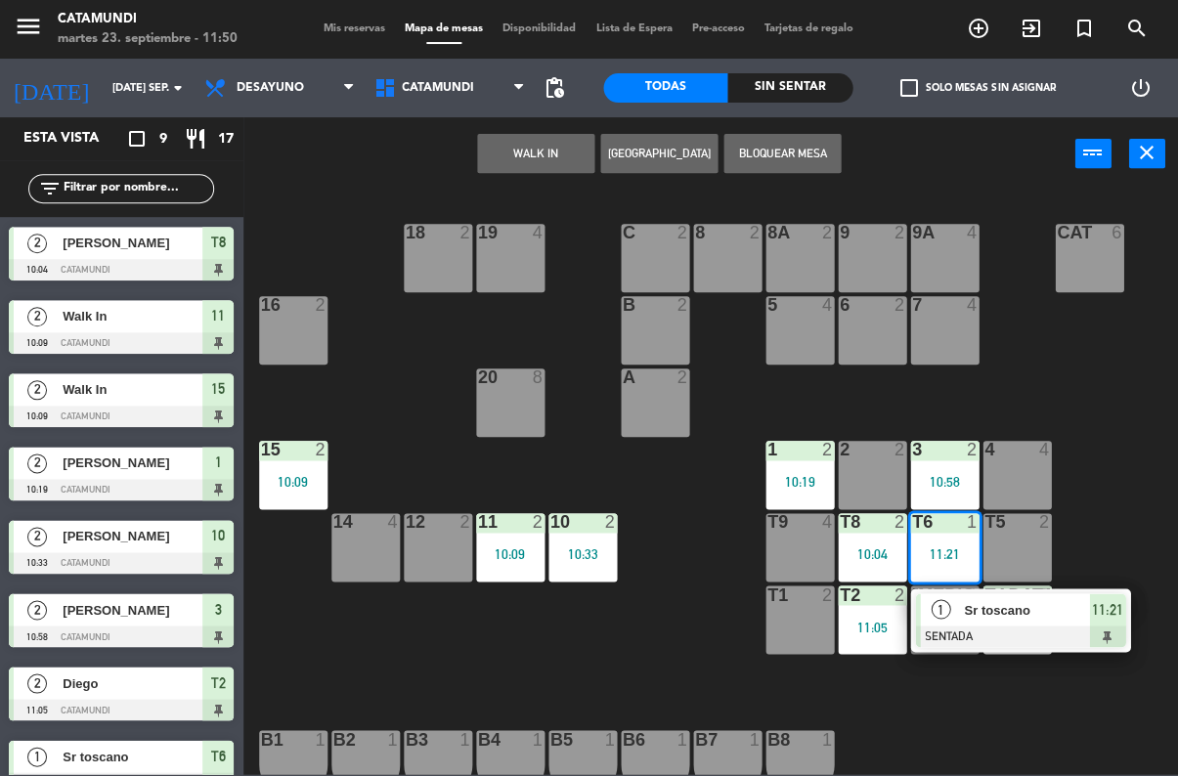
click at [1117, 601] on span "11:21" at bounding box center [1107, 608] width 31 height 23
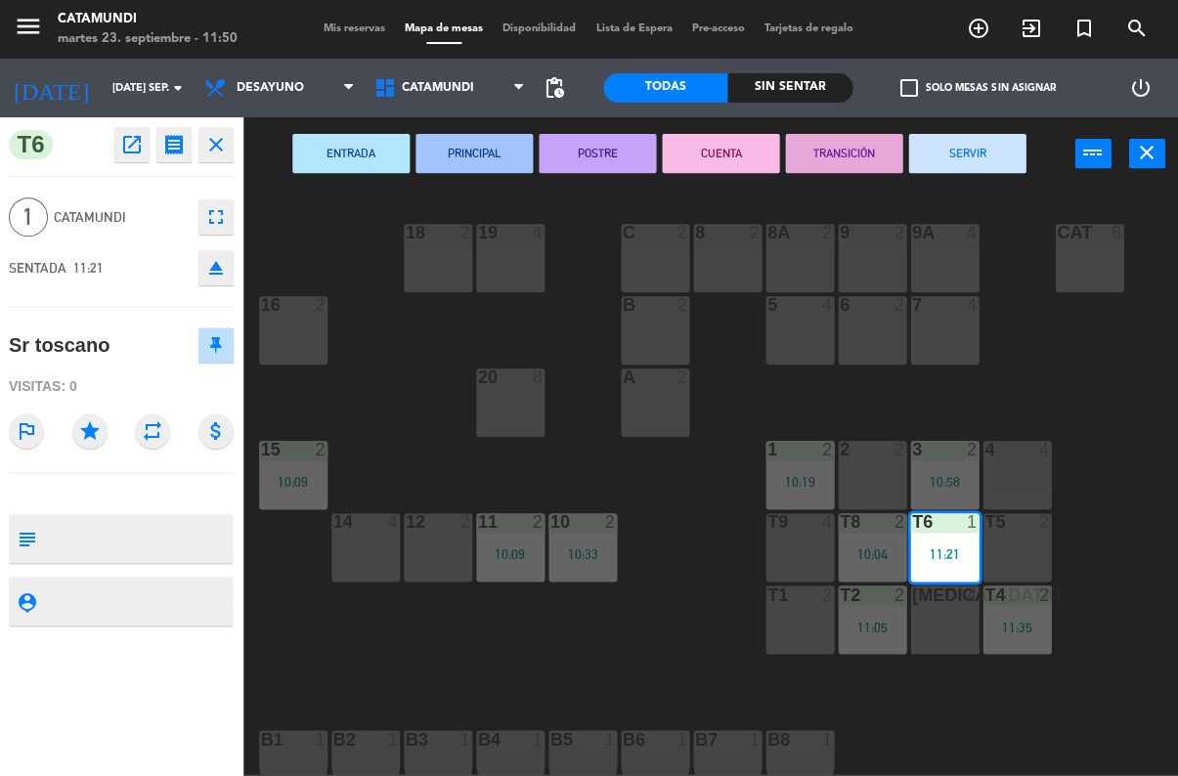
click at [1000, 145] on button "SERVIR" at bounding box center [967, 153] width 117 height 39
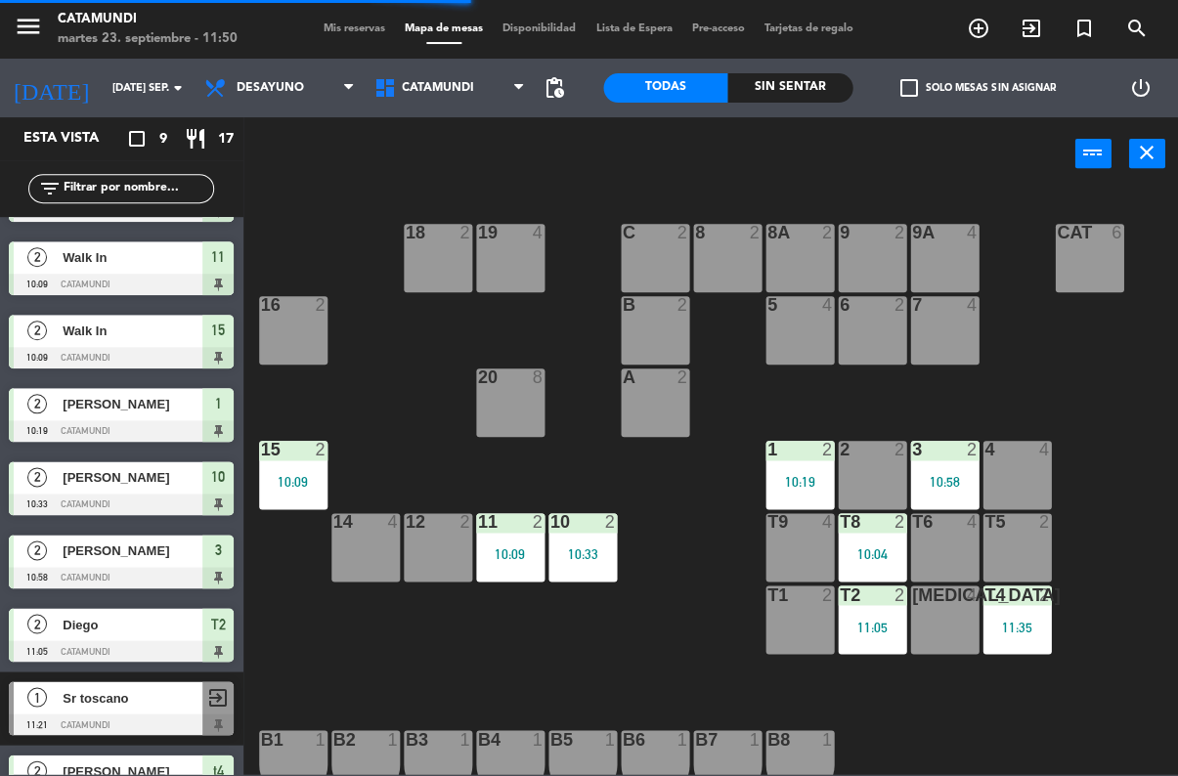
scroll to position [29, 0]
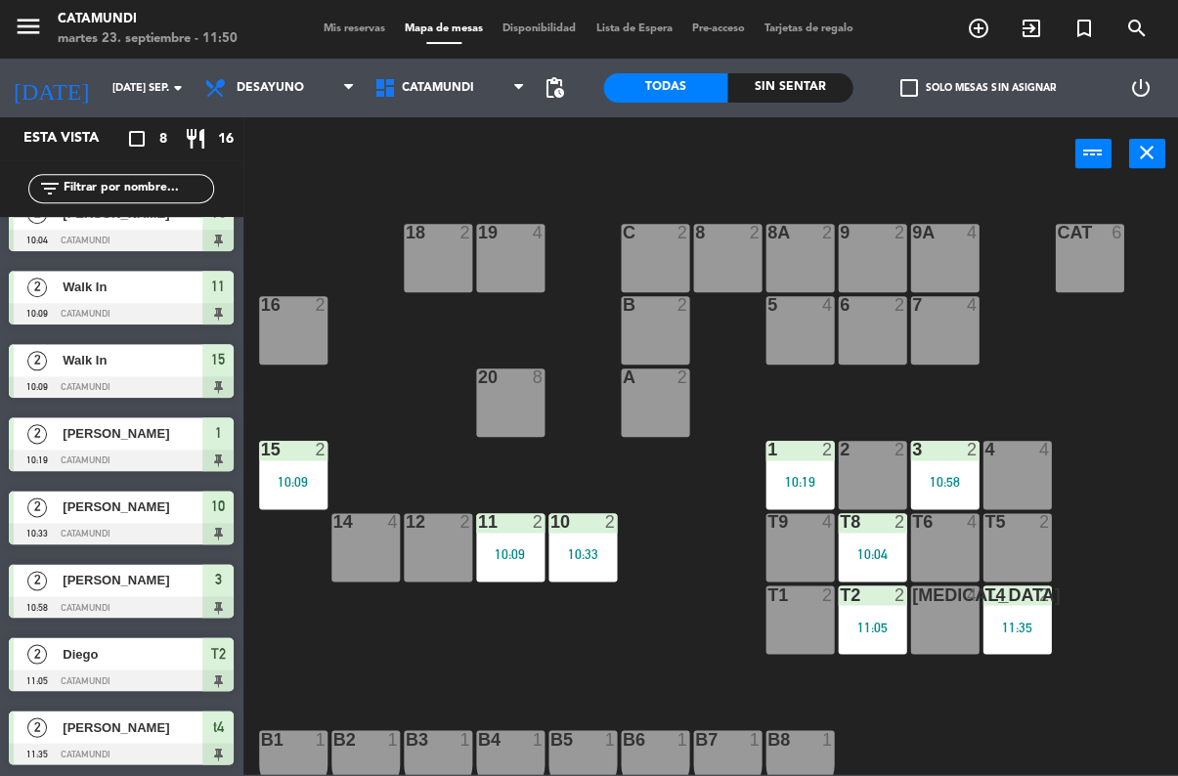
click at [503, 542] on div "11 2 10:09" at bounding box center [511, 547] width 68 height 68
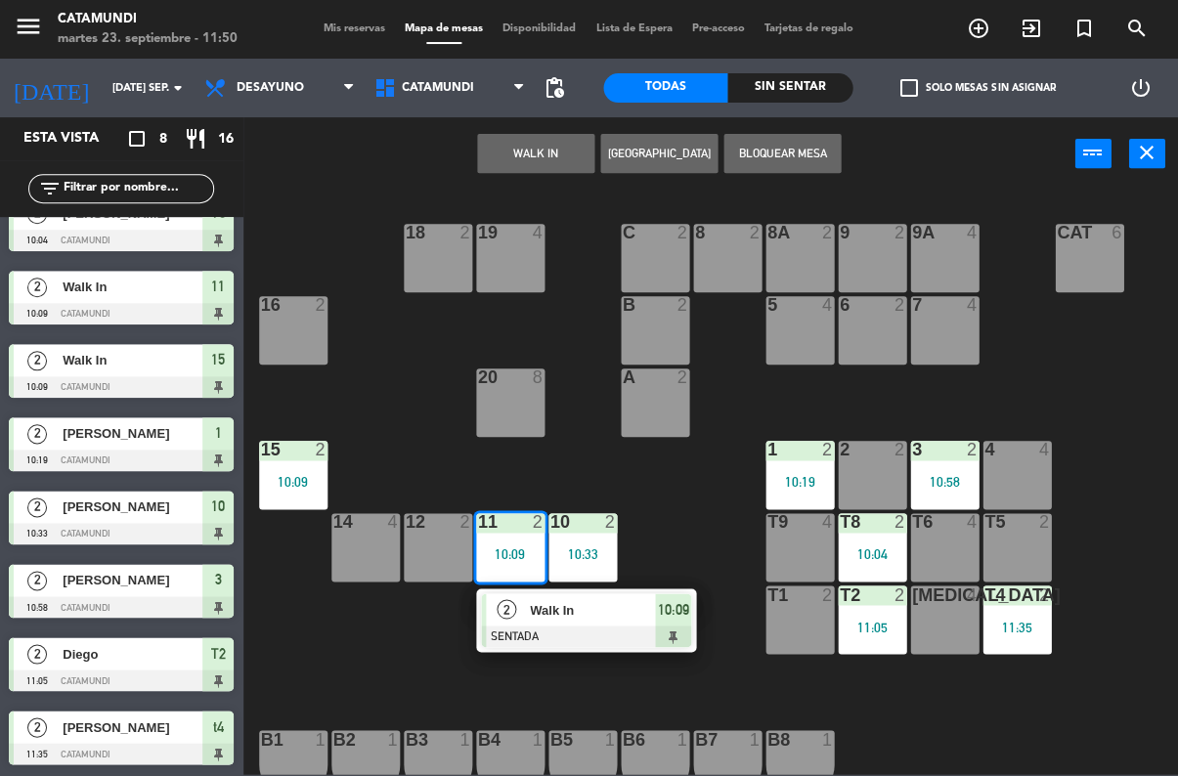
click at [692, 603] on div "2 Walk In SENTADA 10:09" at bounding box center [587, 621] width 220 height 64
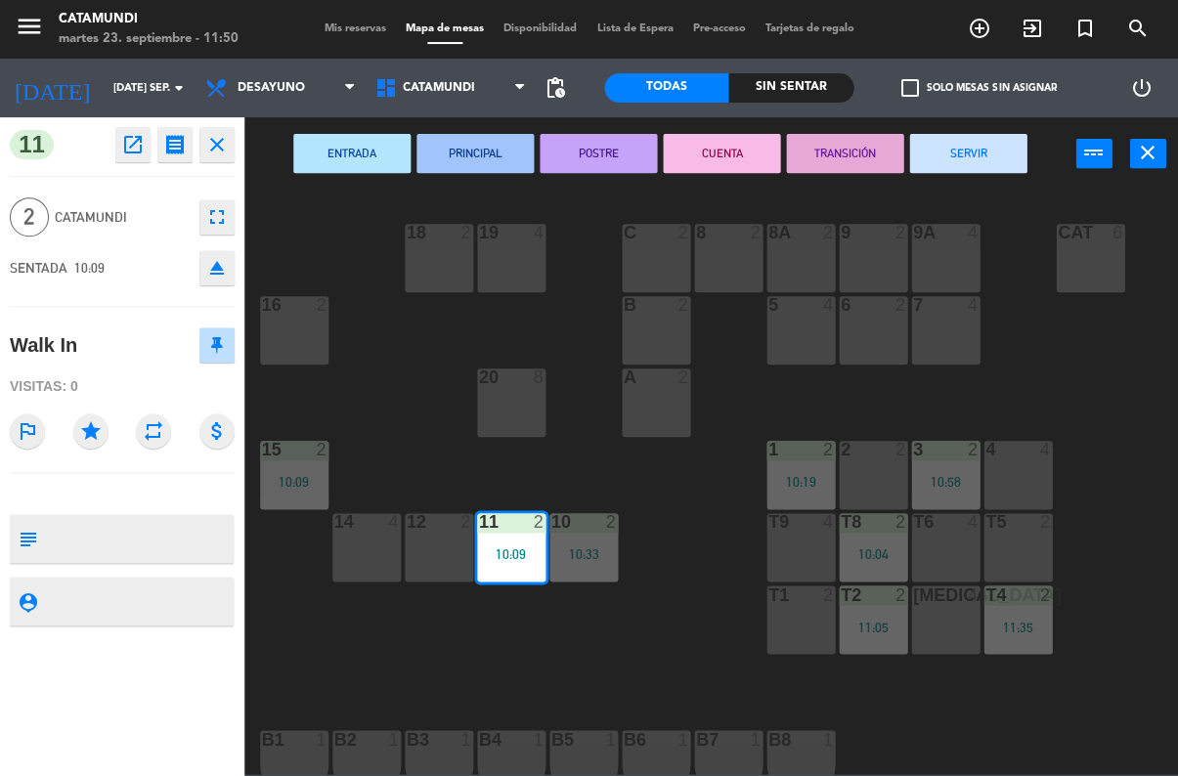
click at [978, 134] on button "SERVIR" at bounding box center [967, 153] width 117 height 39
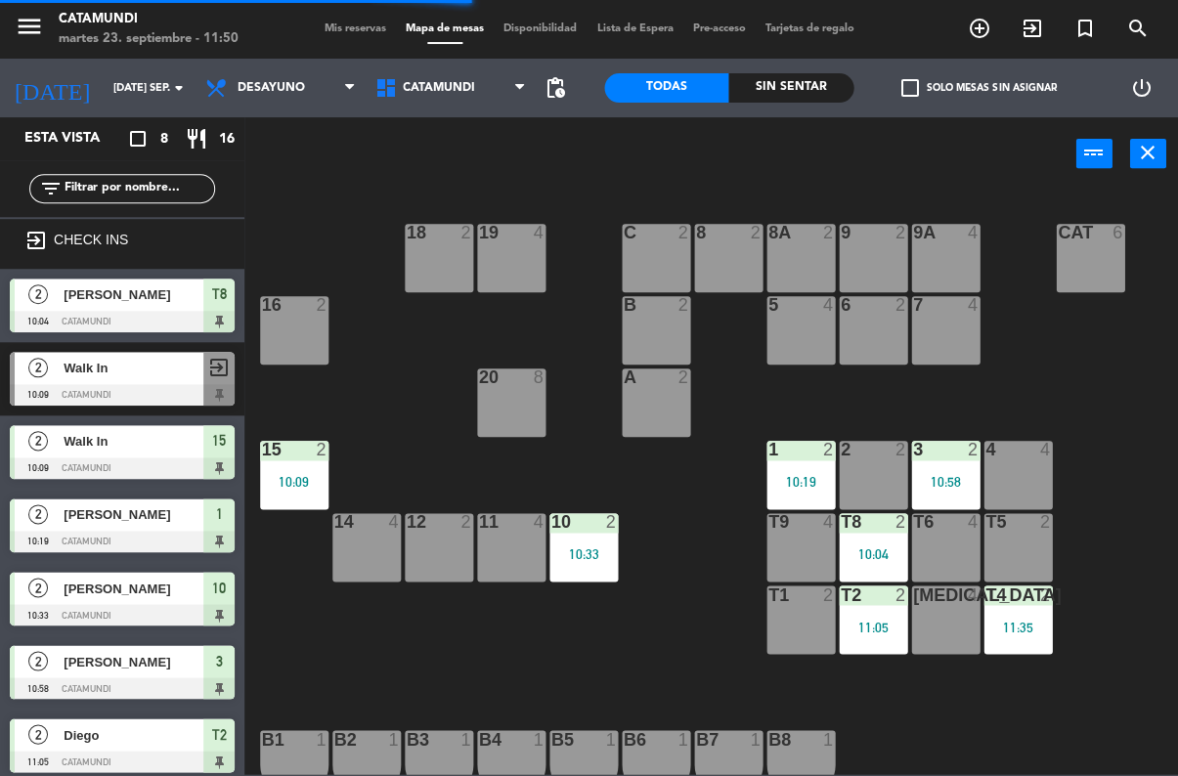
click at [290, 475] on div "10:09" at bounding box center [294, 482] width 68 height 14
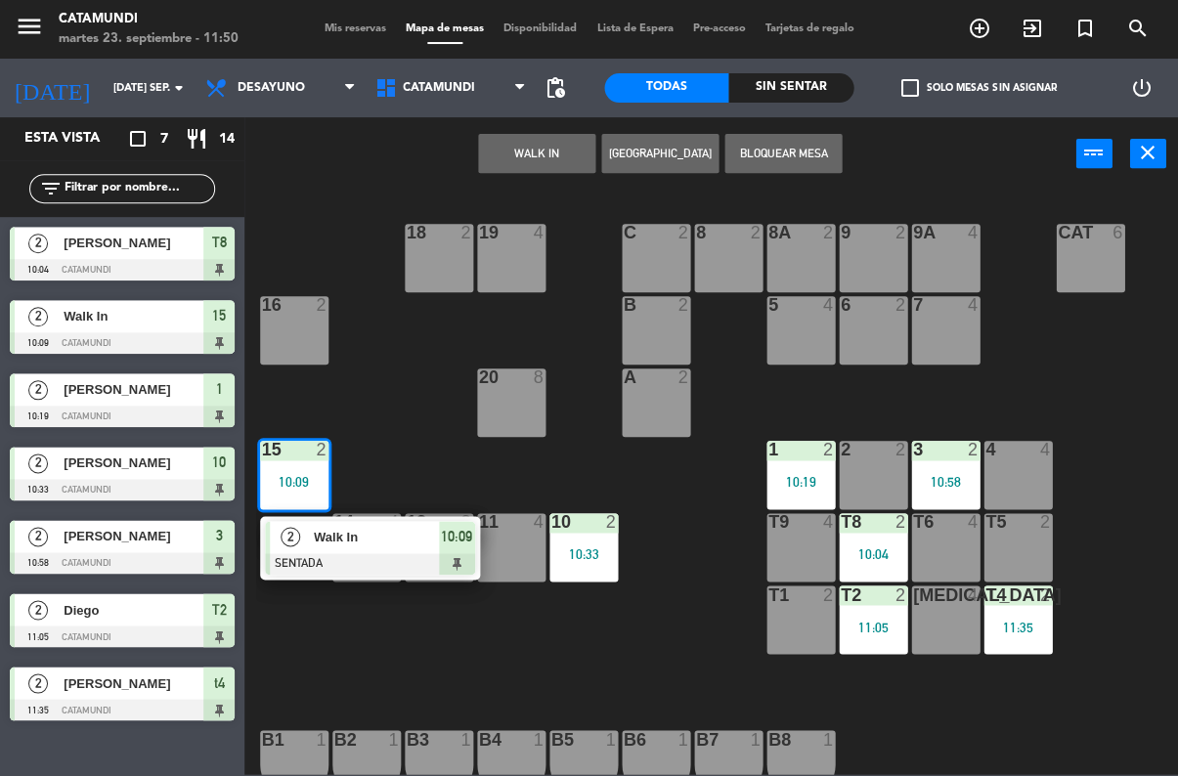
click at [470, 543] on span "10:09" at bounding box center [456, 536] width 31 height 23
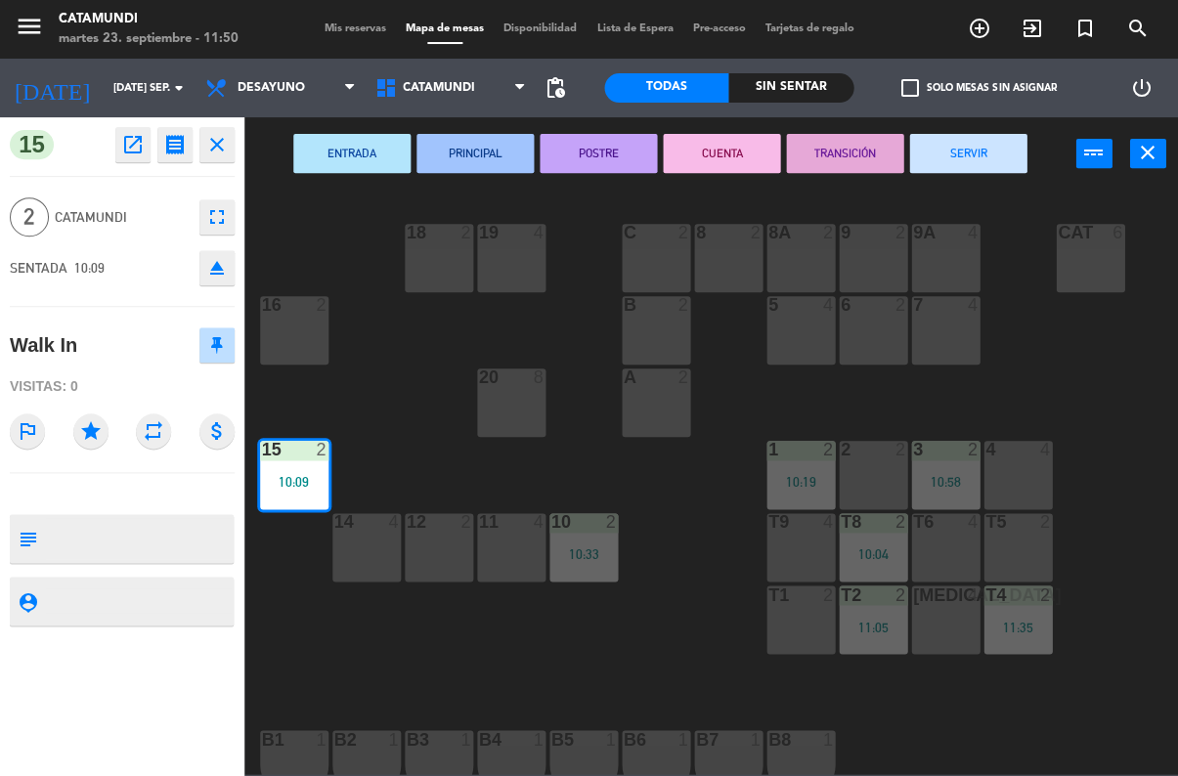
click at [973, 146] on button "SERVIR" at bounding box center [967, 153] width 117 height 39
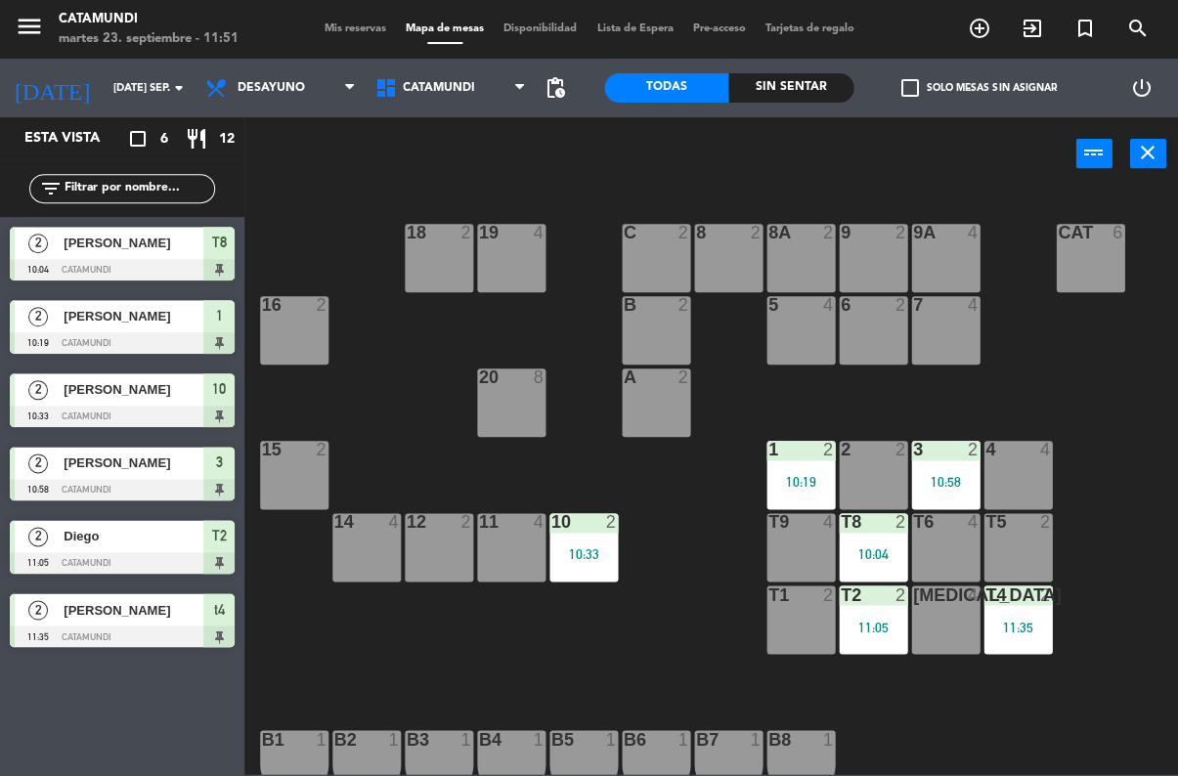
click at [954, 462] on div "3 2 10:58" at bounding box center [945, 475] width 68 height 68
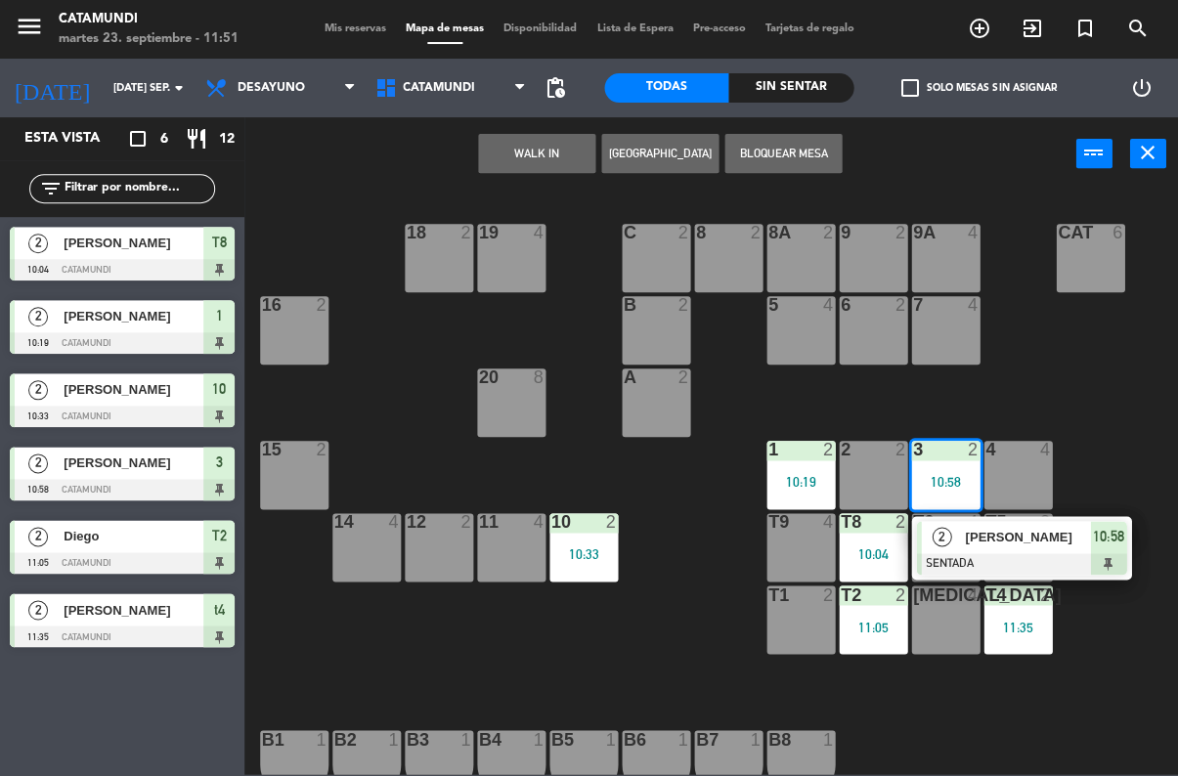
click at [1120, 530] on span "10:58" at bounding box center [1107, 536] width 31 height 23
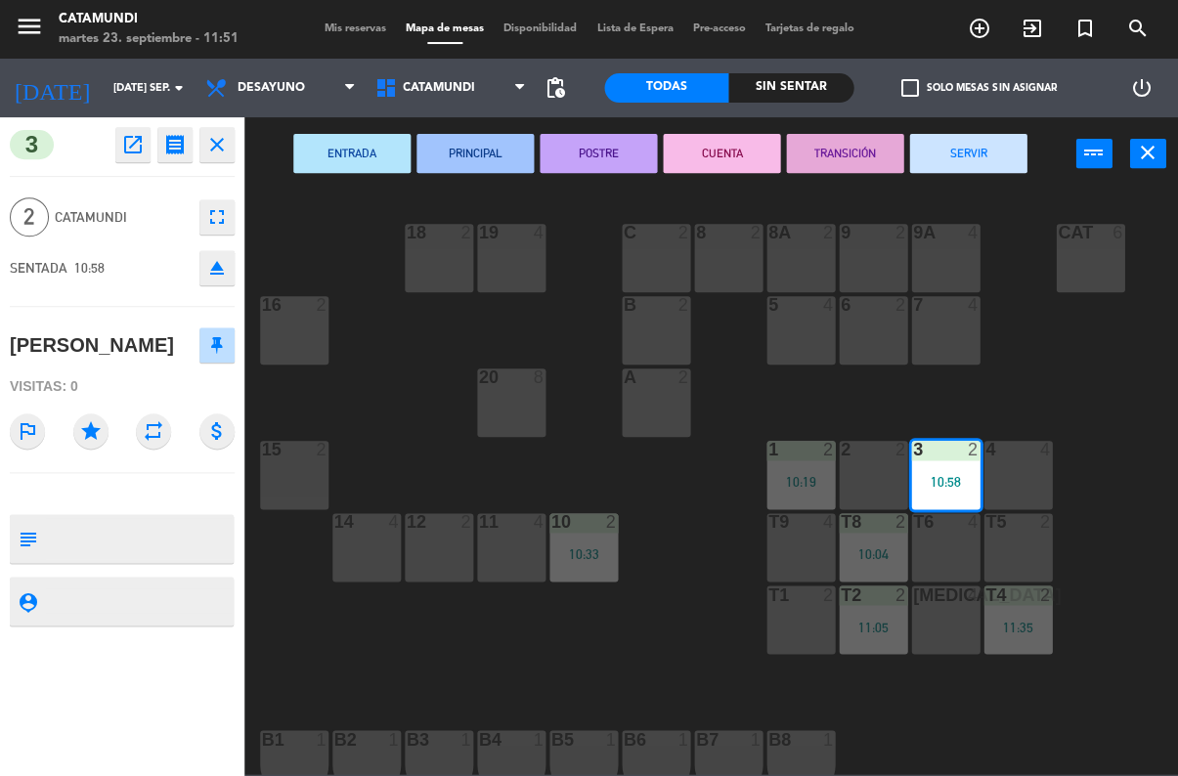
click at [958, 159] on button "SERVIR" at bounding box center [967, 153] width 117 height 39
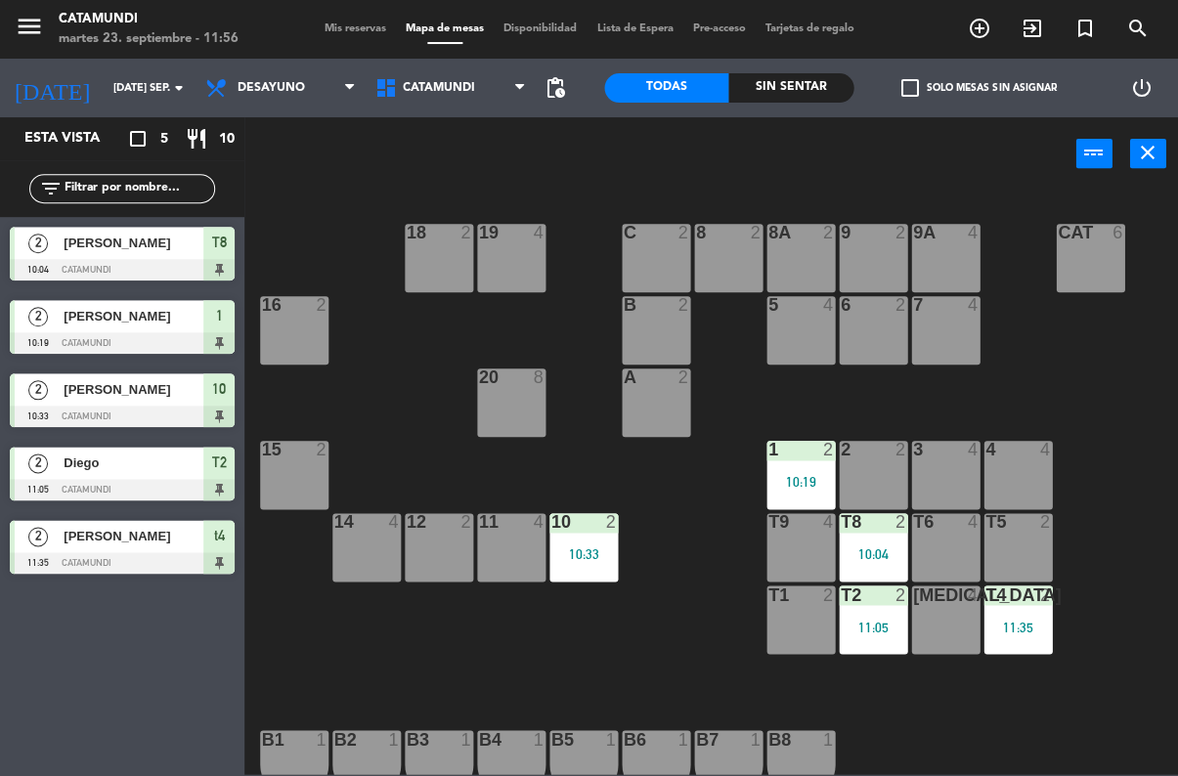
click at [941, 617] on div "[MEDICAL_DATA] 4" at bounding box center [945, 620] width 68 height 68
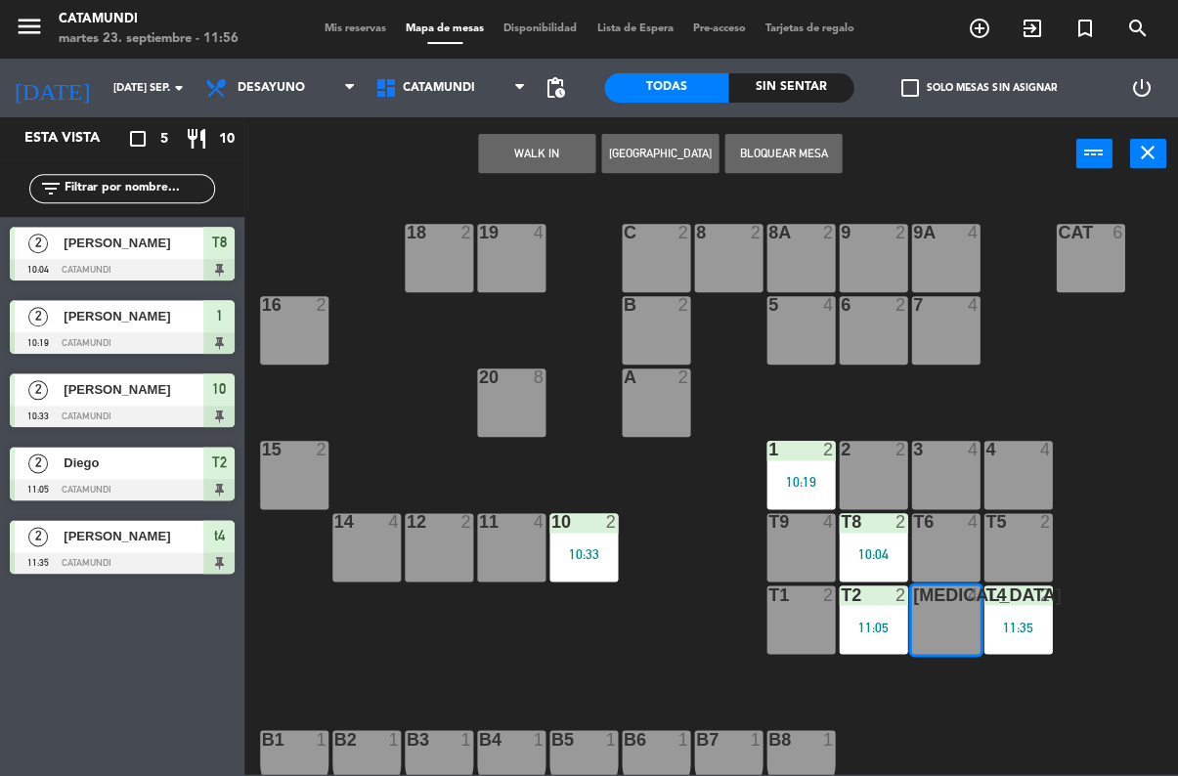
click at [532, 156] on button "WALK IN" at bounding box center [536, 153] width 117 height 39
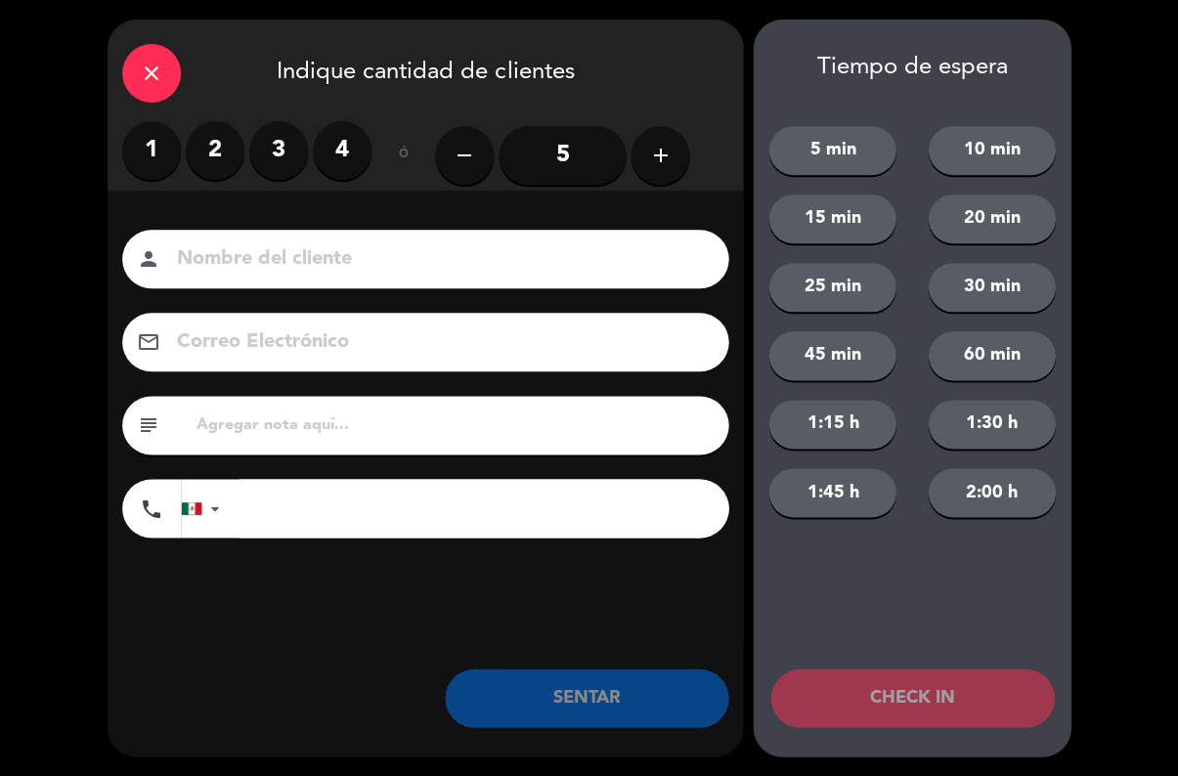
click at [207, 129] on label "2" at bounding box center [215, 150] width 59 height 59
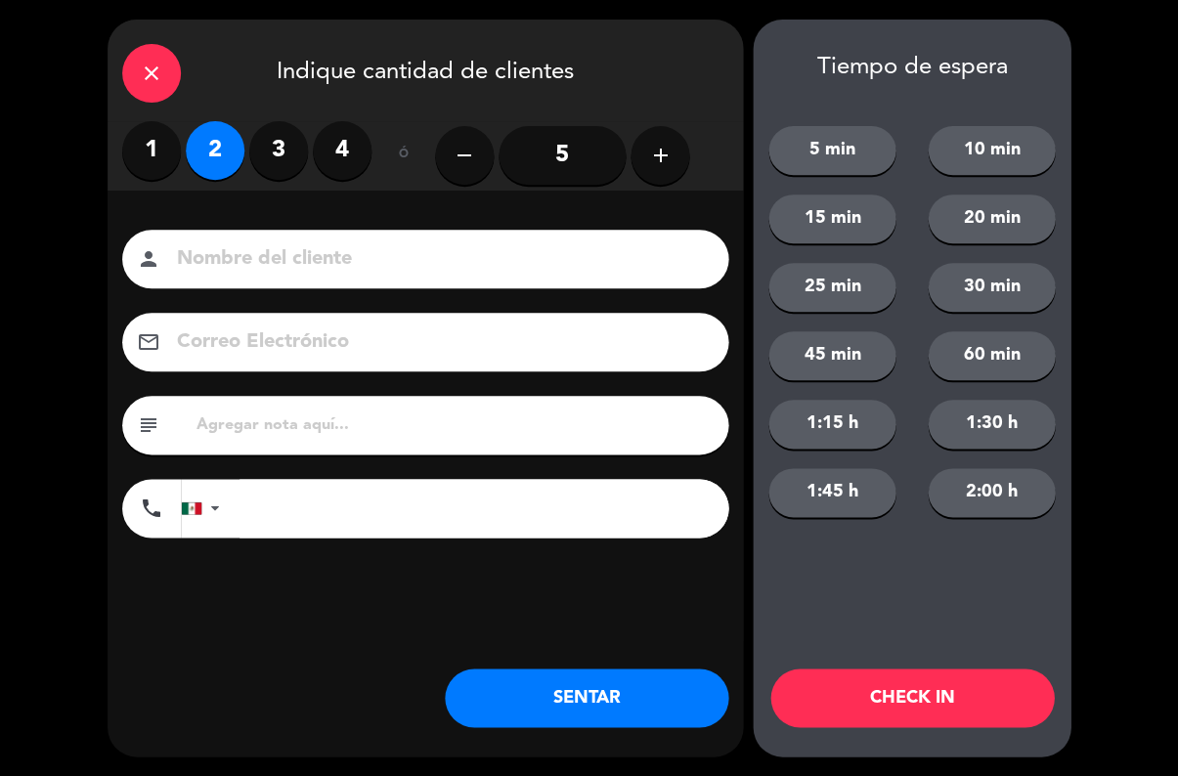
click at [618, 673] on button "SENTAR" at bounding box center [587, 698] width 284 height 59
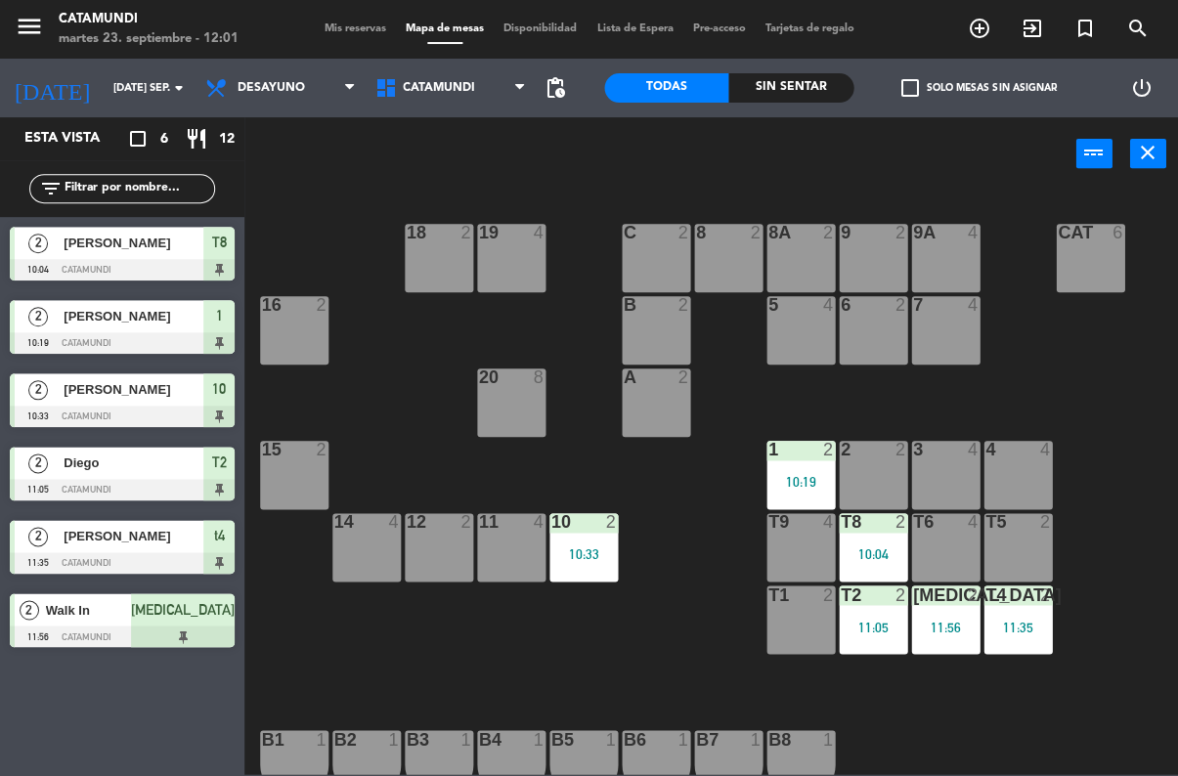
click at [945, 461] on div "3 4" at bounding box center [945, 475] width 68 height 68
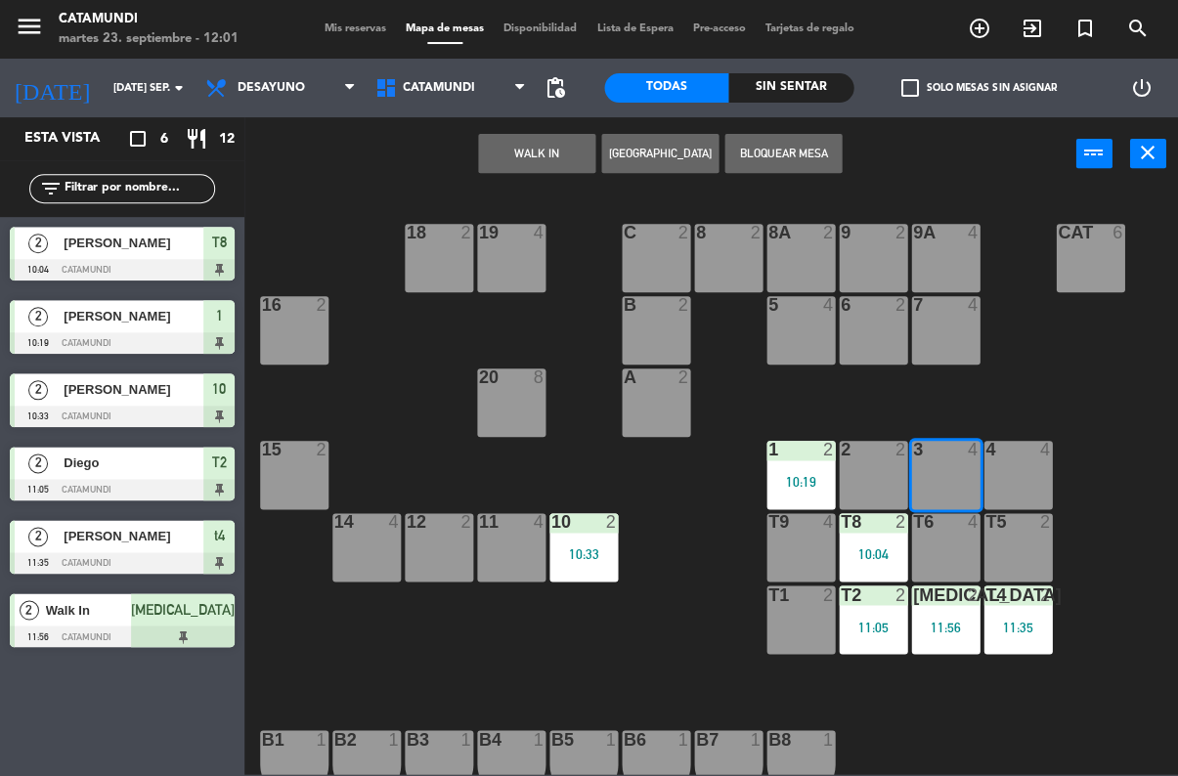
click at [1024, 476] on div "4 4" at bounding box center [1018, 475] width 68 height 68
click at [550, 154] on button "WALK IN" at bounding box center [536, 153] width 117 height 39
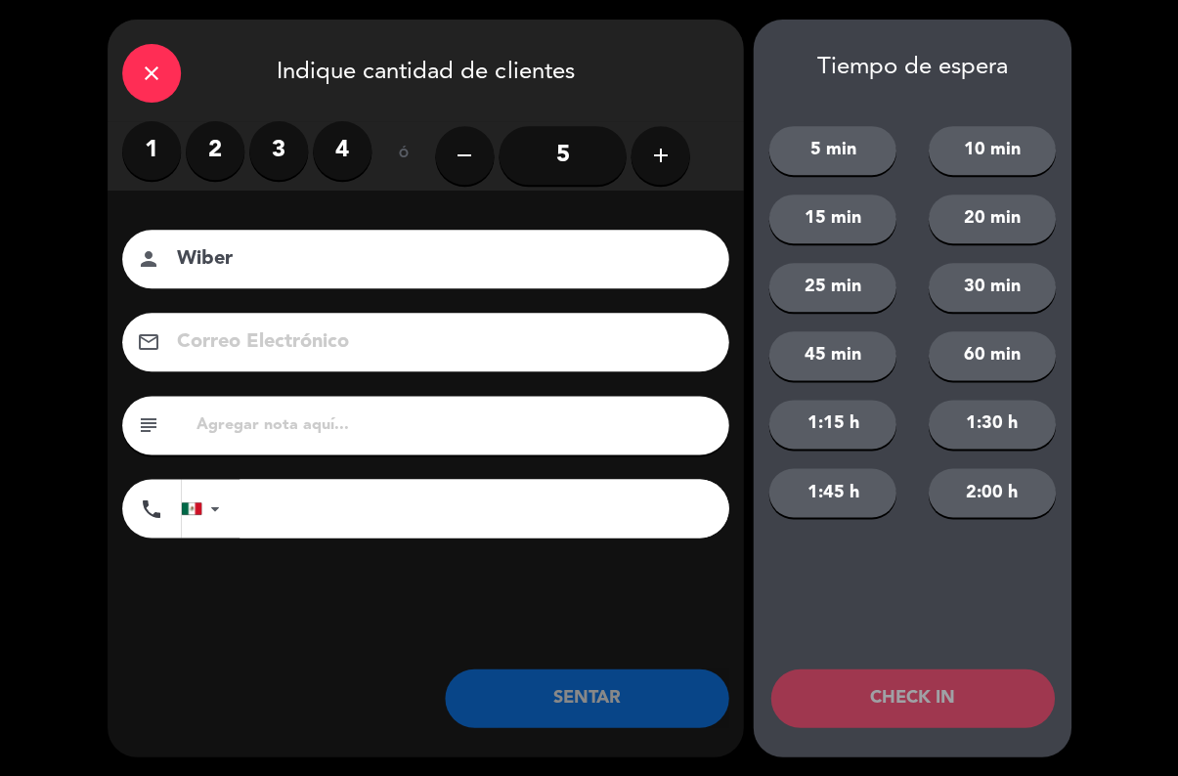
type input "Wiber"
click at [561, 145] on input "5" at bounding box center [562, 155] width 127 height 59
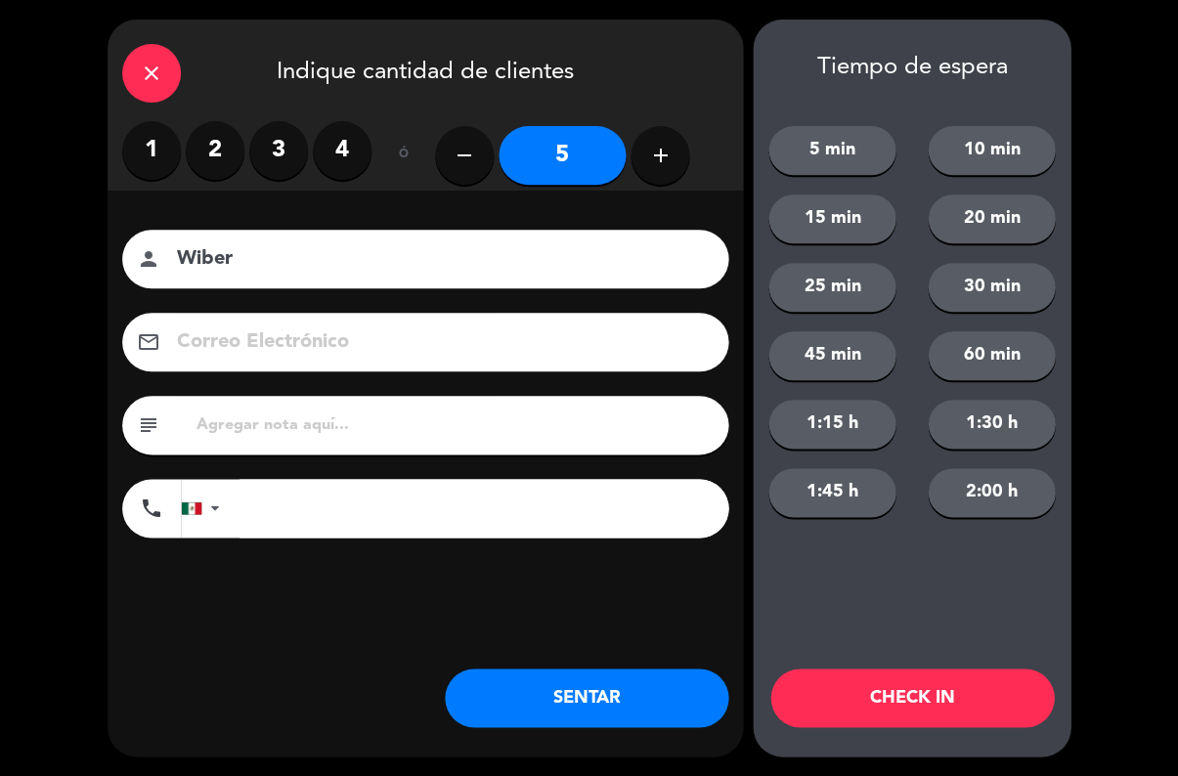
click at [612, 672] on button "SENTAR" at bounding box center [587, 698] width 284 height 59
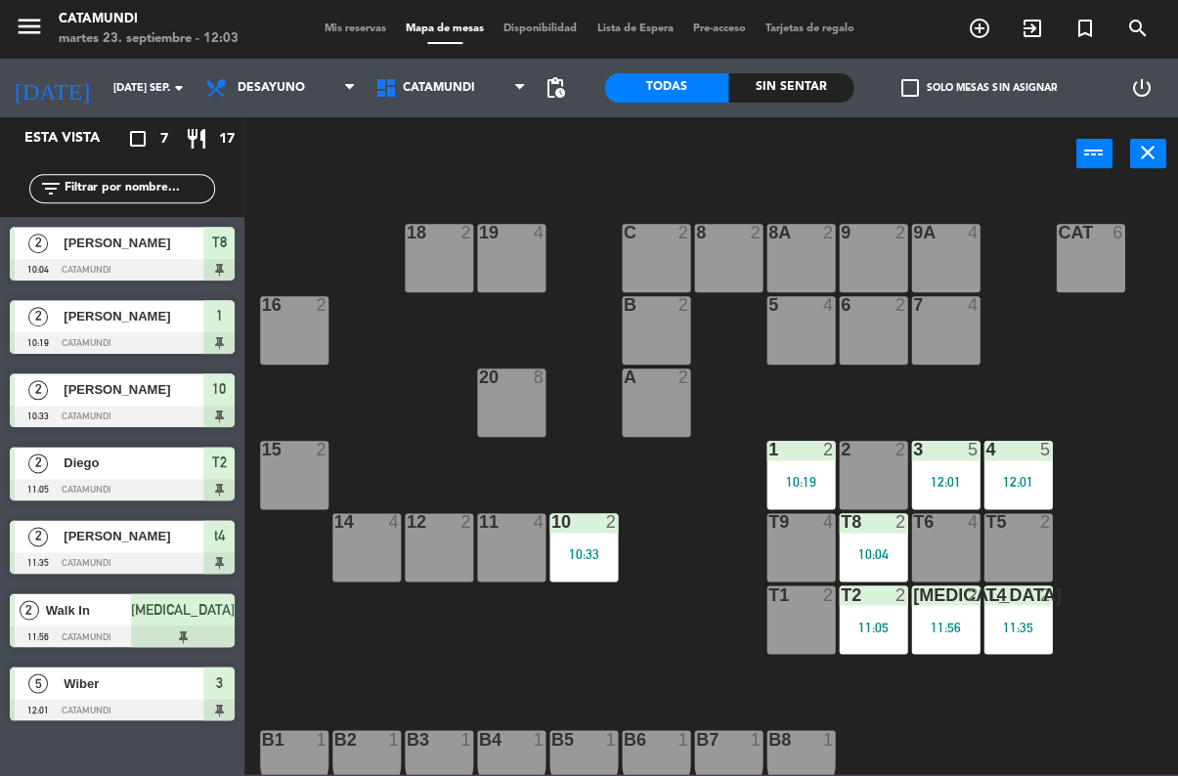
click at [880, 613] on div "T2 2 11:05" at bounding box center [873, 620] width 68 height 68
click at [1106, 428] on div "19 4 18 2 9 2 8 2 9A 4 8A 2 C 2 Cat 6 16 2 6 2 5 4 7 4 B 2 20 8 A 2 3 5 12:01 1…" at bounding box center [717, 482] width 922 height 586
click at [856, 620] on div "11:05" at bounding box center [873, 627] width 68 height 14
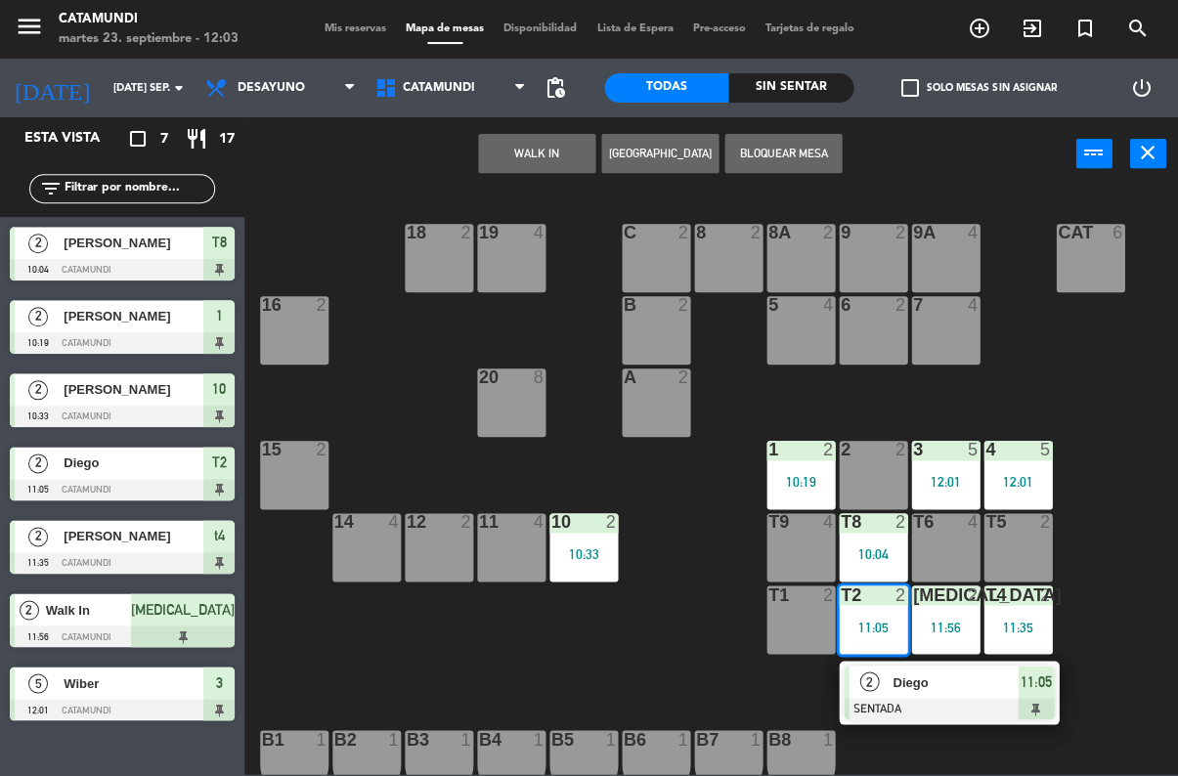
click at [1033, 686] on span "11:05" at bounding box center [1035, 681] width 31 height 23
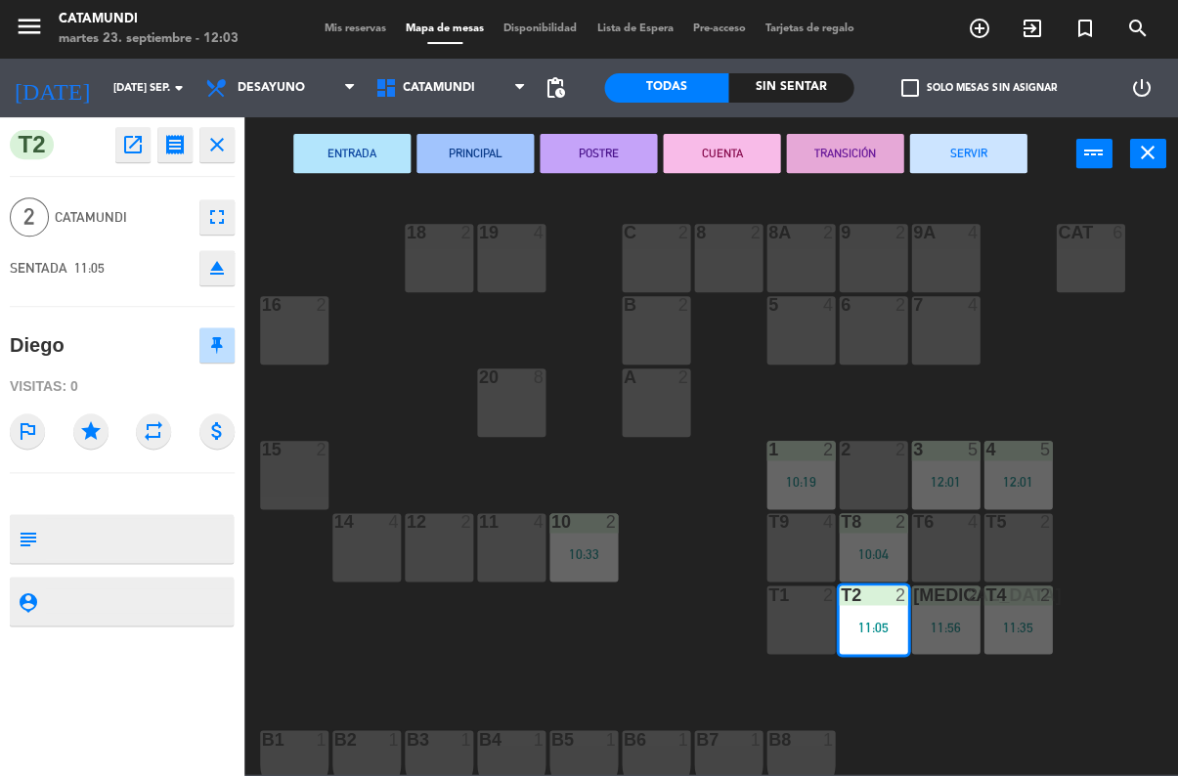
click at [843, 148] on button "TRANSICIÓN" at bounding box center [844, 153] width 117 height 39
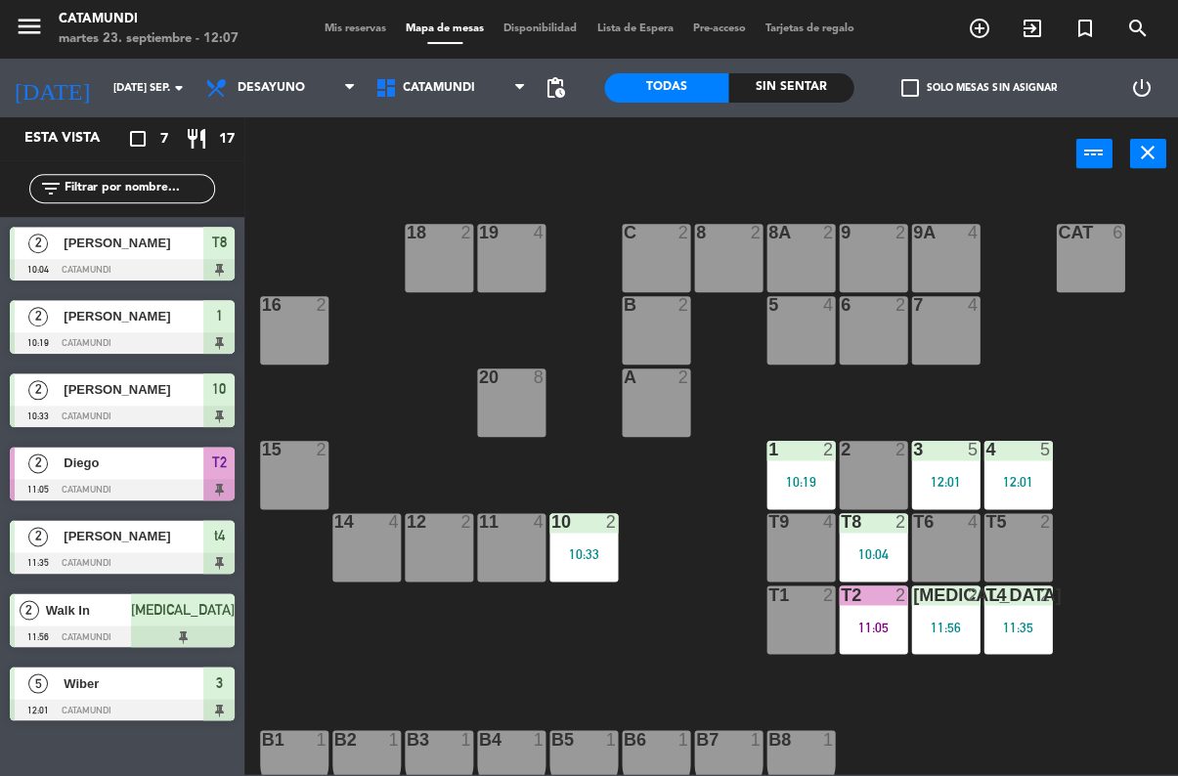
click at [957, 539] on div "T6 4" at bounding box center [945, 547] width 68 height 68
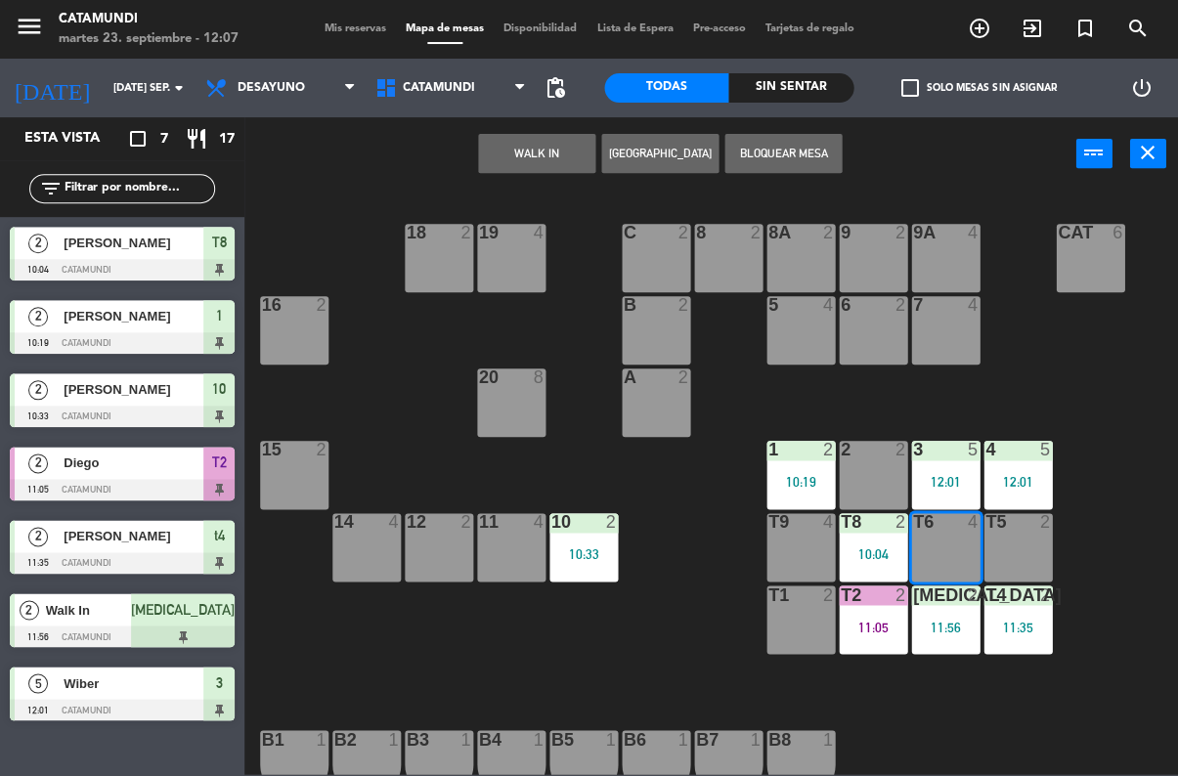
click at [550, 154] on button "WALK IN" at bounding box center [536, 153] width 117 height 39
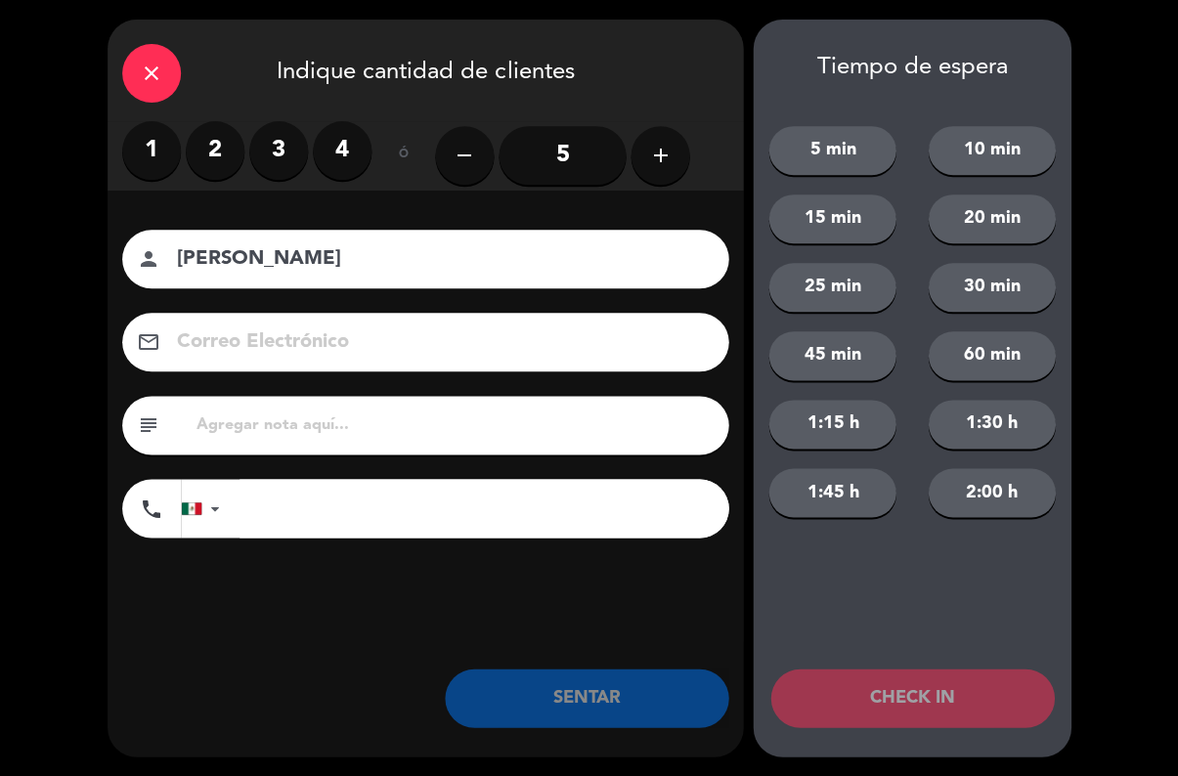
type input "[PERSON_NAME]"
click at [300, 169] on label "3" at bounding box center [278, 150] width 59 height 59
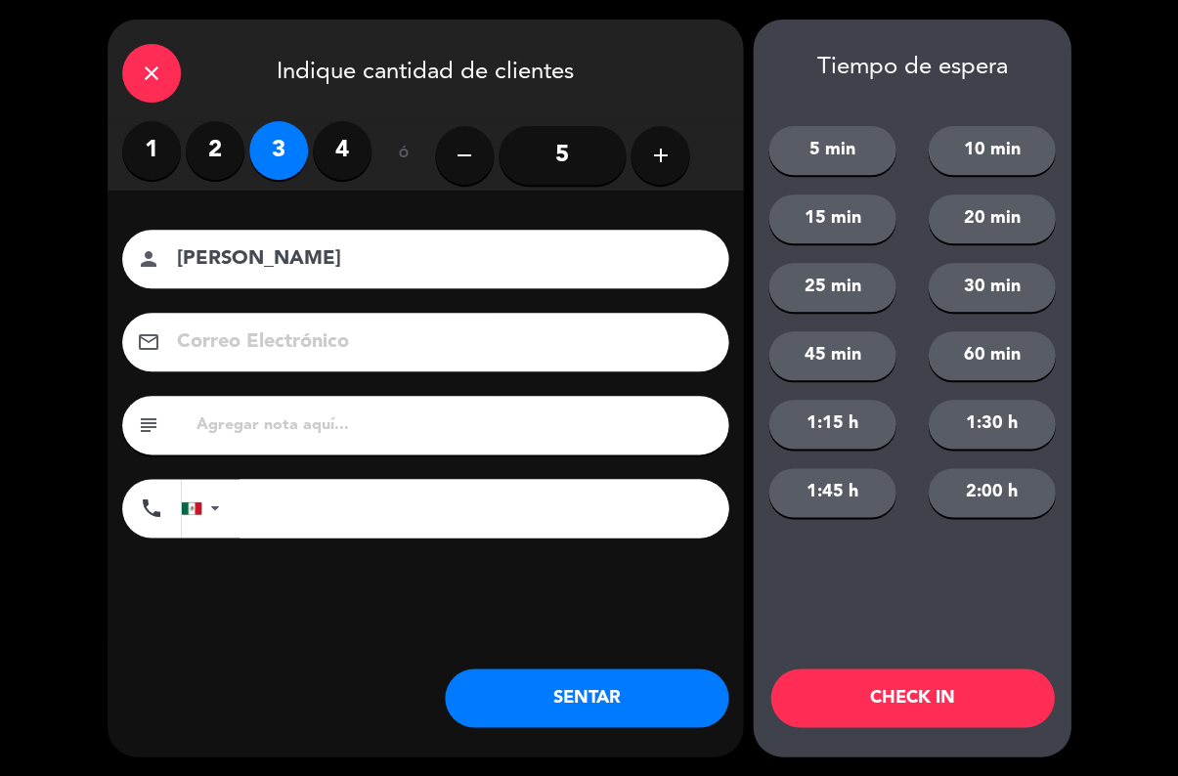
click at [604, 709] on button "SENTAR" at bounding box center [587, 698] width 284 height 59
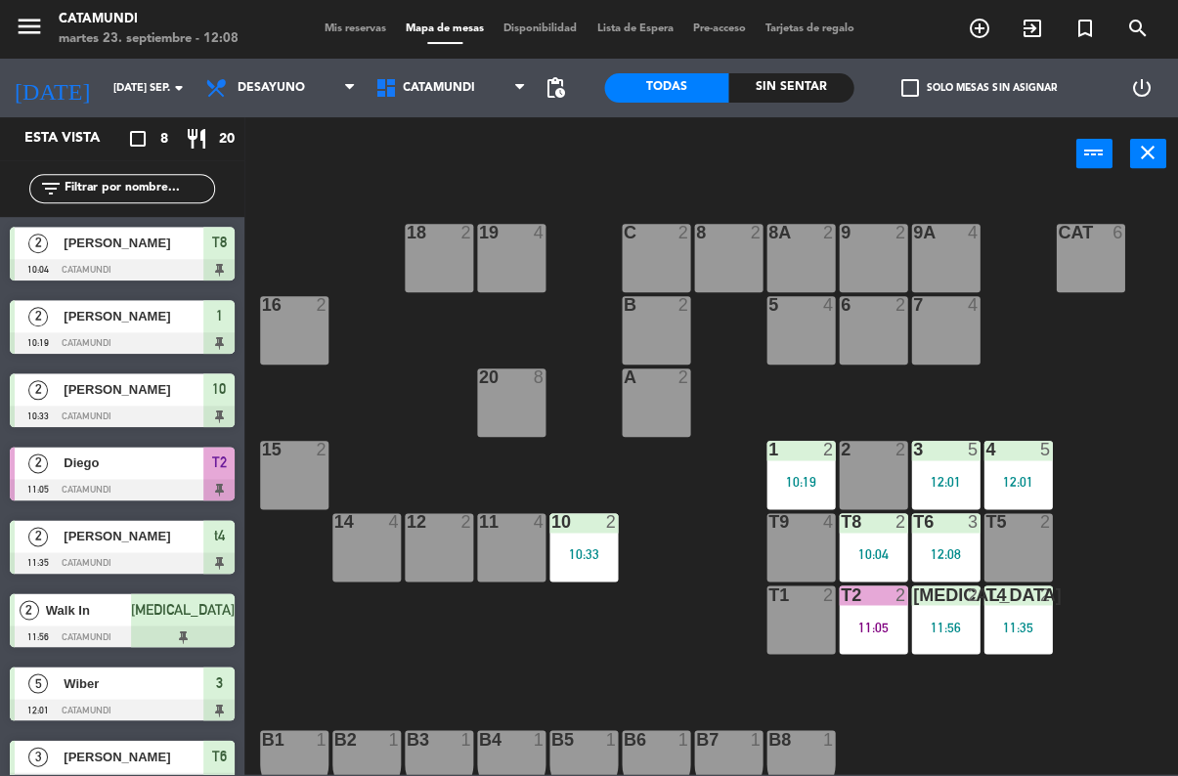
click at [866, 638] on div "T2 2 11:05" at bounding box center [873, 620] width 68 height 68
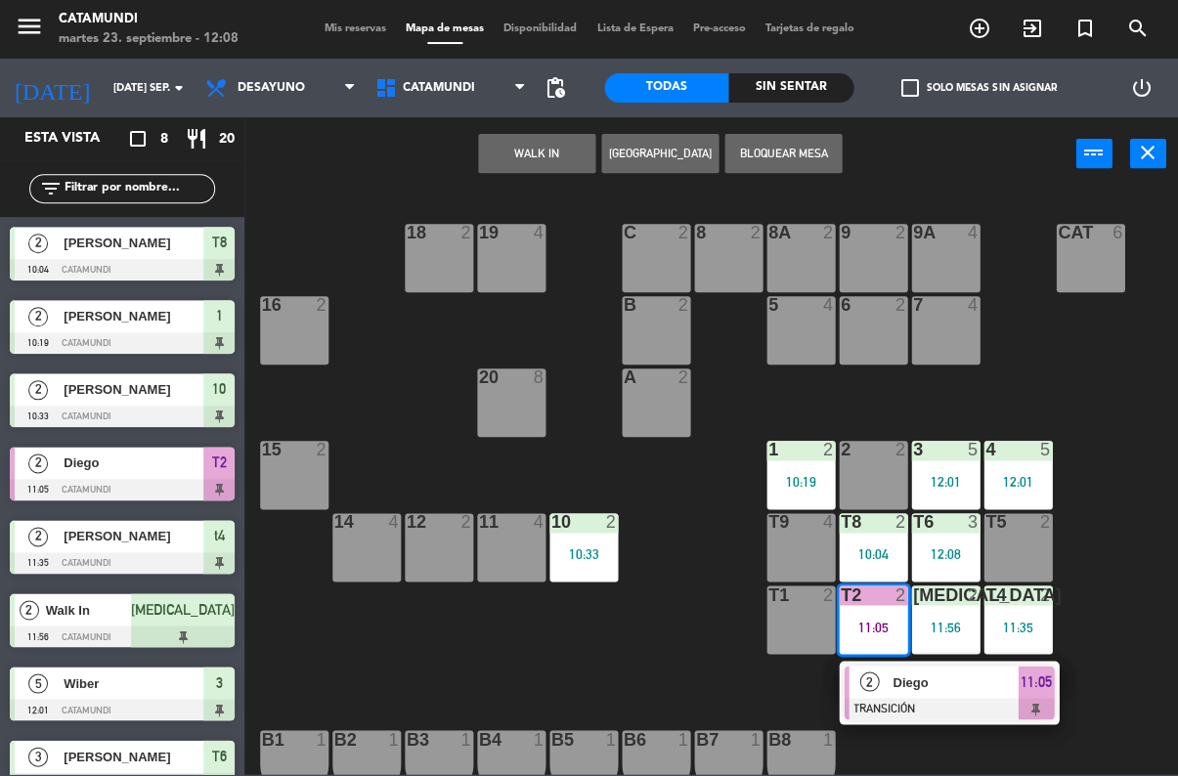
click at [1020, 709] on div at bounding box center [949, 709] width 210 height 22
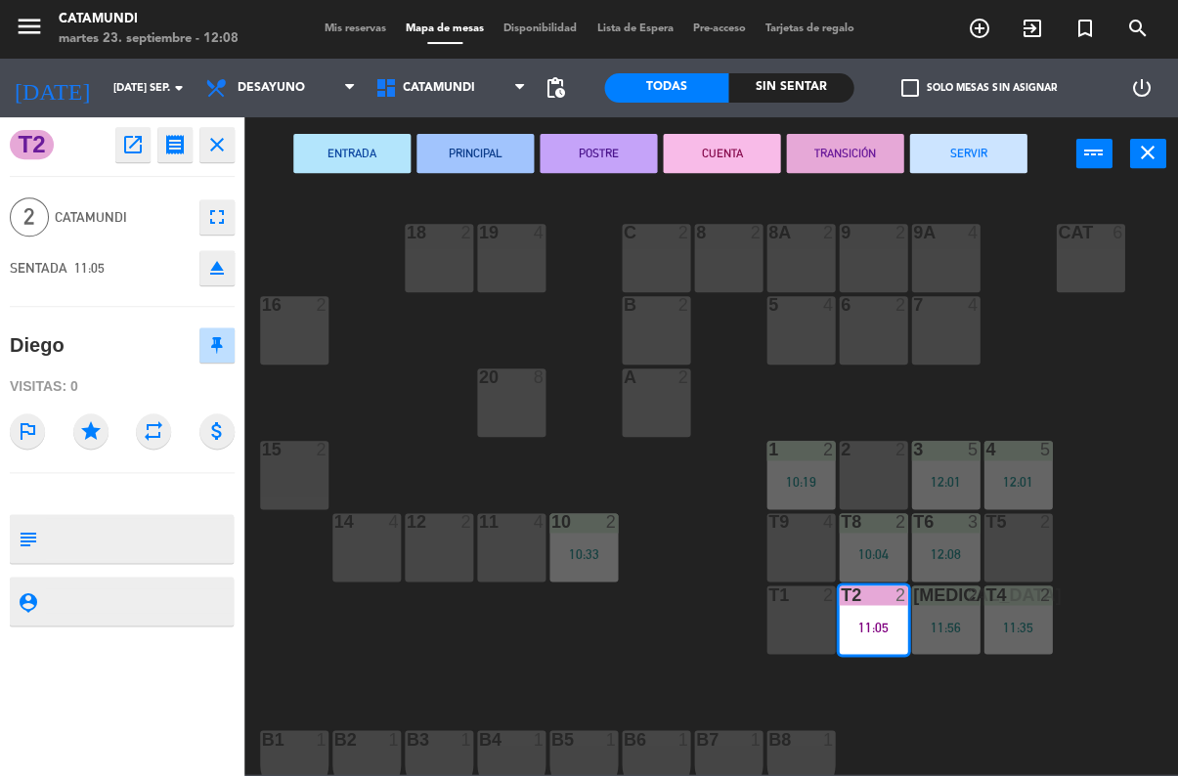
click at [988, 159] on button "SERVIR" at bounding box center [967, 153] width 117 height 39
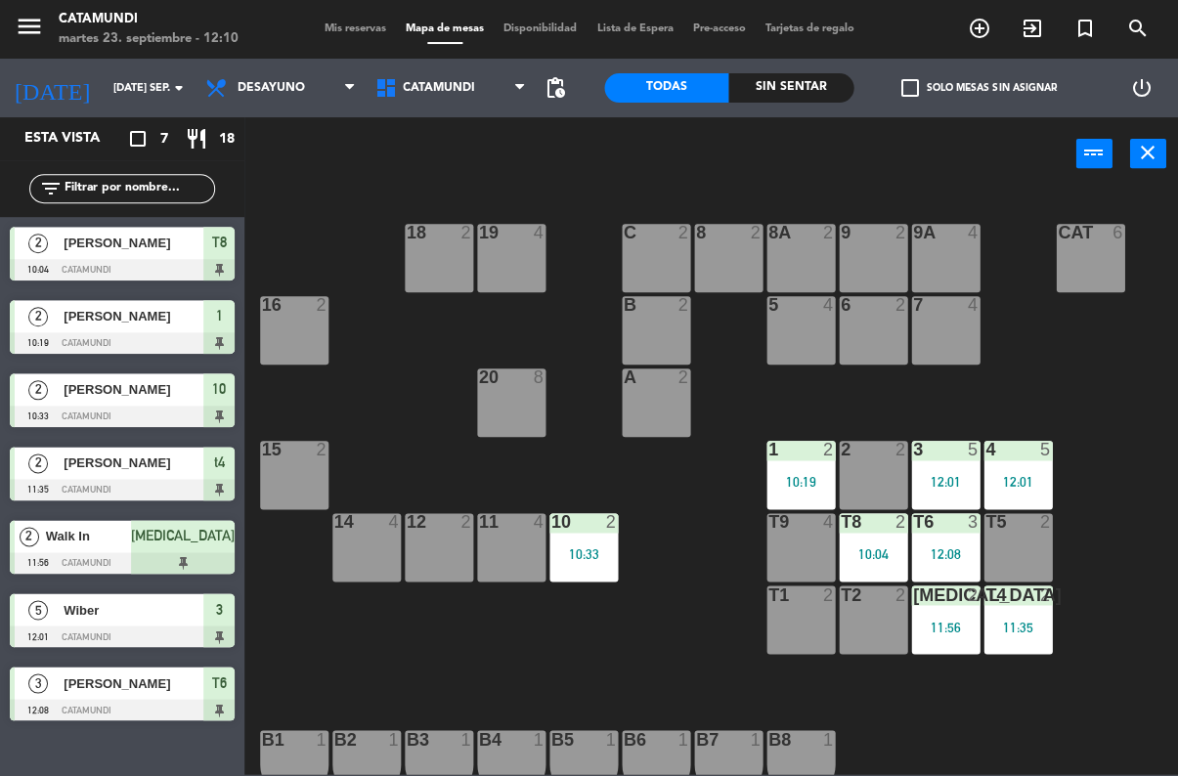
click at [868, 626] on div "T2 2" at bounding box center [873, 620] width 68 height 68
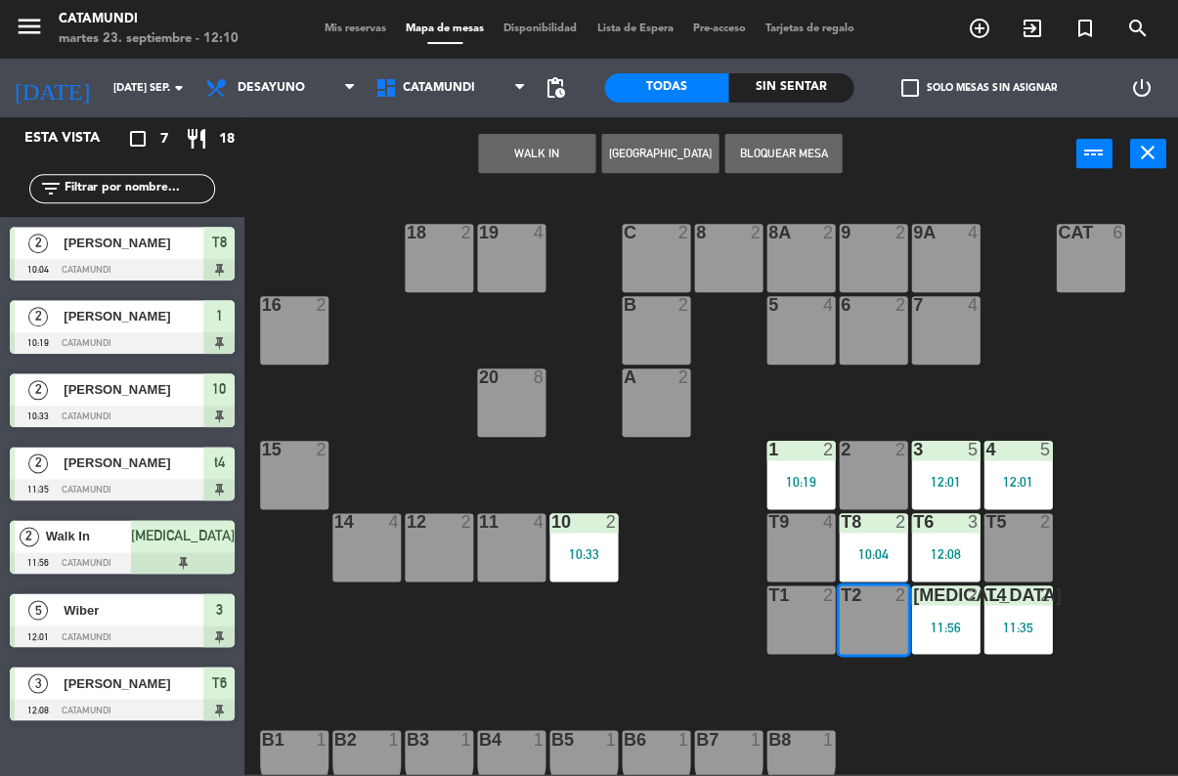
click at [568, 139] on button "WALK IN" at bounding box center [536, 153] width 117 height 39
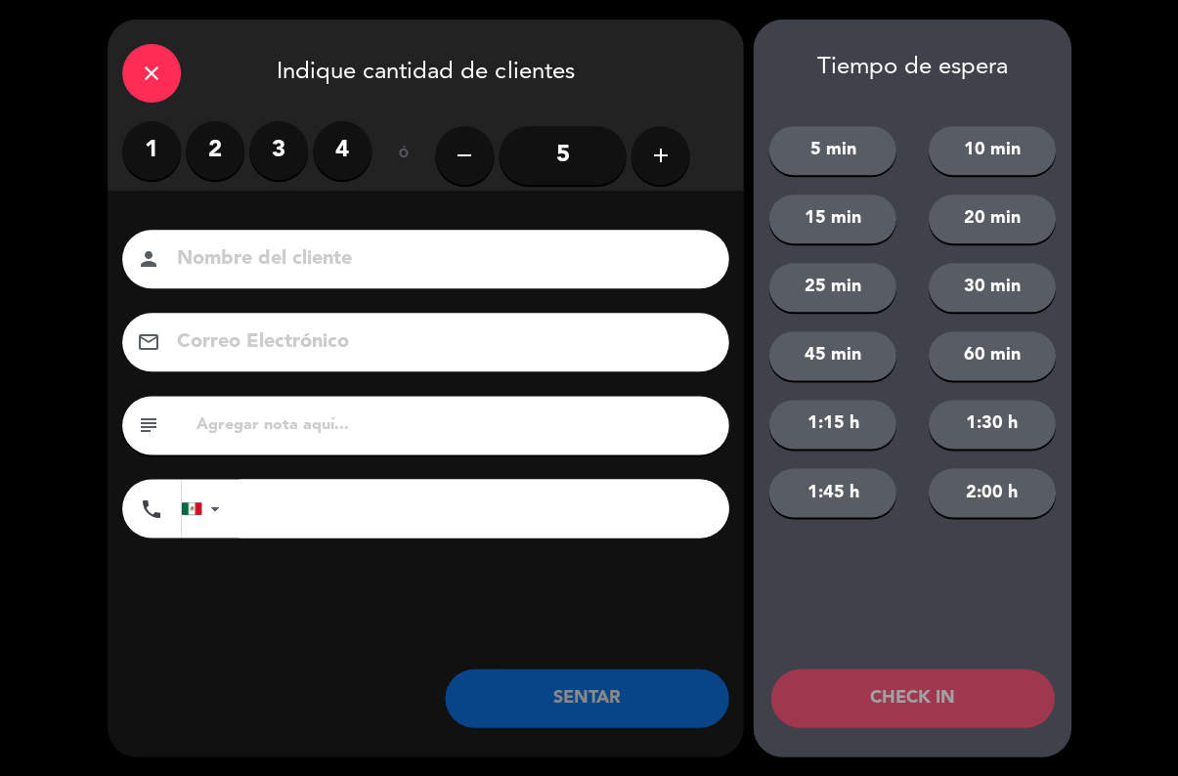
click at [154, 155] on label "1" at bounding box center [151, 150] width 59 height 59
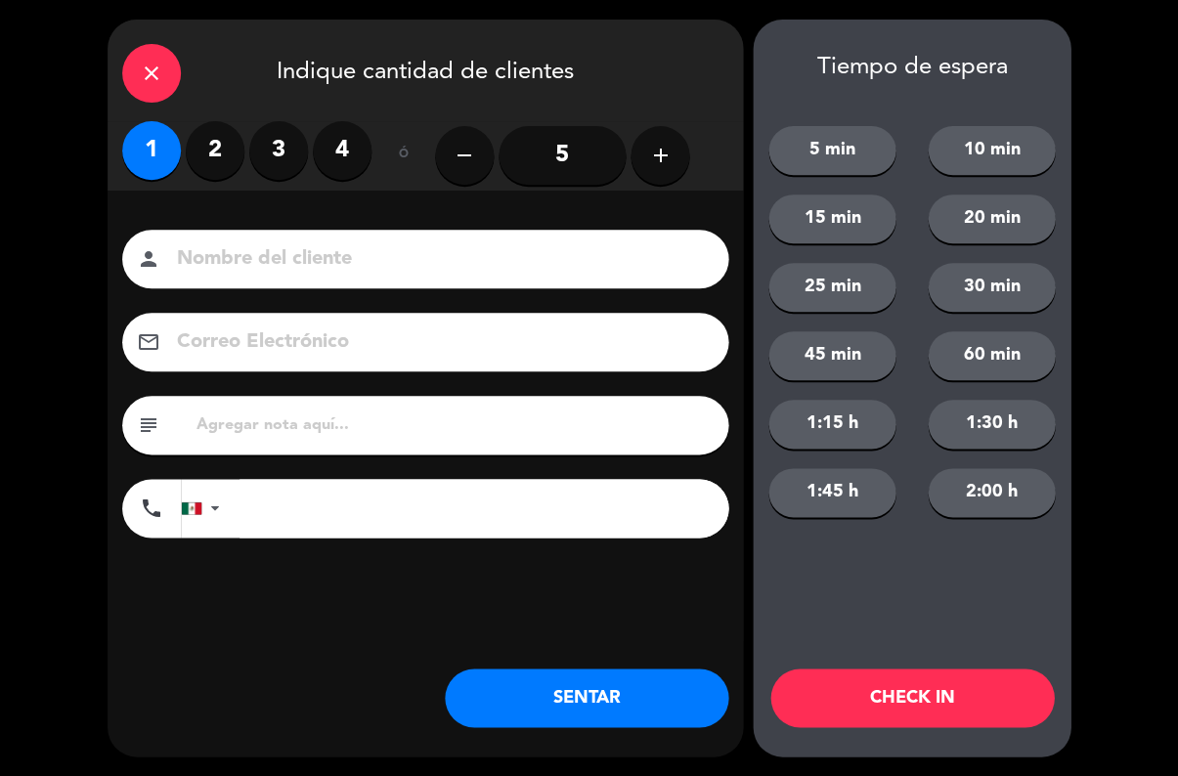
click at [603, 692] on button "SENTAR" at bounding box center [587, 698] width 284 height 59
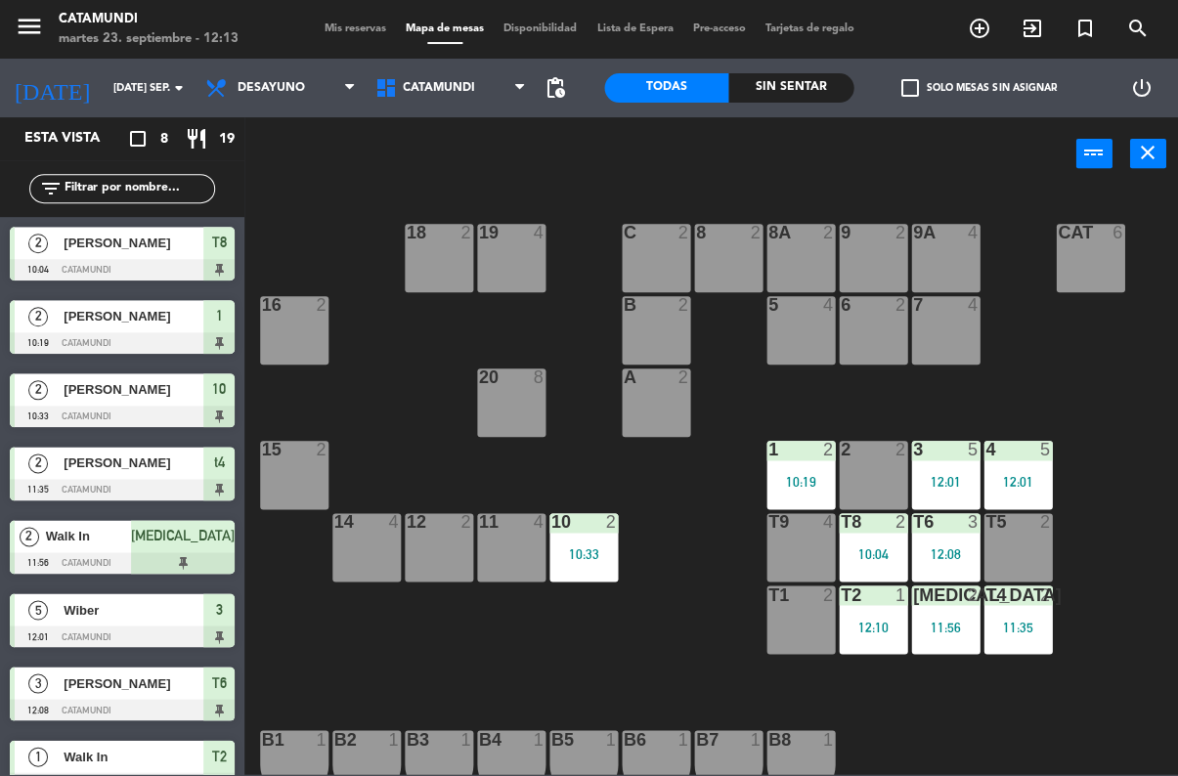
click at [814, 468] on div "1 2 10:19" at bounding box center [801, 475] width 68 height 68
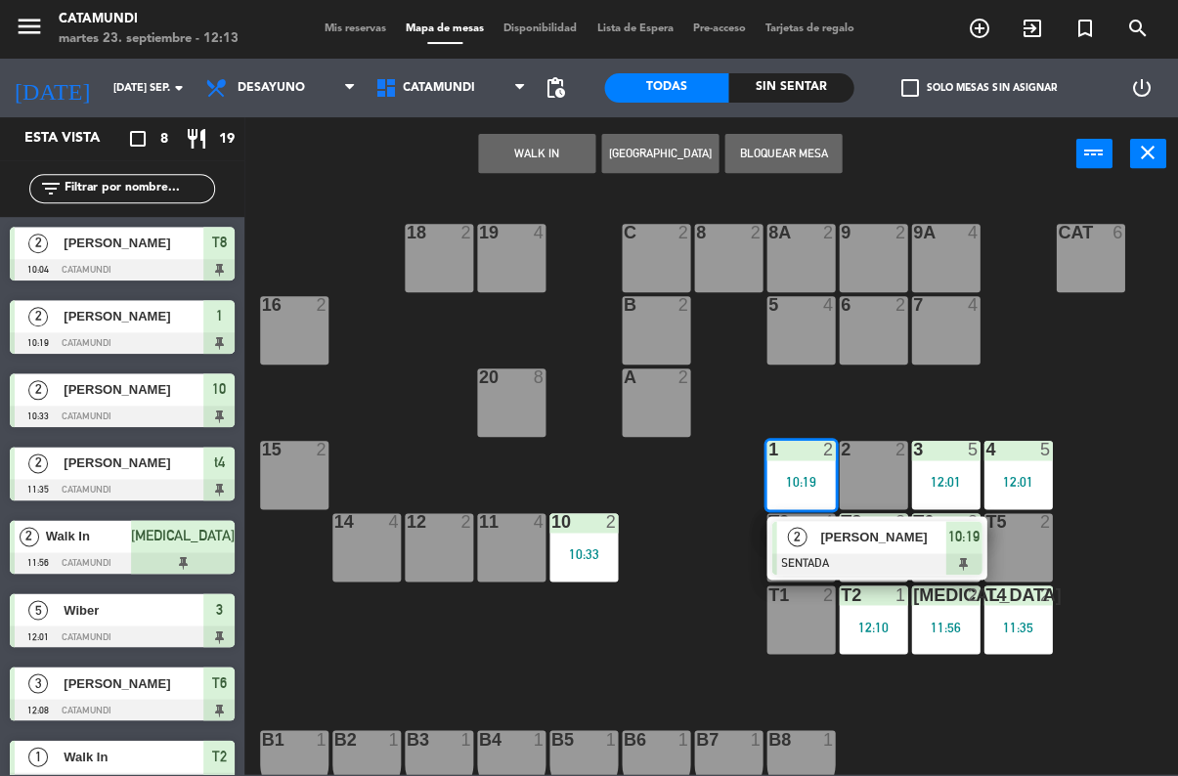
click at [949, 535] on span "10:19" at bounding box center [962, 536] width 31 height 23
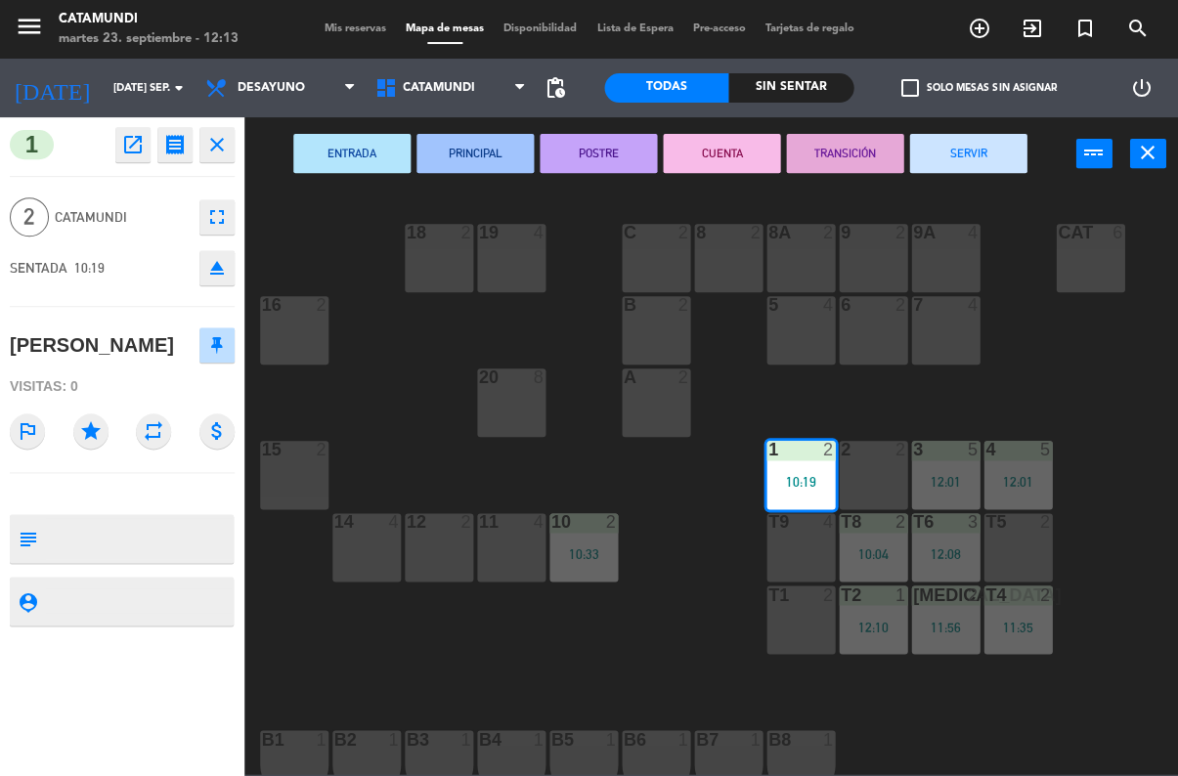
click at [730, 145] on button "CUENTA" at bounding box center [721, 153] width 117 height 39
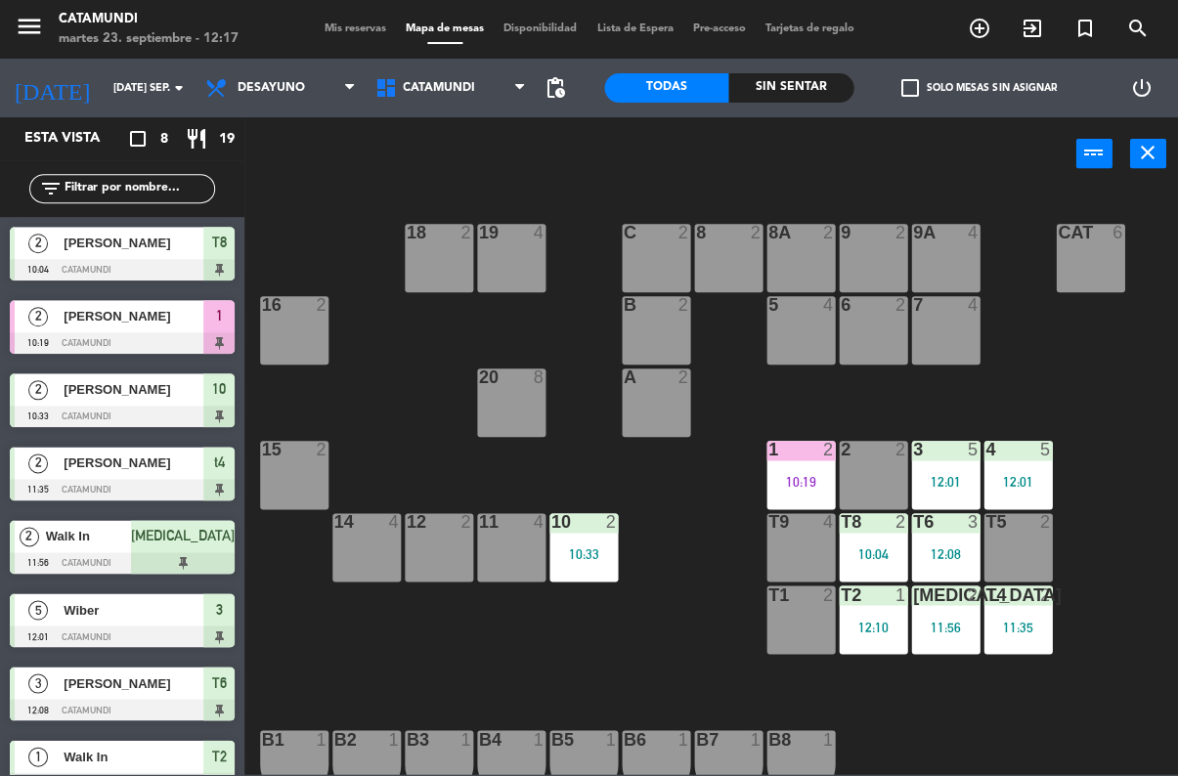
click at [867, 552] on div "10:04" at bounding box center [873, 555] width 68 height 14
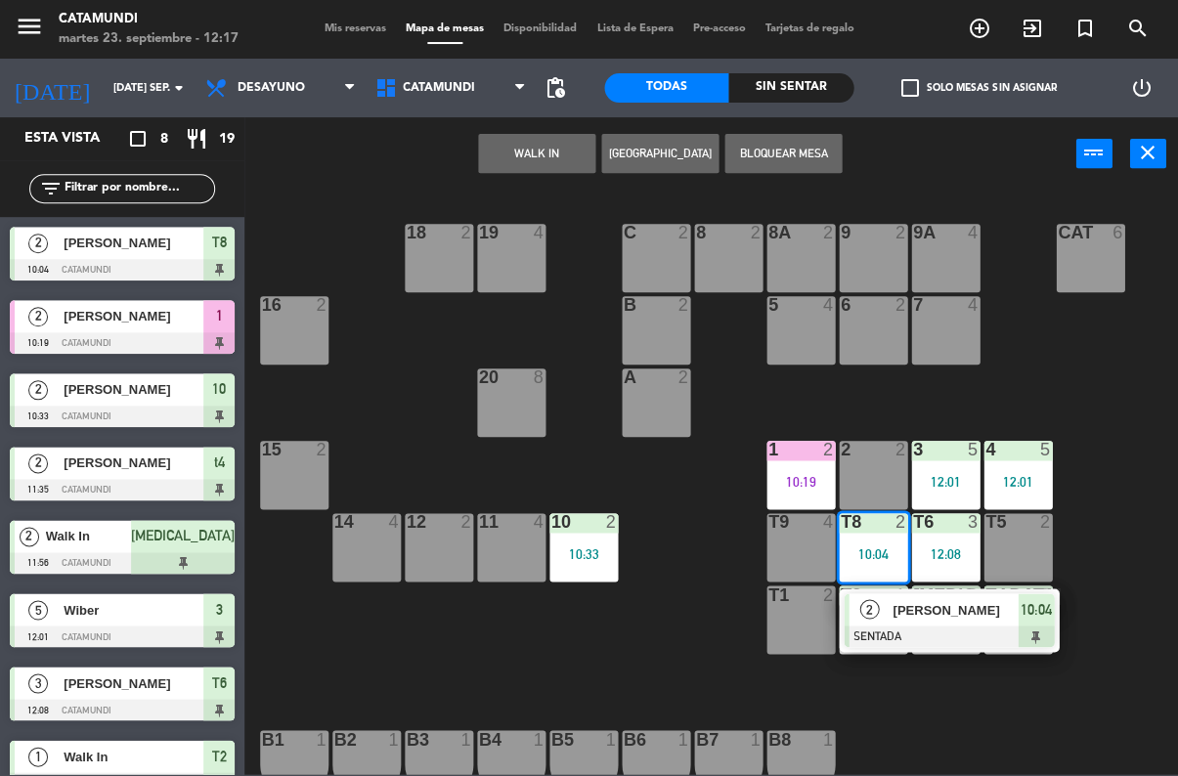
click at [1029, 623] on div "10:04" at bounding box center [1036, 610] width 36 height 32
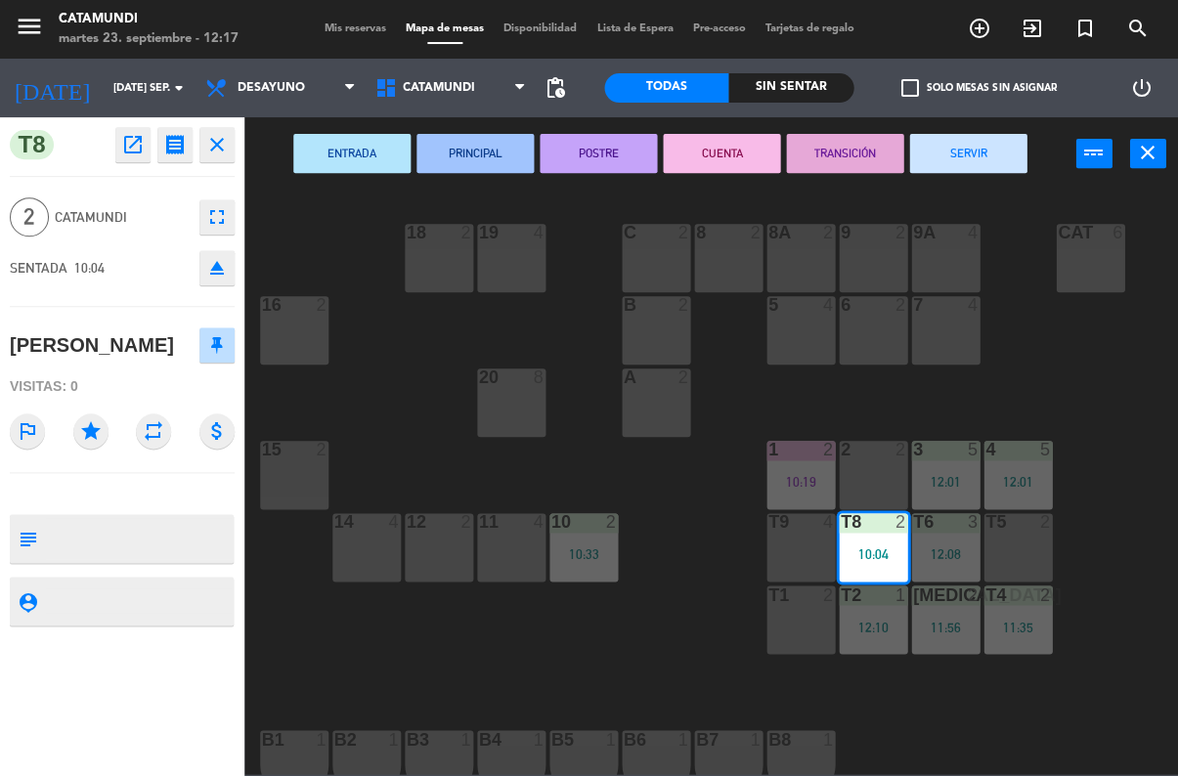
click at [960, 160] on button "SERVIR" at bounding box center [967, 153] width 117 height 39
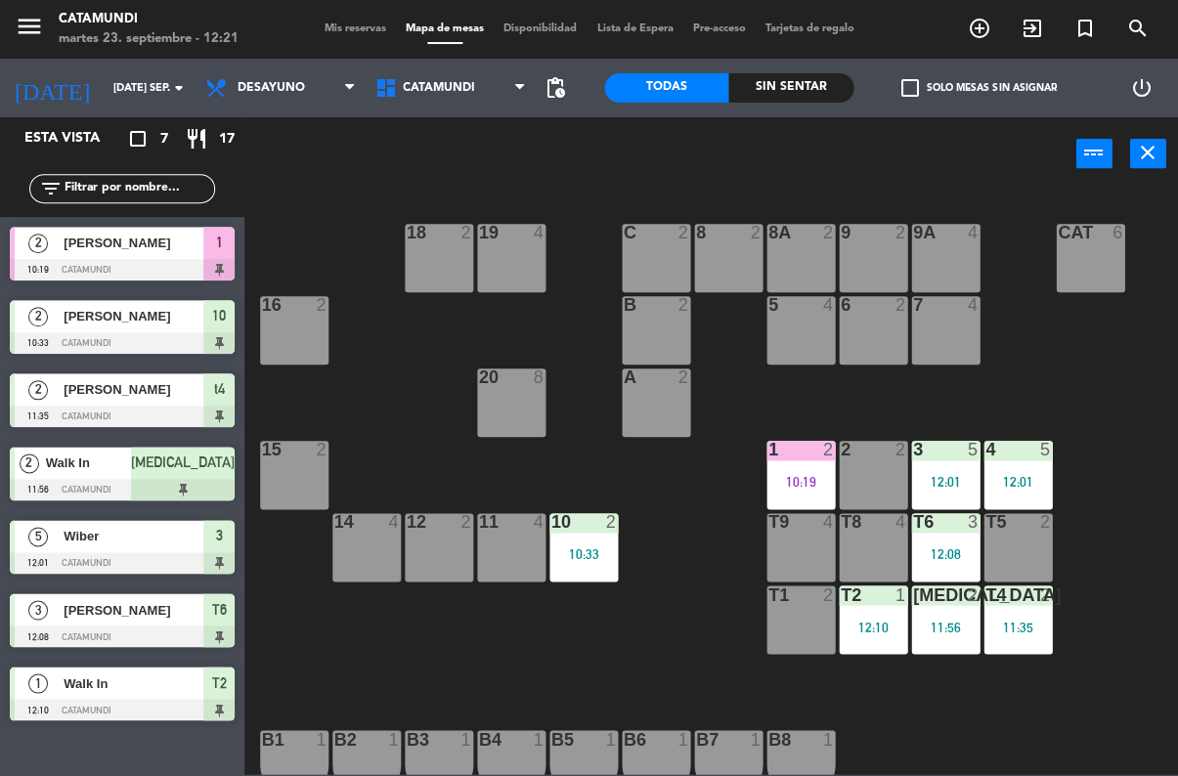
click at [814, 599] on div at bounding box center [800, 595] width 32 height 18
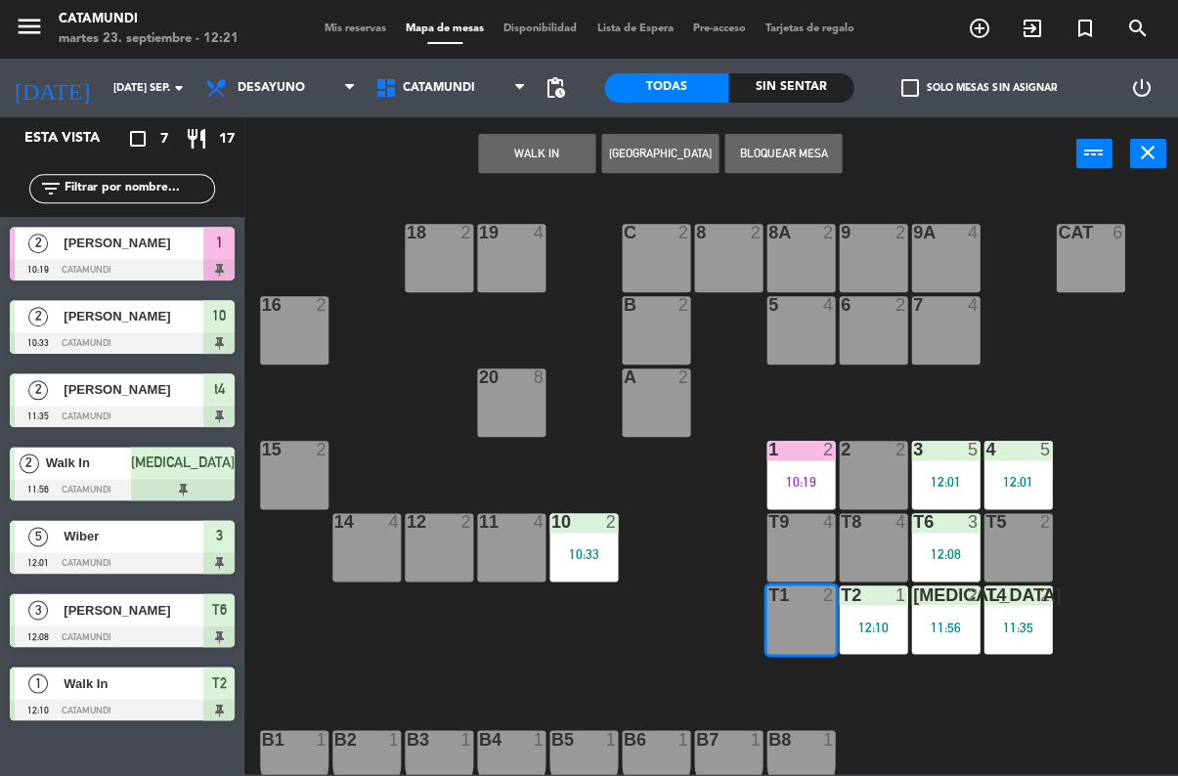
click at [523, 152] on button "WALK IN" at bounding box center [536, 153] width 117 height 39
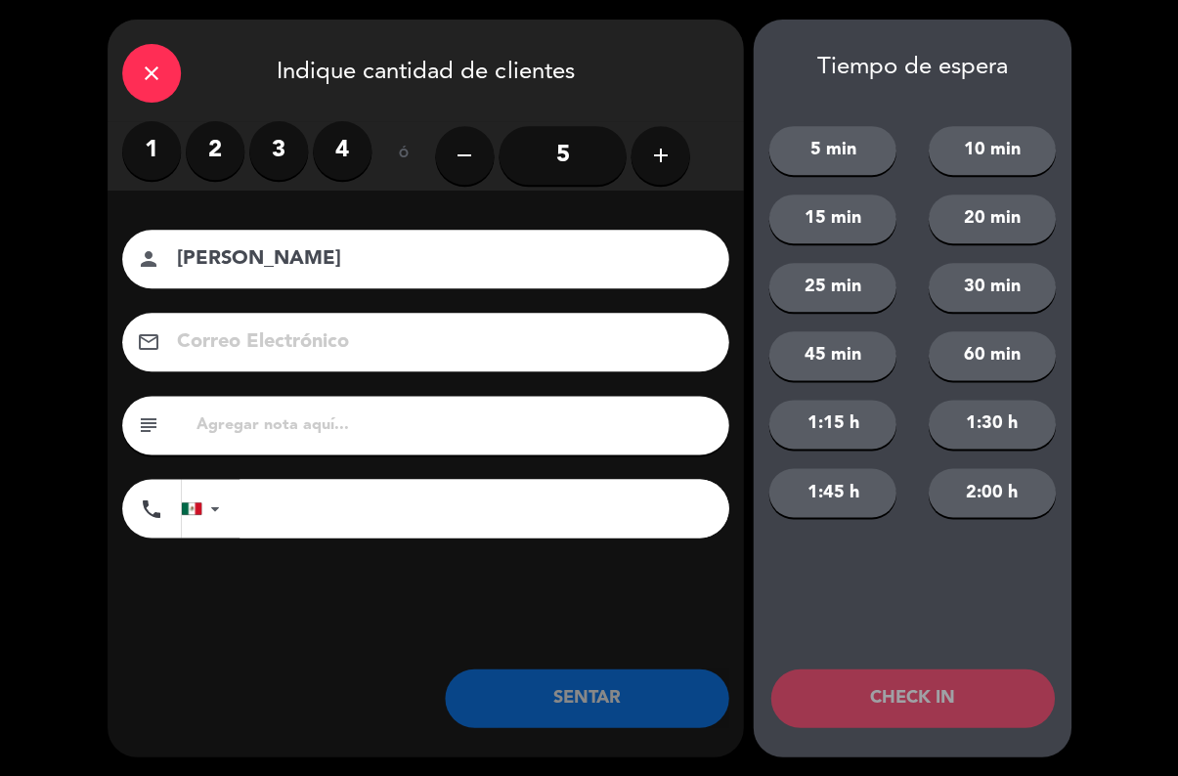
type input "[PERSON_NAME]"
click at [166, 145] on label "1" at bounding box center [151, 150] width 59 height 59
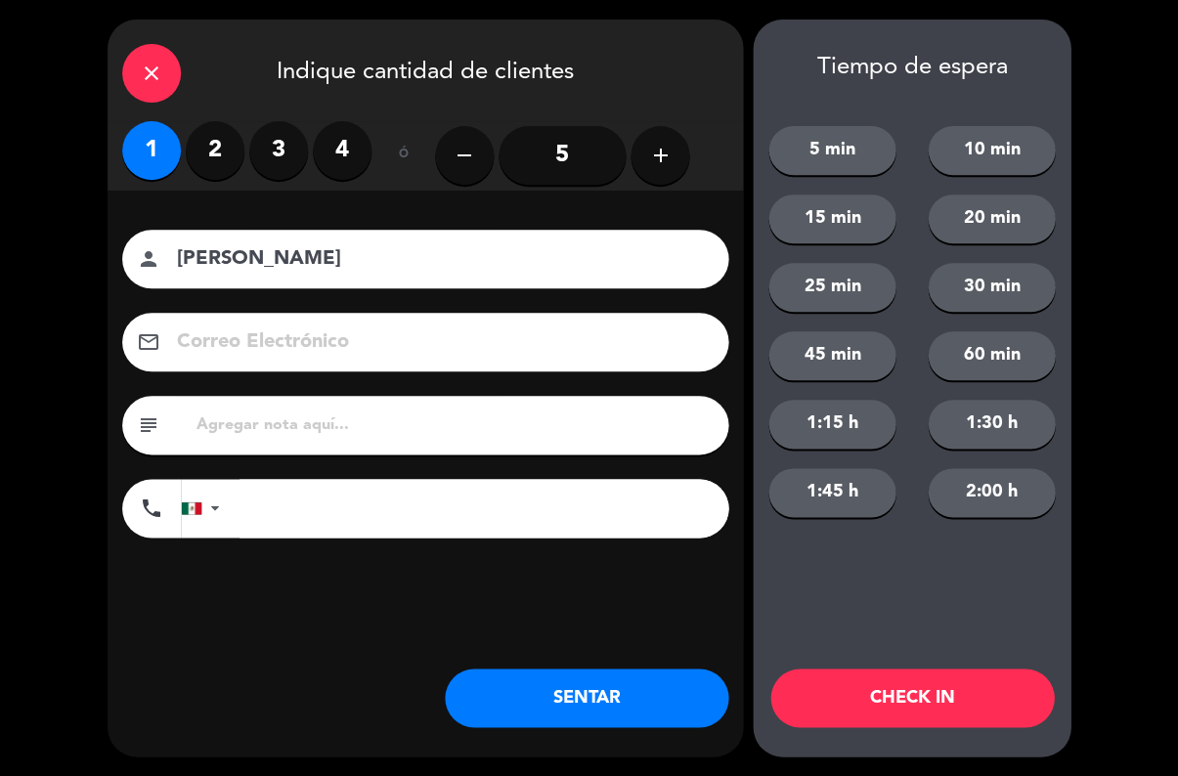
click at [603, 682] on button "SENTAR" at bounding box center [587, 698] width 284 height 59
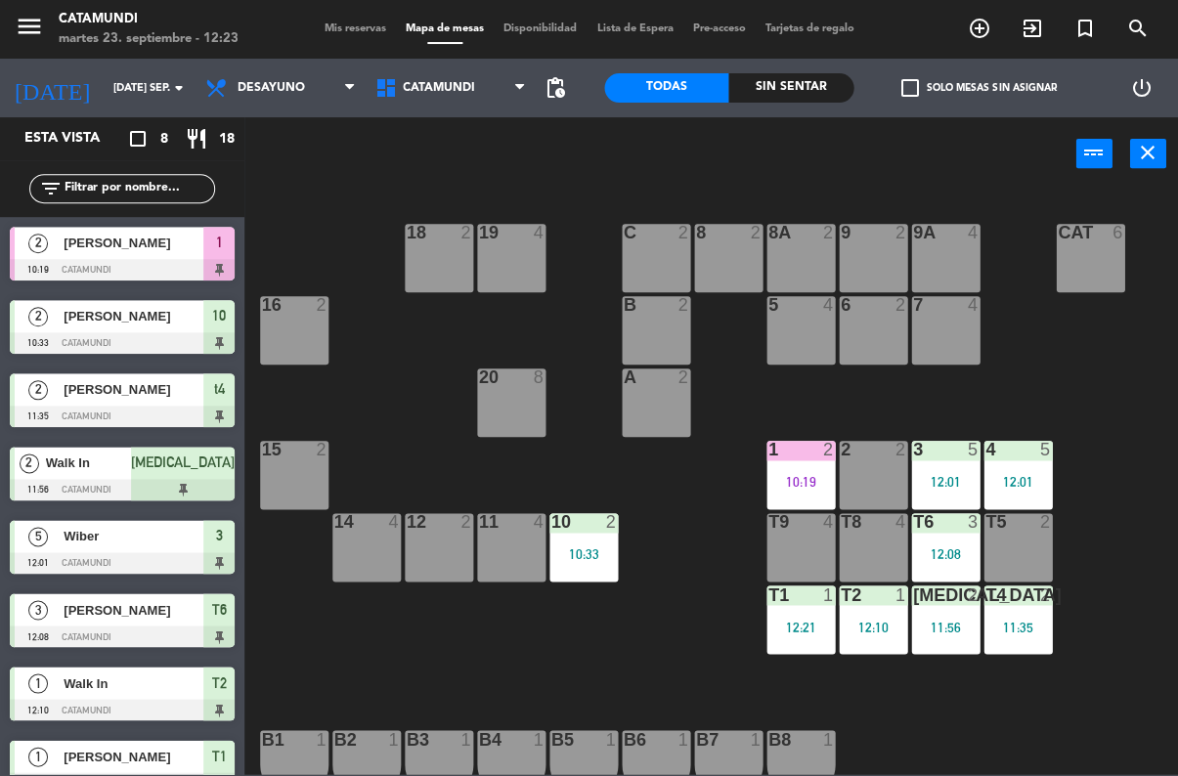
click at [599, 539] on div "10 2 10:33" at bounding box center [584, 547] width 68 height 68
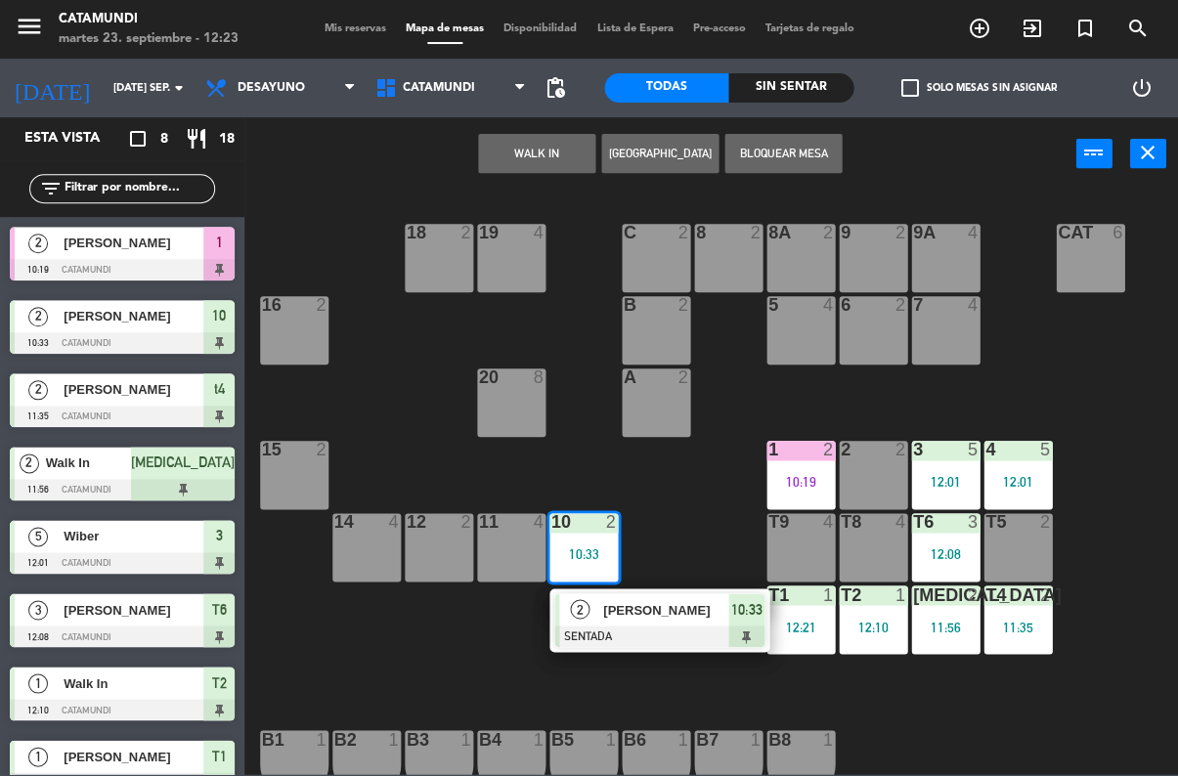
click at [741, 614] on span "10:33" at bounding box center [745, 608] width 31 height 23
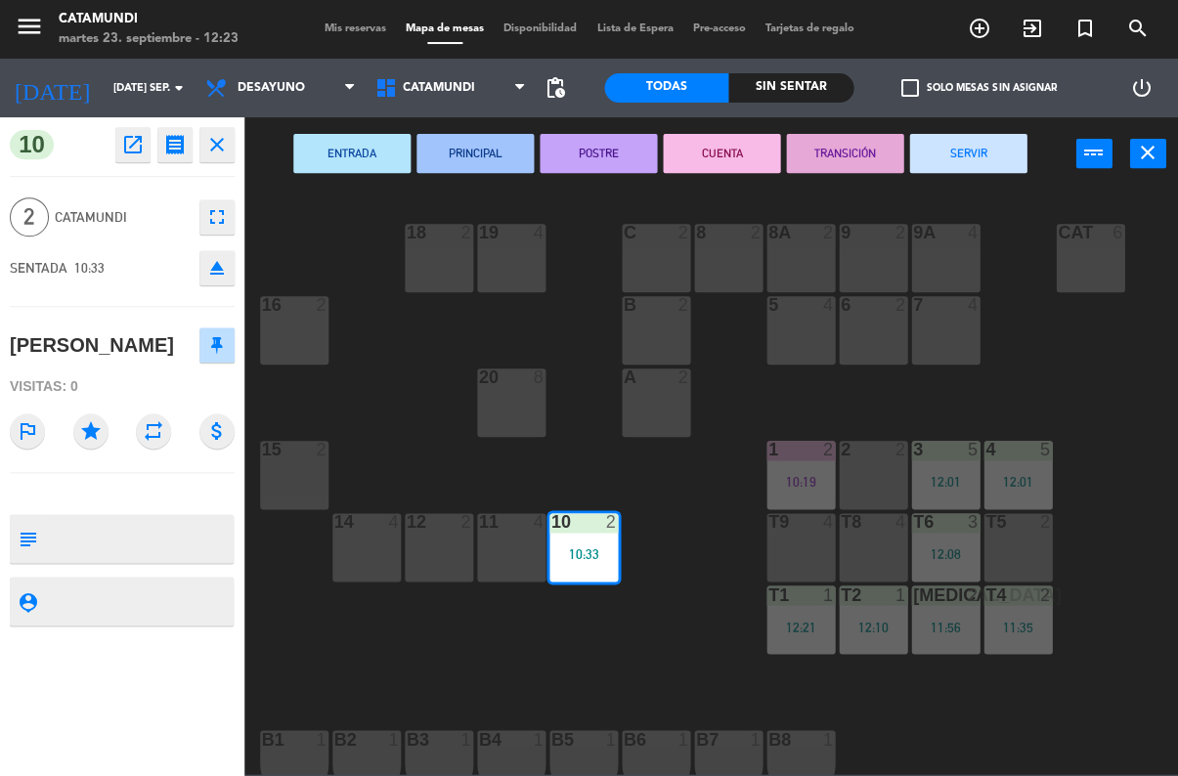
click at [975, 145] on button "SERVIR" at bounding box center [967, 153] width 117 height 39
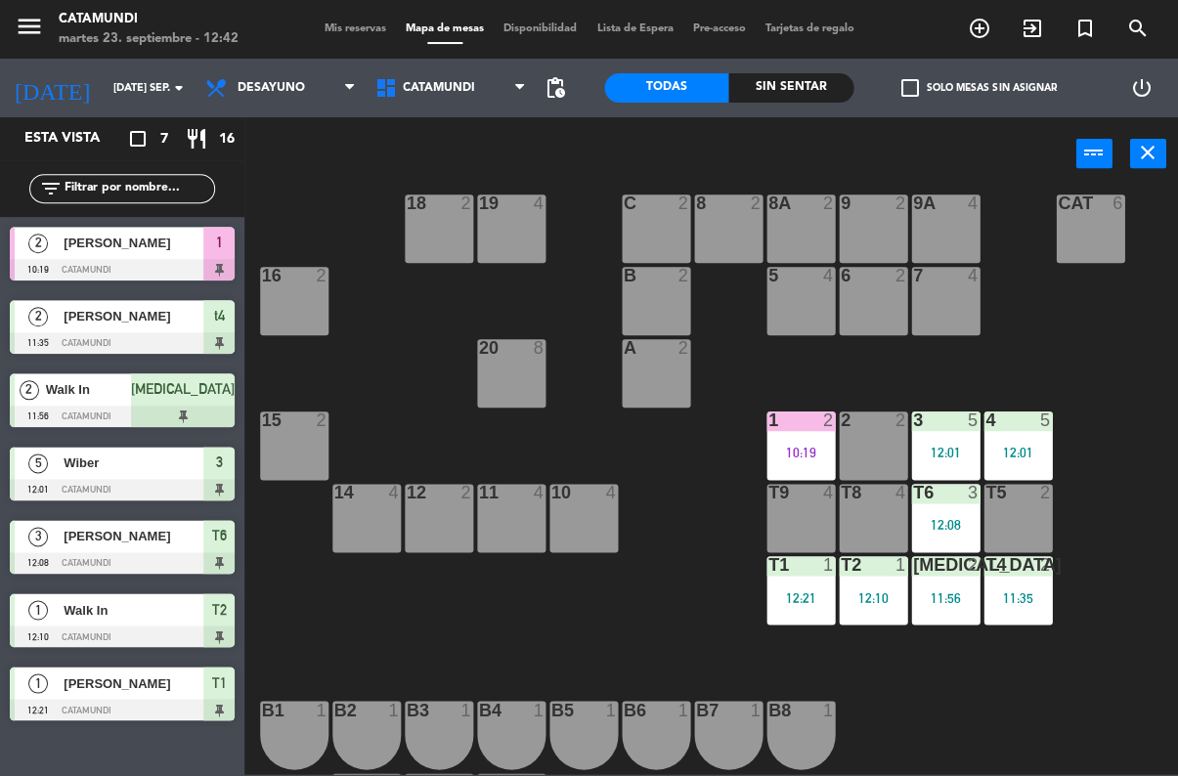
click at [870, 577] on div "T2 1 12:10" at bounding box center [873, 590] width 68 height 68
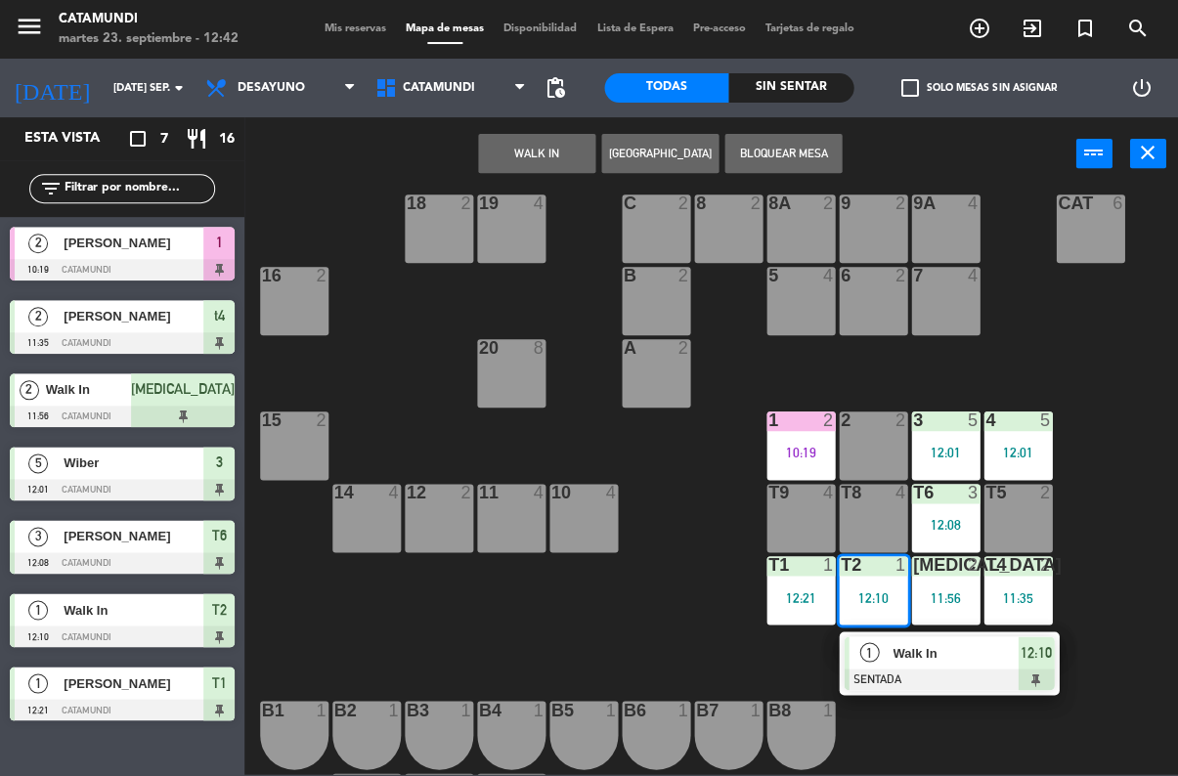
click at [1049, 647] on span "12:10" at bounding box center [1035, 651] width 31 height 23
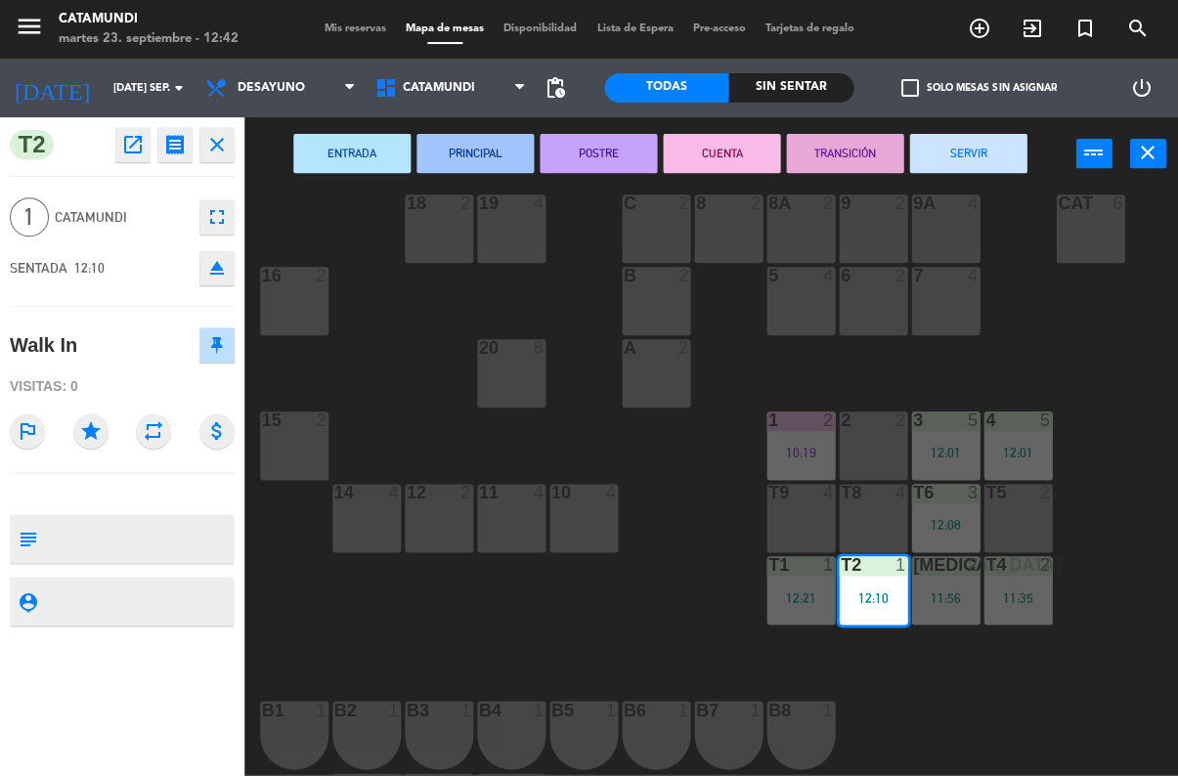
click at [984, 147] on button "SERVIR" at bounding box center [967, 153] width 117 height 39
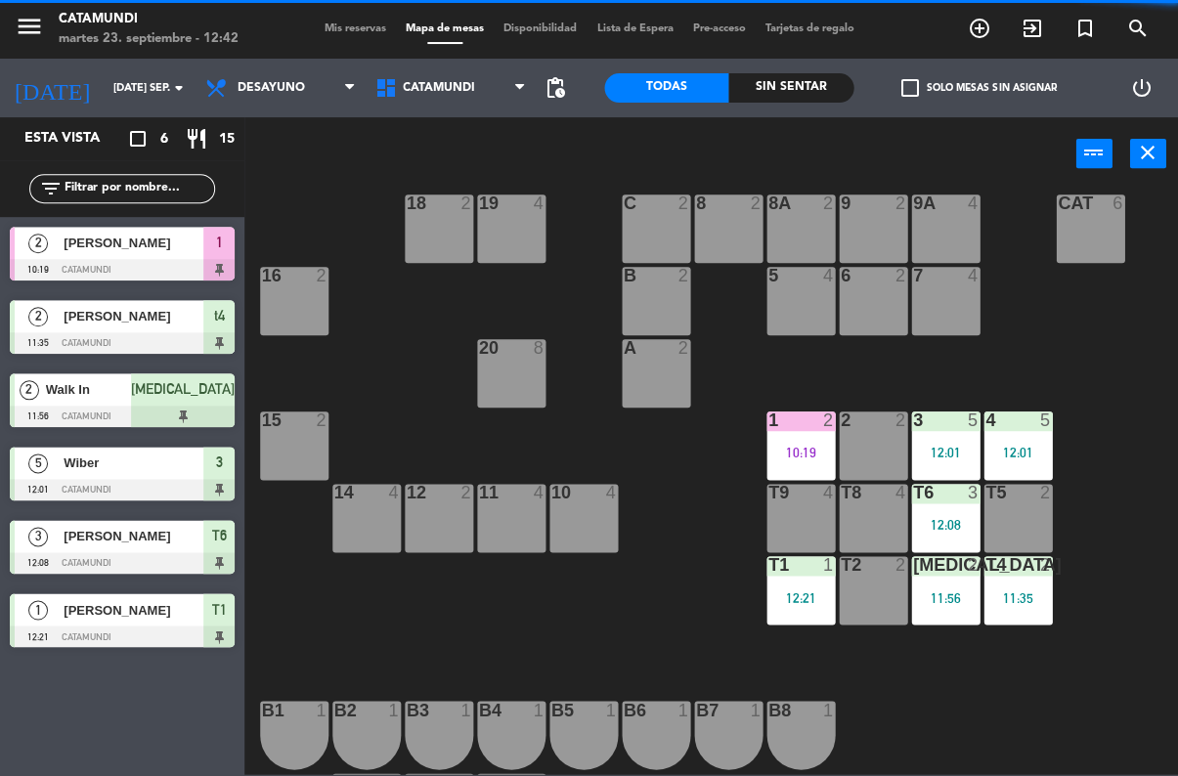
scroll to position [0, 0]
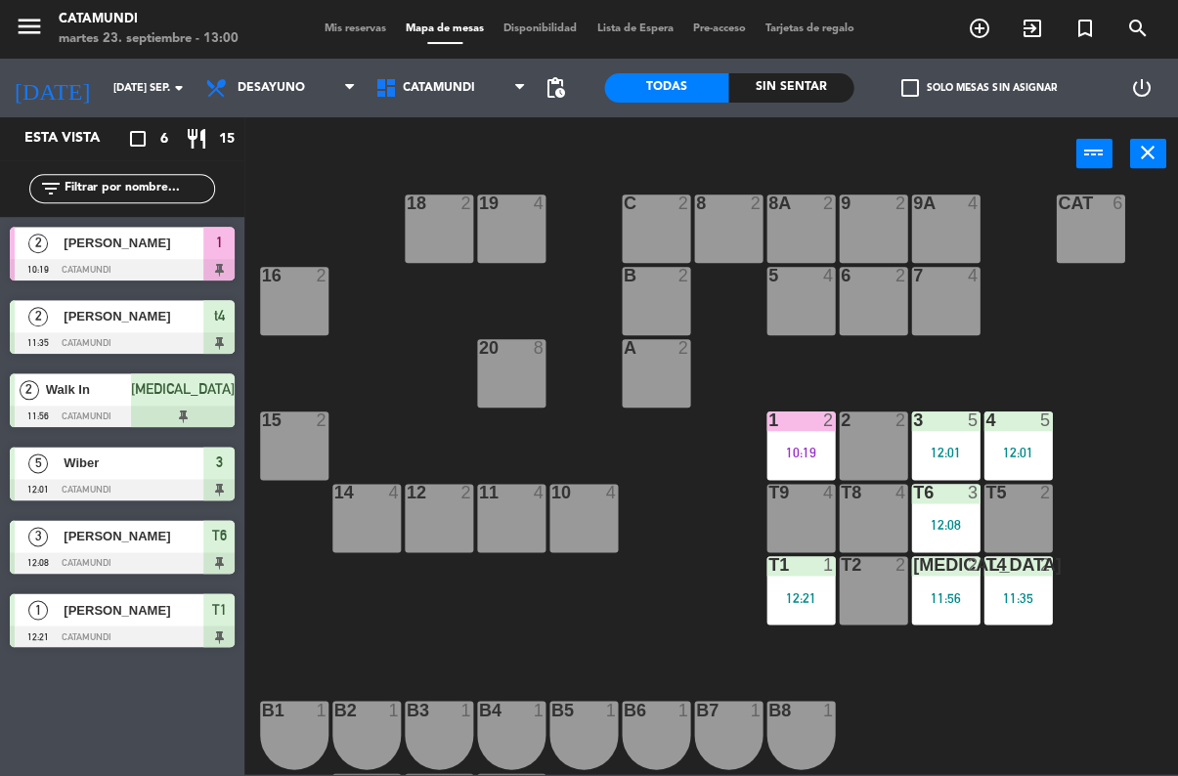
click at [299, 76] on span "Desayuno" at bounding box center [281, 87] width 170 height 43
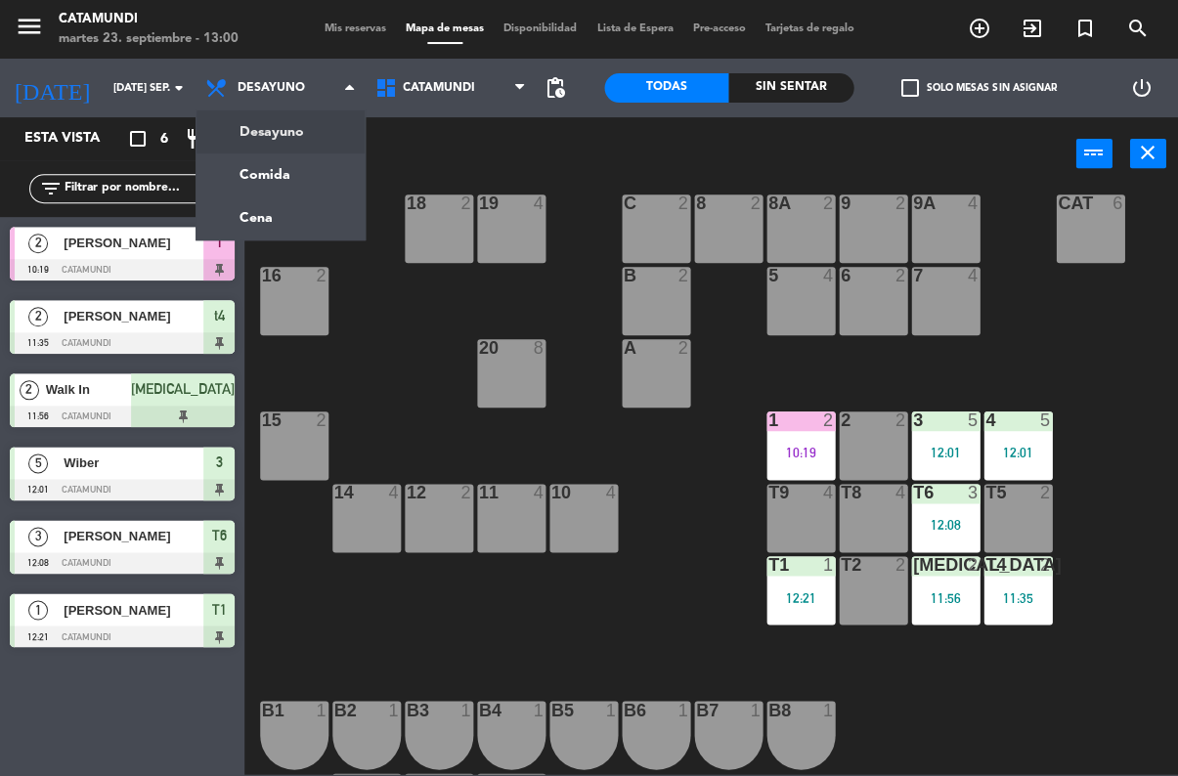
click at [289, 156] on ng-component "menu Catamundi martes 23. septiembre - 13:00 Mis reservas Mapa de mesas Disponi…" at bounding box center [589, 387] width 1178 height 774
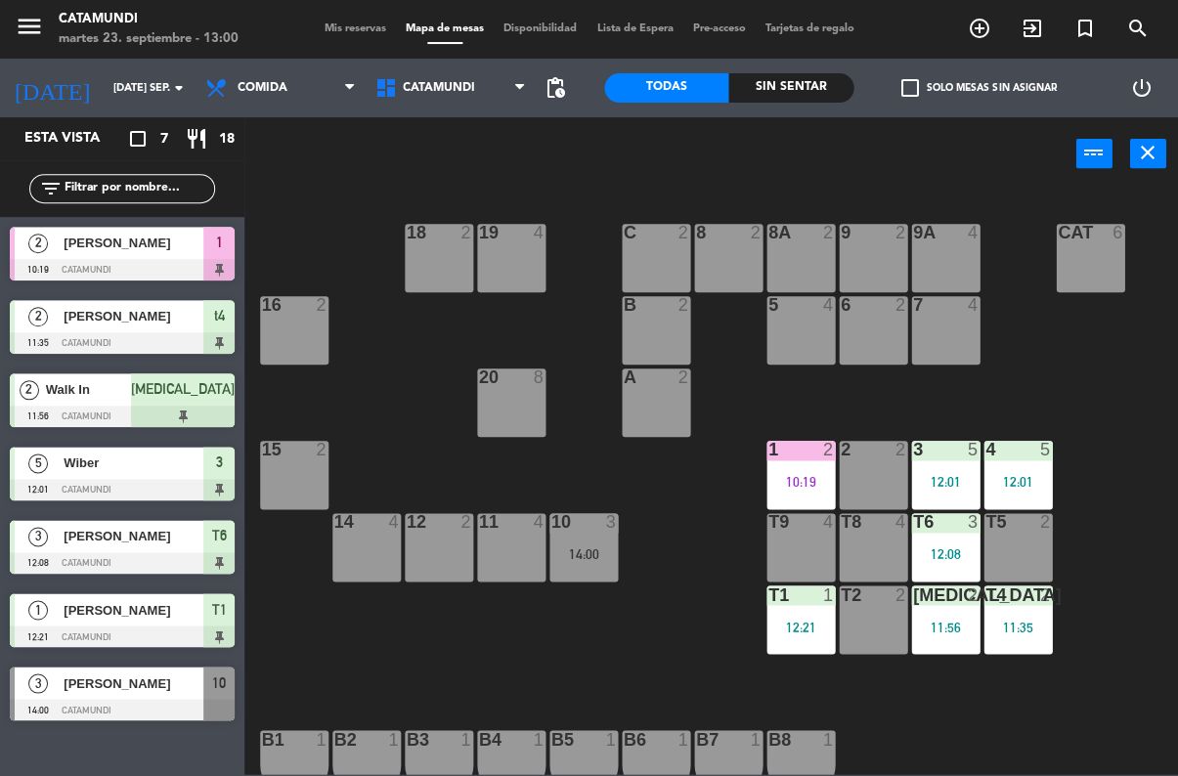
click at [791, 94] on div "Sin sentar" at bounding box center [790, 87] width 125 height 29
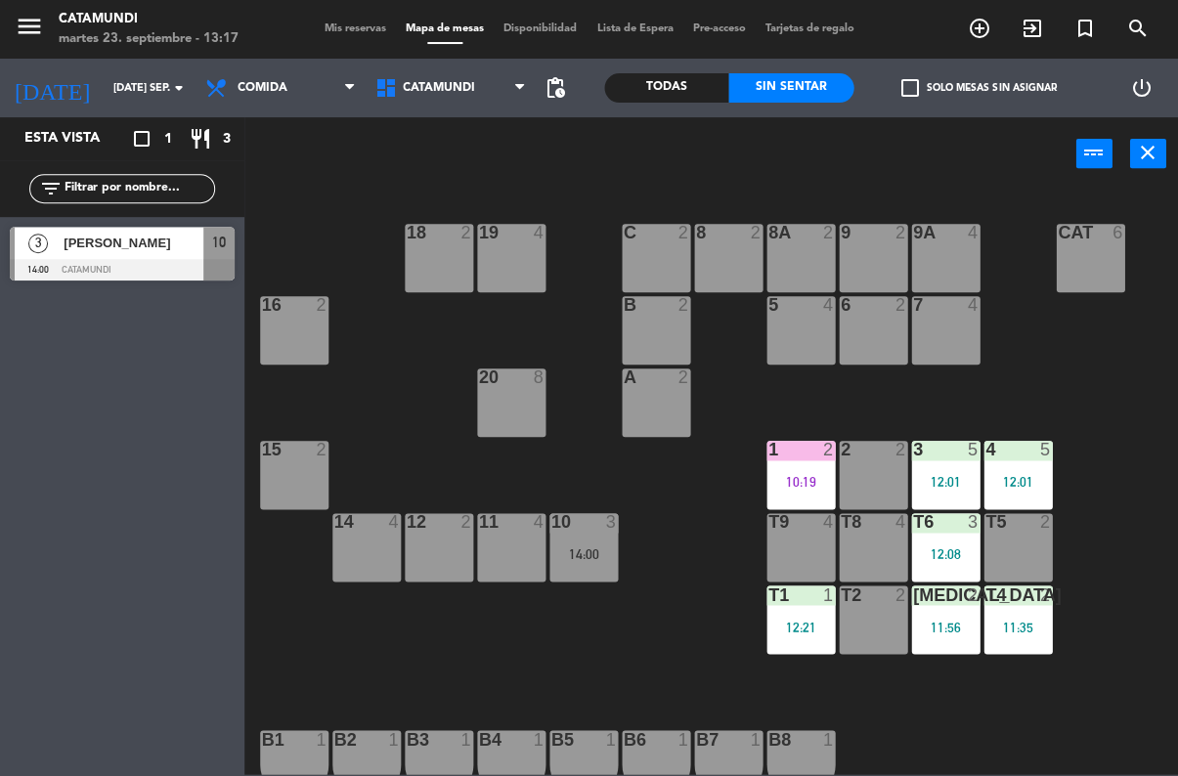
click at [927, 636] on div "[MEDICAL_DATA] 2 11:56" at bounding box center [945, 620] width 68 height 68
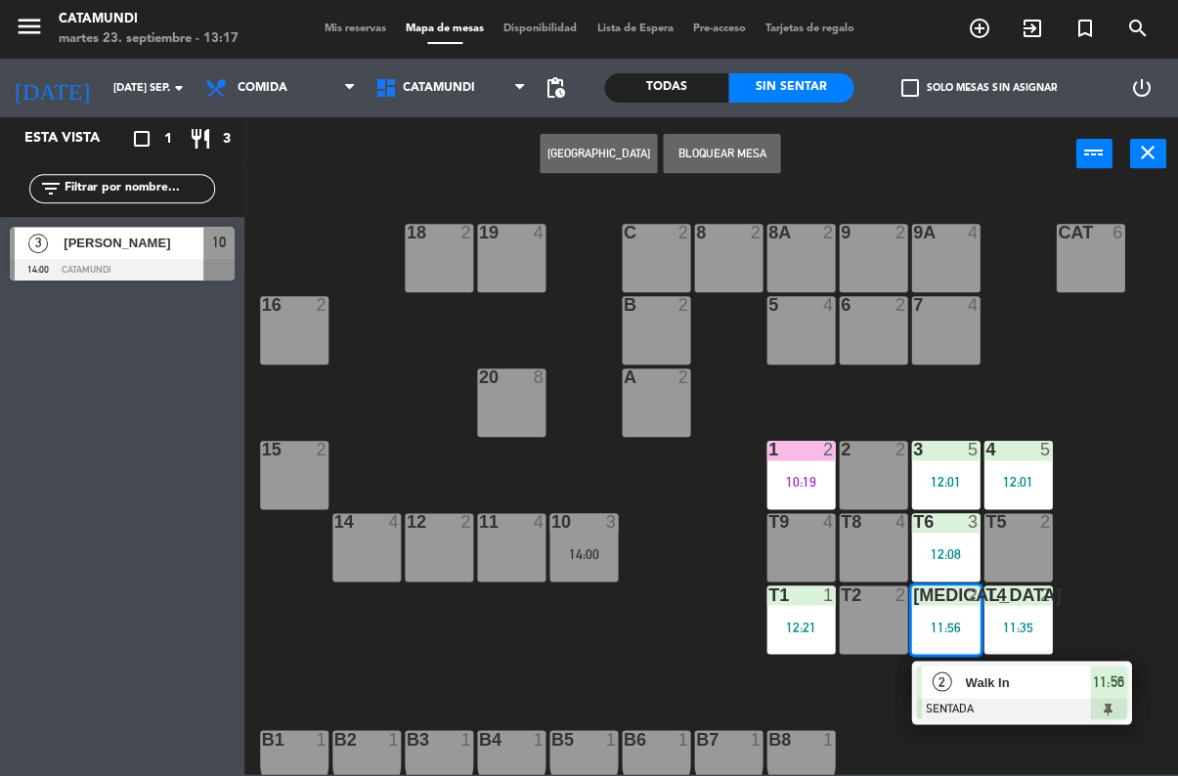
click at [1090, 695] on div "11:56" at bounding box center [1108, 682] width 36 height 32
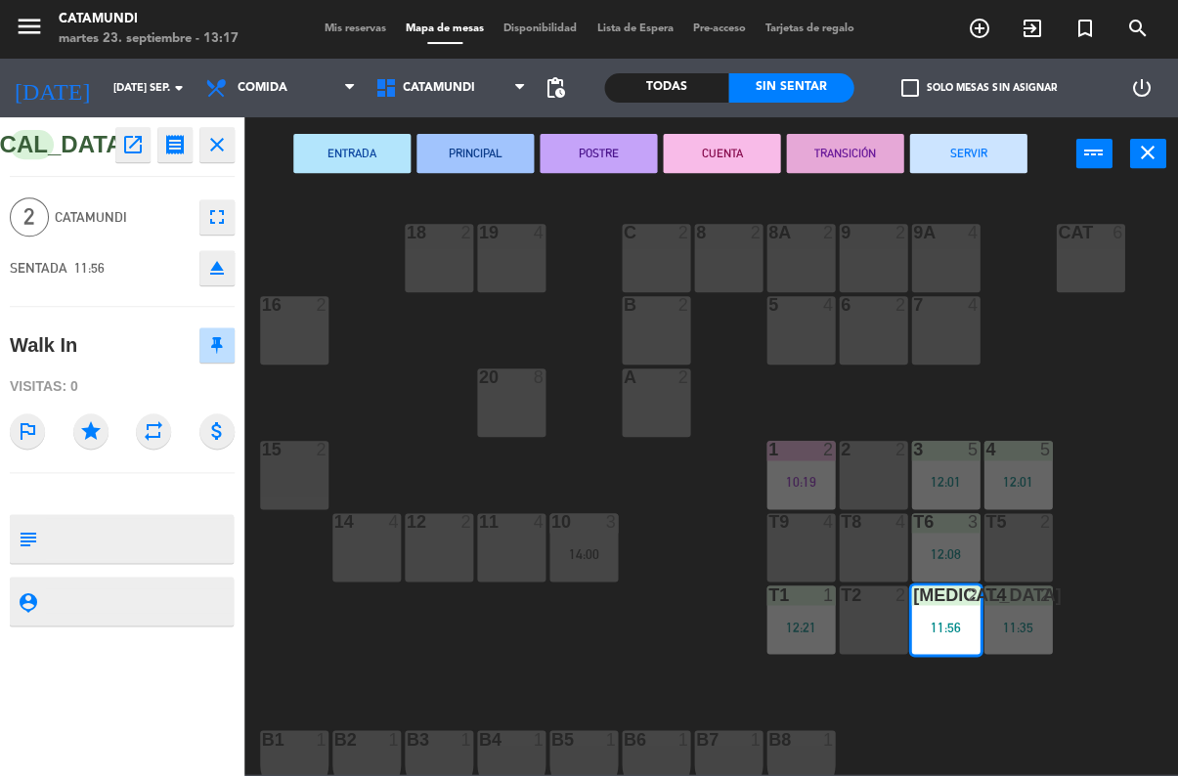
click at [976, 158] on button "SERVIR" at bounding box center [967, 153] width 117 height 39
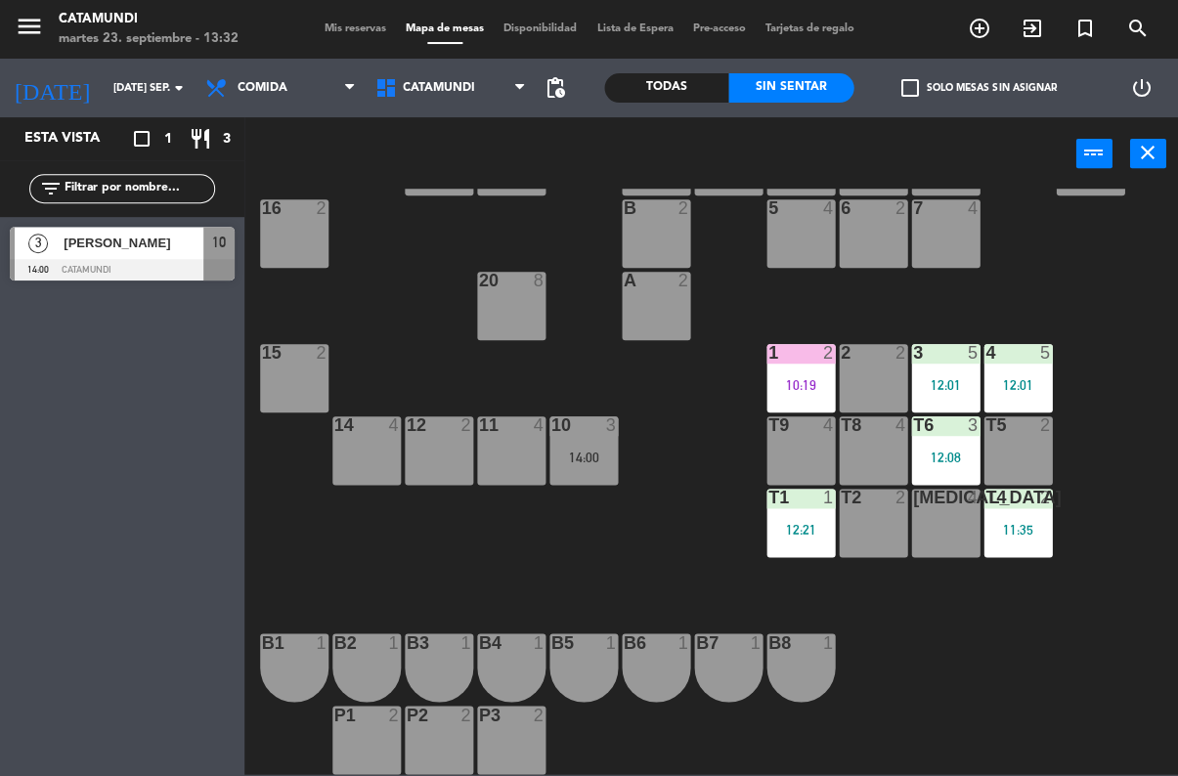
scroll to position [97, 0]
click at [1167, 598] on div "19 4 18 2 9 2 8 2 9A 4 8A 2 C 2 Cat 6 16 2 6 2 5 4 7 4 B 2 20 8 A 2 3 5 12:01 1…" at bounding box center [717, 482] width 922 height 586
click at [168, 259] on div at bounding box center [122, 270] width 225 height 22
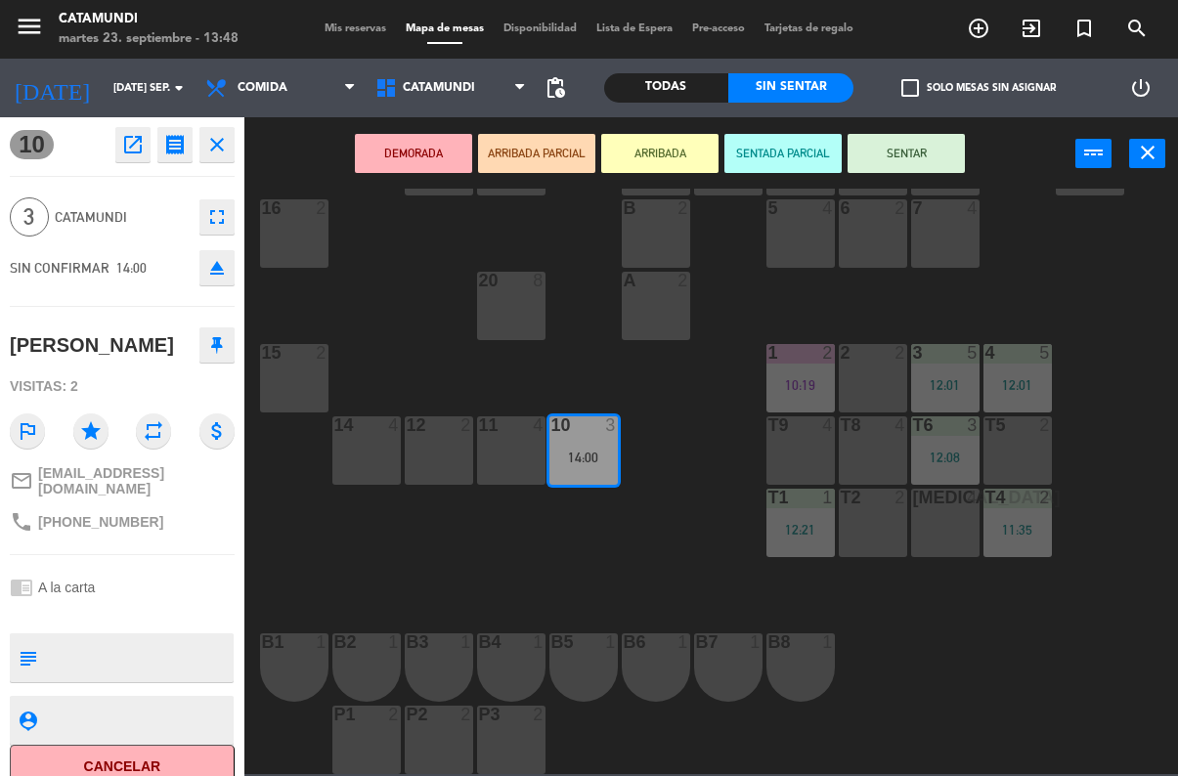
click at [945, 151] on button "SENTAR" at bounding box center [906, 153] width 117 height 39
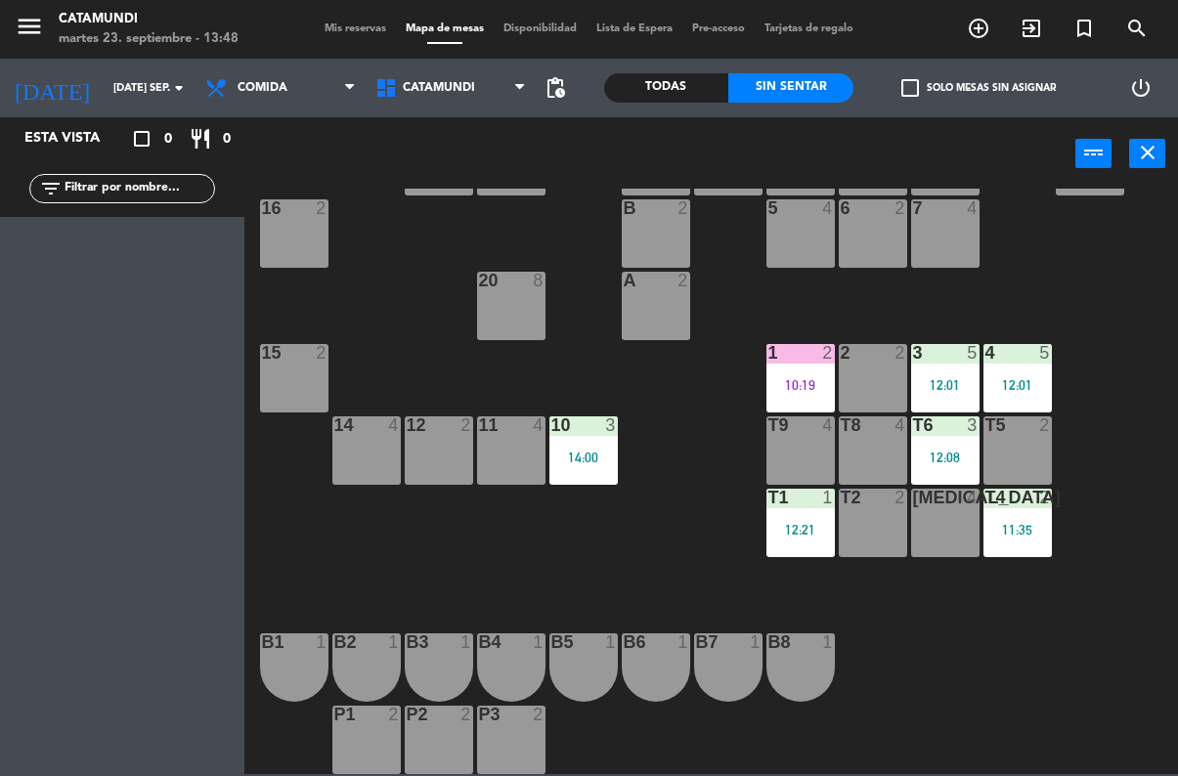
click at [813, 526] on div "12:21" at bounding box center [801, 530] width 68 height 14
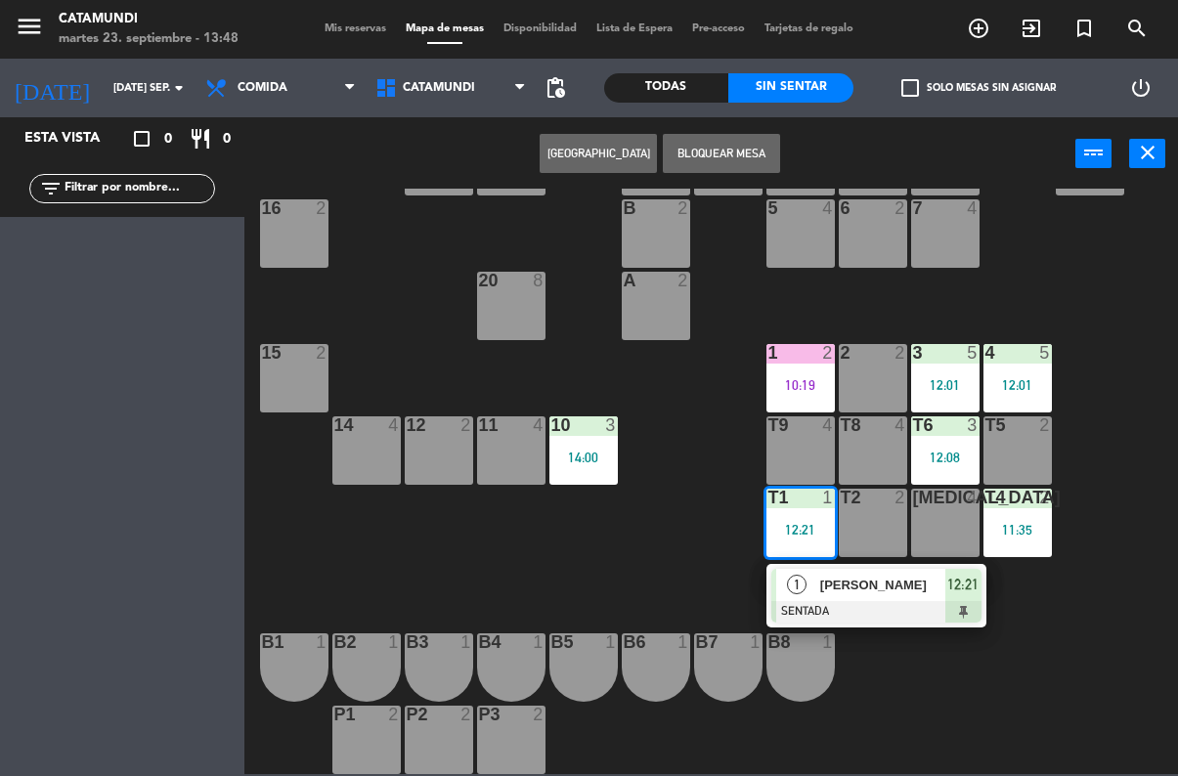
click at [961, 590] on span "12:21" at bounding box center [962, 584] width 31 height 23
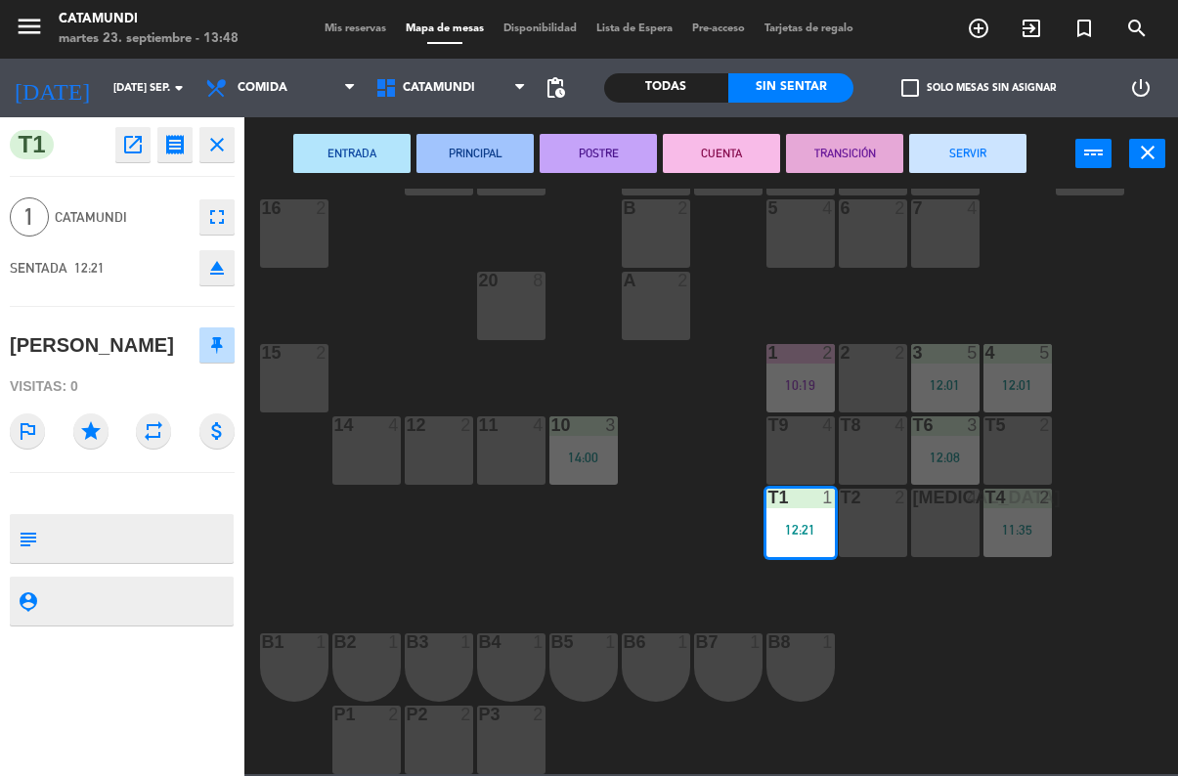
click at [969, 161] on button "SERVIR" at bounding box center [967, 153] width 117 height 39
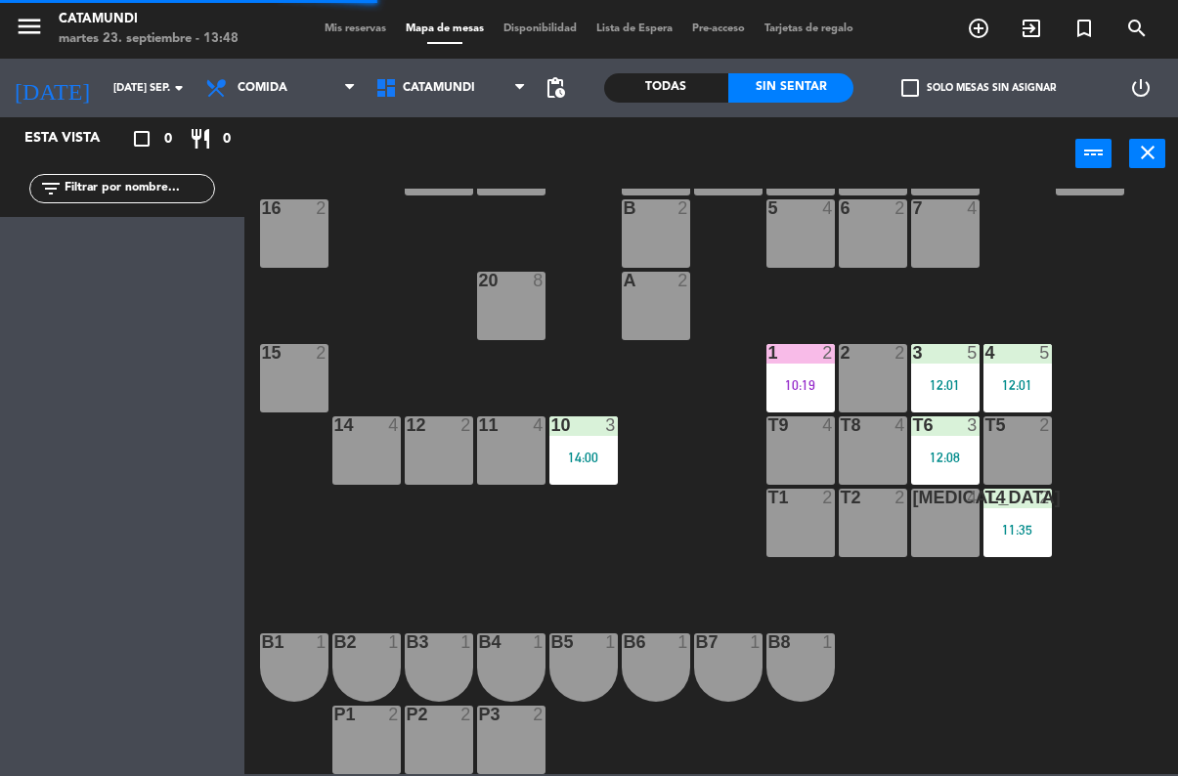
click at [1022, 511] on div "t4 2 11:35" at bounding box center [1018, 523] width 68 height 68
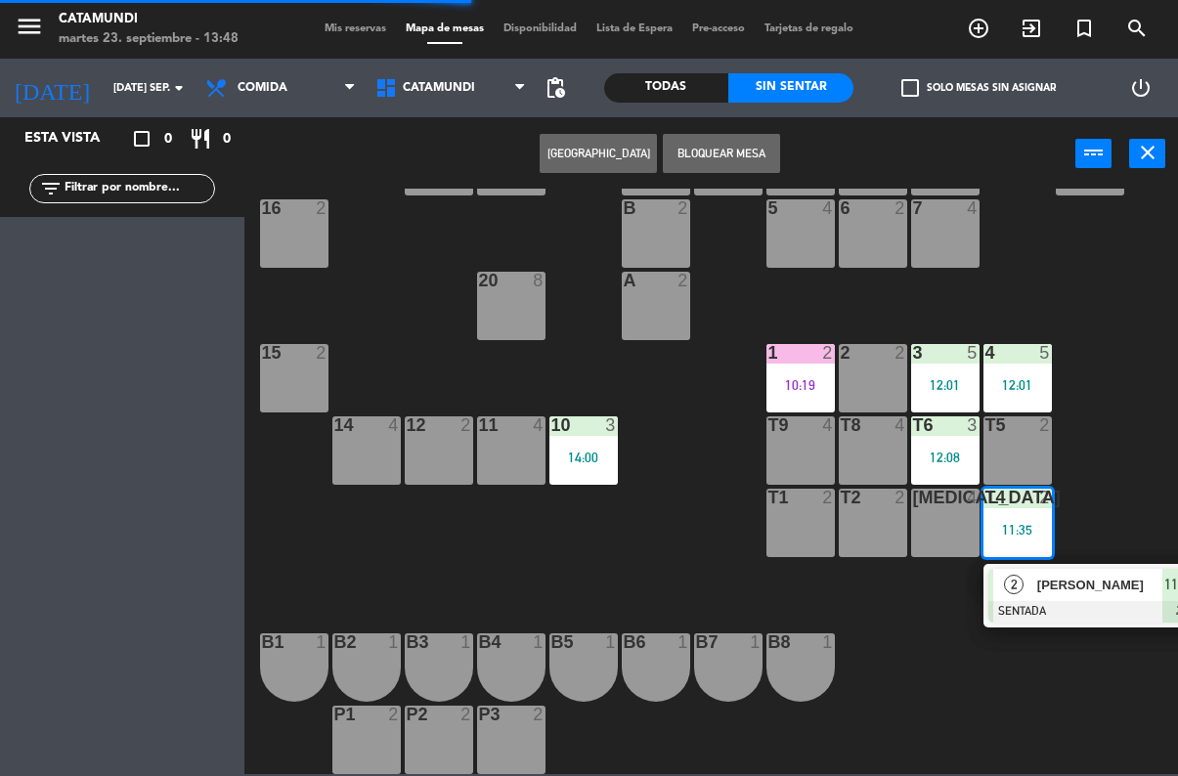
click at [1015, 714] on div "19 4 18 2 9 2 8 2 9A 4 8A 2 C 2 Cat 6 16 2 6 2 5 4 7 4 B 2 20 8 A 2 3 5 12:01 1…" at bounding box center [717, 482] width 922 height 586
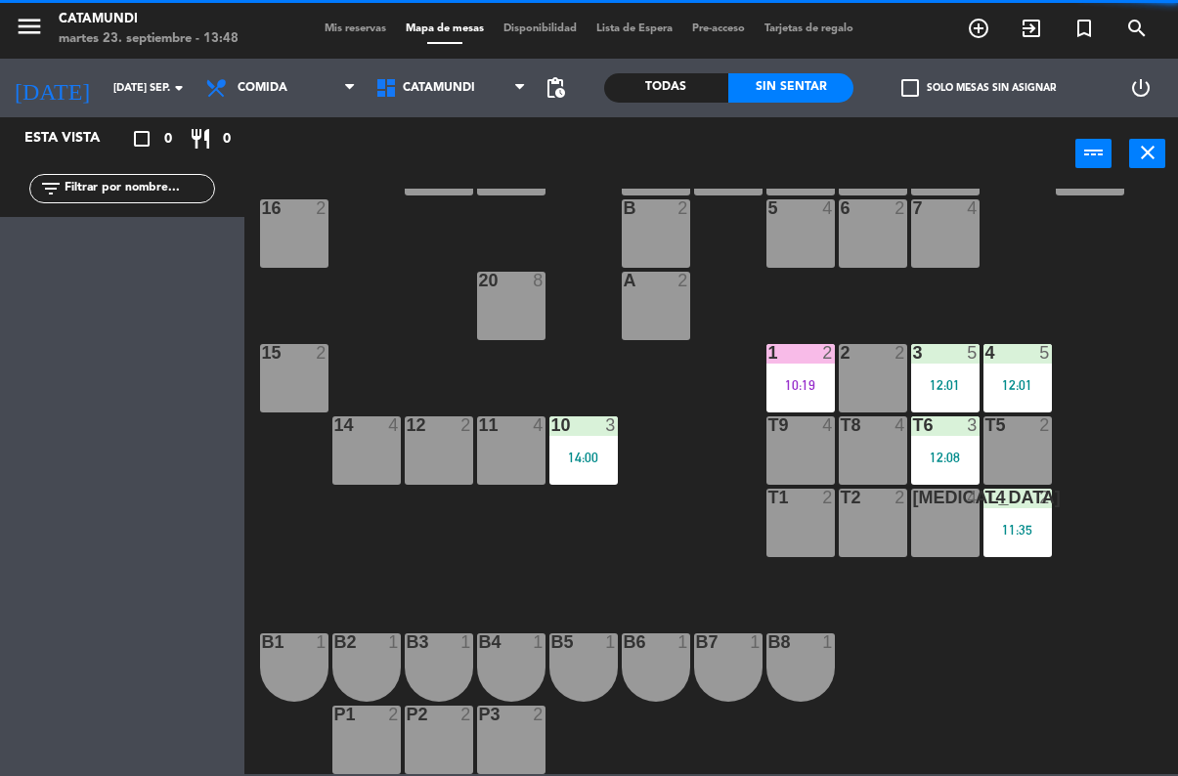
click at [939, 451] on div "12:08" at bounding box center [945, 458] width 68 height 14
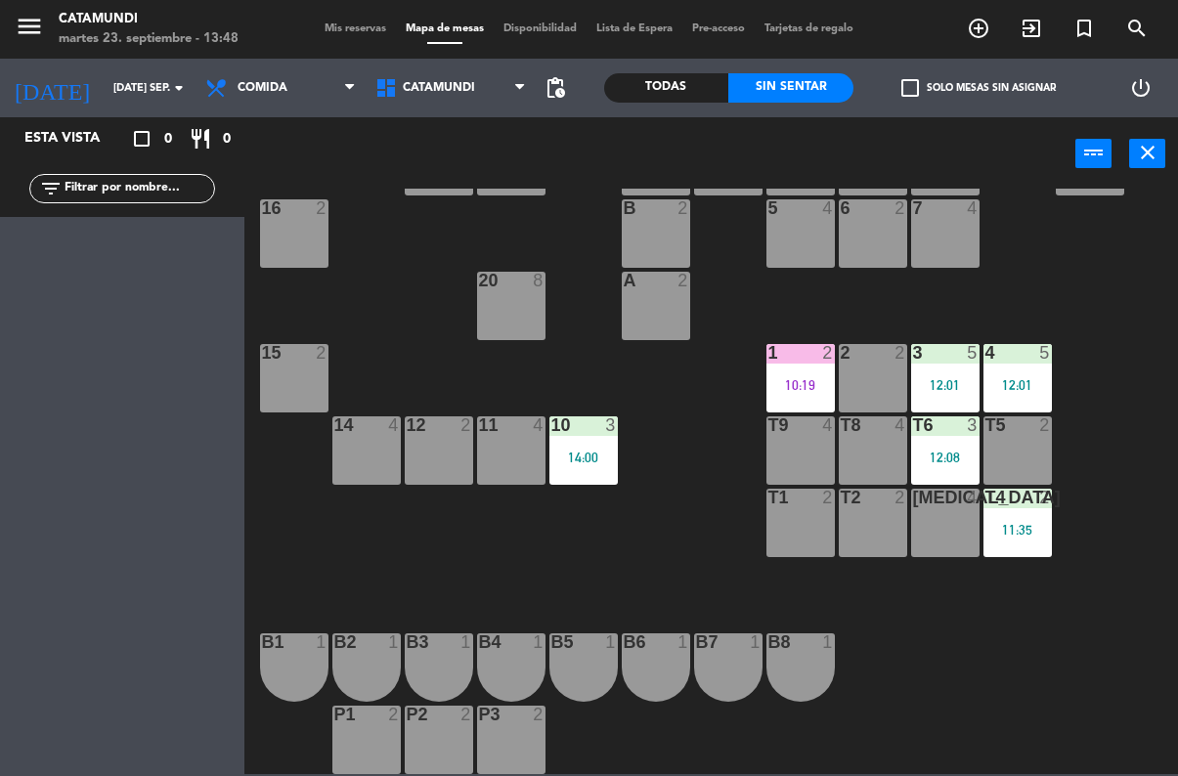
click at [1039, 723] on div "19 4 18 2 9 2 8 2 9A 4 8A 2 C 2 Cat 6 16 2 6 2 5 4 7 4 B 2 20 8 A 2 3 5 12:01 1…" at bounding box center [717, 482] width 922 height 586
click at [794, 368] on div "1 2 10:19" at bounding box center [801, 378] width 68 height 68
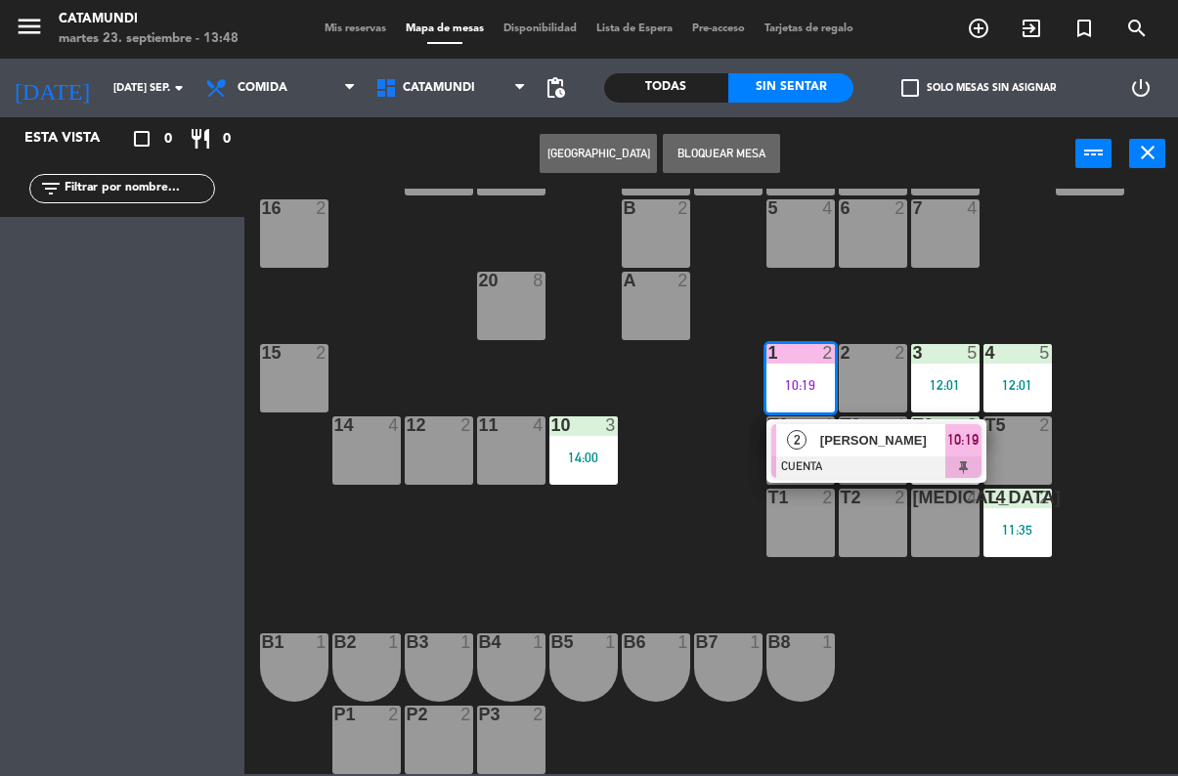
click at [971, 454] on div "10:19" at bounding box center [964, 440] width 36 height 32
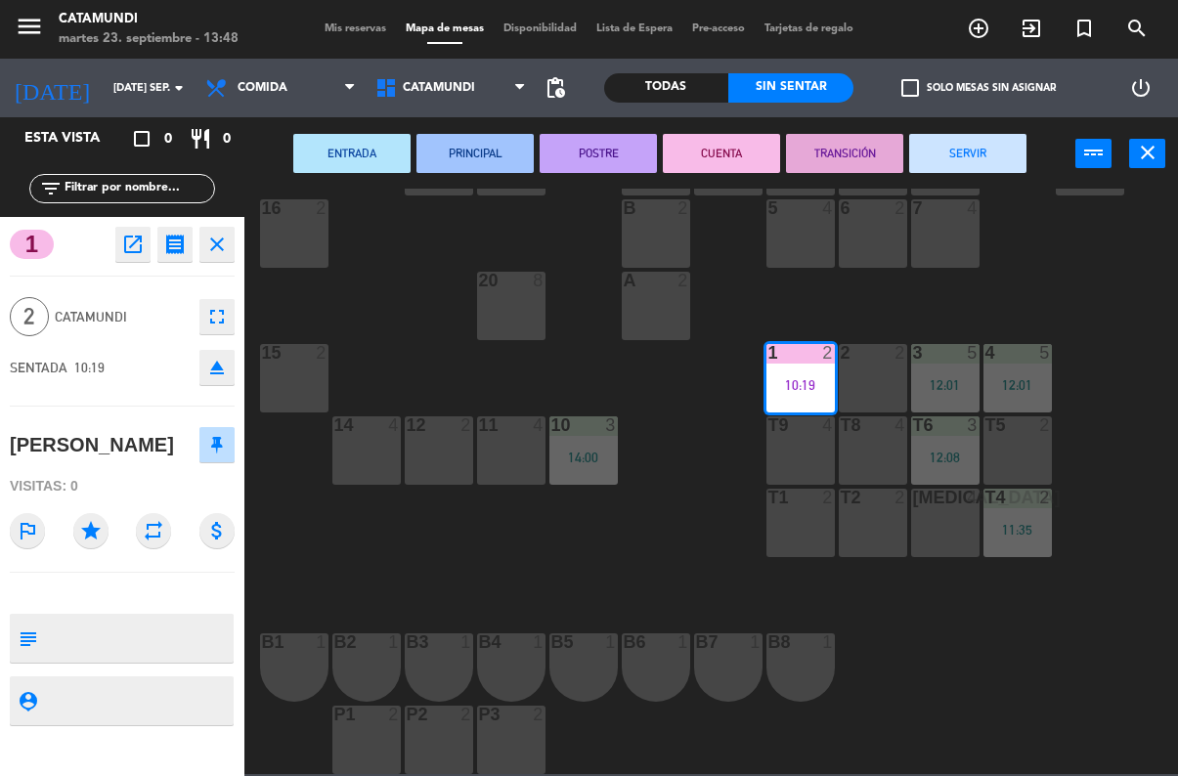
click at [978, 135] on button "SERVIR" at bounding box center [967, 153] width 117 height 39
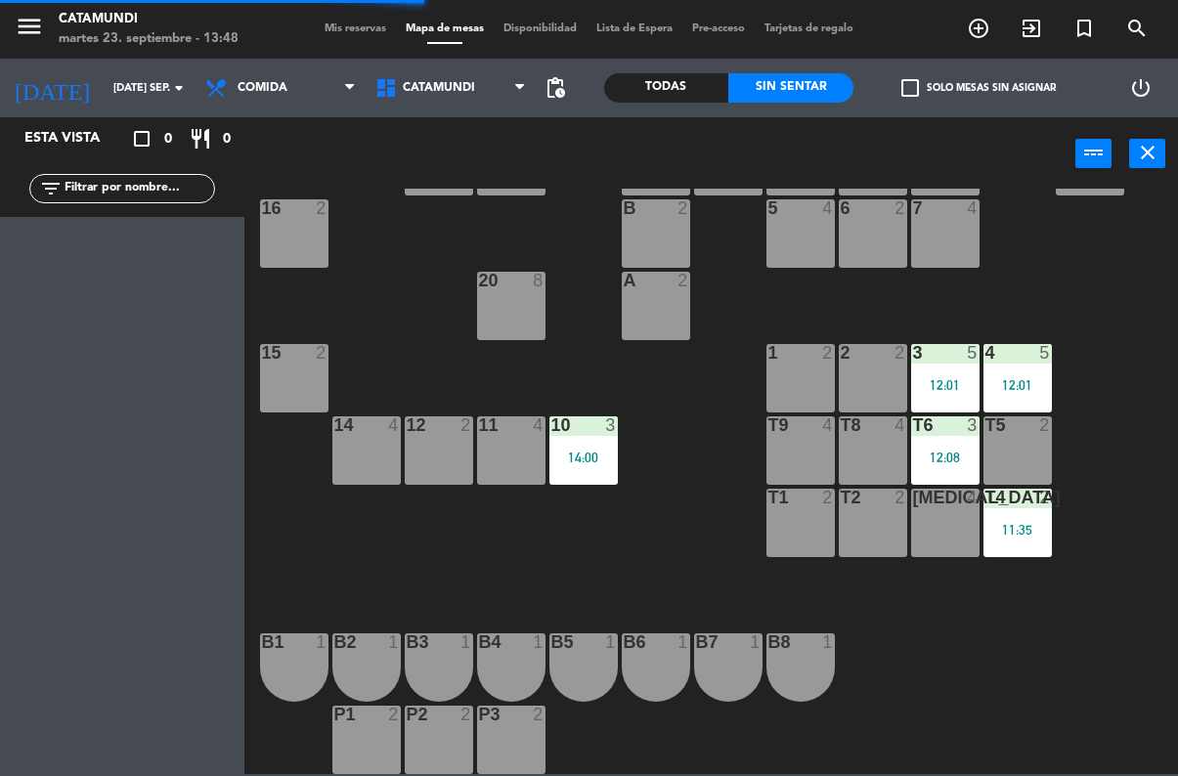
click at [930, 379] on div "12:01" at bounding box center [945, 385] width 68 height 14
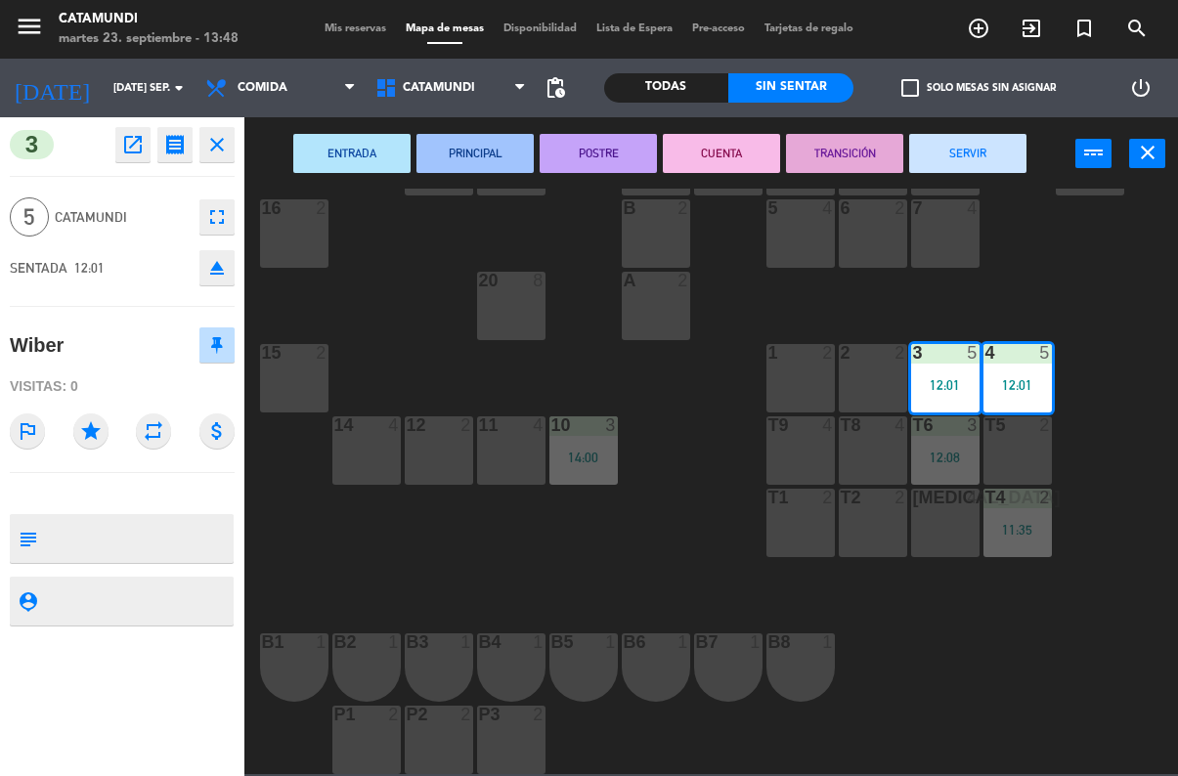
click at [962, 147] on button "SERVIR" at bounding box center [967, 153] width 117 height 39
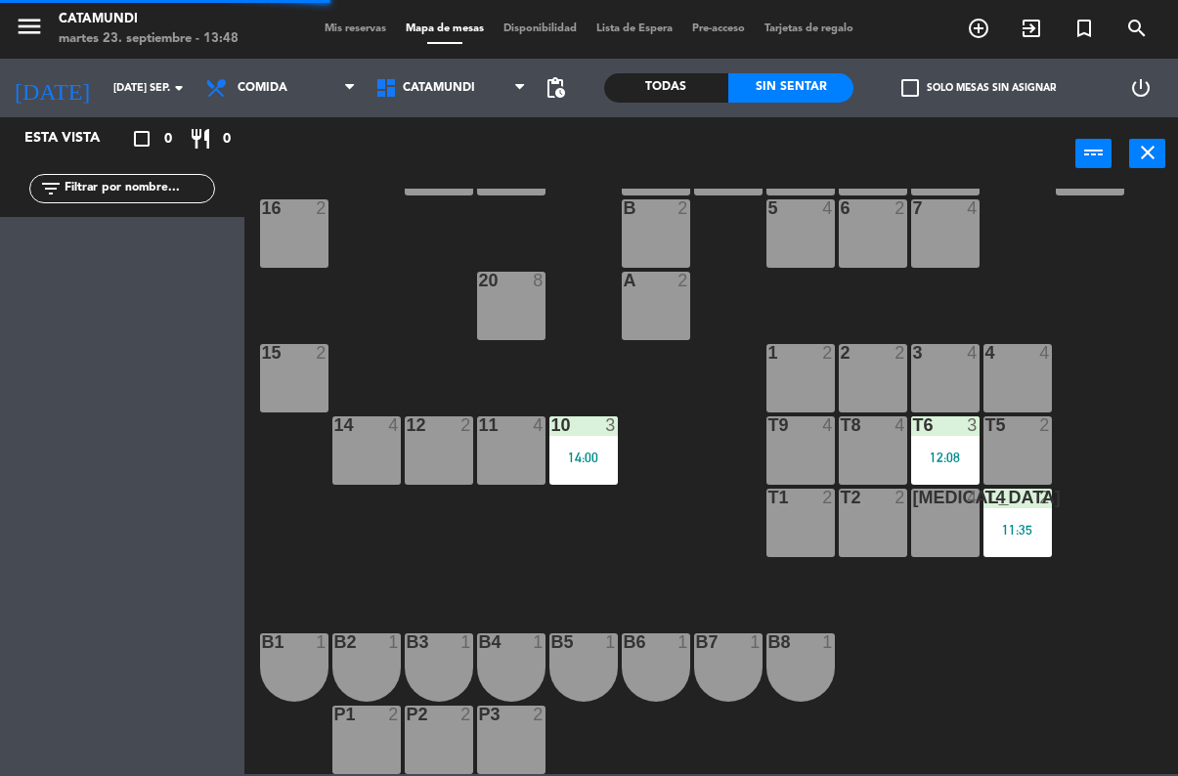
click at [1012, 378] on div "4 4" at bounding box center [1018, 378] width 68 height 68
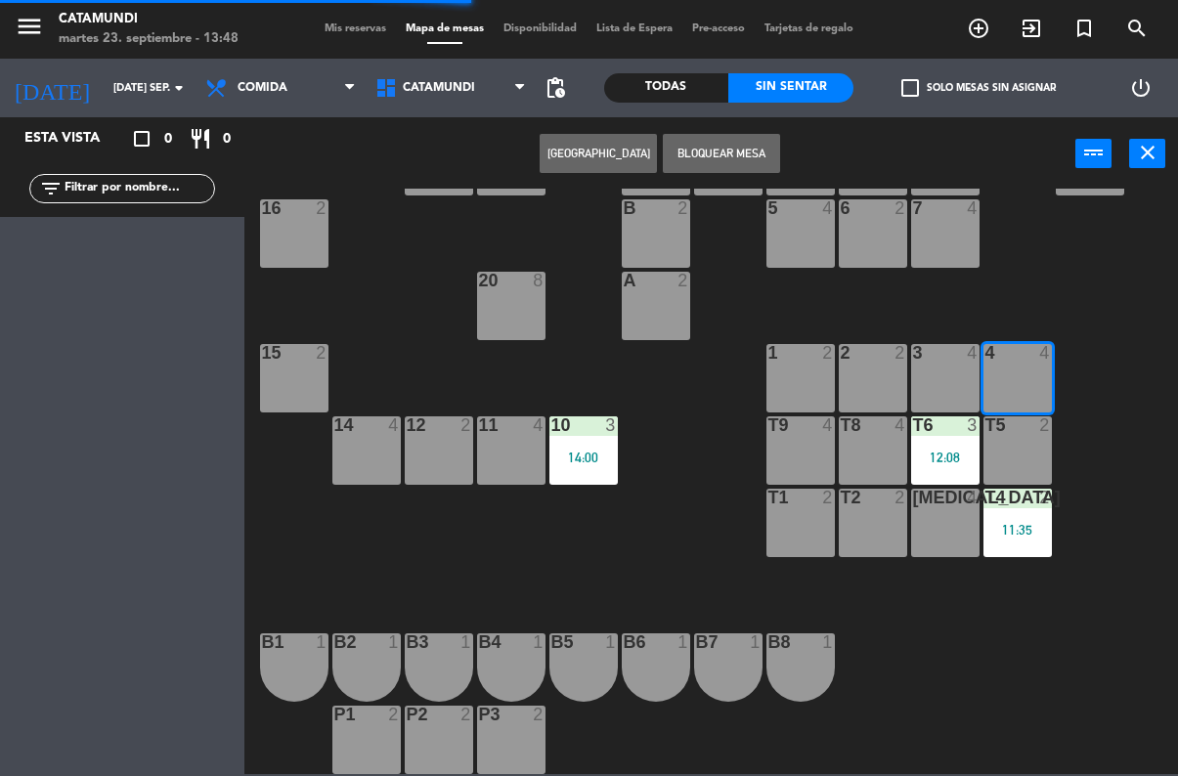
click at [1016, 354] on div at bounding box center [1017, 353] width 32 height 18
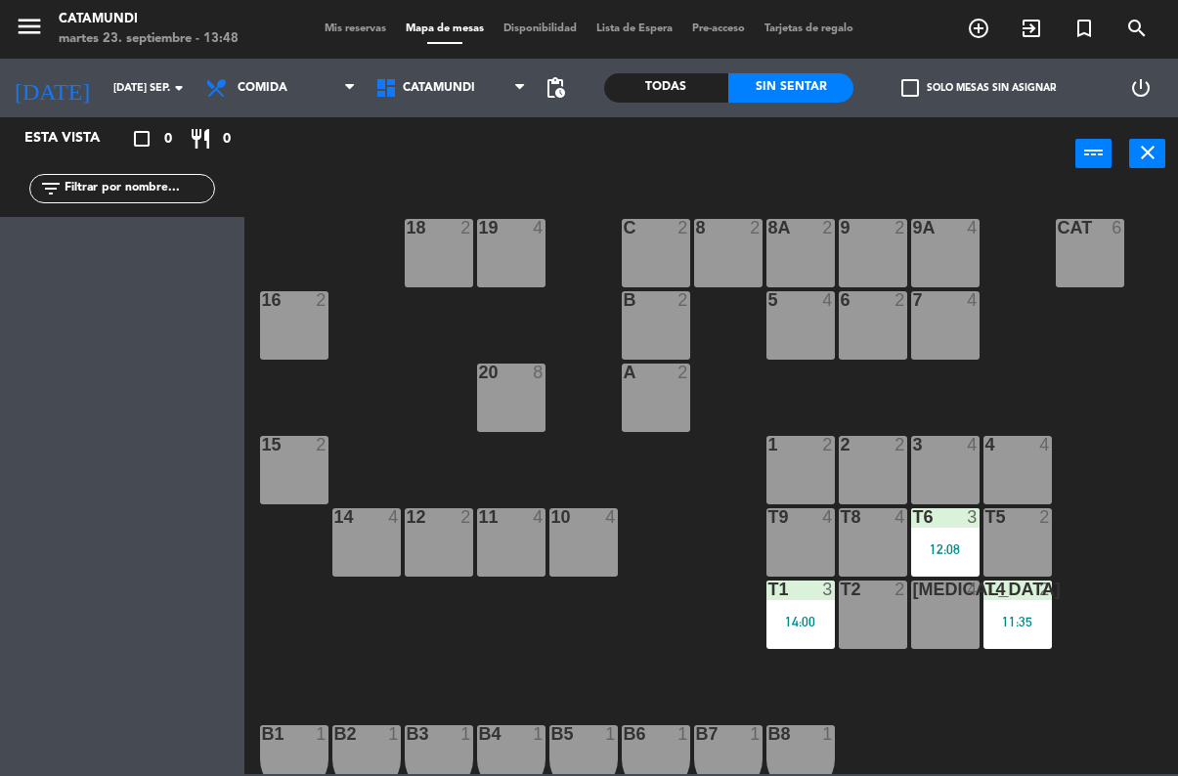
scroll to position [5, 0]
click at [102, 764] on div "Esta vista crop_square 0 restaurant 0 filter_list" at bounding box center [122, 446] width 244 height 659
